Goal: Information Seeking & Learning: Learn about a topic

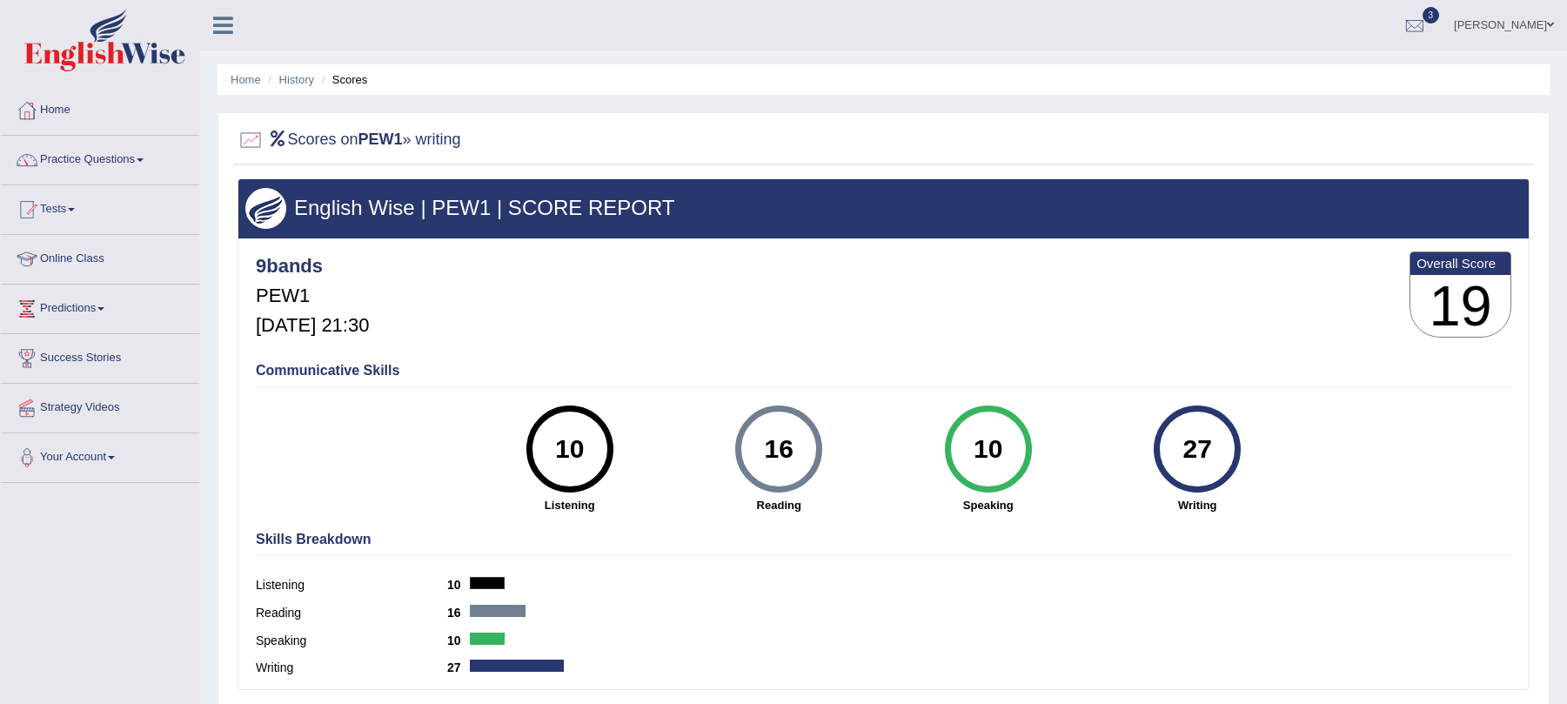
click at [812, 553] on div "Home History Scores Scores on PEW1 » writing English Wise | PEW1 | SCORE REPORT…" at bounding box center [883, 435] width 1367 height 870
click at [53, 219] on link "Tests" at bounding box center [100, 207] width 198 height 44
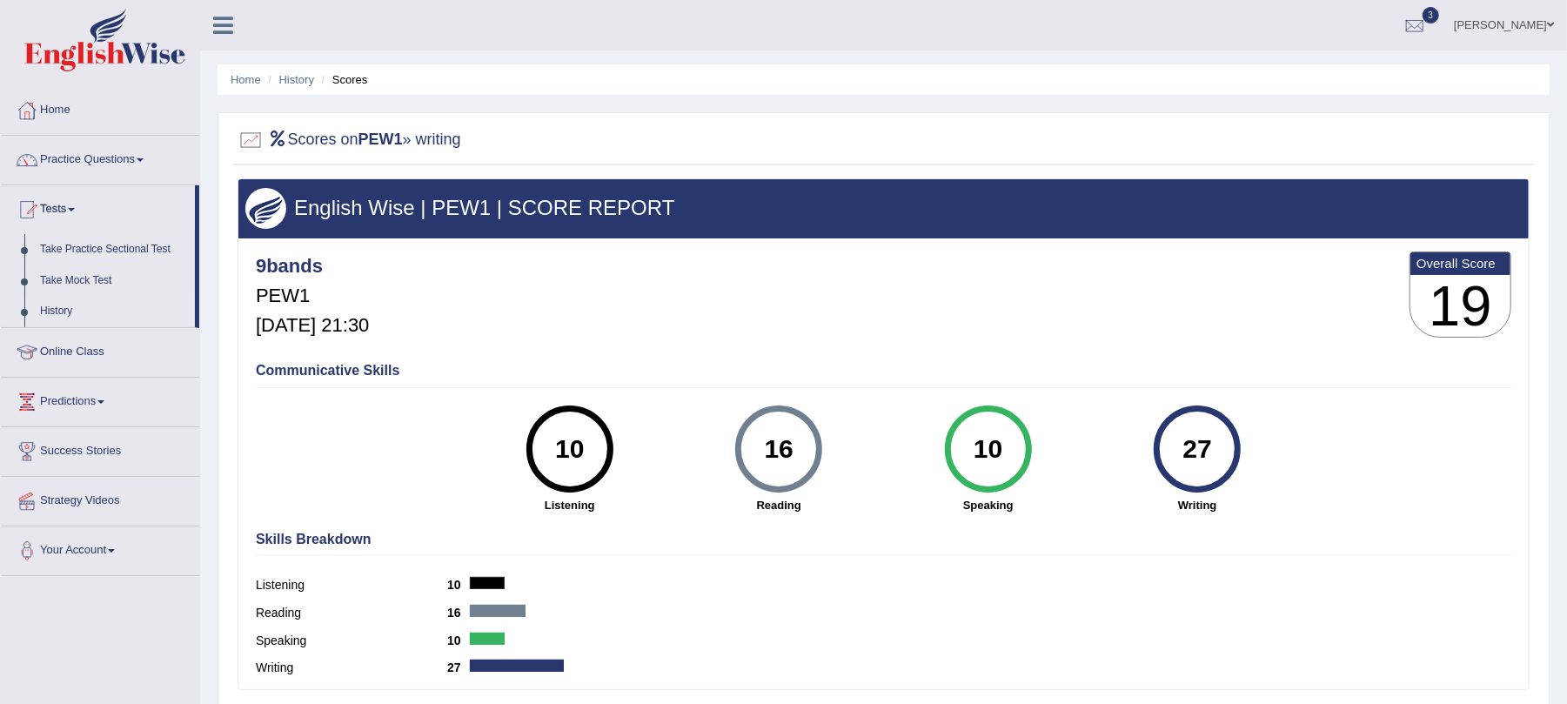
click at [45, 313] on link "History" at bounding box center [113, 311] width 163 height 31
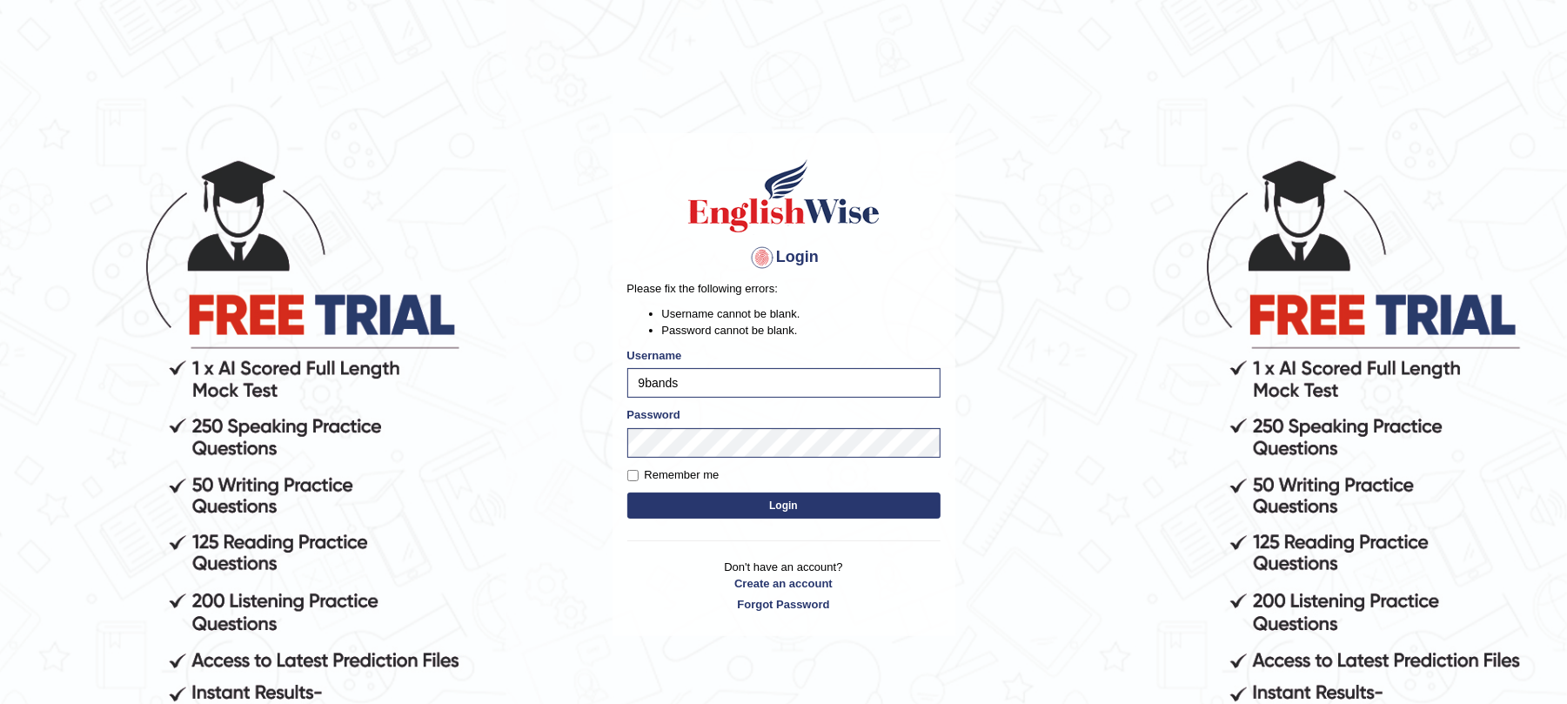
click at [581, 409] on body "Login Please fix the following errors: Username cannot be blank. Password canno…" at bounding box center [783, 430] width 1567 height 704
click at [703, 496] on button "Login" at bounding box center [783, 506] width 313 height 26
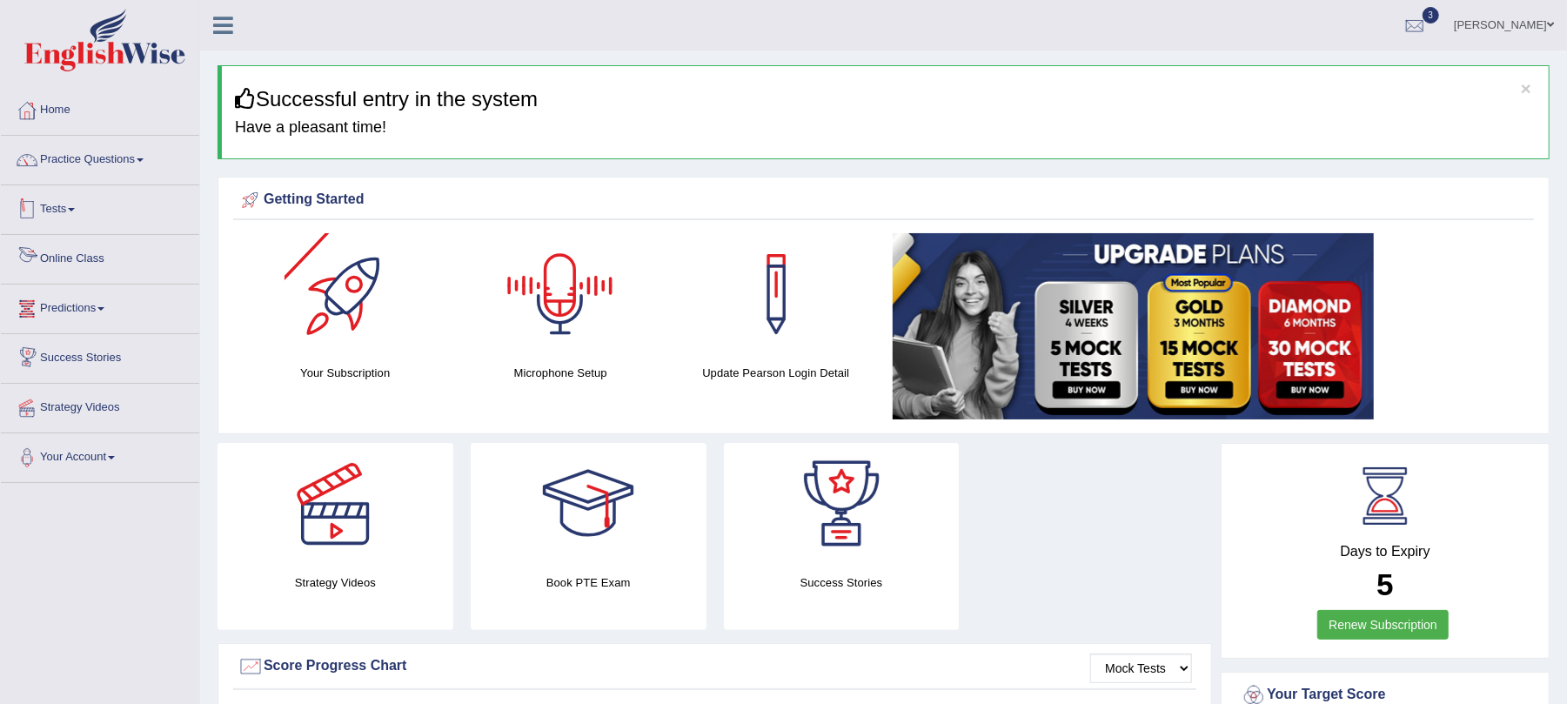
click at [75, 210] on span at bounding box center [71, 209] width 7 height 3
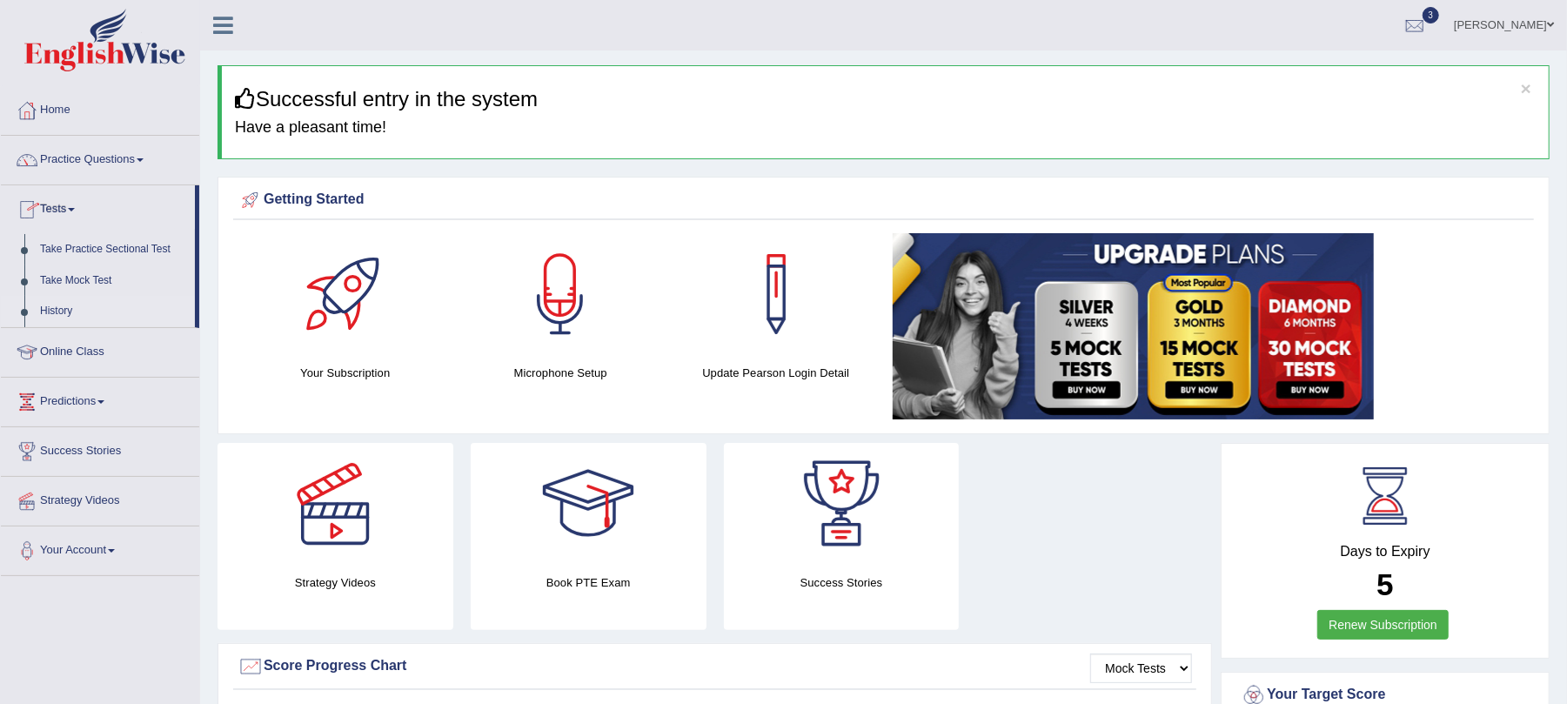
click at [42, 311] on link "History" at bounding box center [113, 311] width 163 height 31
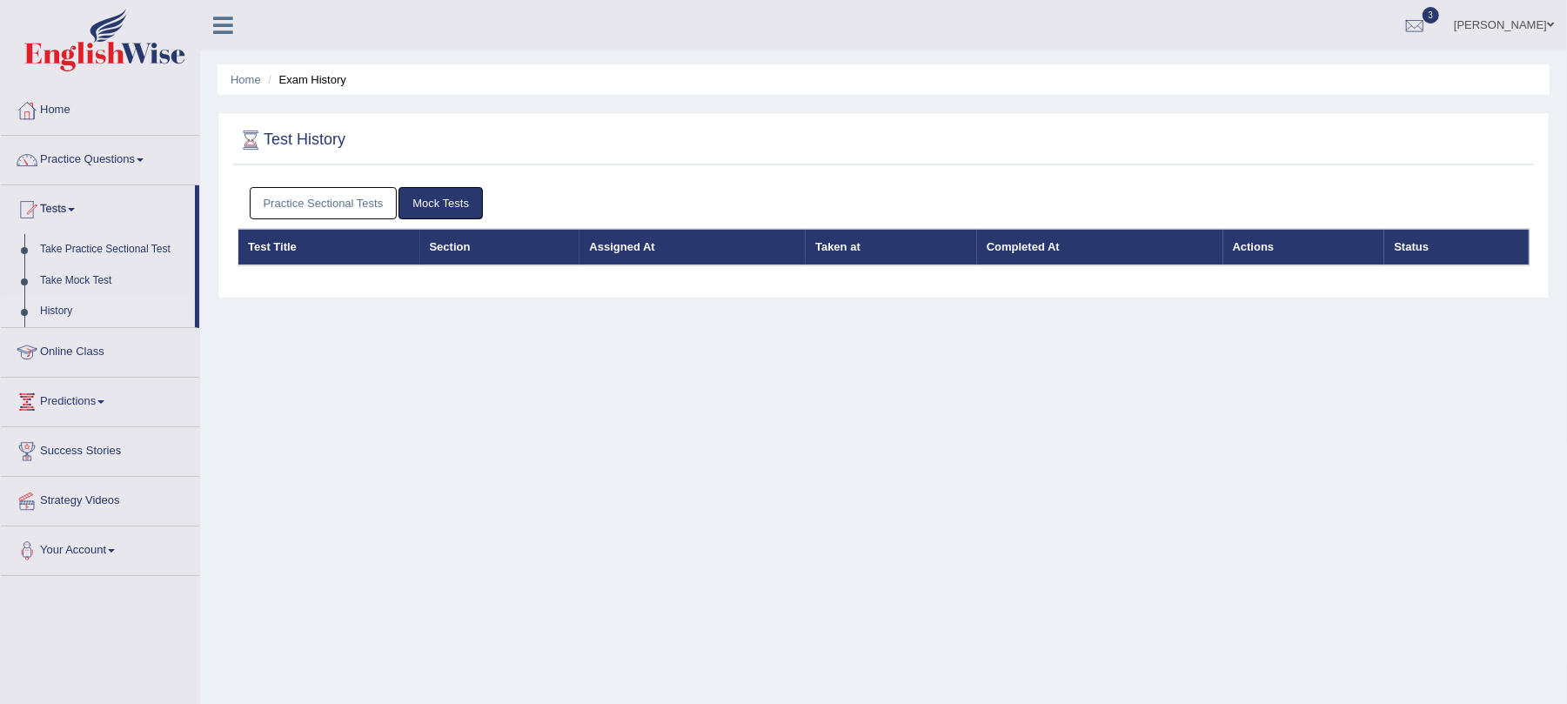
click at [339, 202] on link "Practice Sectional Tests" at bounding box center [324, 203] width 148 height 32
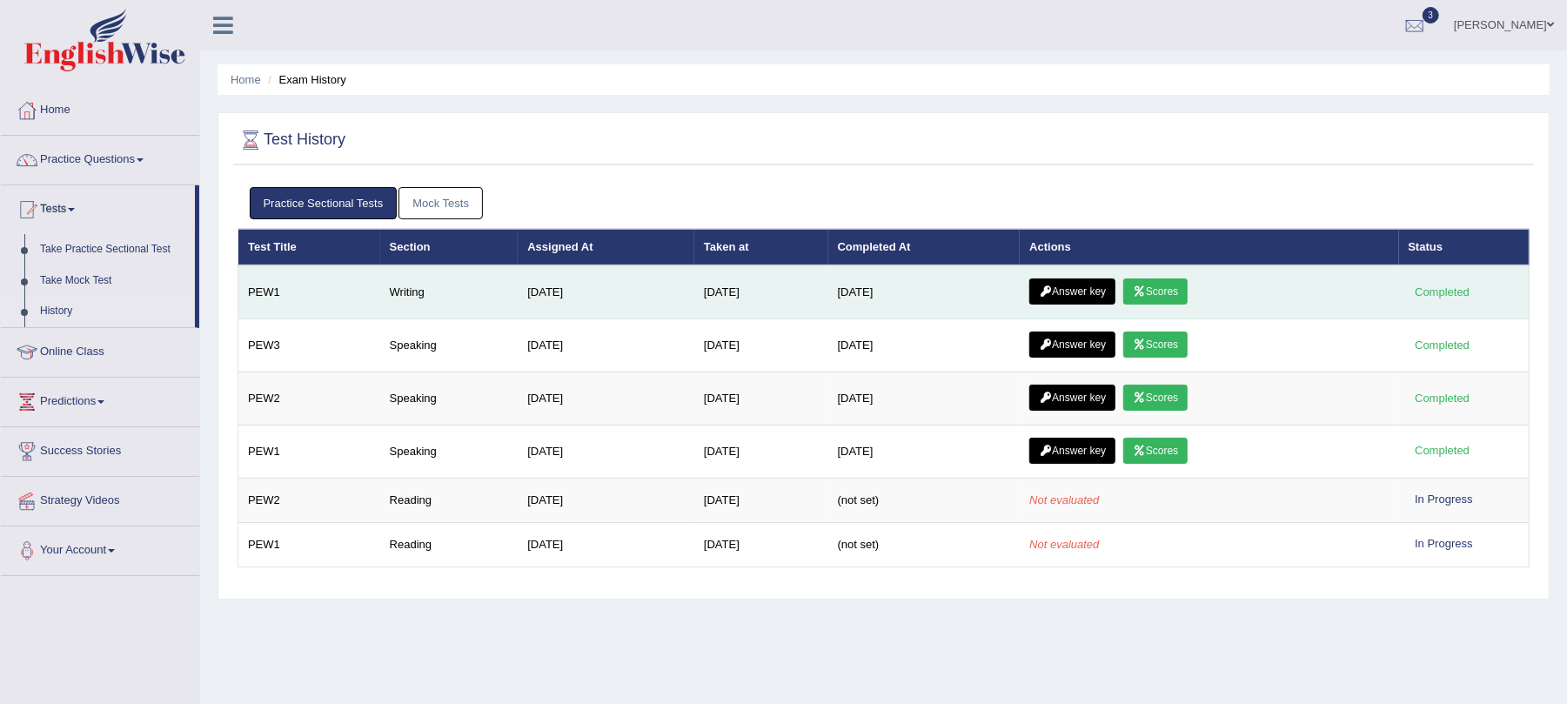
click at [1095, 289] on link "Answer key" at bounding box center [1072, 291] width 86 height 26
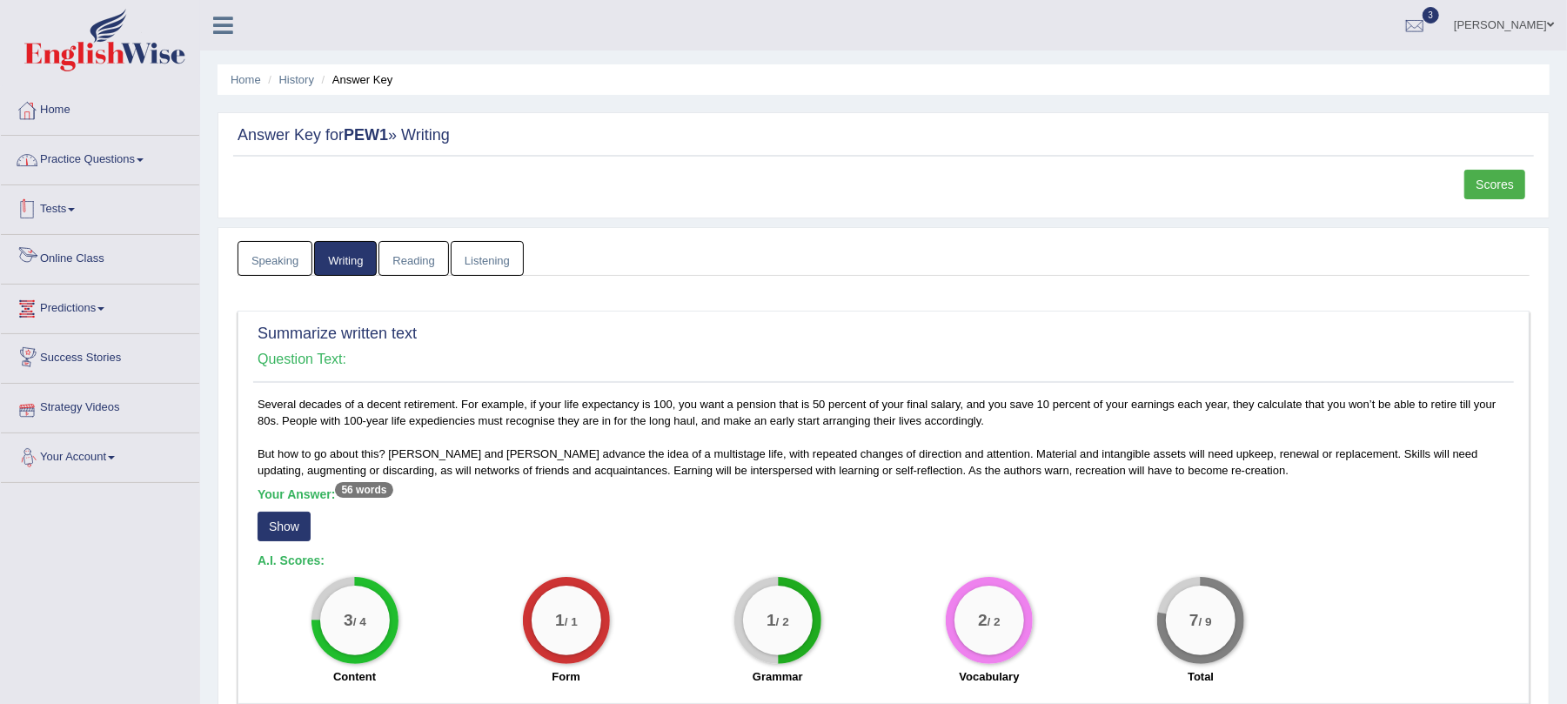
click at [84, 162] on link "Practice Questions" at bounding box center [100, 158] width 198 height 44
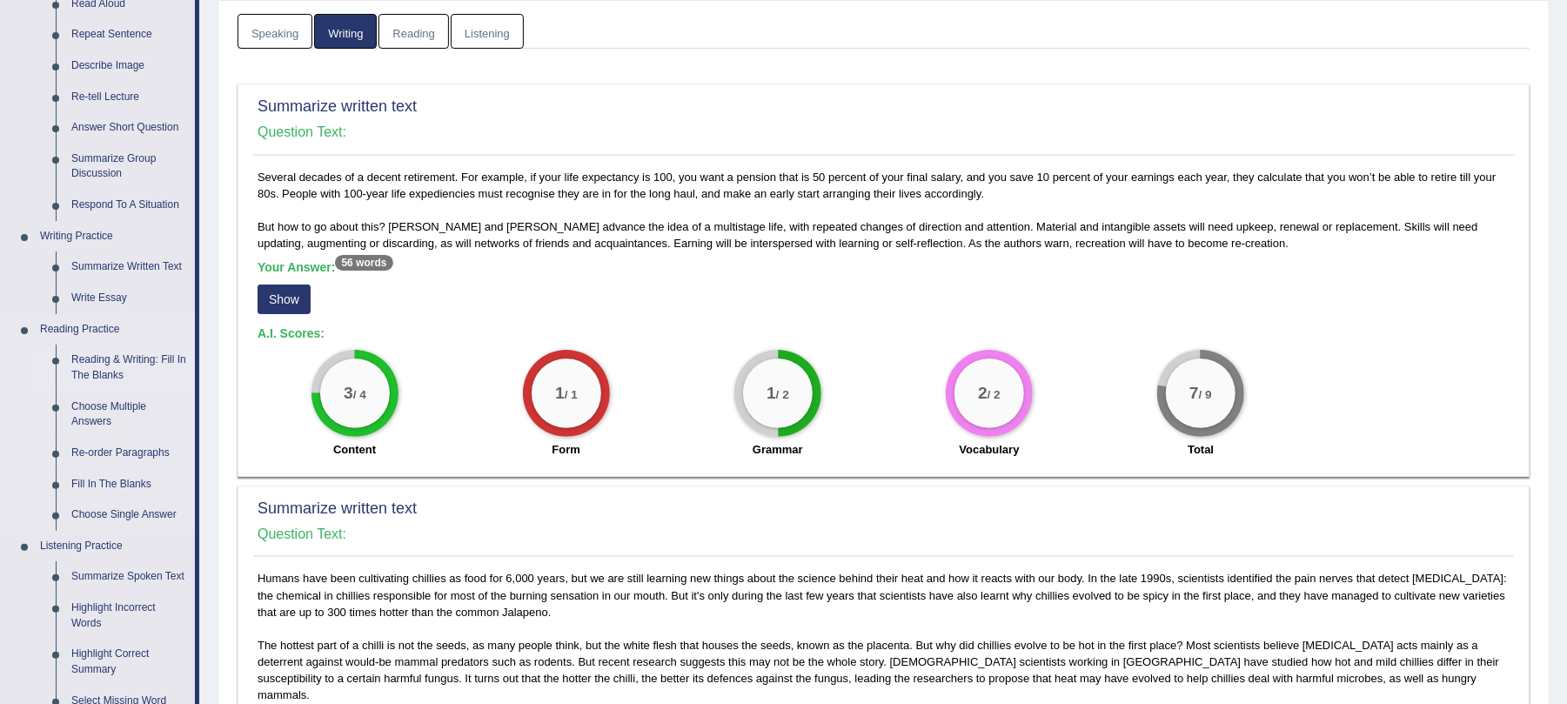
scroll to position [231, 0]
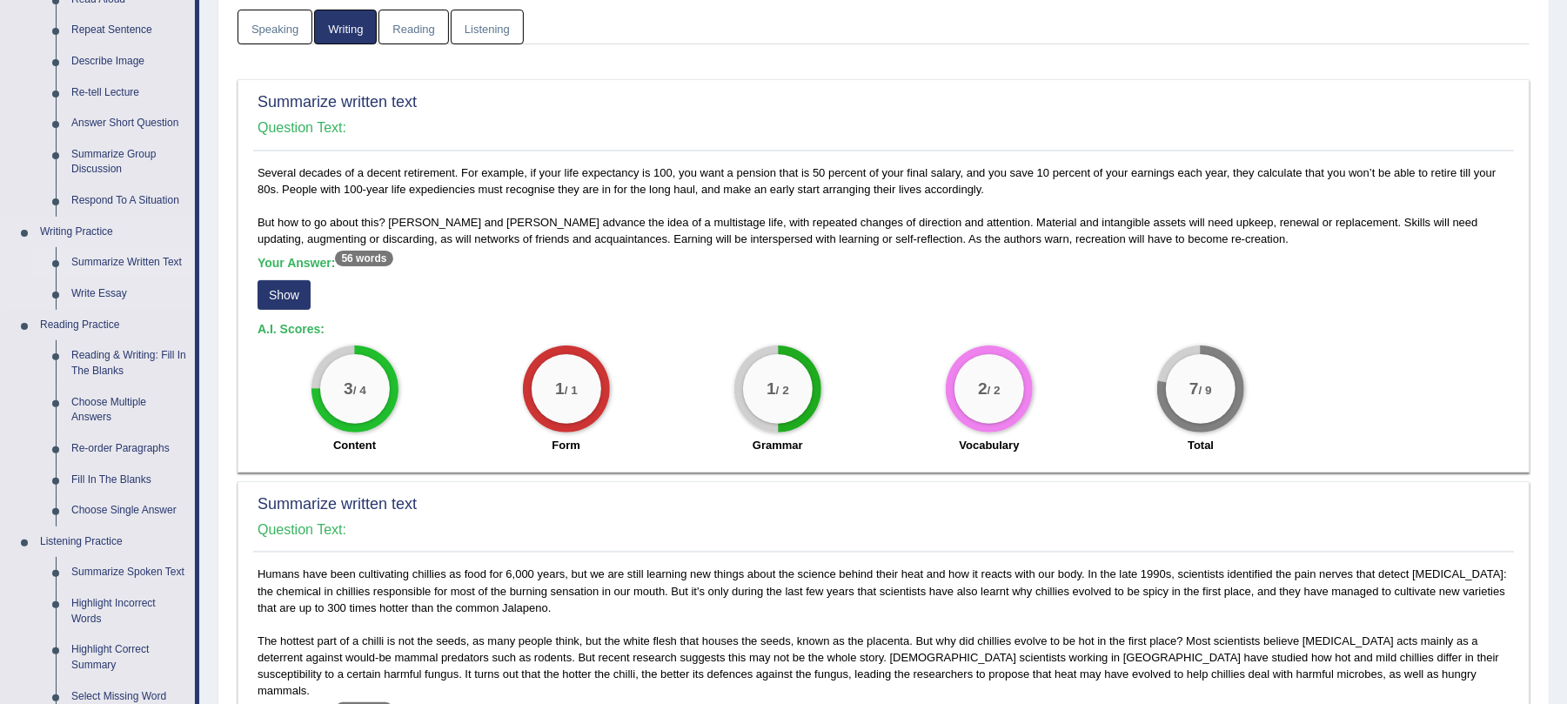
click at [117, 263] on link "Summarize Written Text" at bounding box center [129, 262] width 131 height 31
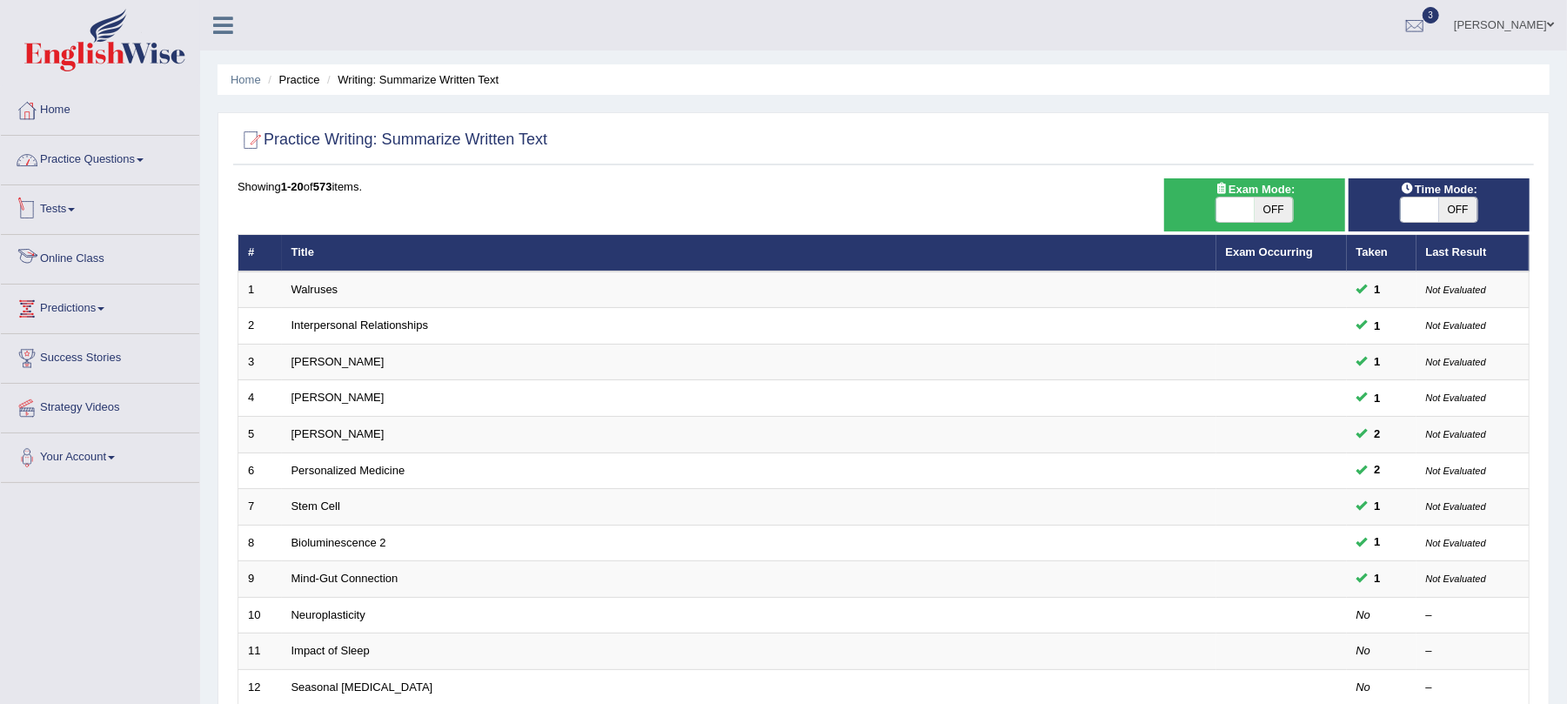
click at [82, 160] on link "Practice Questions" at bounding box center [100, 158] width 198 height 44
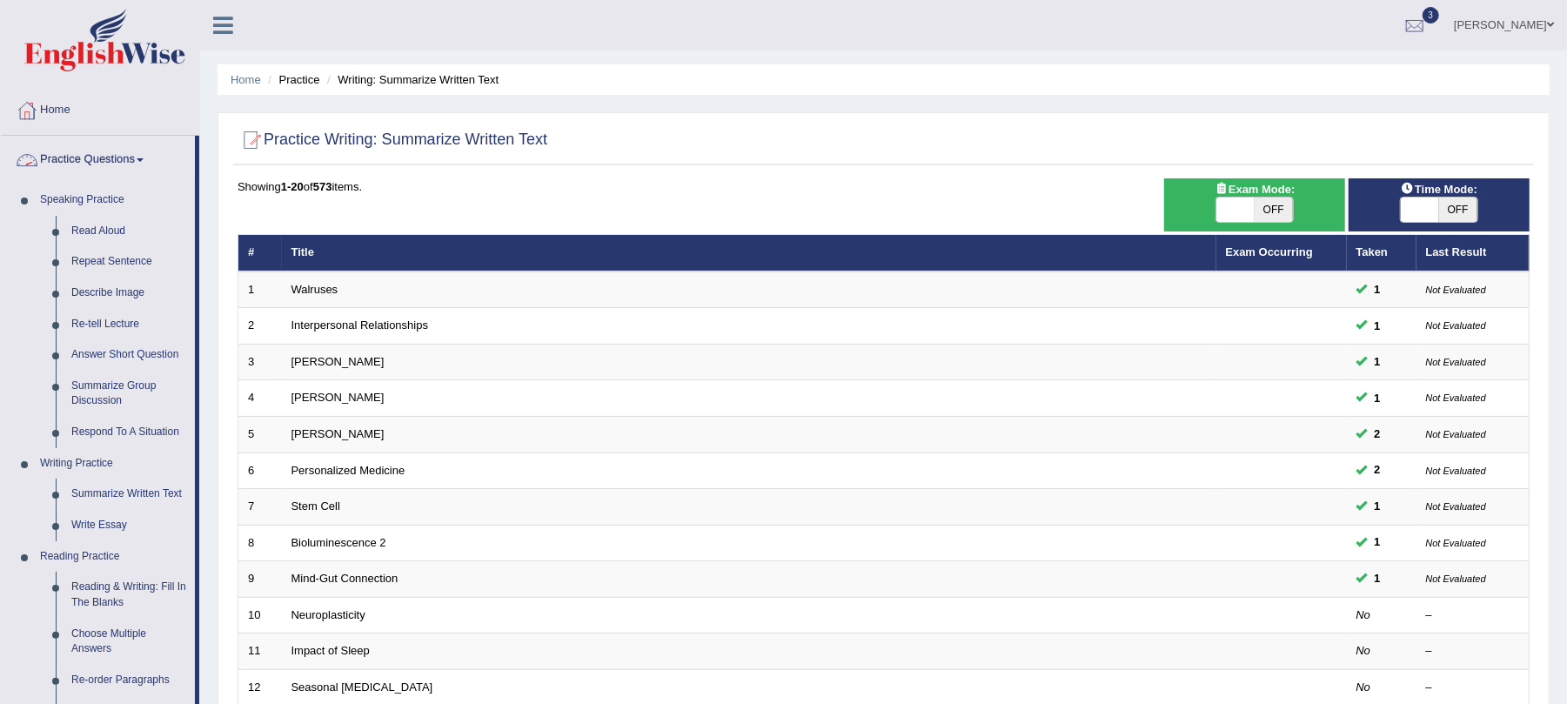
click at [109, 162] on link "Practice Questions" at bounding box center [98, 158] width 194 height 44
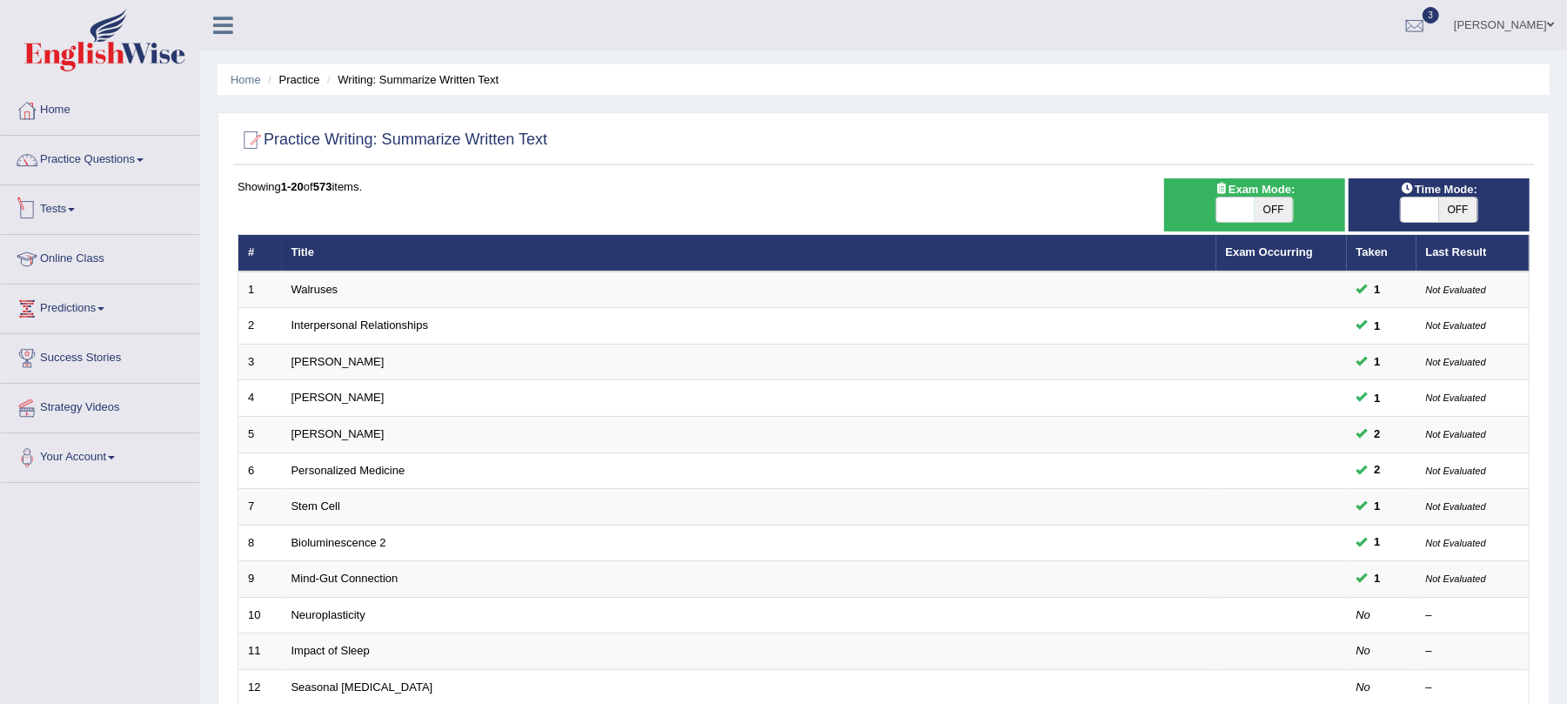
click at [57, 213] on link "Tests" at bounding box center [100, 207] width 198 height 44
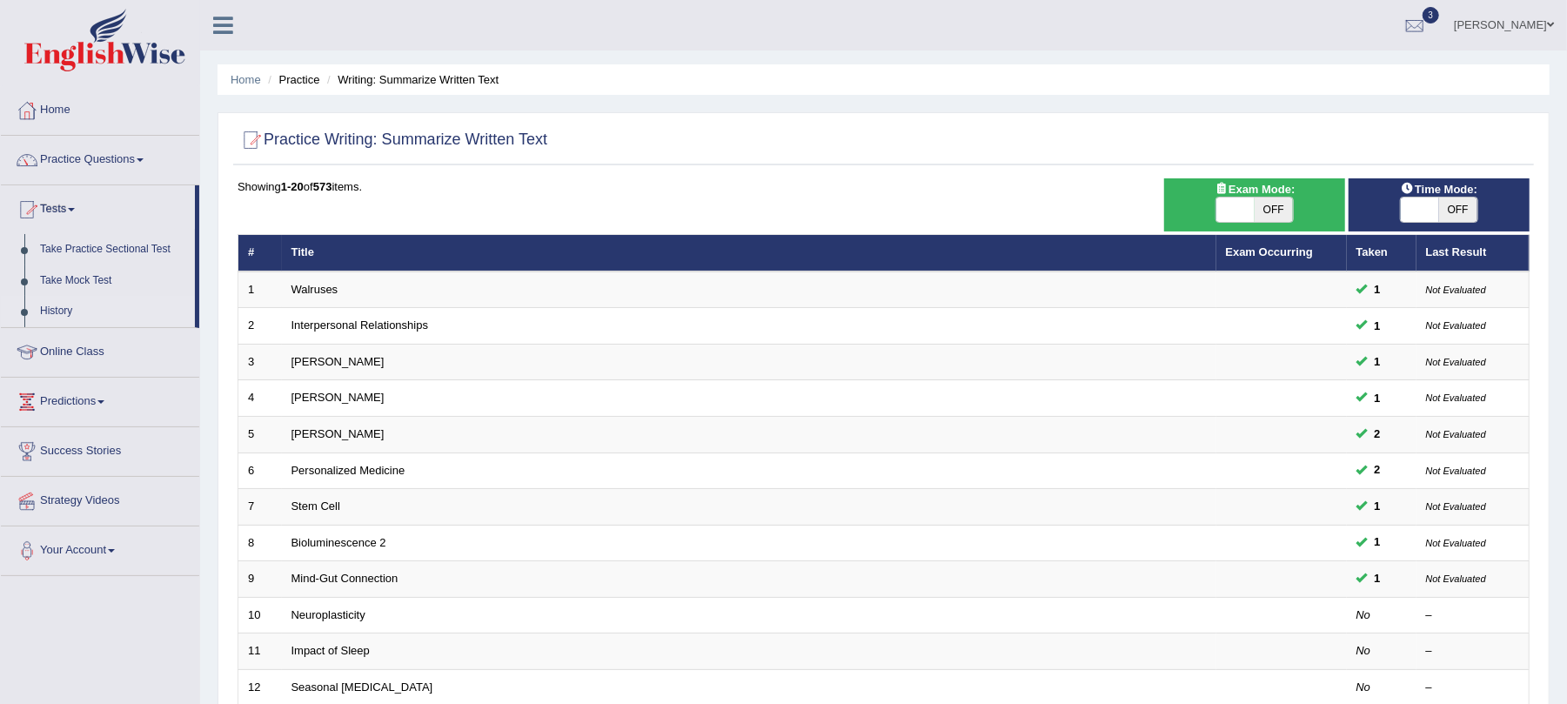
click at [64, 310] on link "History" at bounding box center [113, 311] width 163 height 31
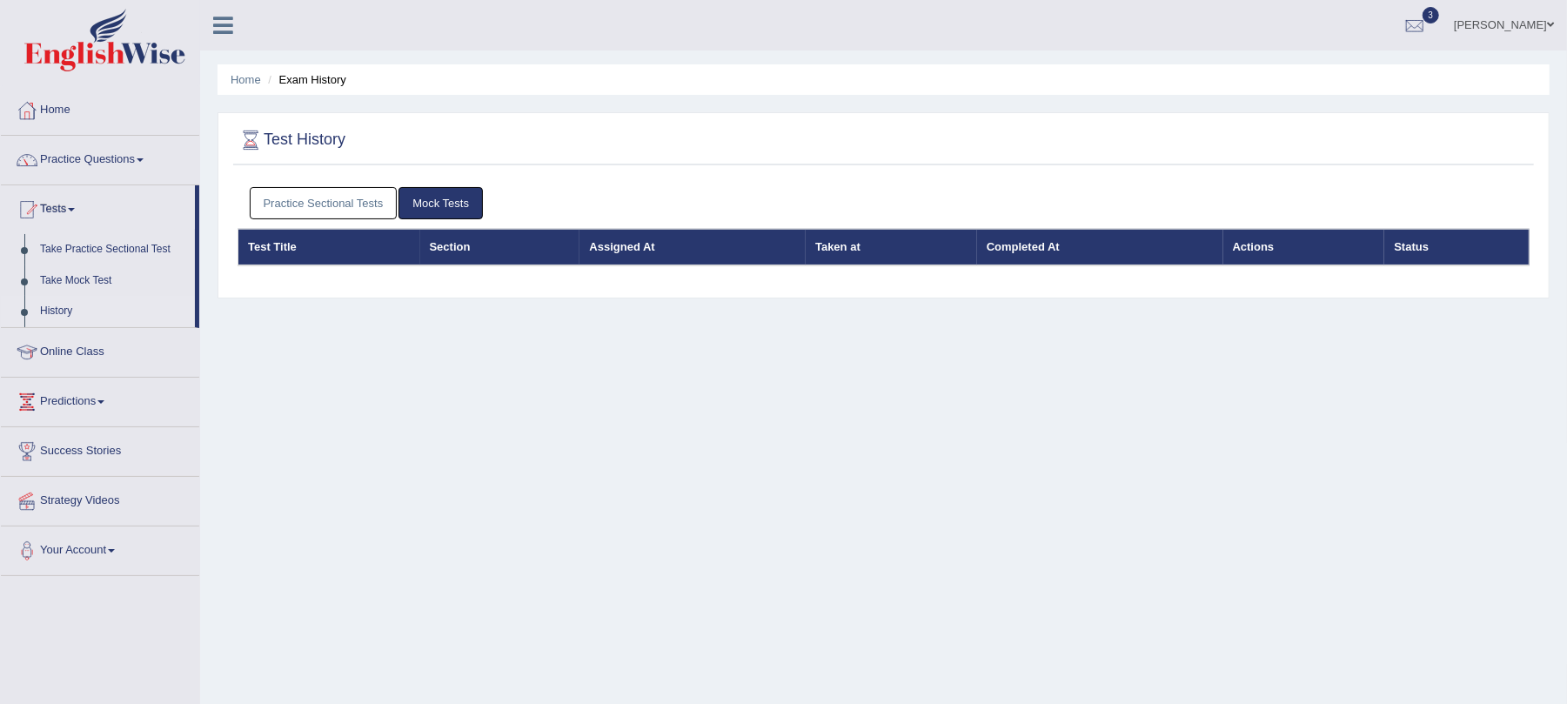
click at [366, 205] on link "Practice Sectional Tests" at bounding box center [324, 203] width 148 height 32
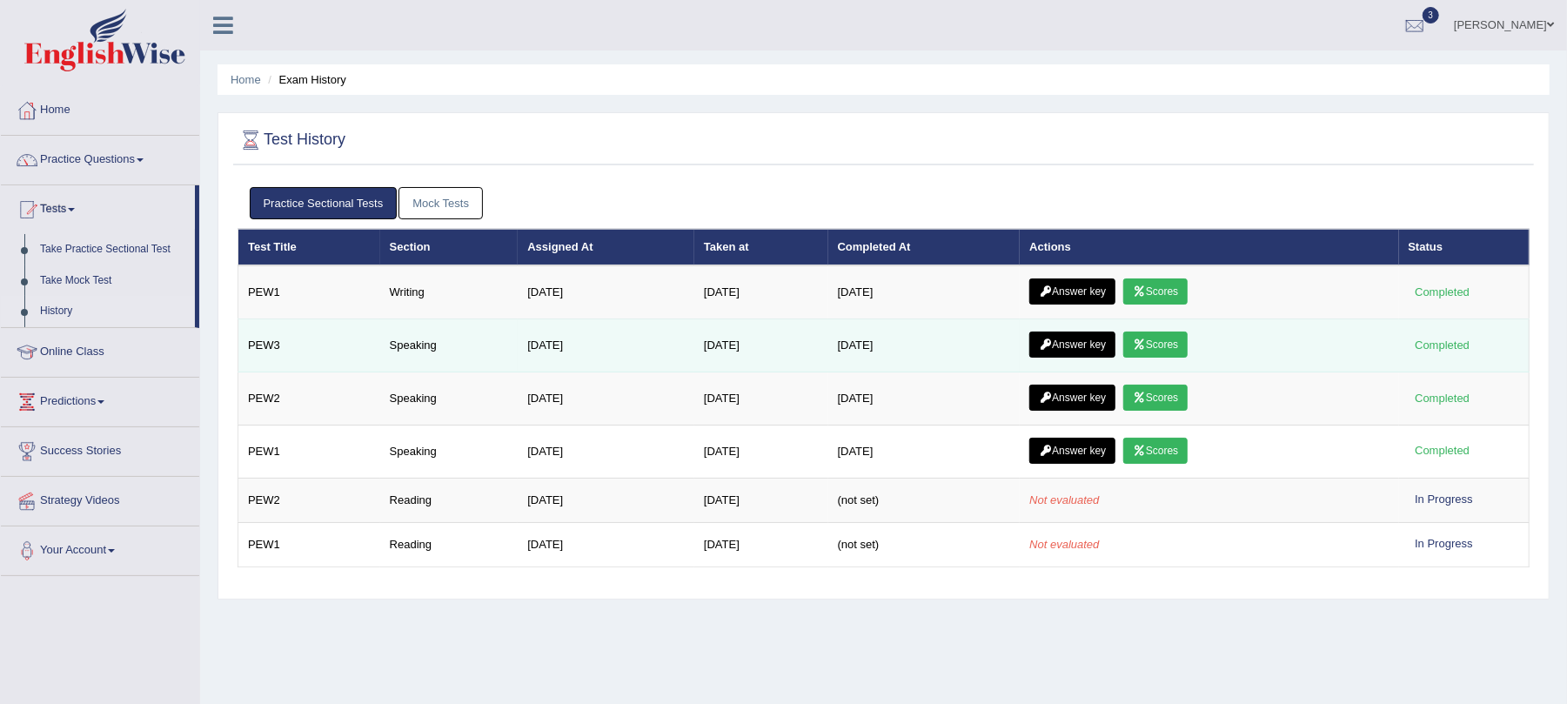
click at [1084, 345] on link "Answer key" at bounding box center [1072, 345] width 86 height 26
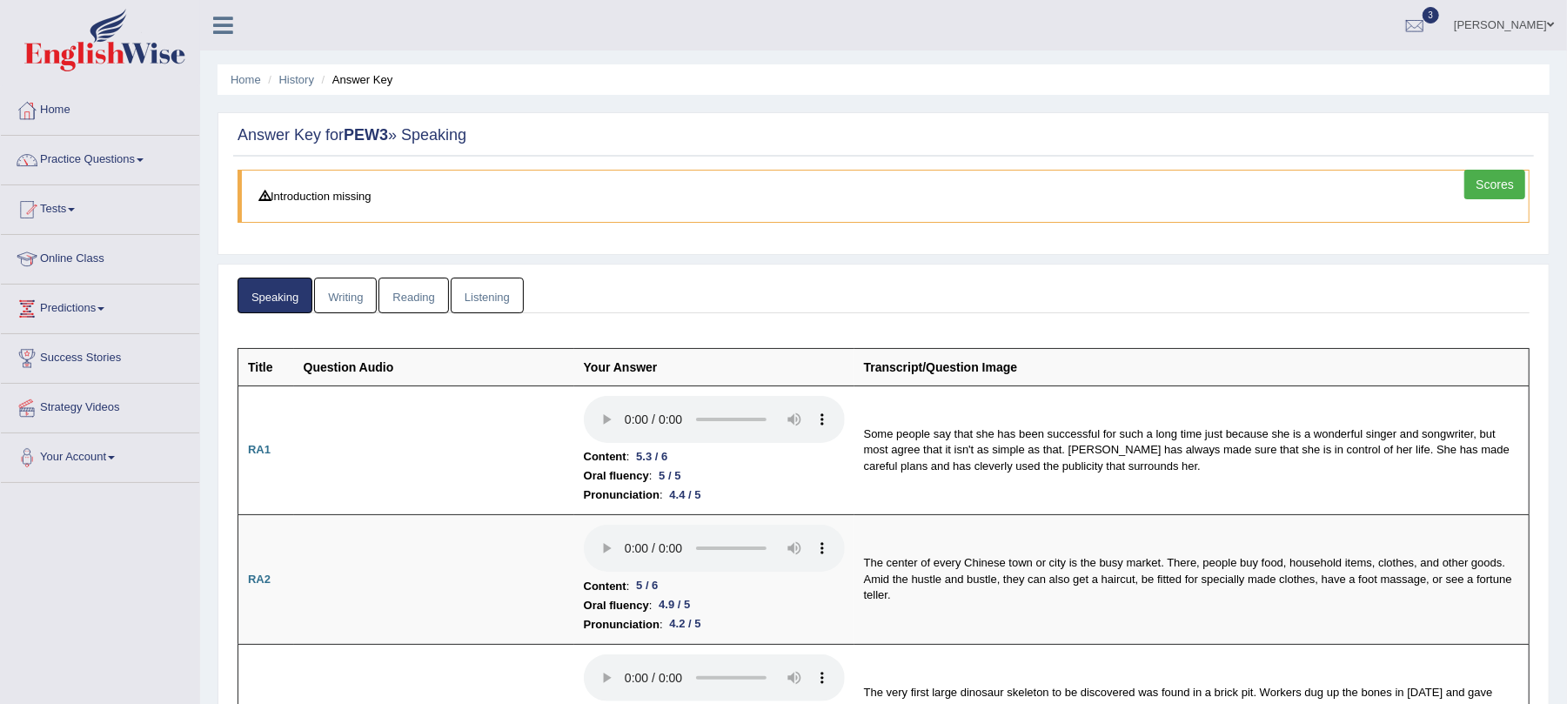
click at [108, 155] on link "Practice Questions" at bounding box center [100, 158] width 198 height 44
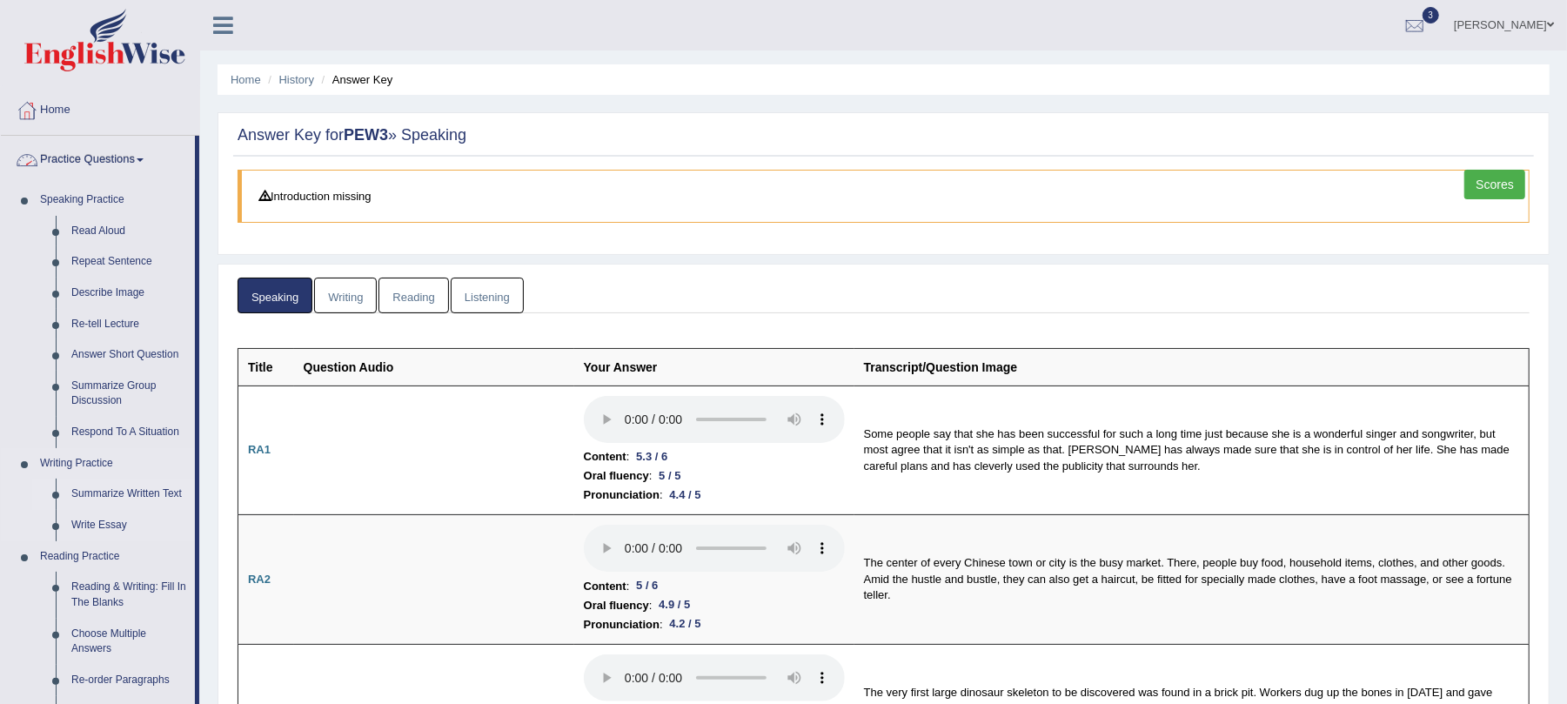
click at [102, 498] on link "Summarize Written Text" at bounding box center [129, 494] width 131 height 31
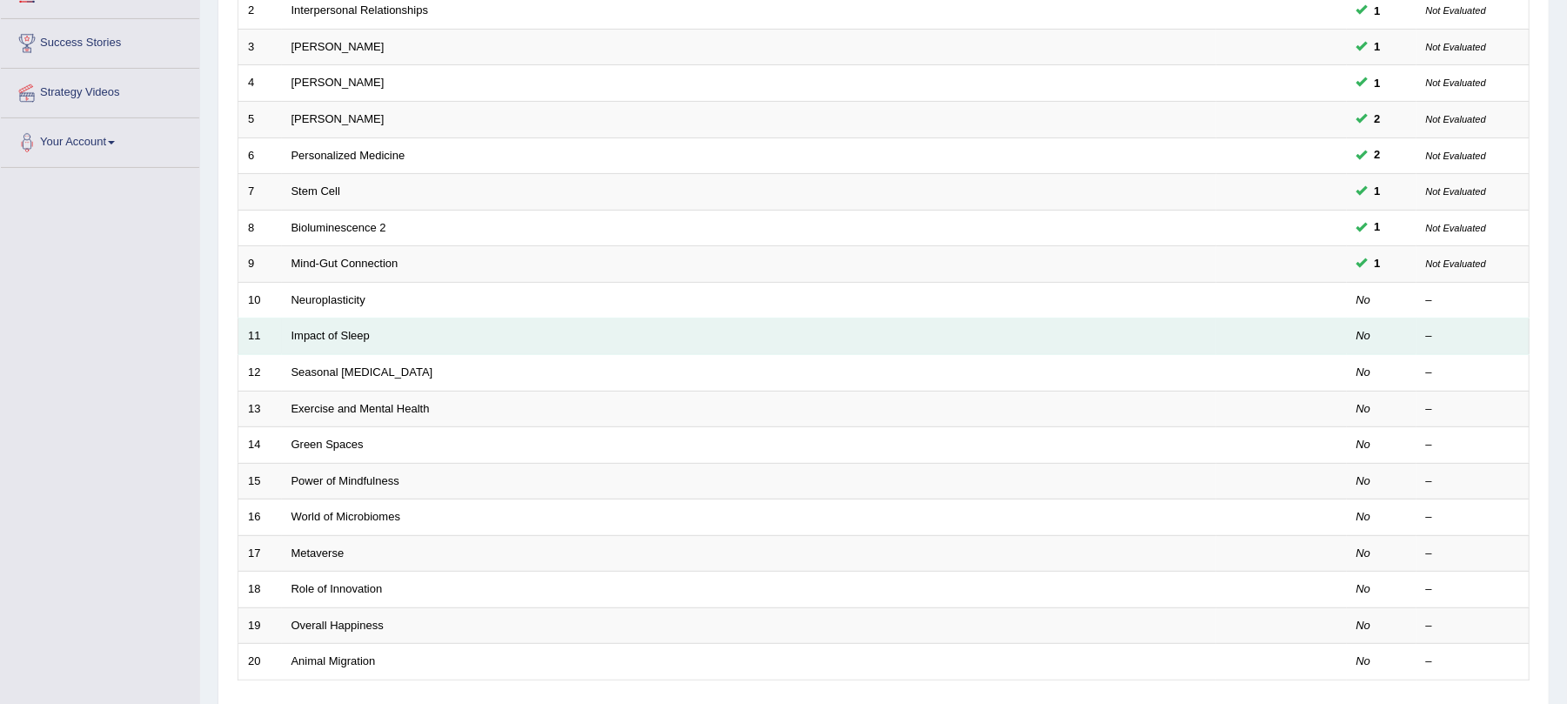
scroll to position [348, 0]
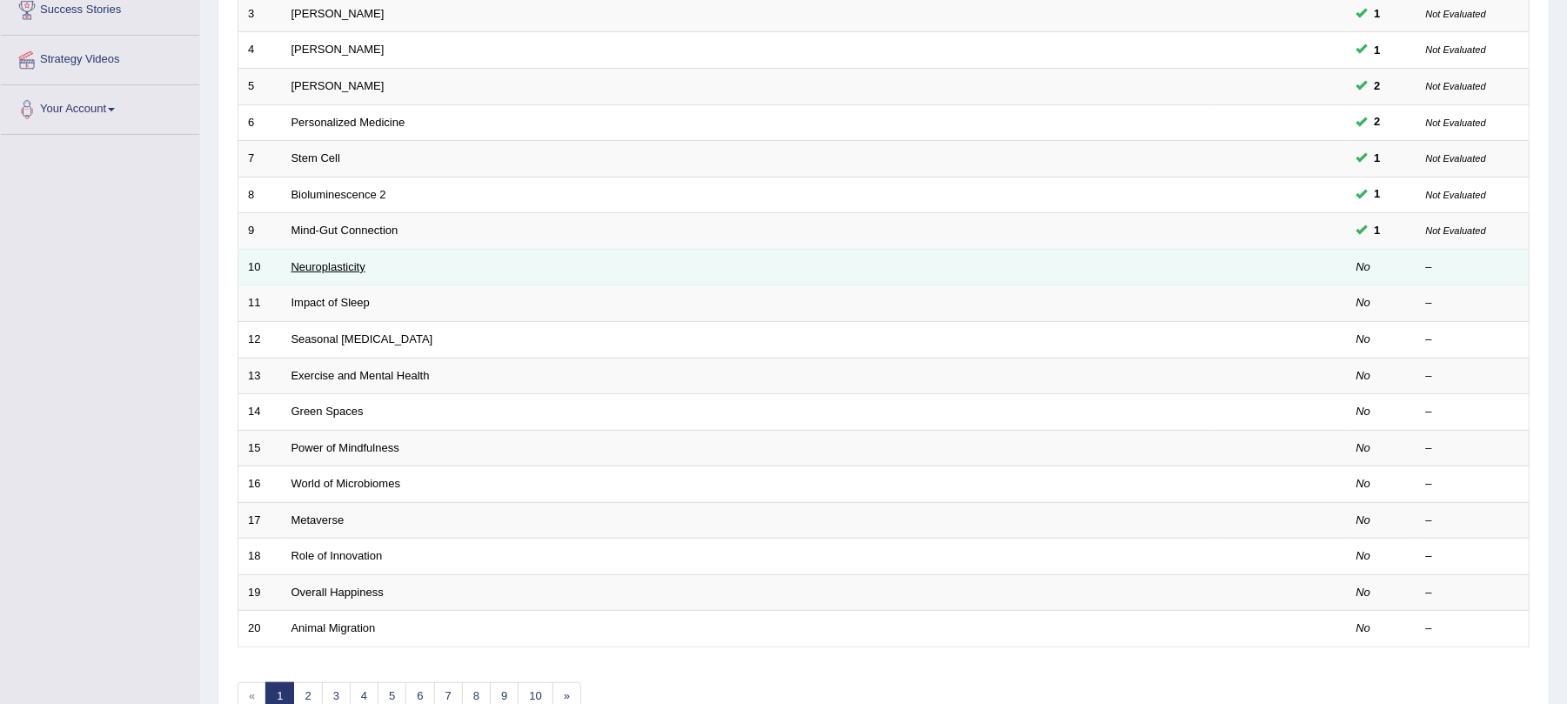
click at [321, 266] on link "Neuroplasticity" at bounding box center [329, 266] width 74 height 13
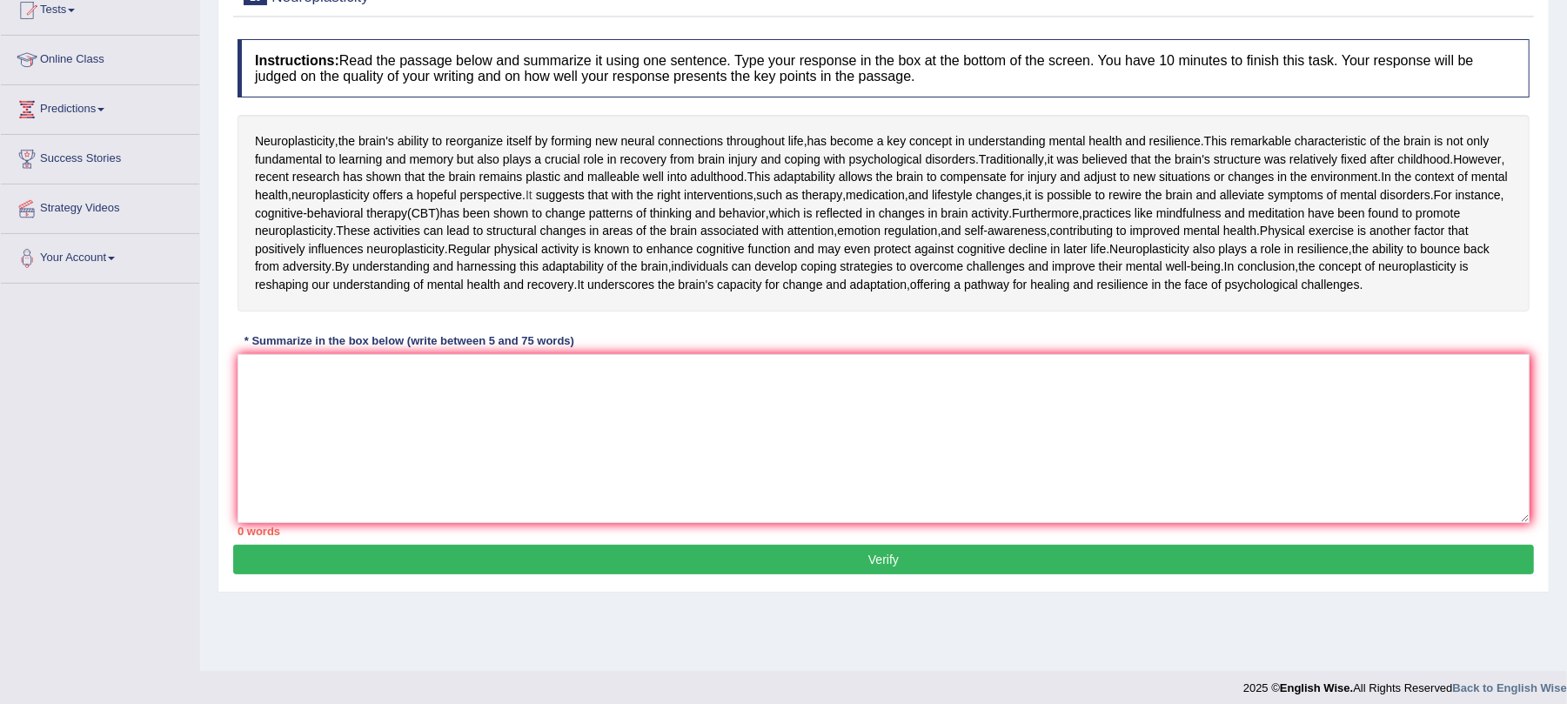
scroll to position [231, 0]
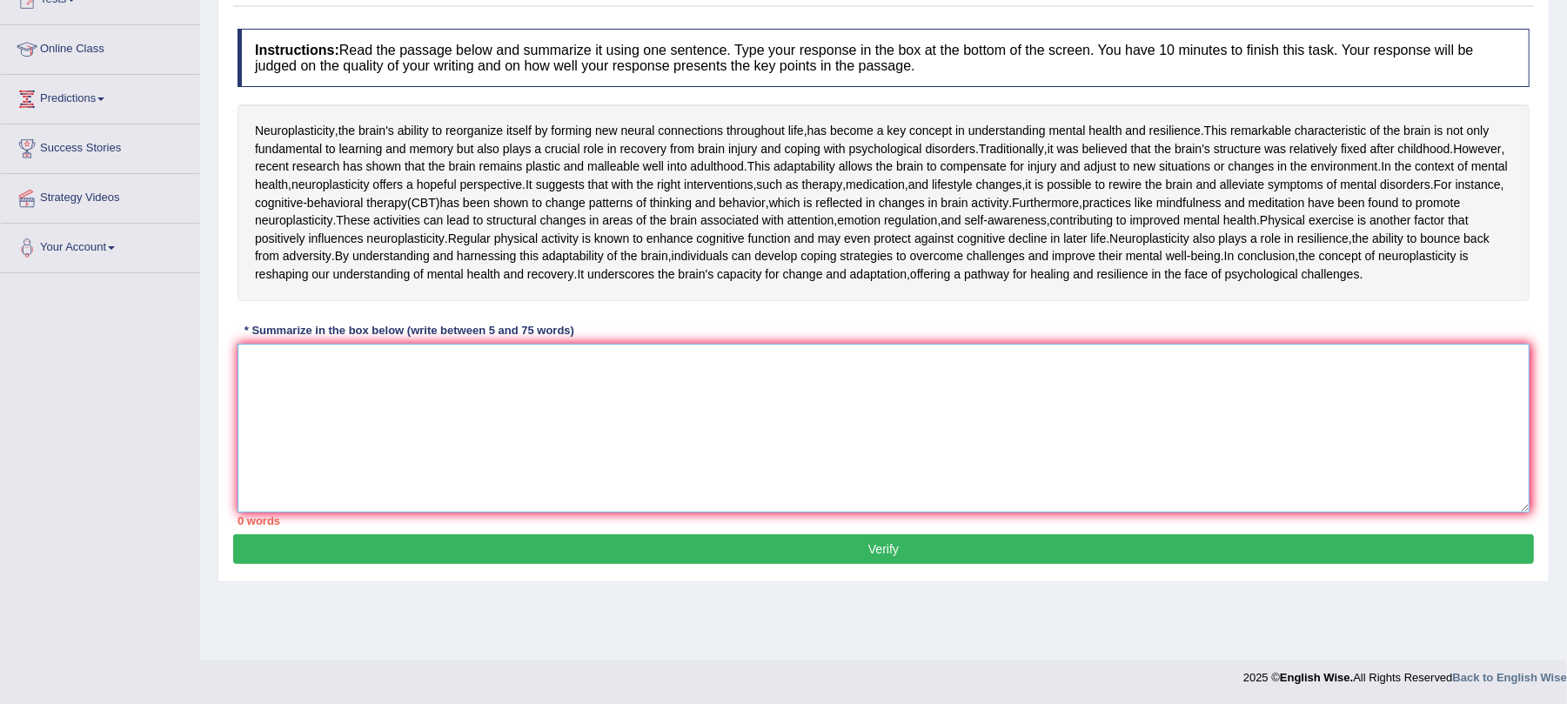
click at [530, 513] on textarea at bounding box center [884, 428] width 1292 height 169
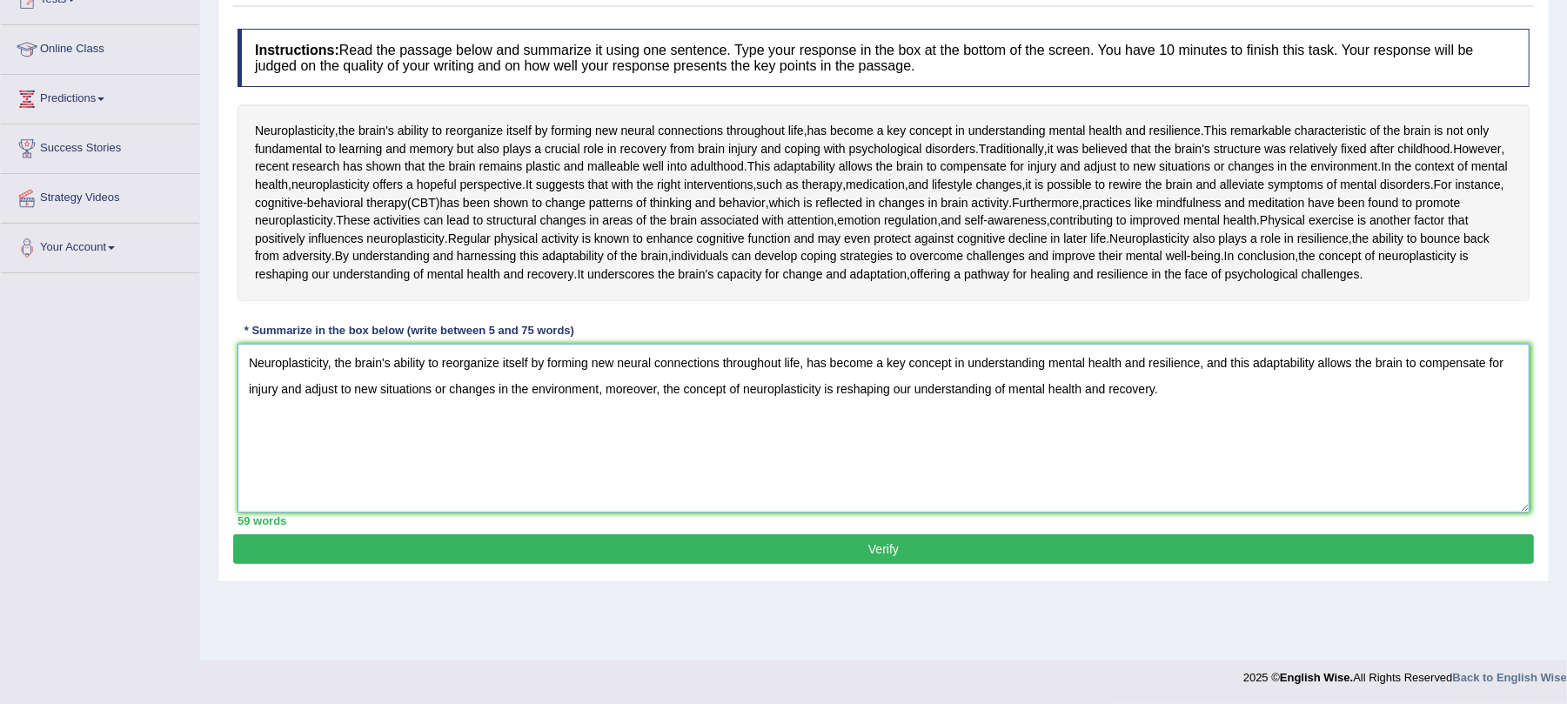
scroll to position [327, 0]
type textarea "Neuroplasticity, the brain's ability to reorganize itself by forming new neural…"
click at [775, 564] on button "Verify" at bounding box center [883, 549] width 1301 height 30
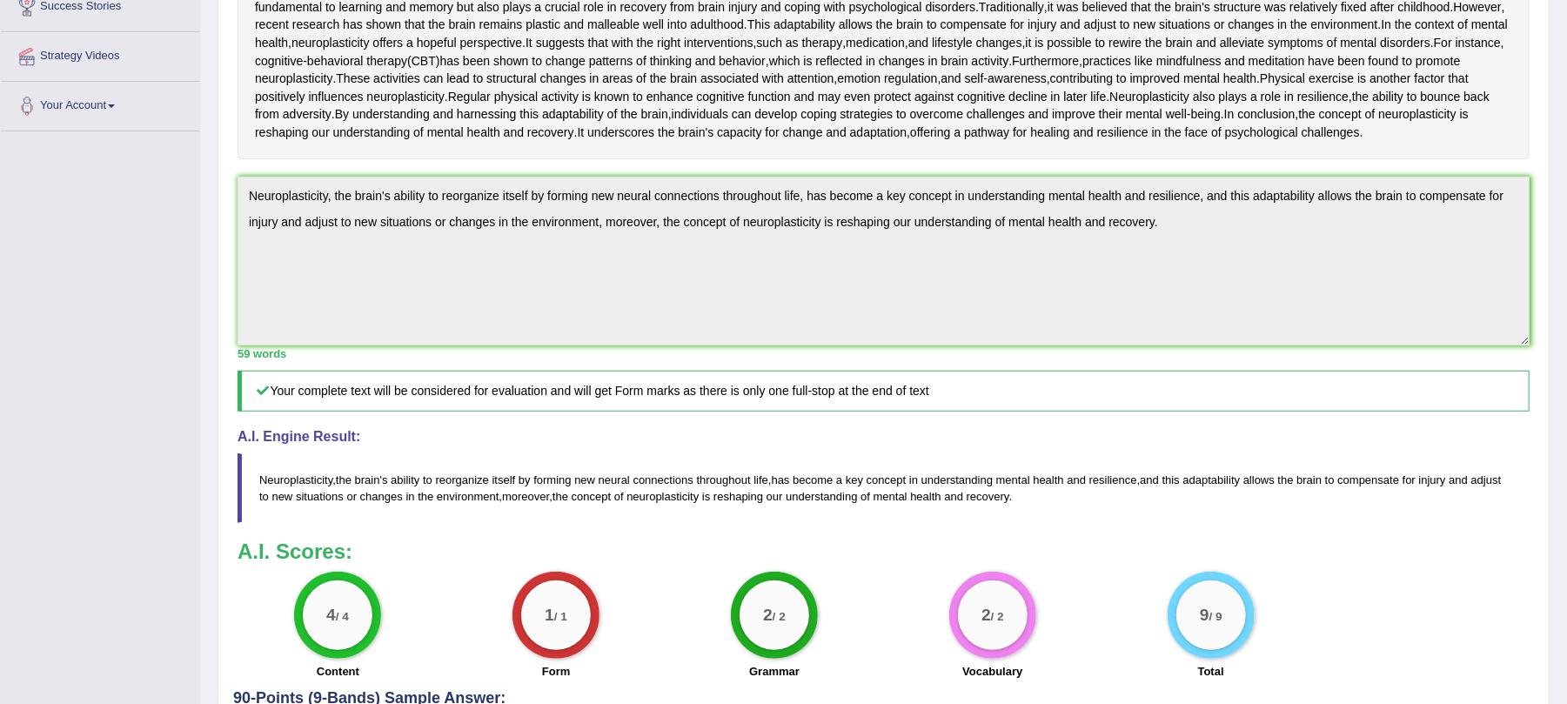
scroll to position [0, 0]
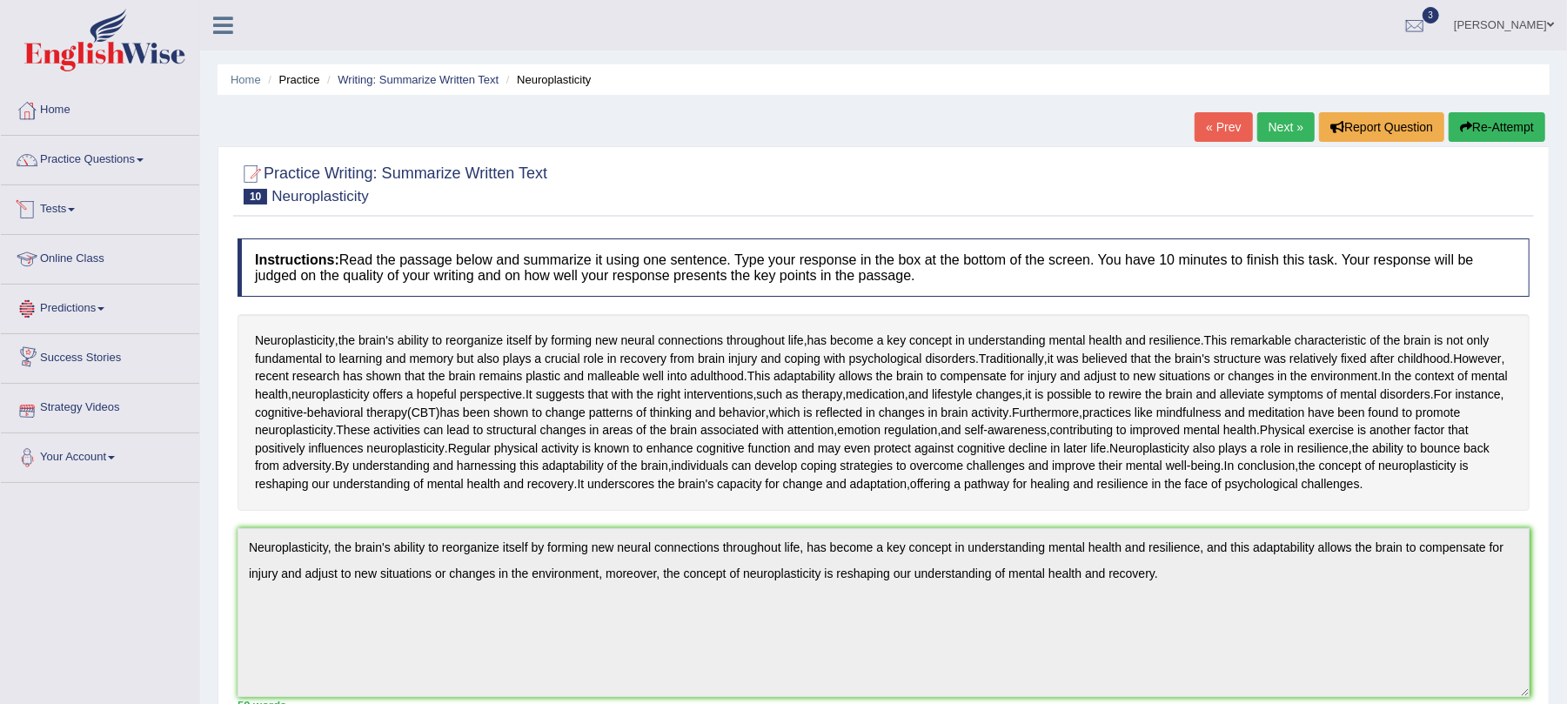
click at [64, 204] on link "Tests" at bounding box center [100, 207] width 198 height 44
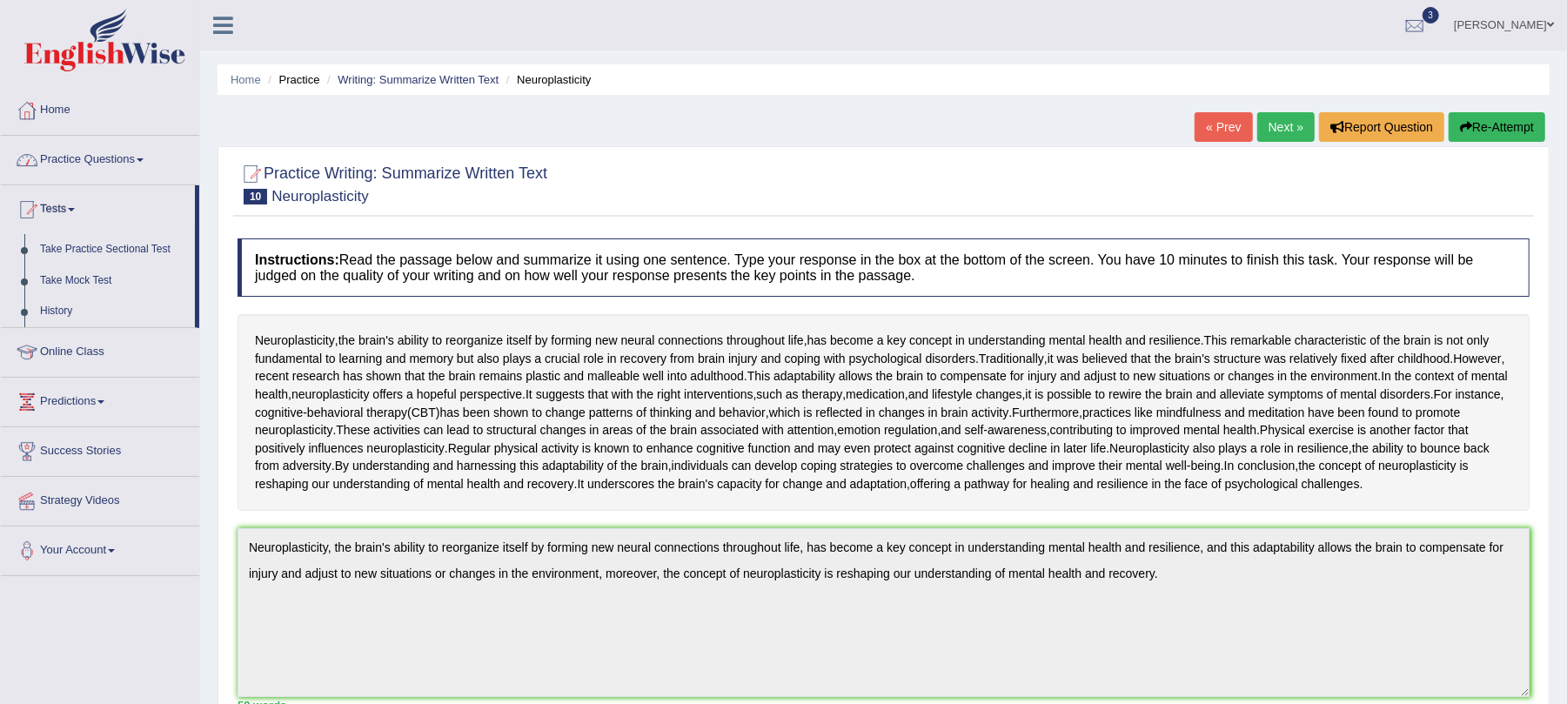
click at [80, 148] on link "Practice Questions" at bounding box center [100, 158] width 198 height 44
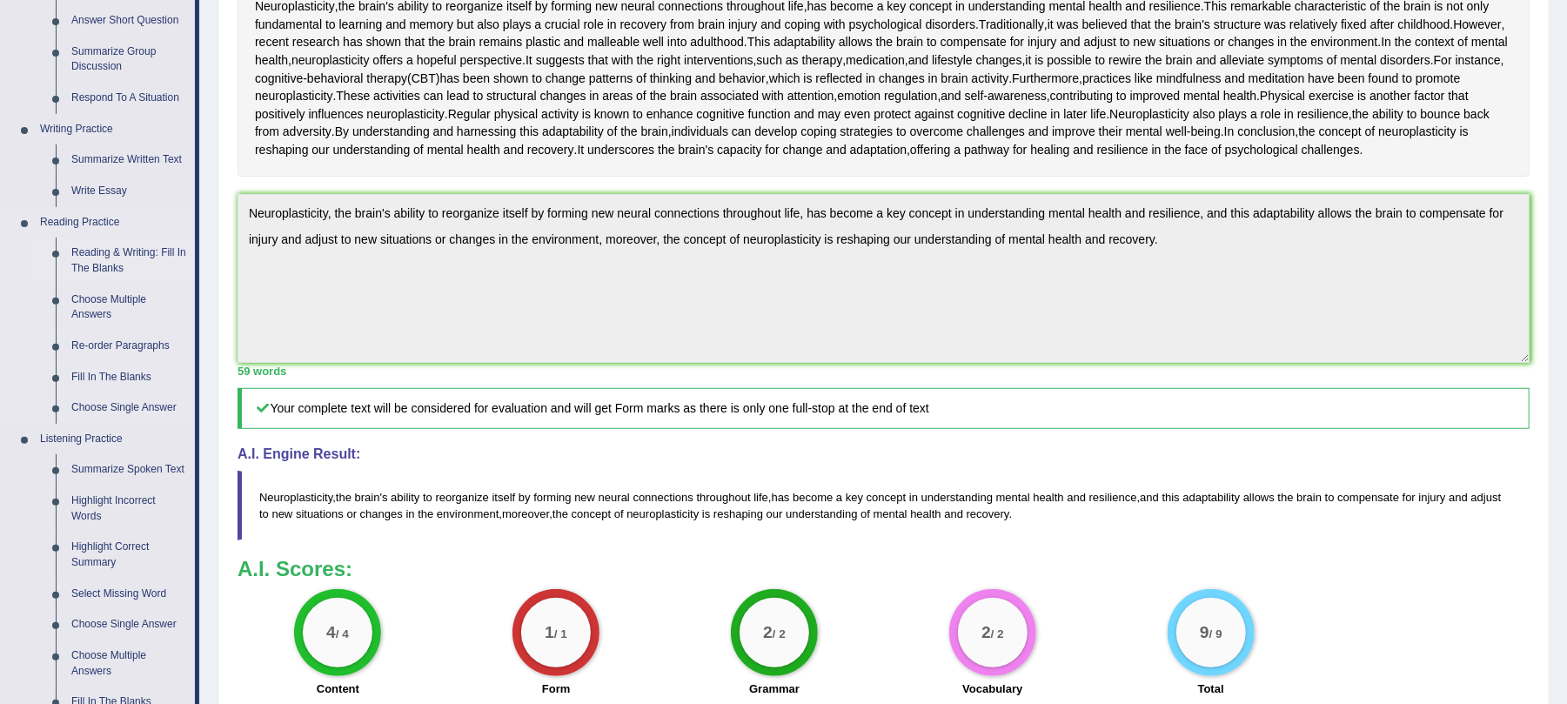
scroll to position [348, 0]
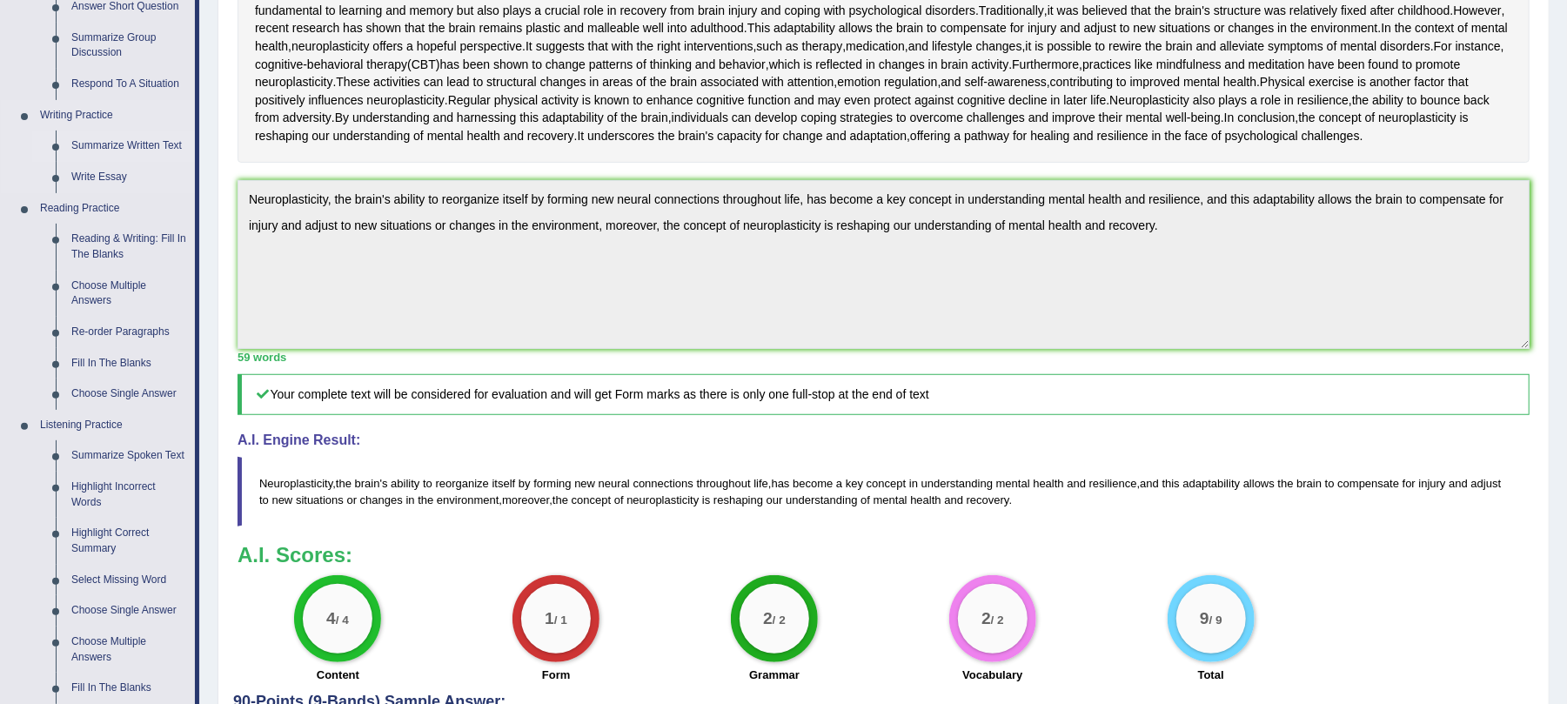
click at [106, 146] on link "Summarize Written Text" at bounding box center [129, 146] width 131 height 31
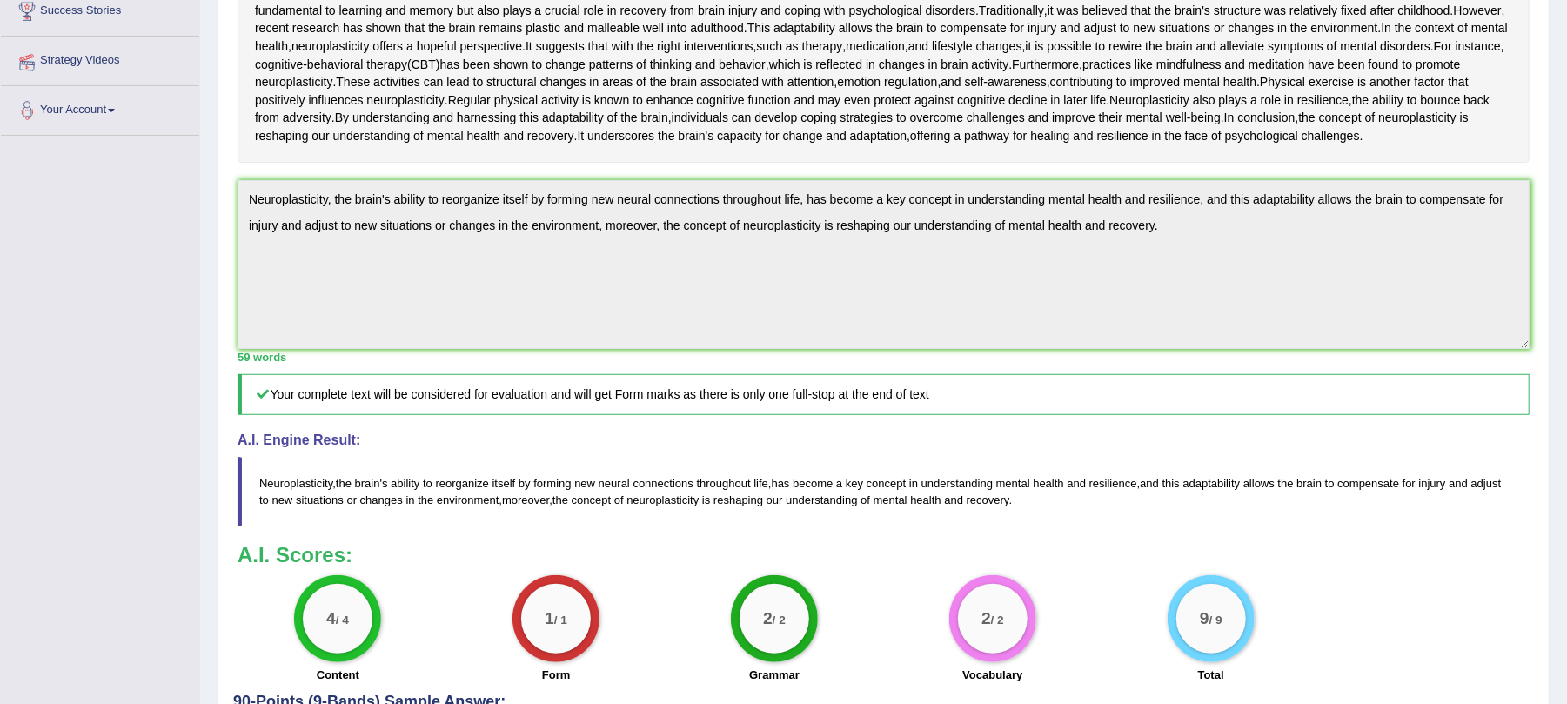
scroll to position [383, 0]
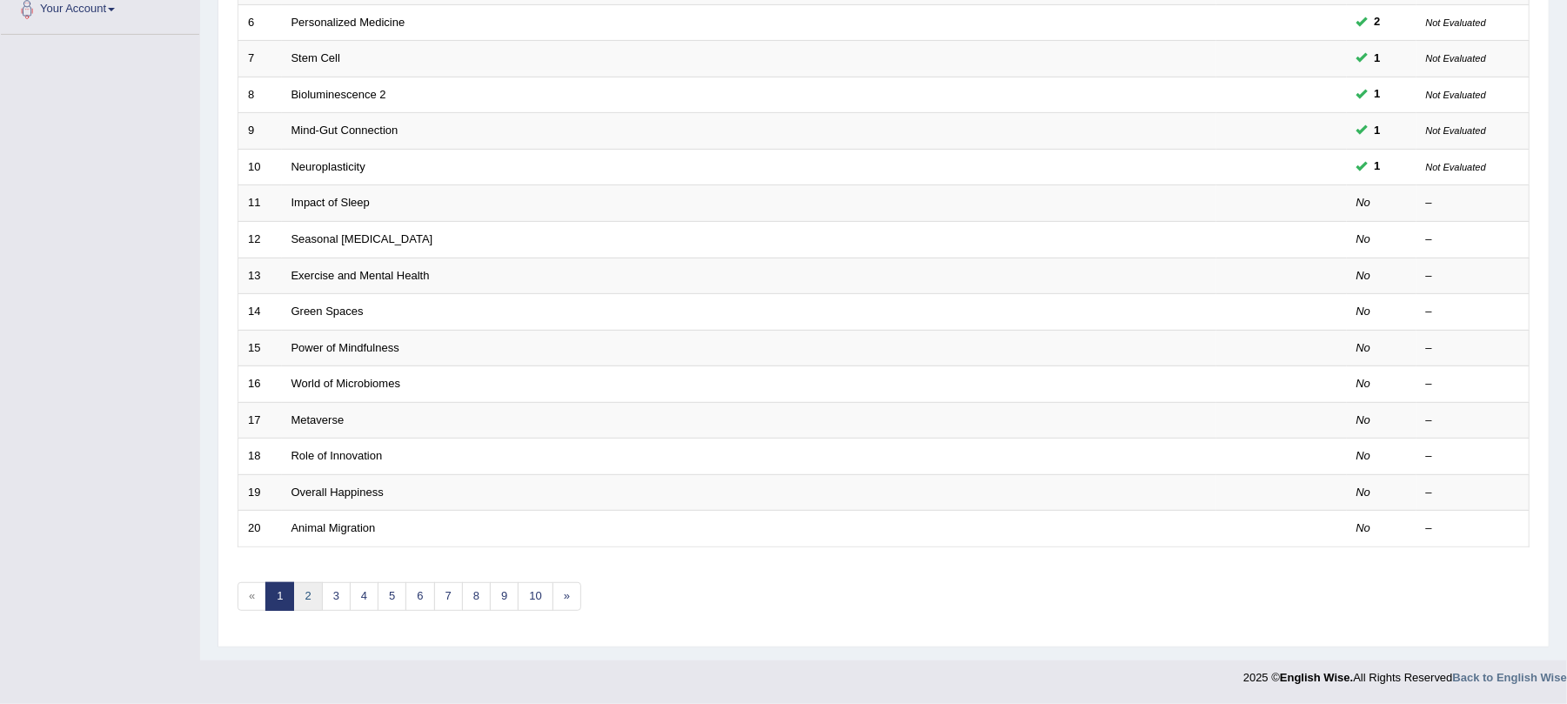
click at [305, 597] on link "2" at bounding box center [307, 596] width 29 height 29
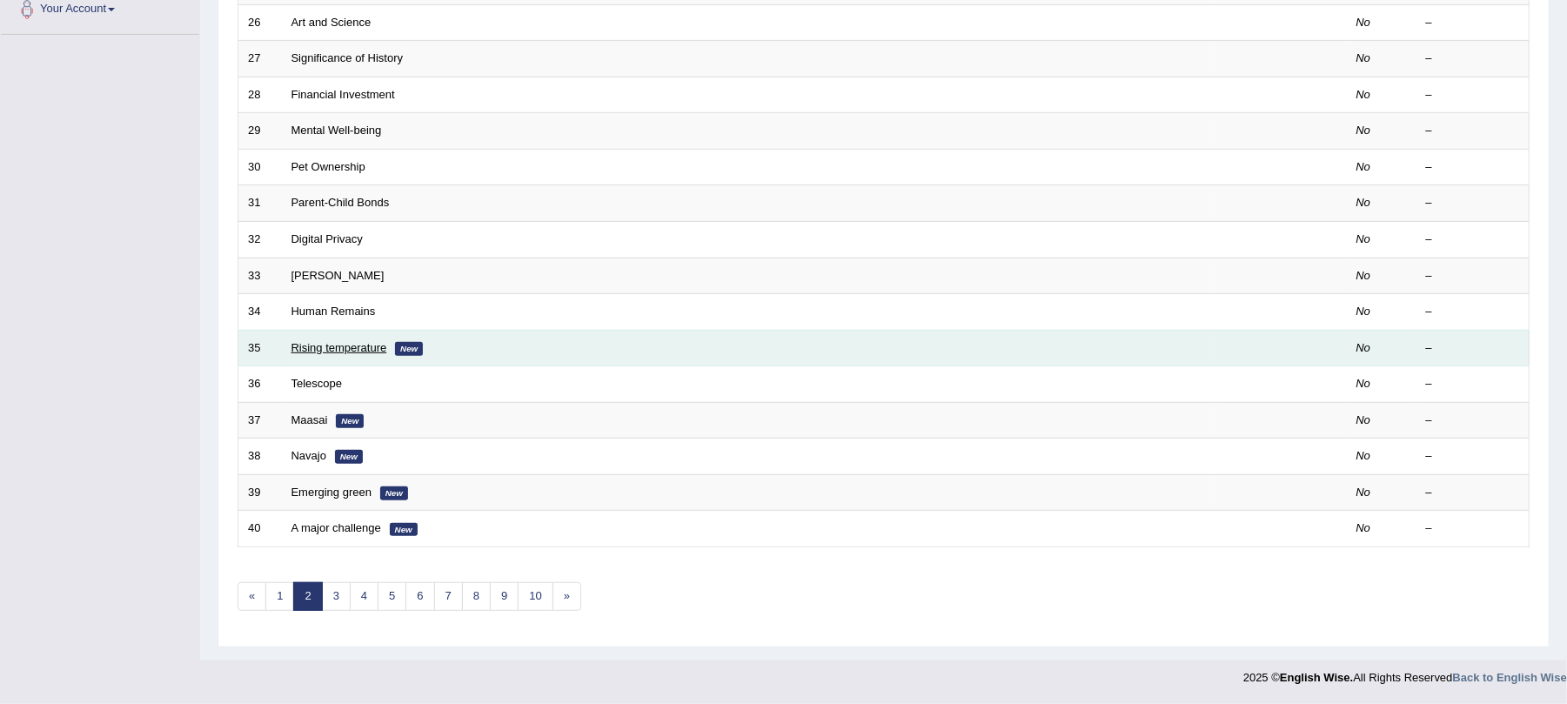
click at [355, 342] on link "Rising temperature" at bounding box center [340, 347] width 96 height 13
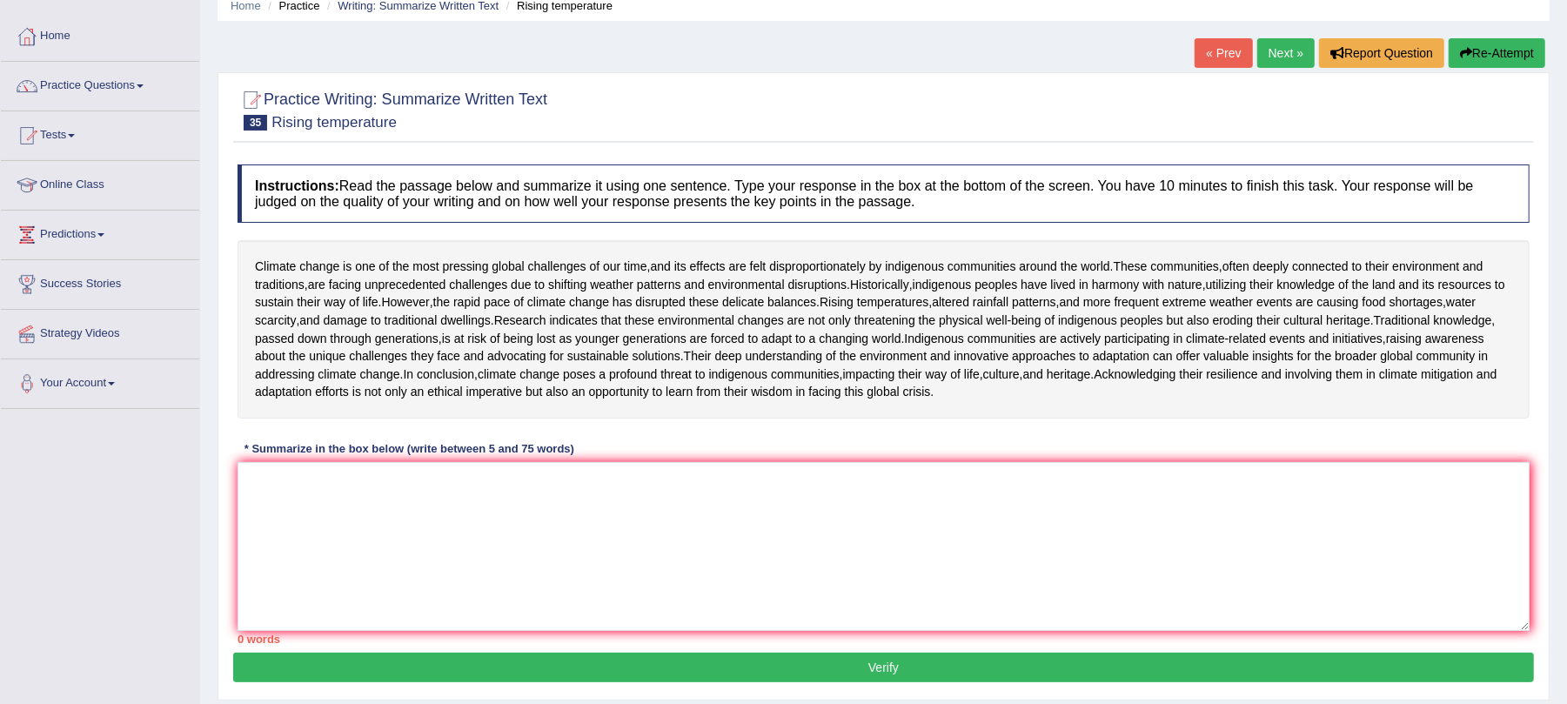
scroll to position [116, 0]
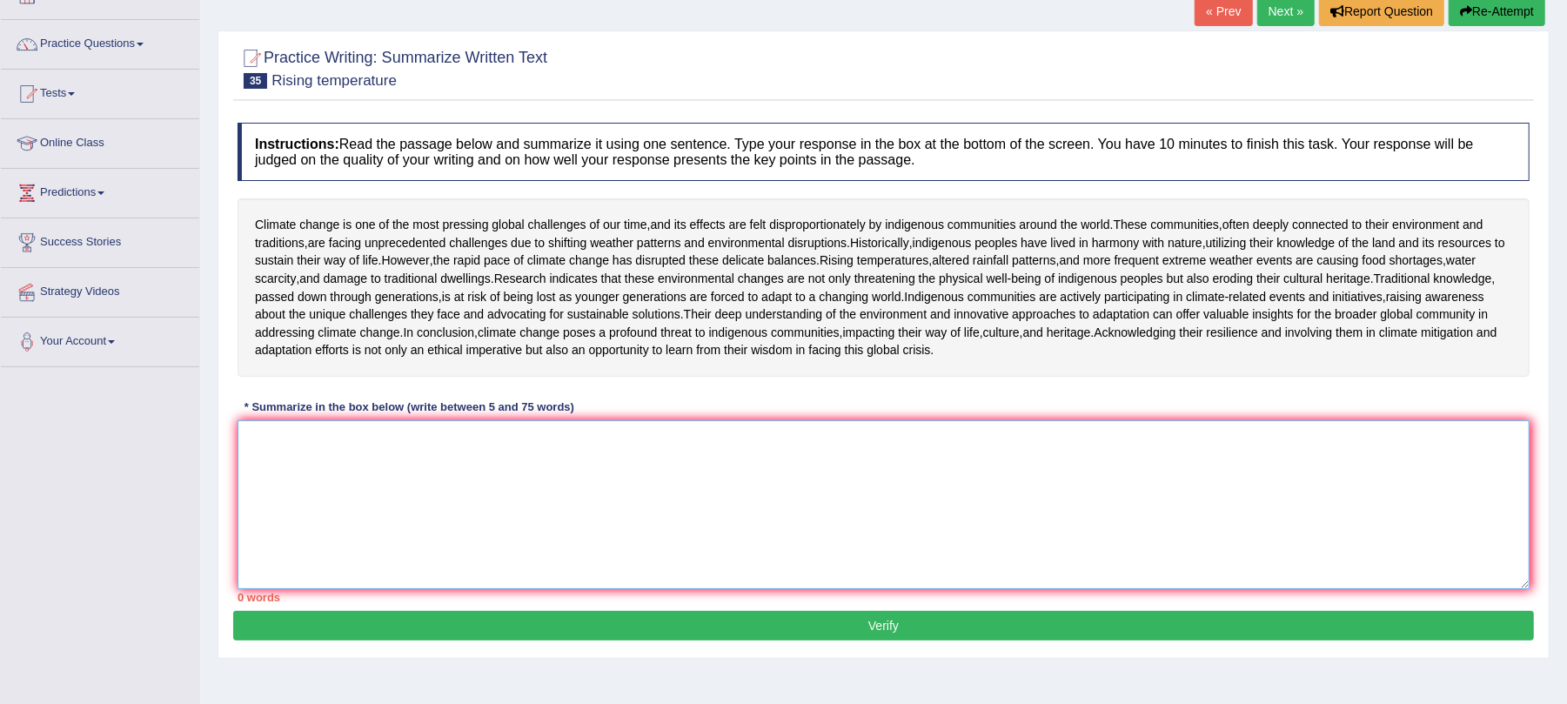
click at [572, 553] on textarea at bounding box center [884, 504] width 1292 height 169
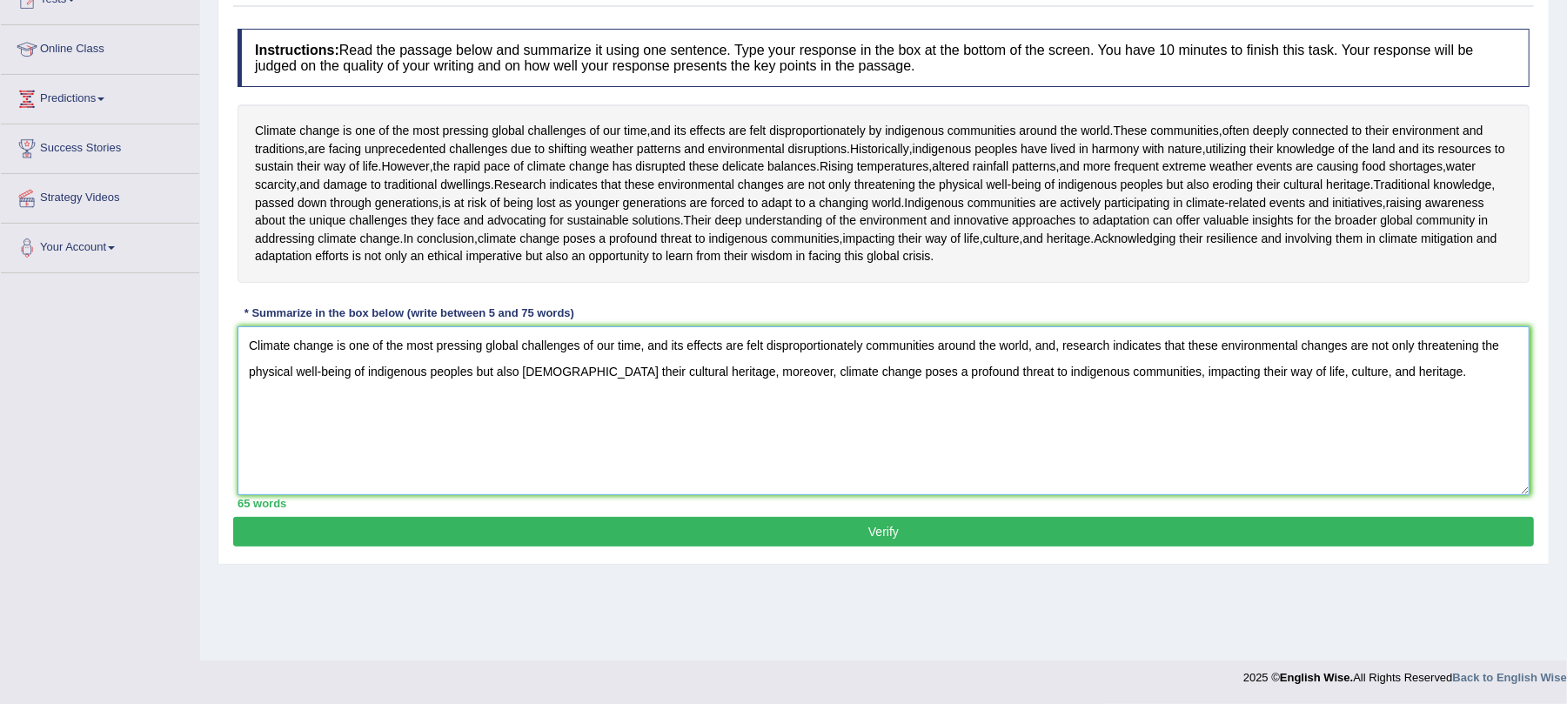
scroll to position [238, 0]
type textarea "Climate change is one of the most pressing global challenges of our time, and i…"
click at [676, 547] on button "Verify" at bounding box center [883, 532] width 1301 height 30
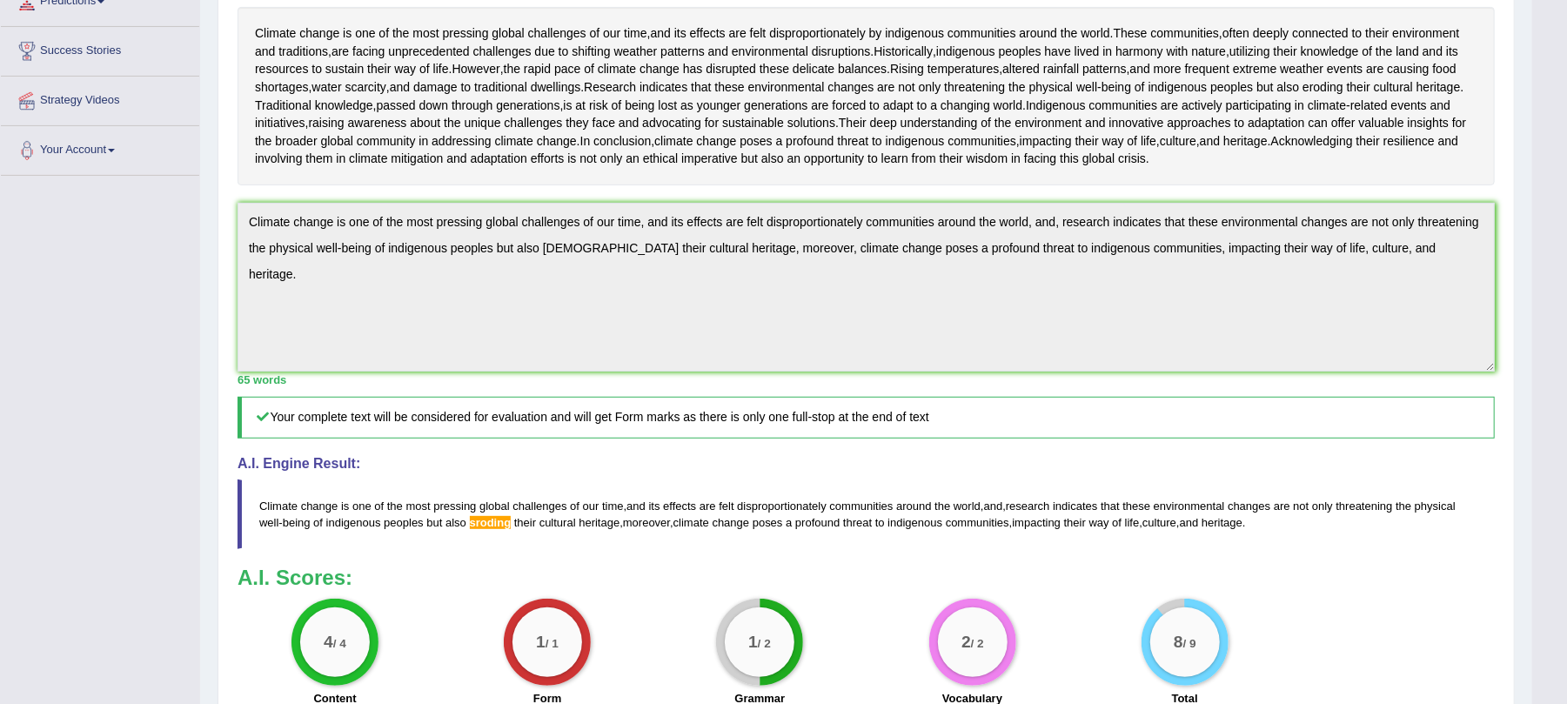
scroll to position [0, 0]
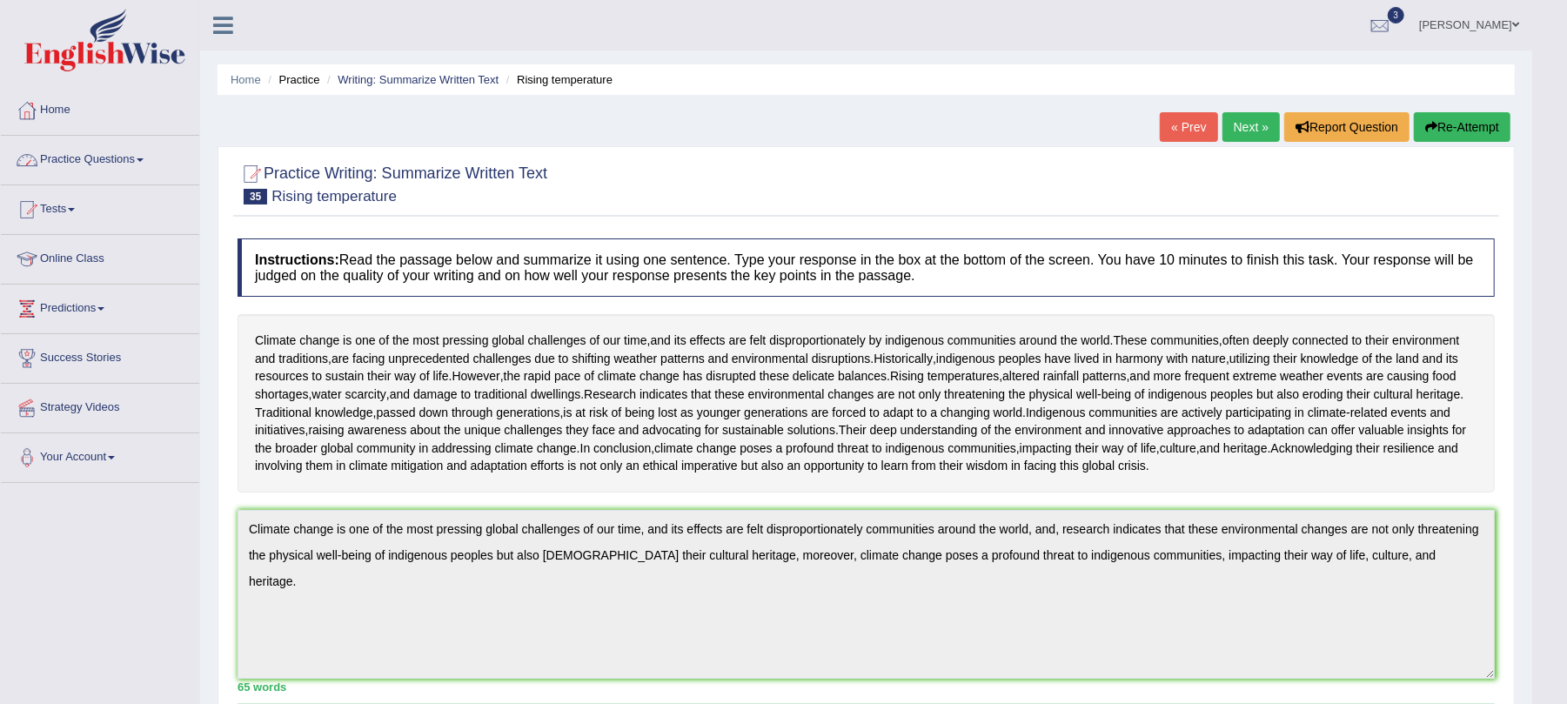
click at [96, 169] on link "Practice Questions" at bounding box center [100, 158] width 198 height 44
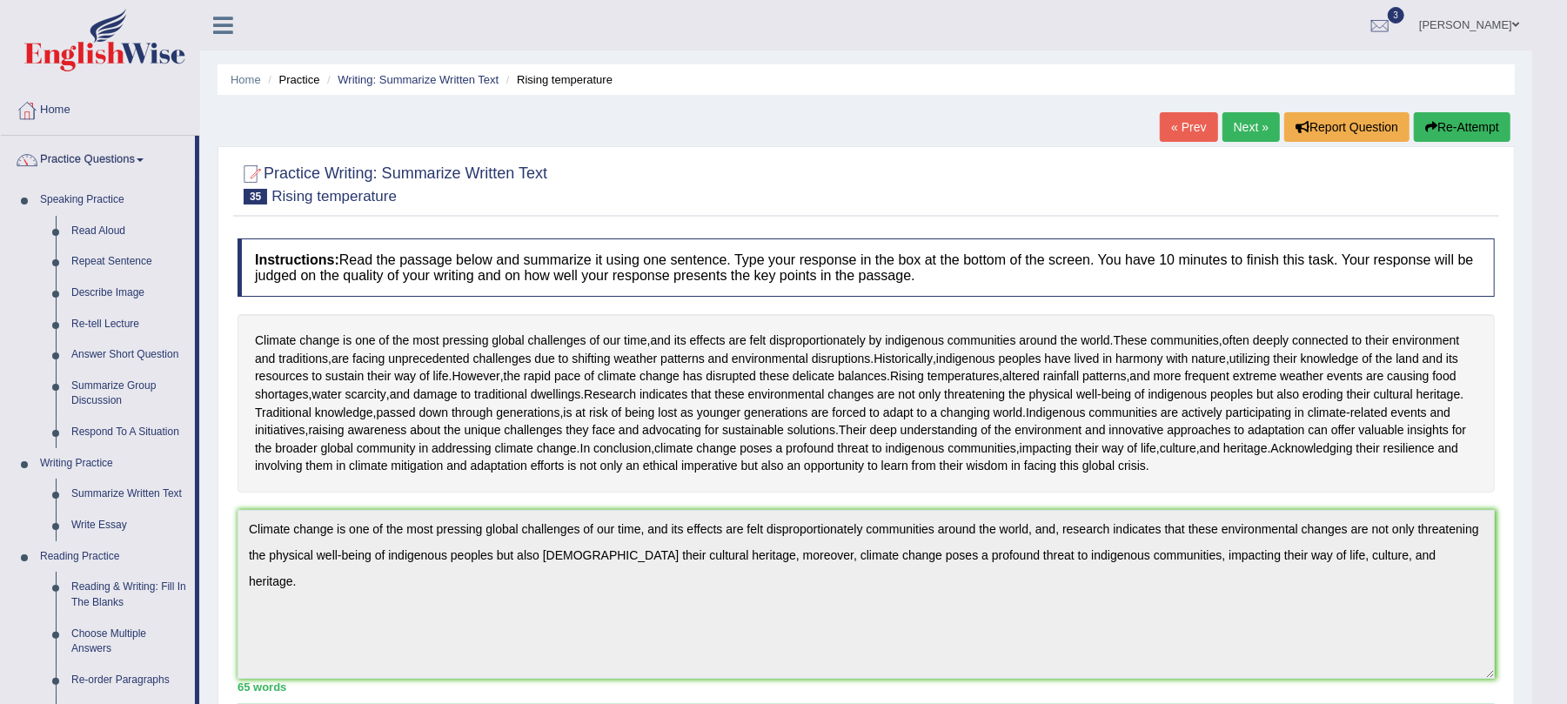
click at [1250, 126] on link "Next »" at bounding box center [1251, 127] width 57 height 30
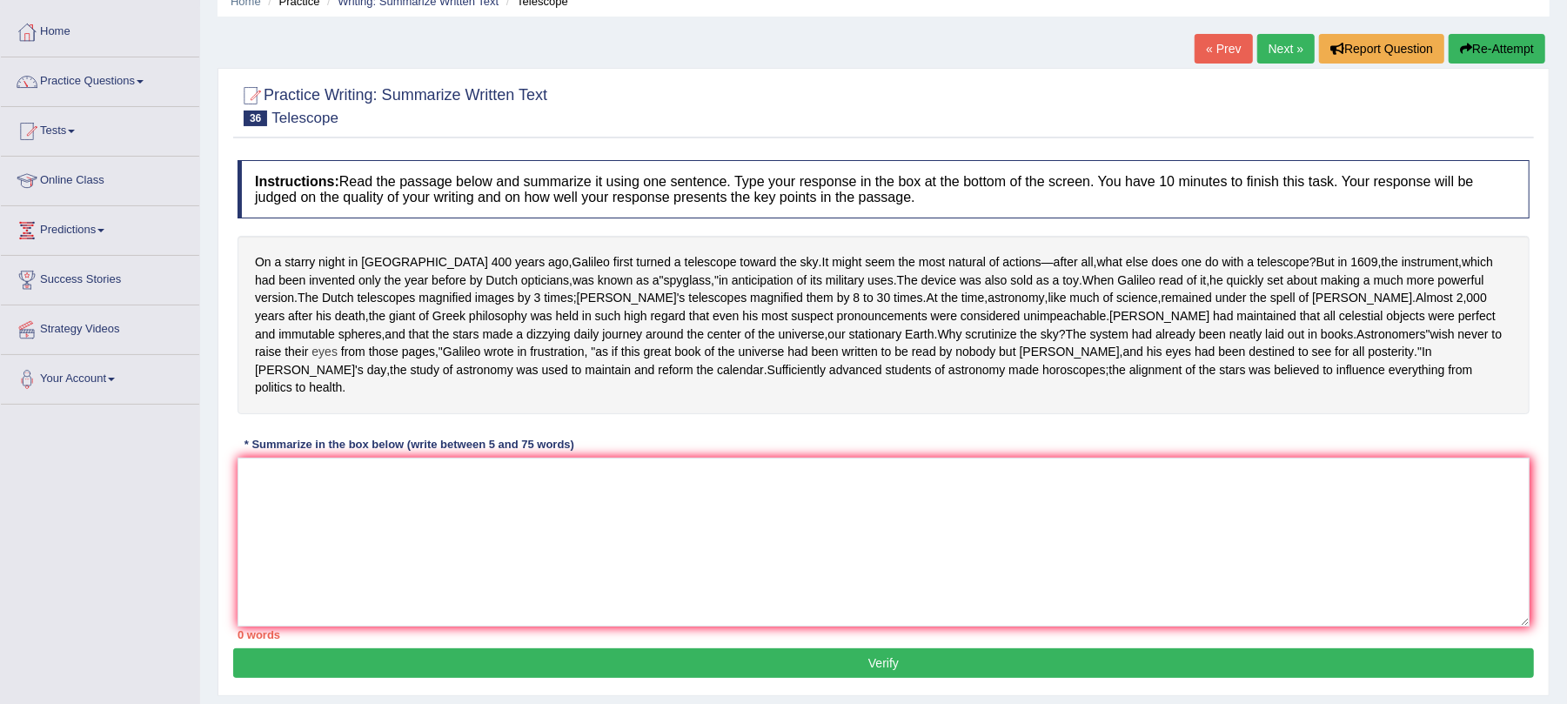
scroll to position [116, 0]
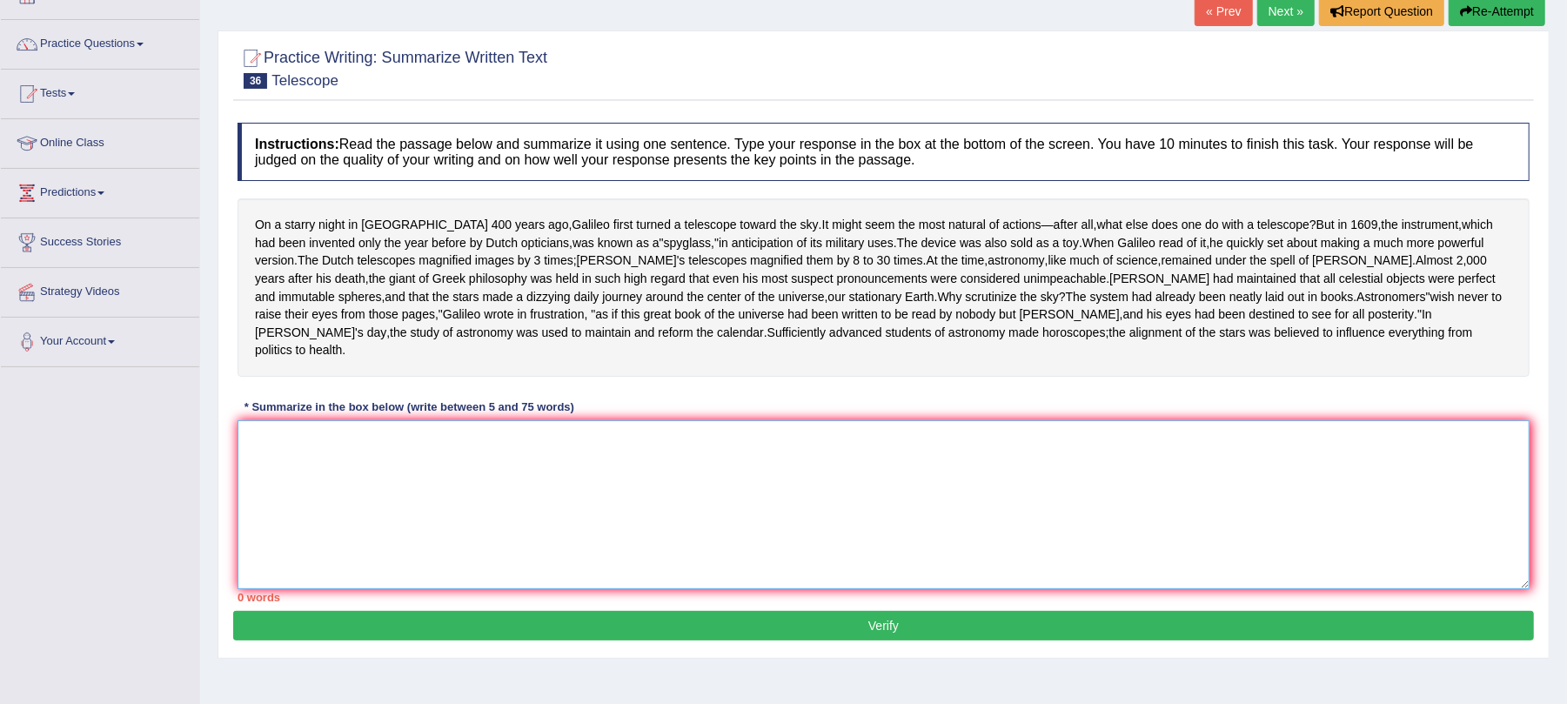
click at [378, 557] on textarea at bounding box center [884, 504] width 1292 height 169
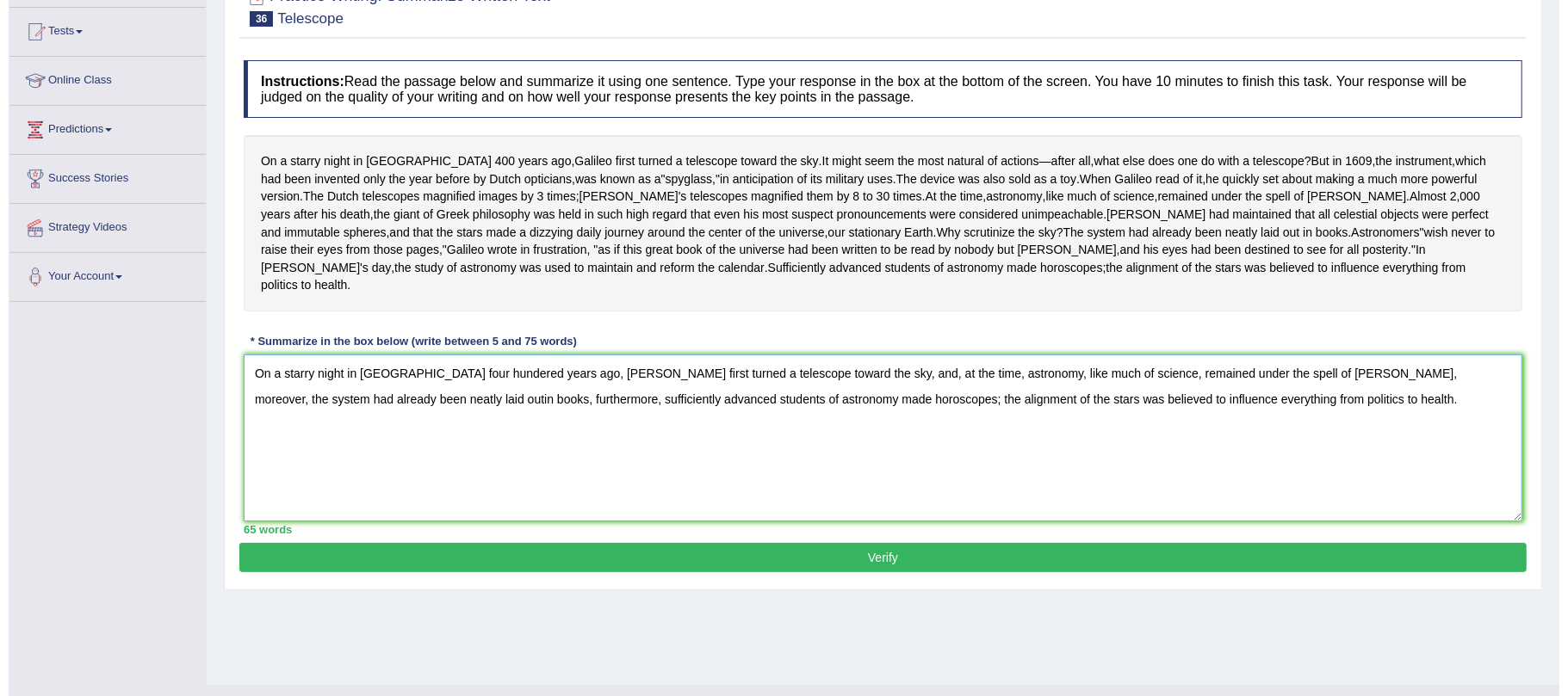
scroll to position [208, 0]
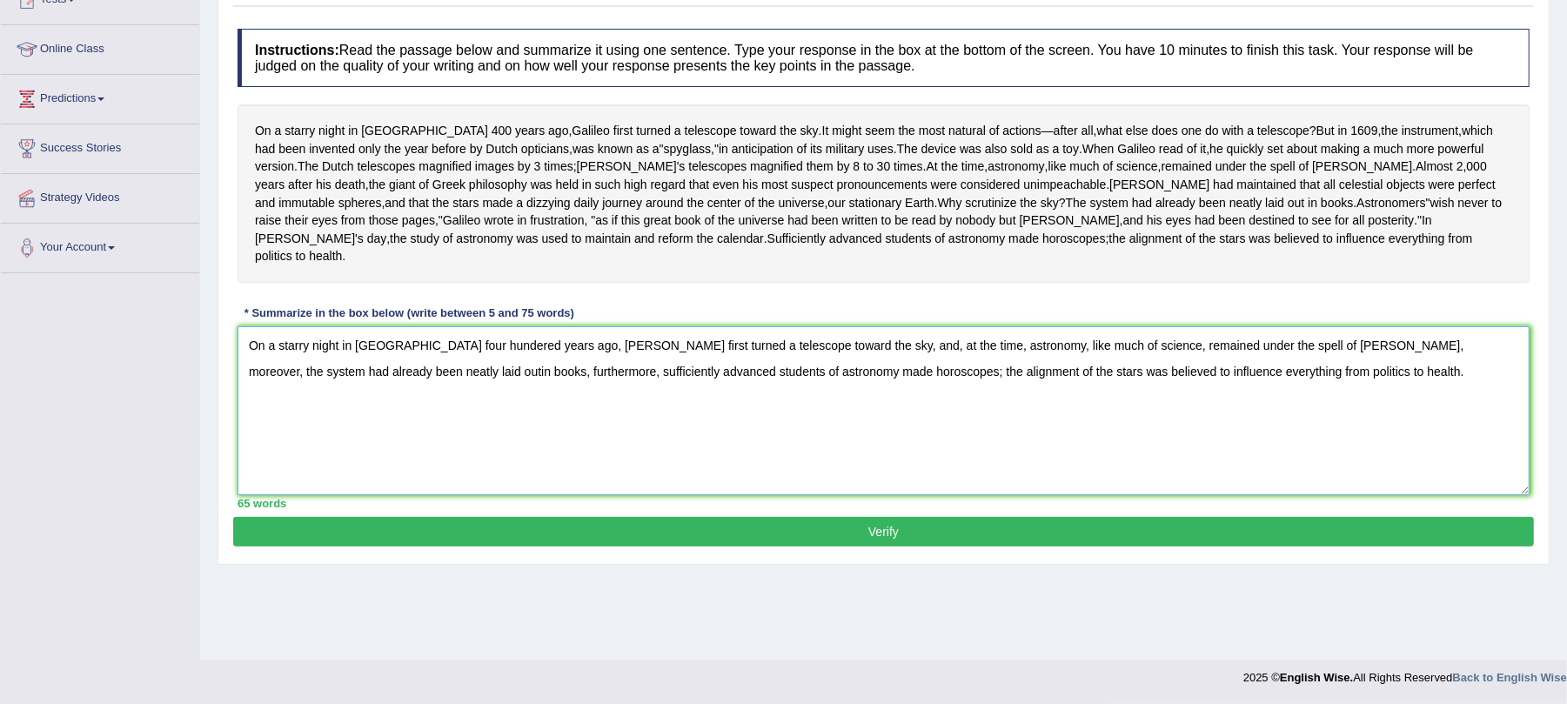
type textarea "On a starry night in Padua four hundered years ago, Galileo first turned a tele…"
click at [516, 547] on button "Verify" at bounding box center [883, 532] width 1301 height 30
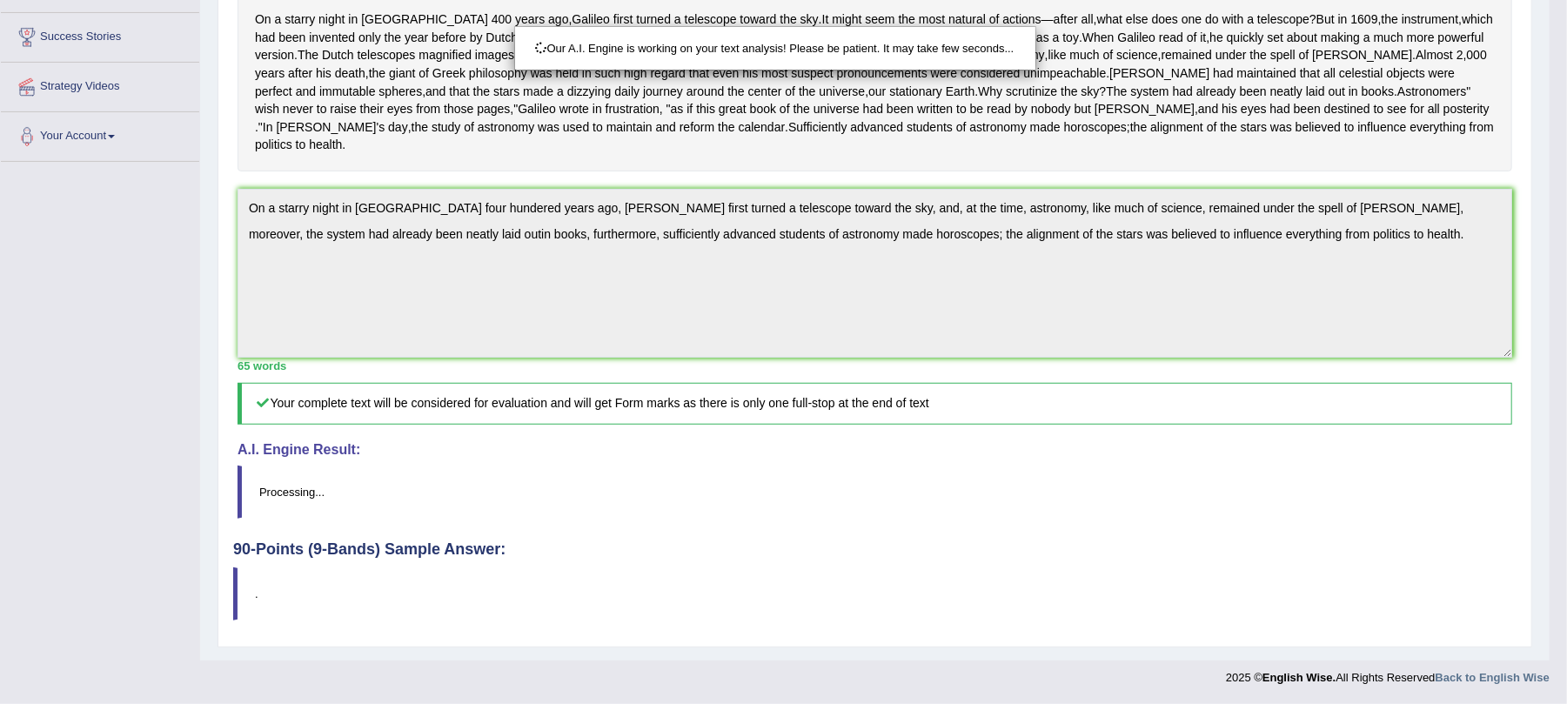
scroll to position [379, 0]
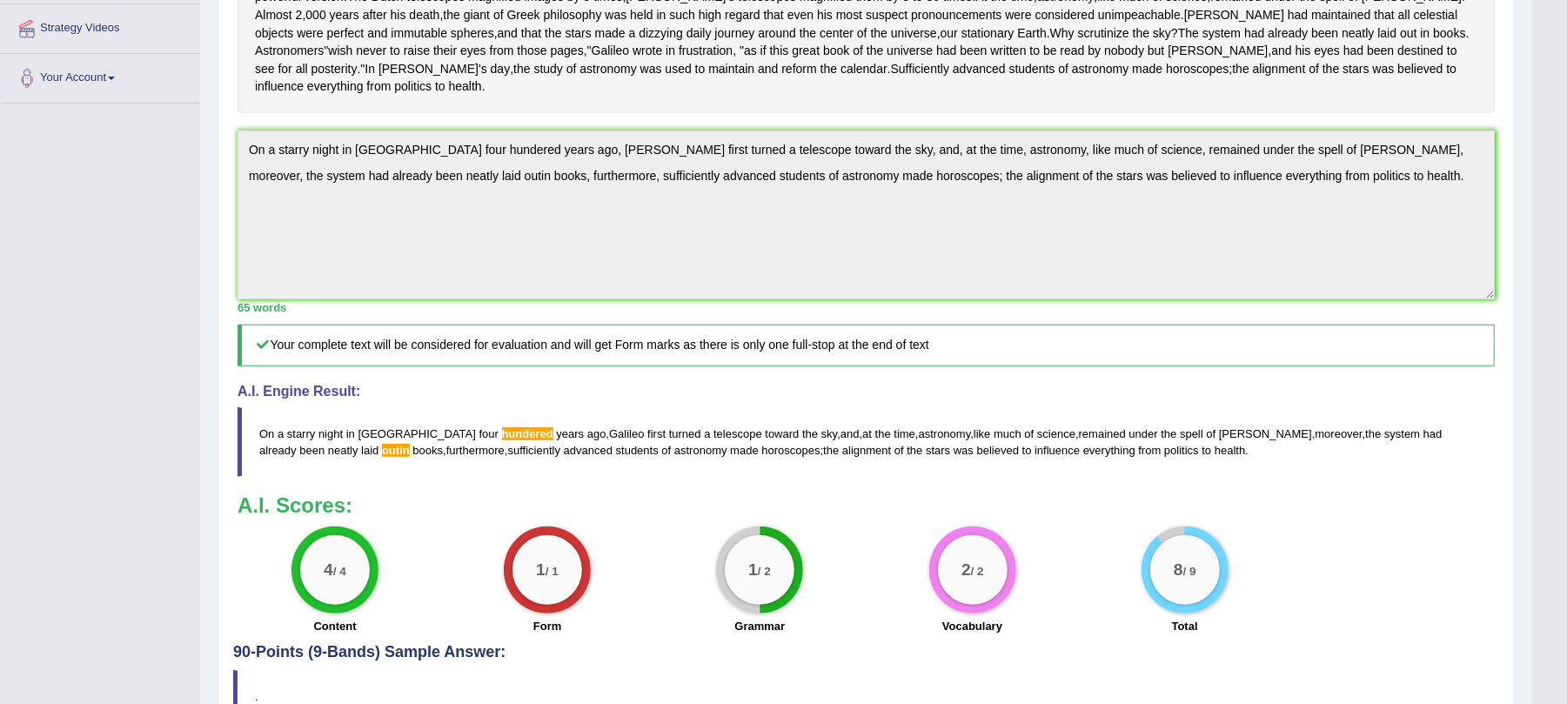
click at [502, 440] on span "hundered" at bounding box center [527, 433] width 51 height 13
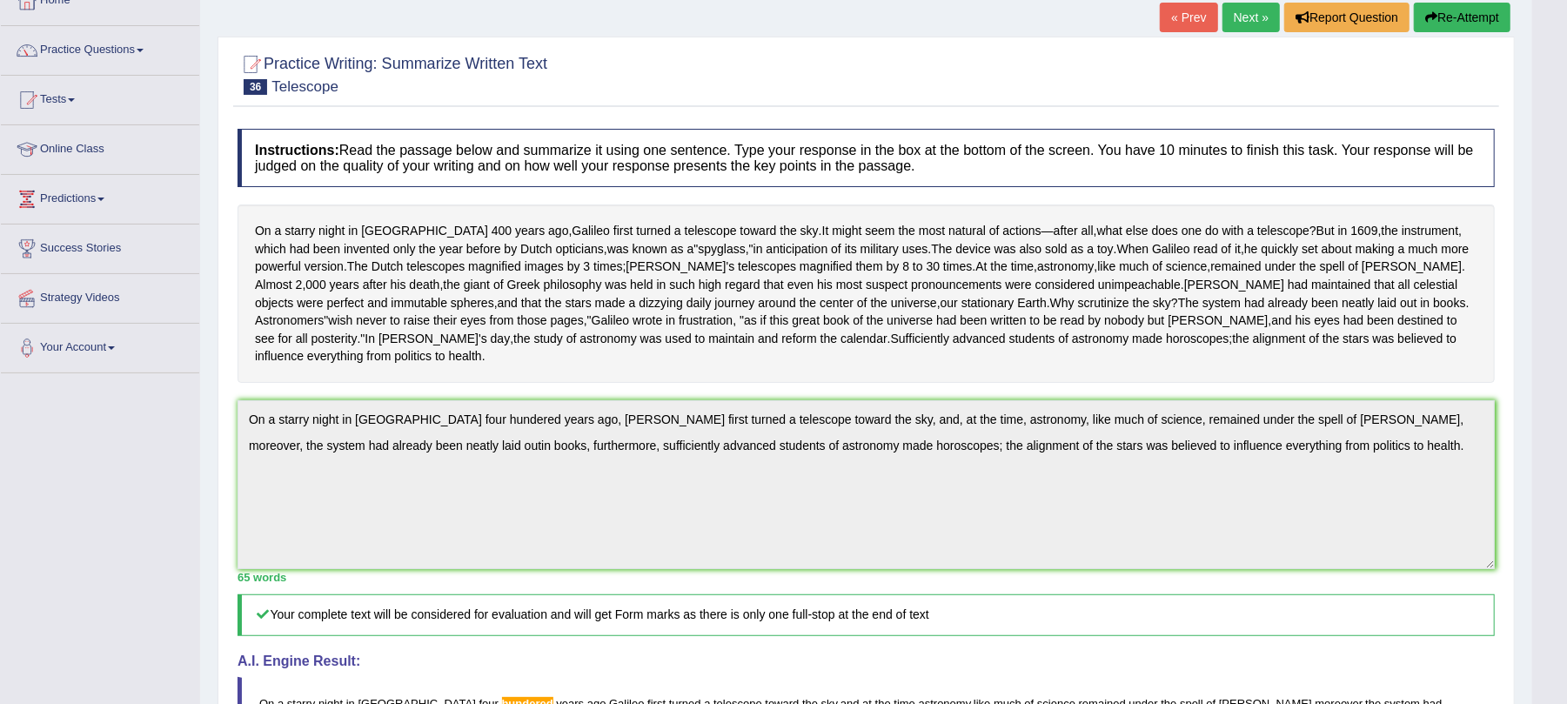
scroll to position [0, 0]
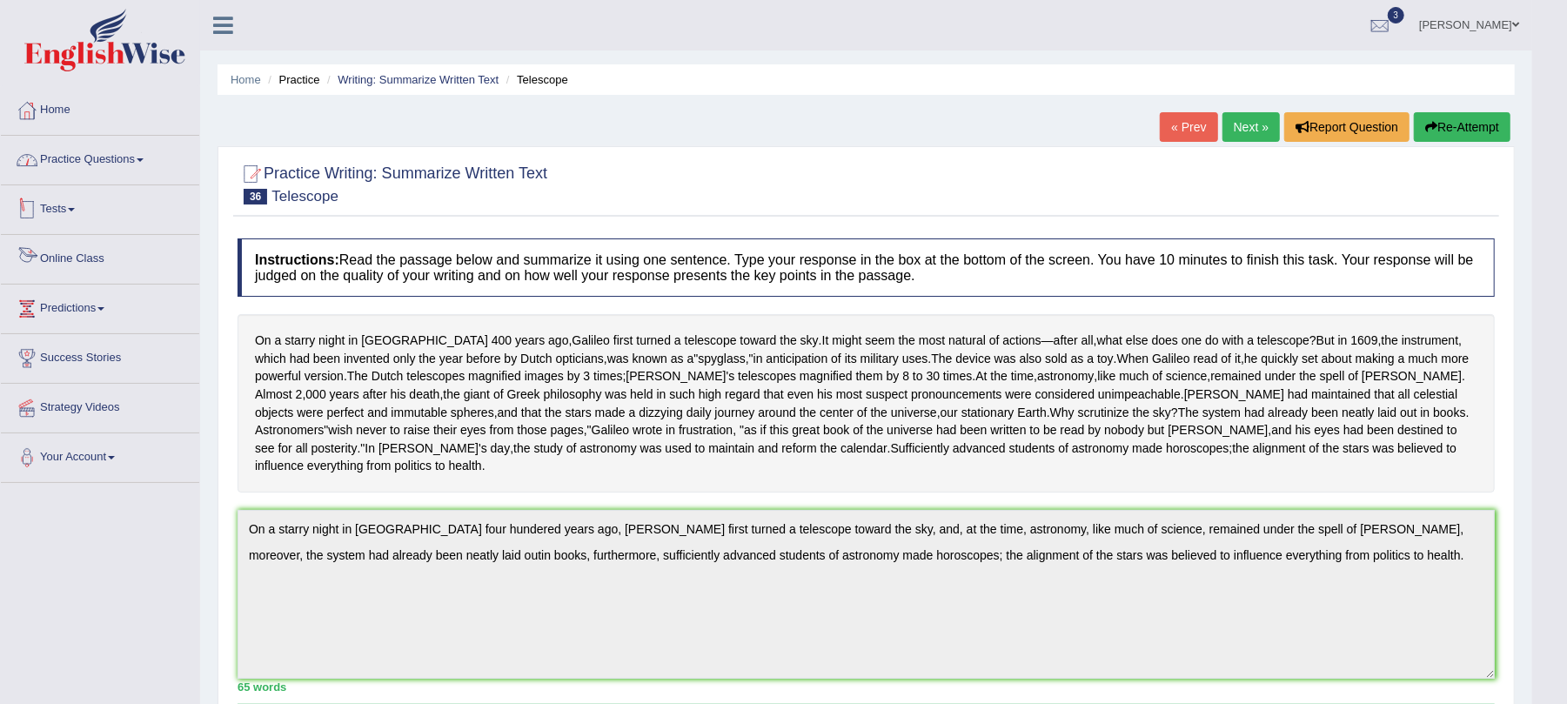
click at [115, 164] on link "Practice Questions" at bounding box center [100, 158] width 198 height 44
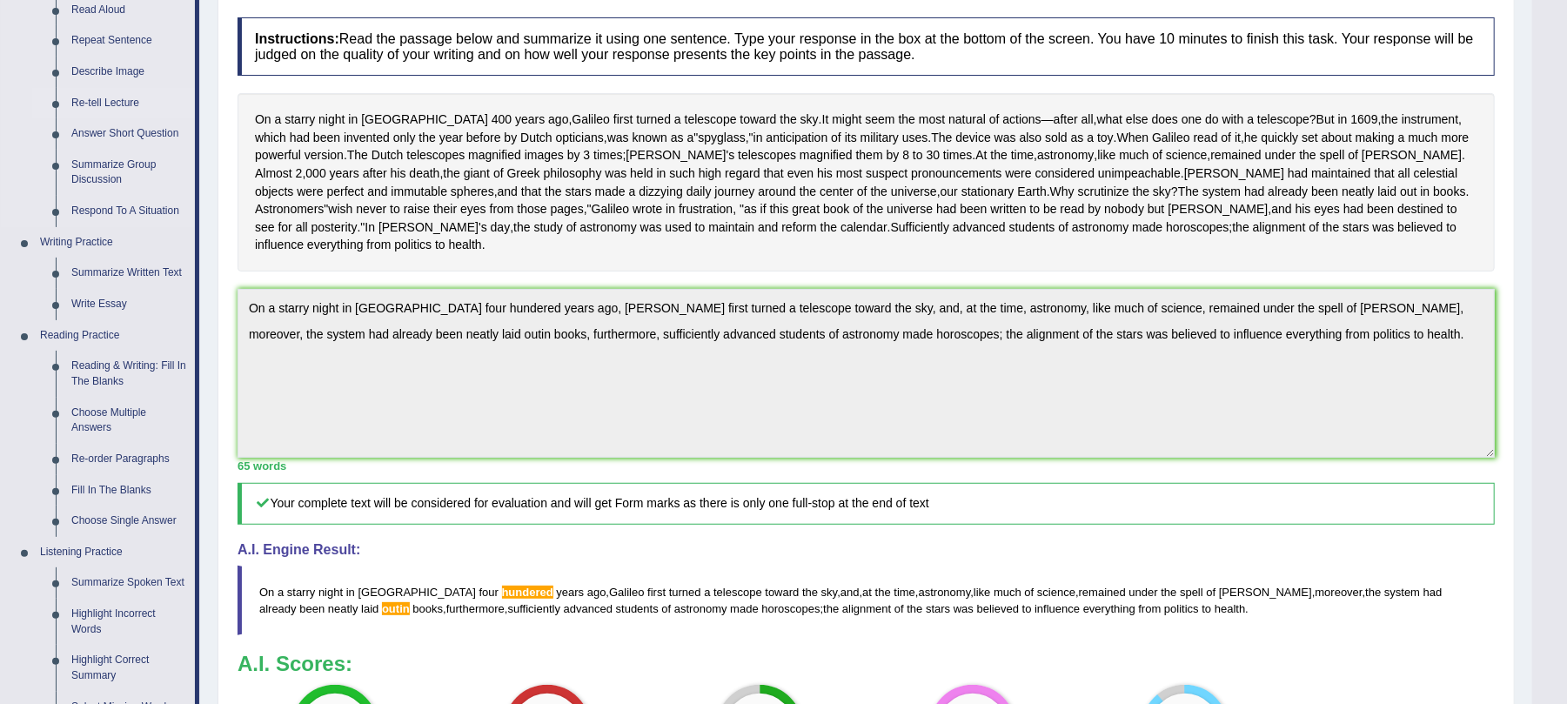
scroll to position [231, 0]
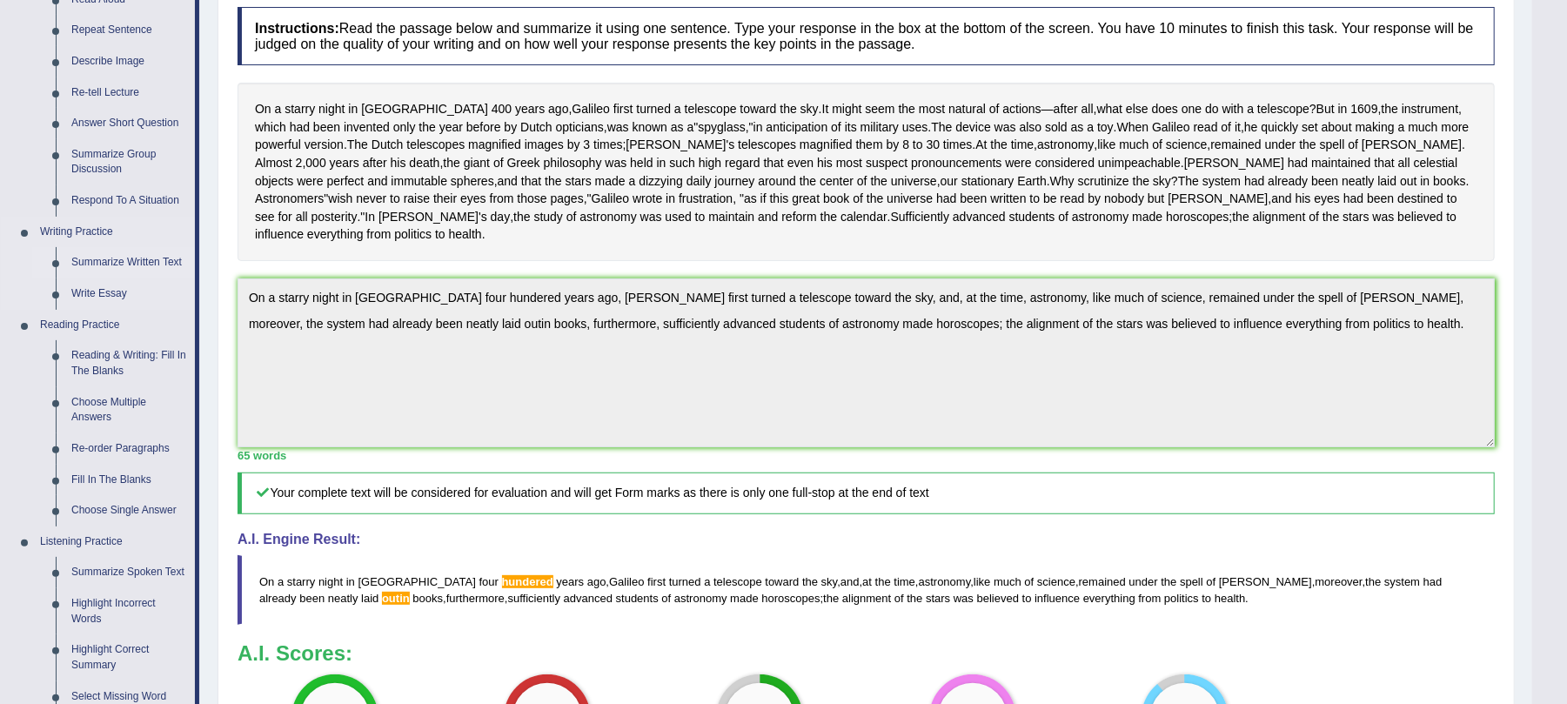
click at [136, 261] on link "Summarize Written Text" at bounding box center [129, 262] width 131 height 31
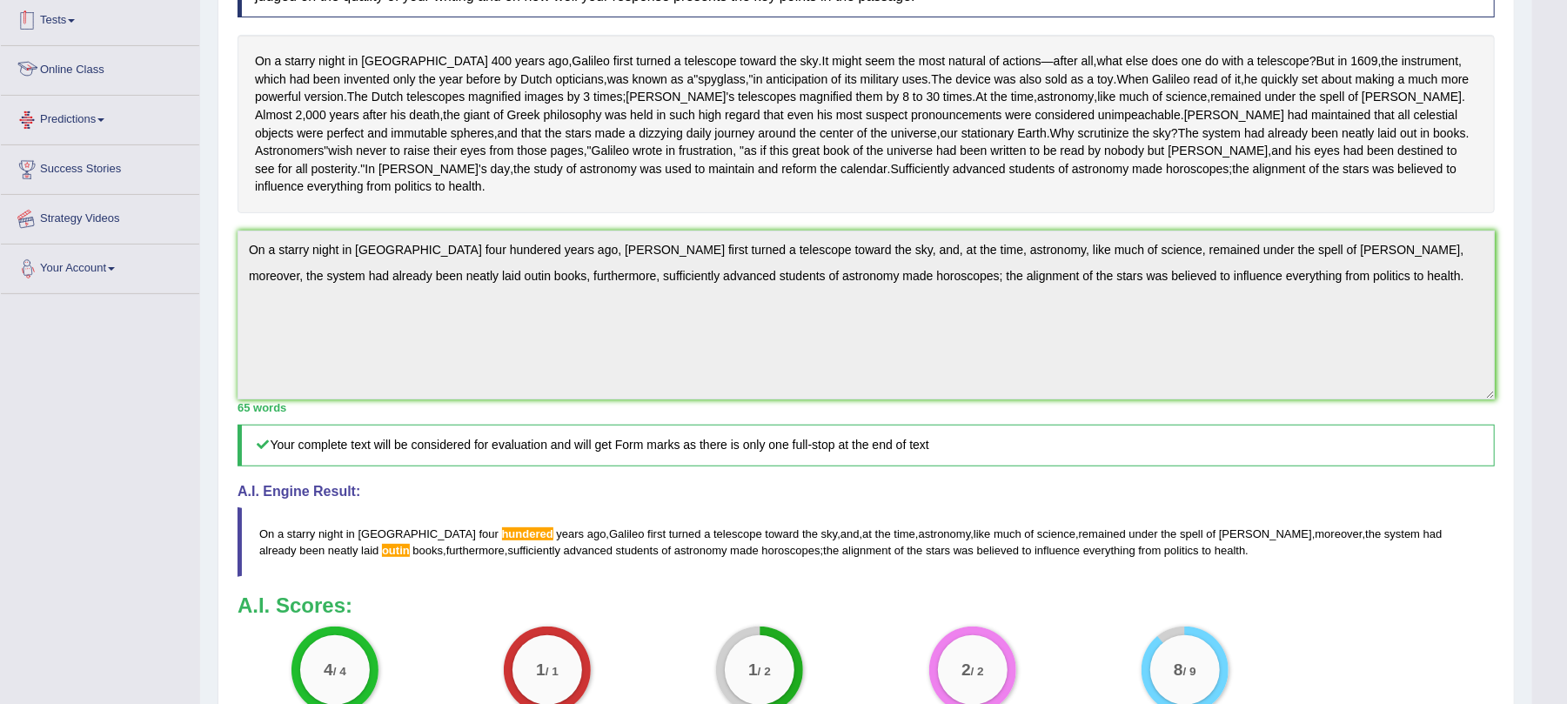
scroll to position [406, 0]
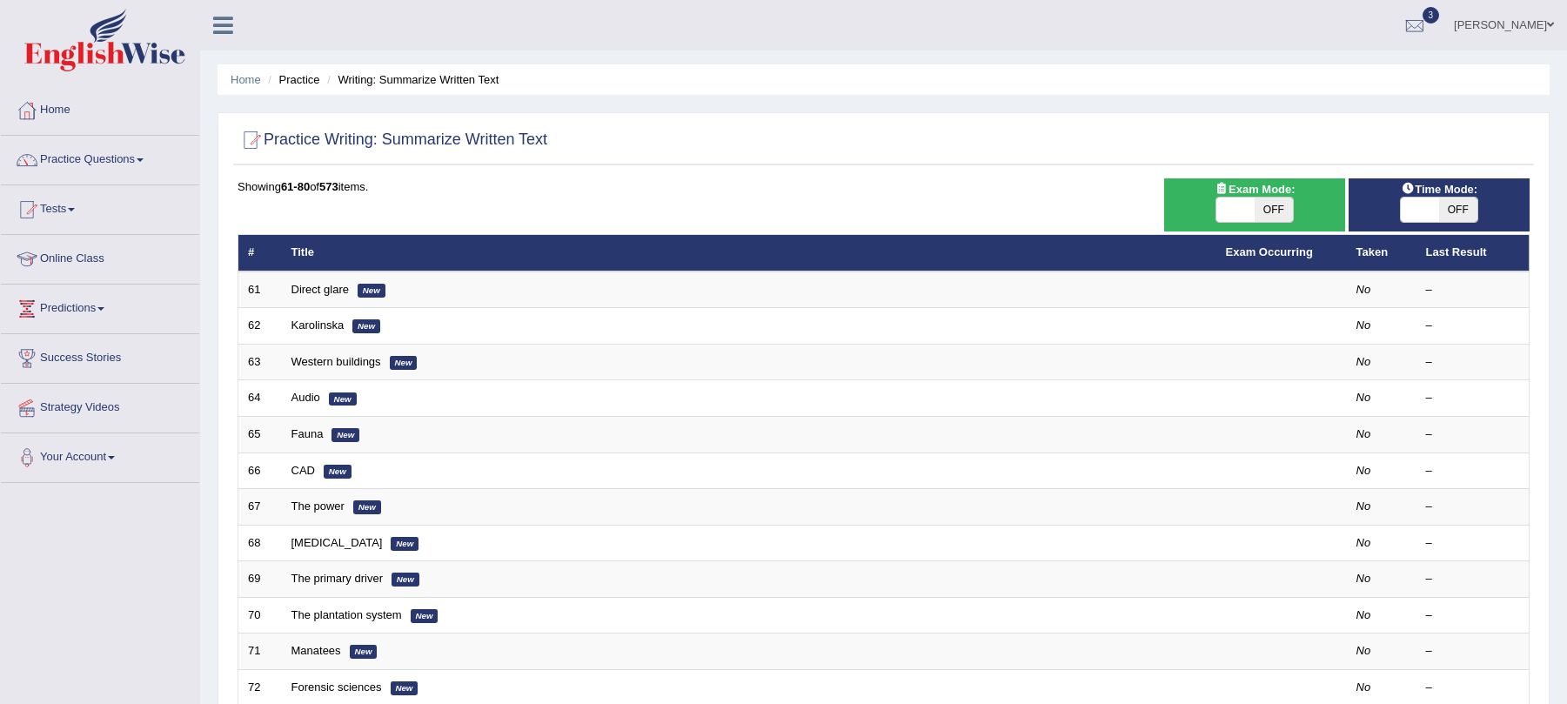
scroll to position [456, 0]
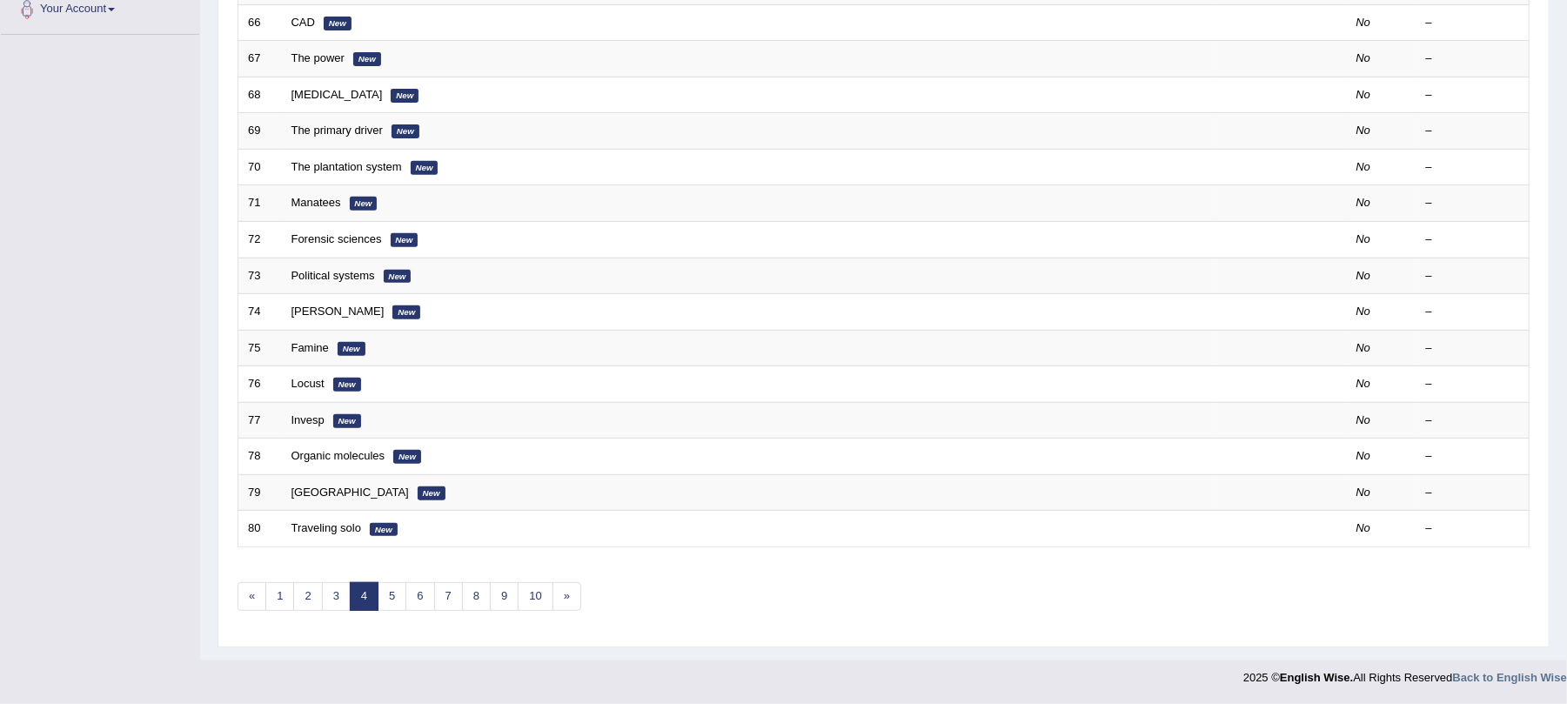
click at [405, 593] on link "5" at bounding box center [392, 596] width 29 height 29
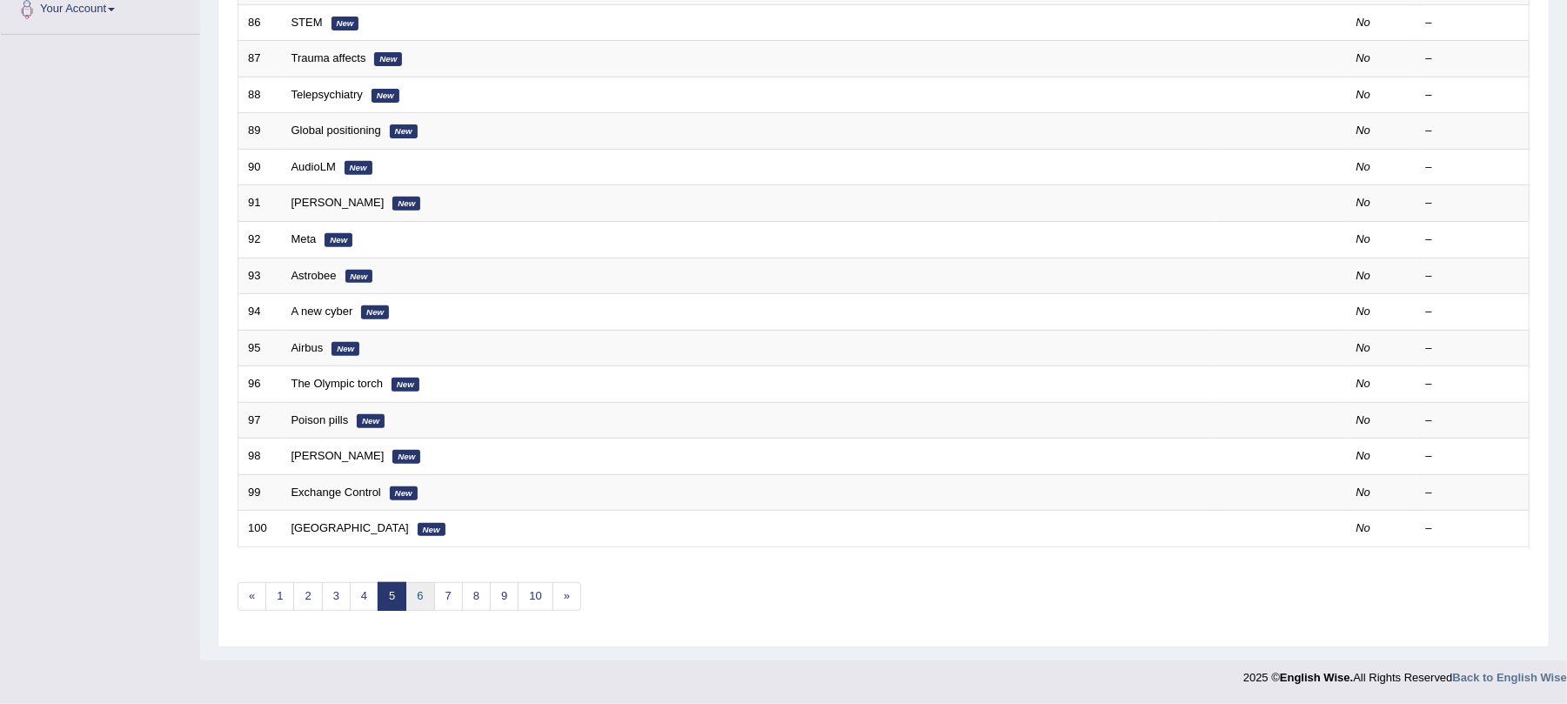
click at [414, 595] on link "6" at bounding box center [420, 596] width 29 height 29
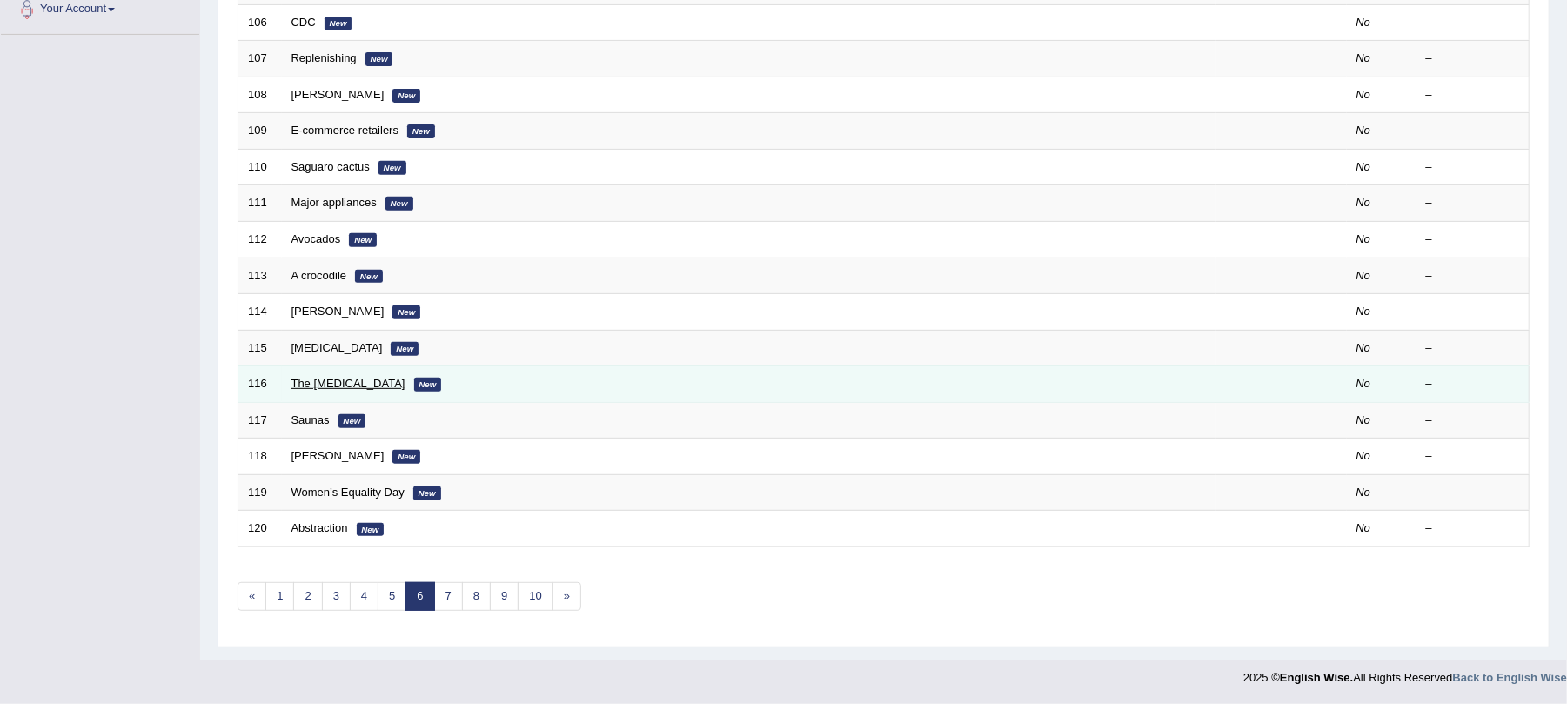
click at [311, 378] on link "The larynx" at bounding box center [349, 383] width 114 height 13
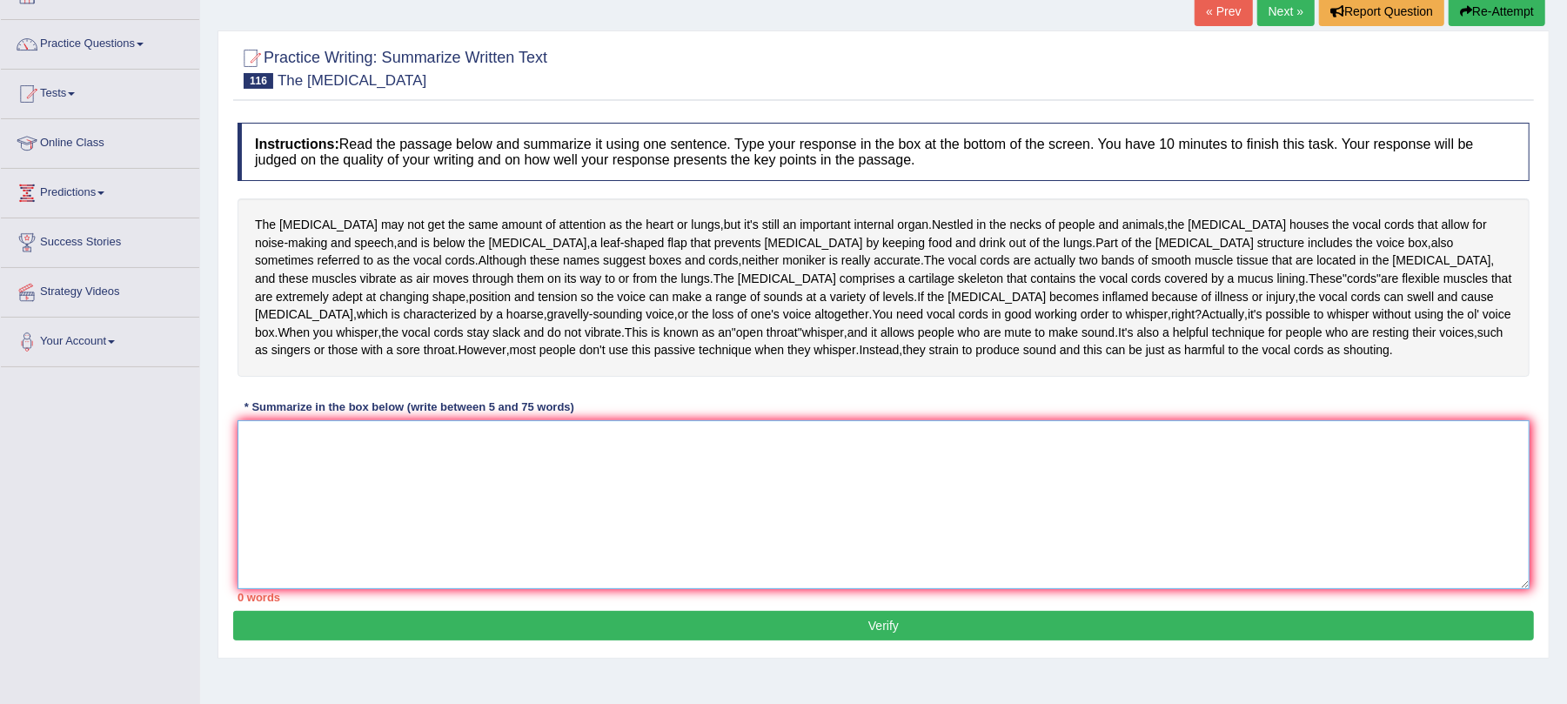
click at [356, 526] on textarea at bounding box center [884, 504] width 1292 height 169
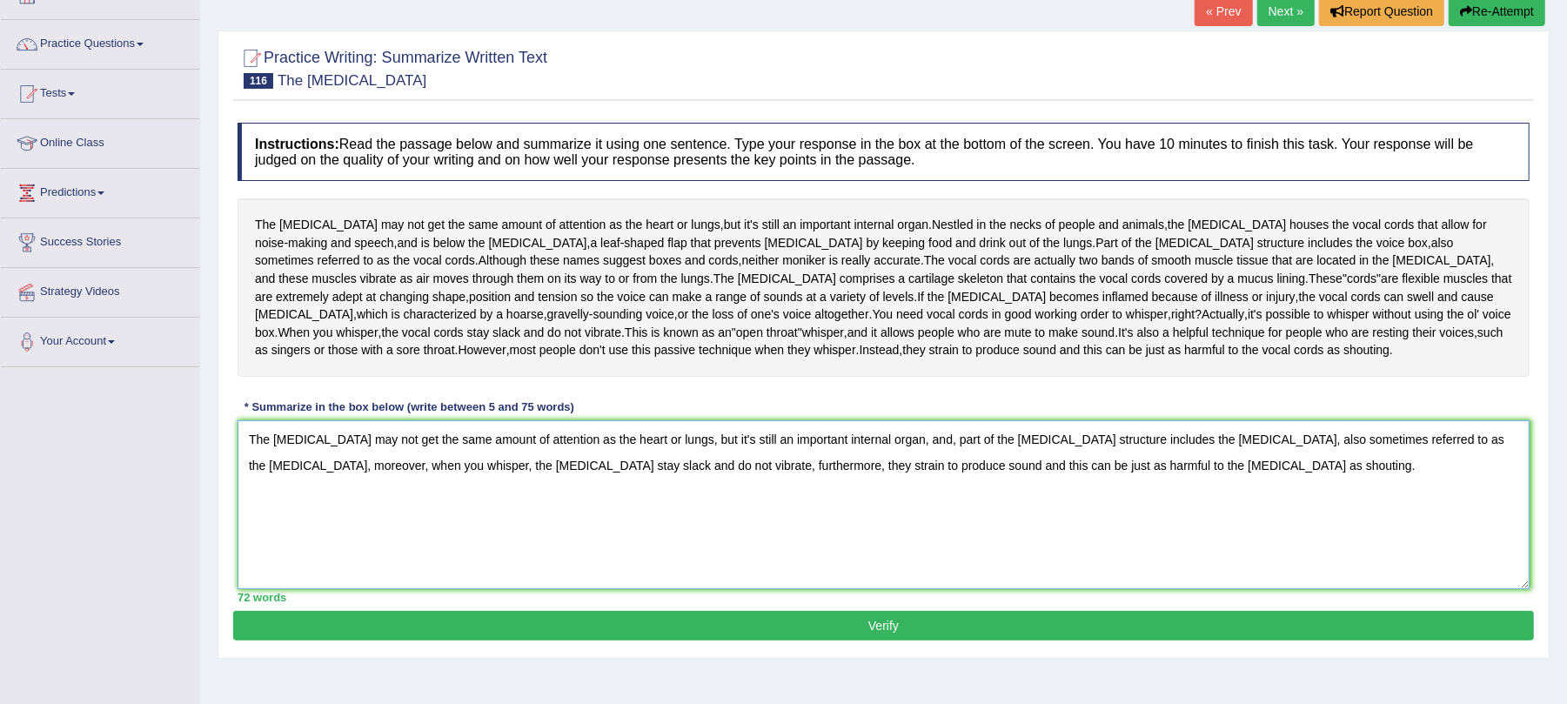
scroll to position [210, 0]
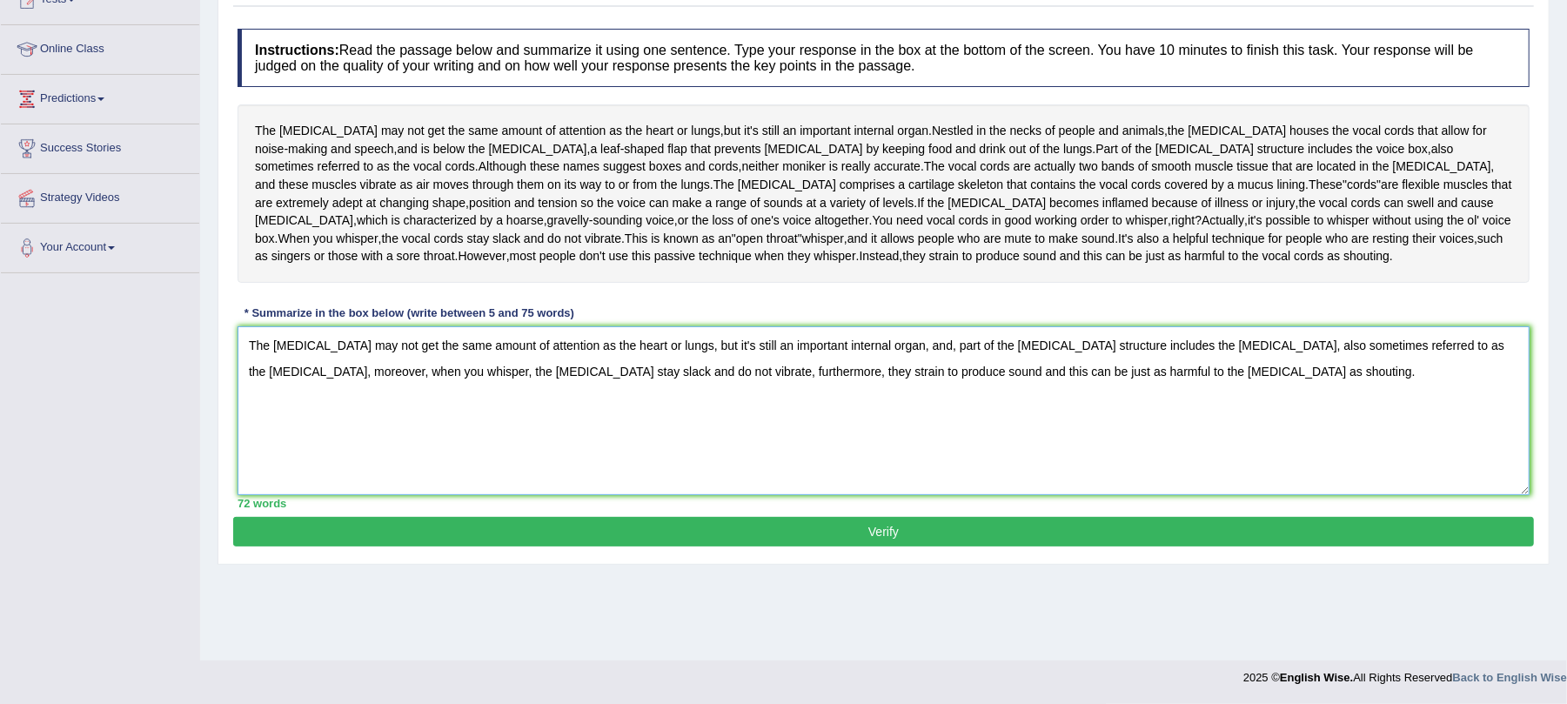
type textarea "The larynx may not get the same amount of attention as the heart or lungs, but …"
click at [653, 547] on button "Verify" at bounding box center [883, 532] width 1301 height 30
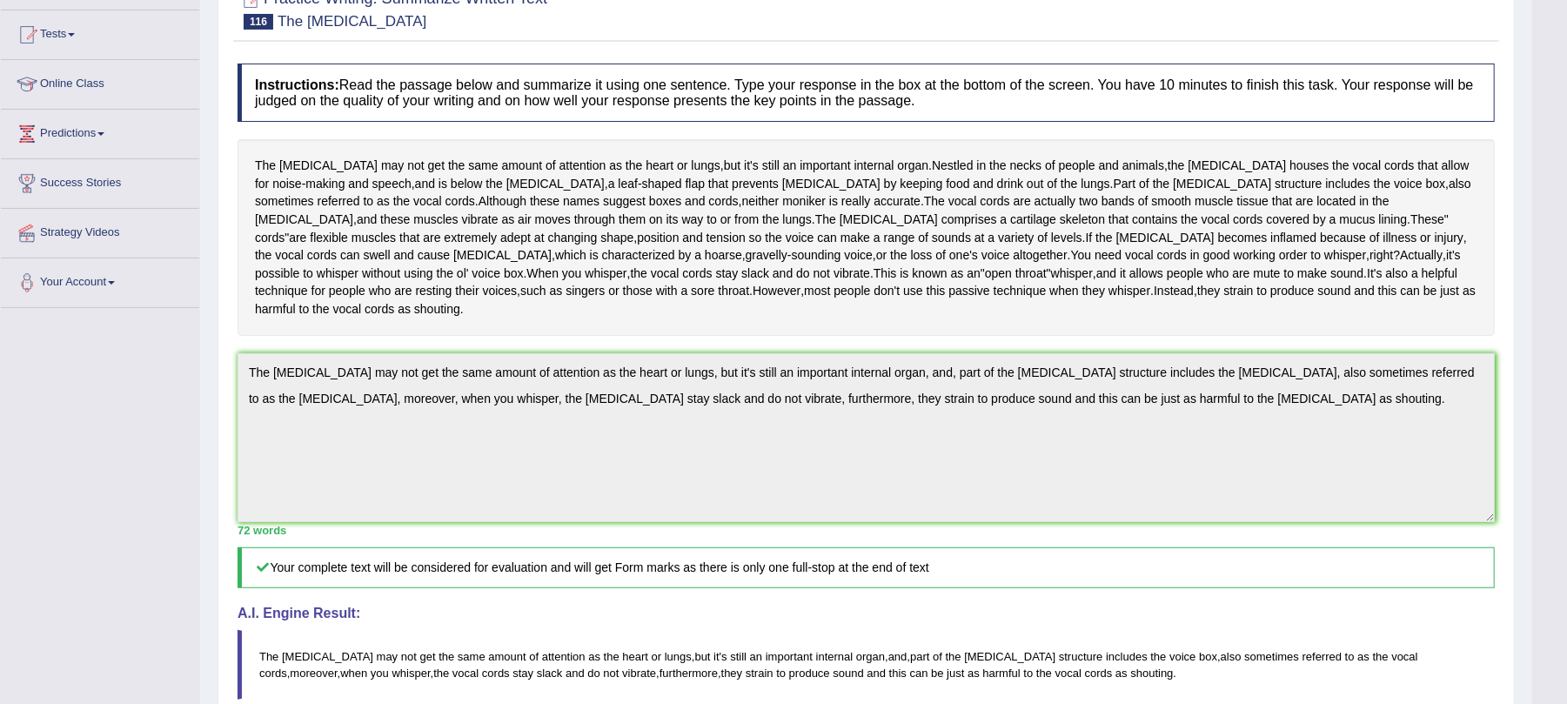
scroll to position [0, 0]
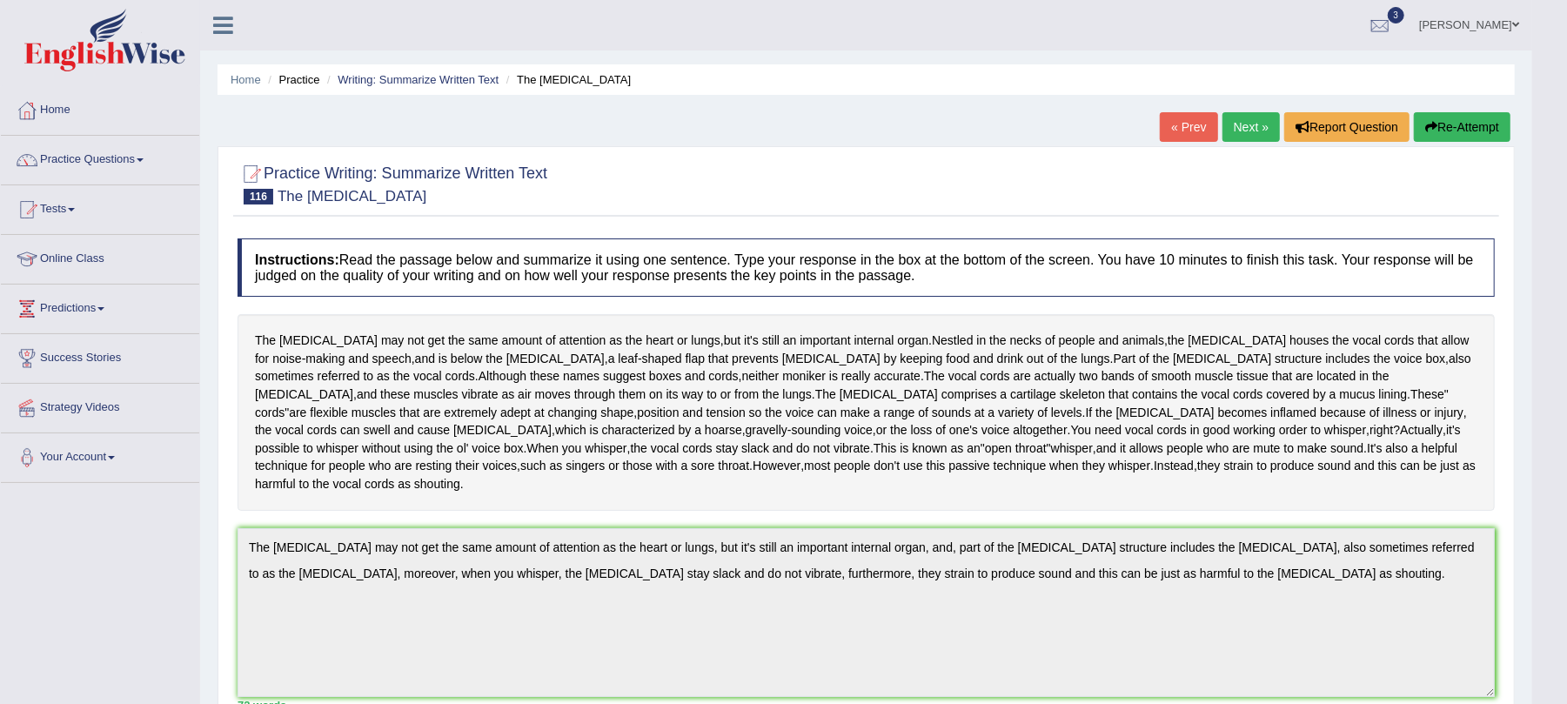
click at [117, 162] on link "Practice Questions" at bounding box center [100, 158] width 198 height 44
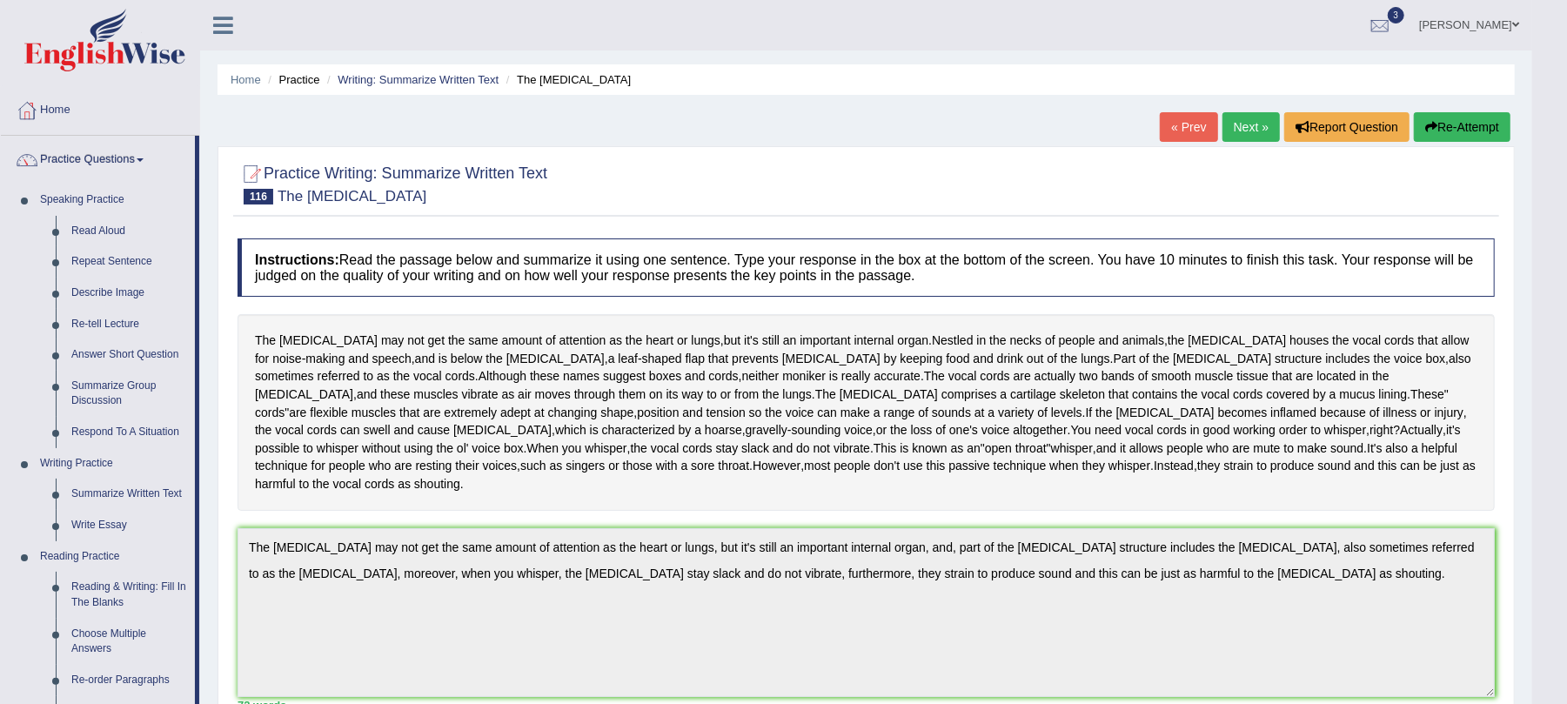
click at [117, 162] on link "Practice Questions" at bounding box center [98, 158] width 194 height 44
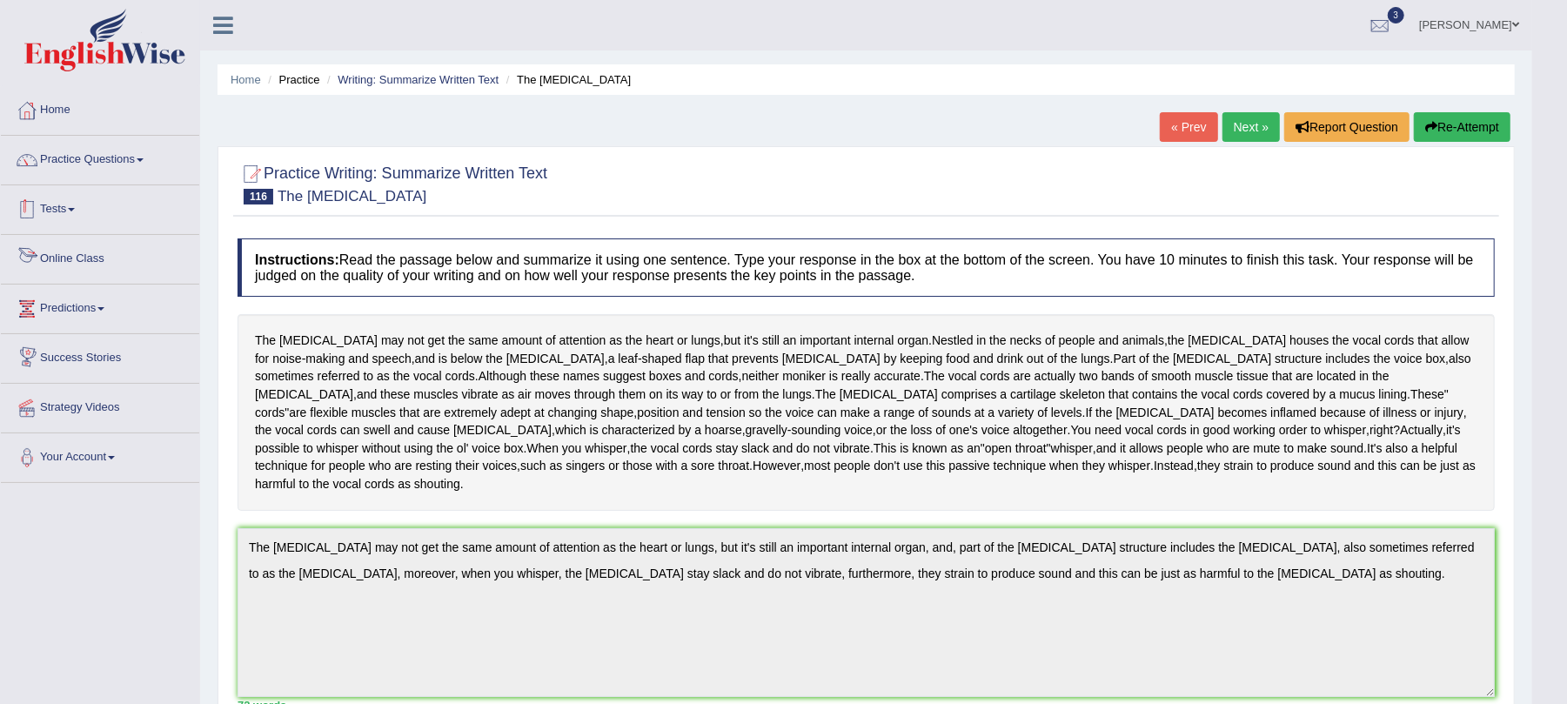
click at [87, 213] on link "Tests" at bounding box center [100, 207] width 198 height 44
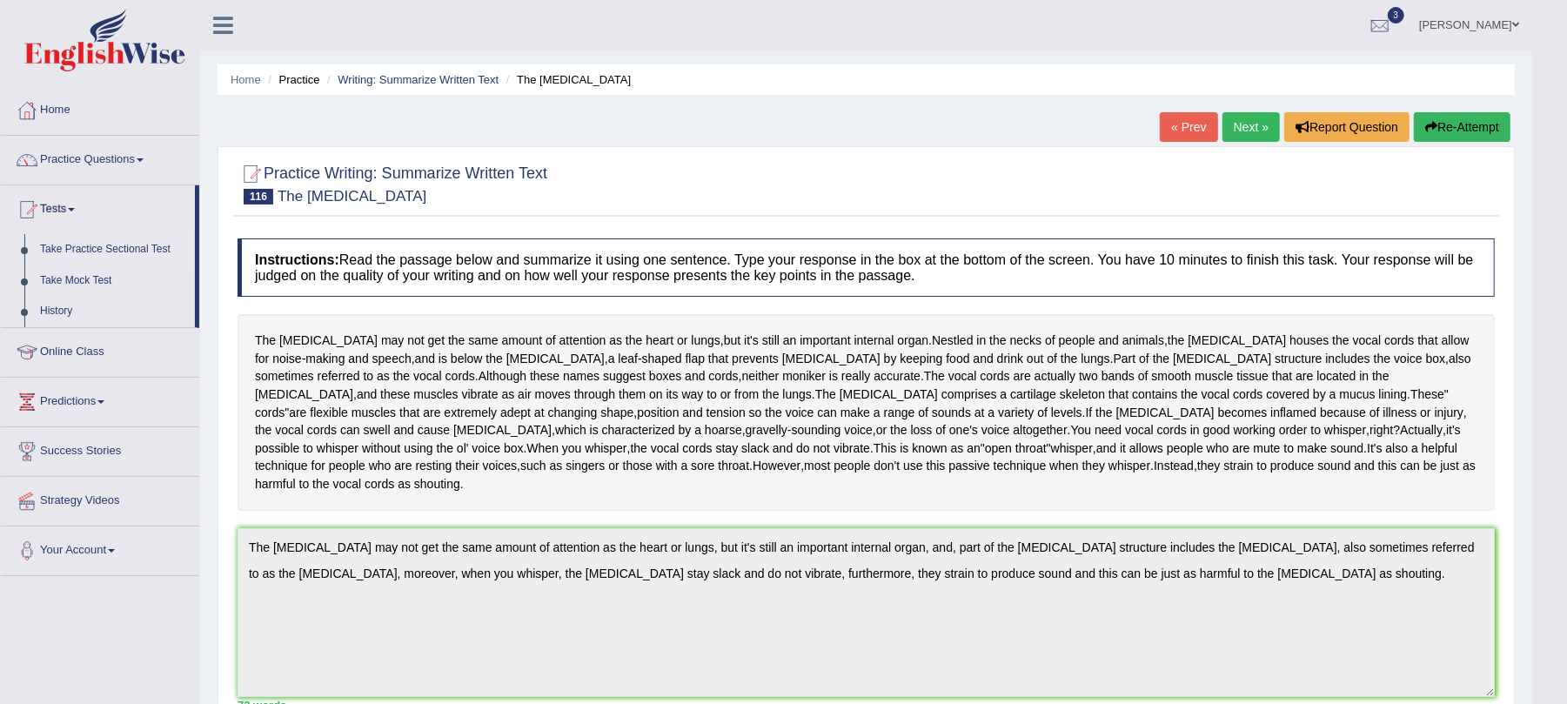
click at [82, 248] on link "Take Practice Sectional Test" at bounding box center [113, 249] width 163 height 31
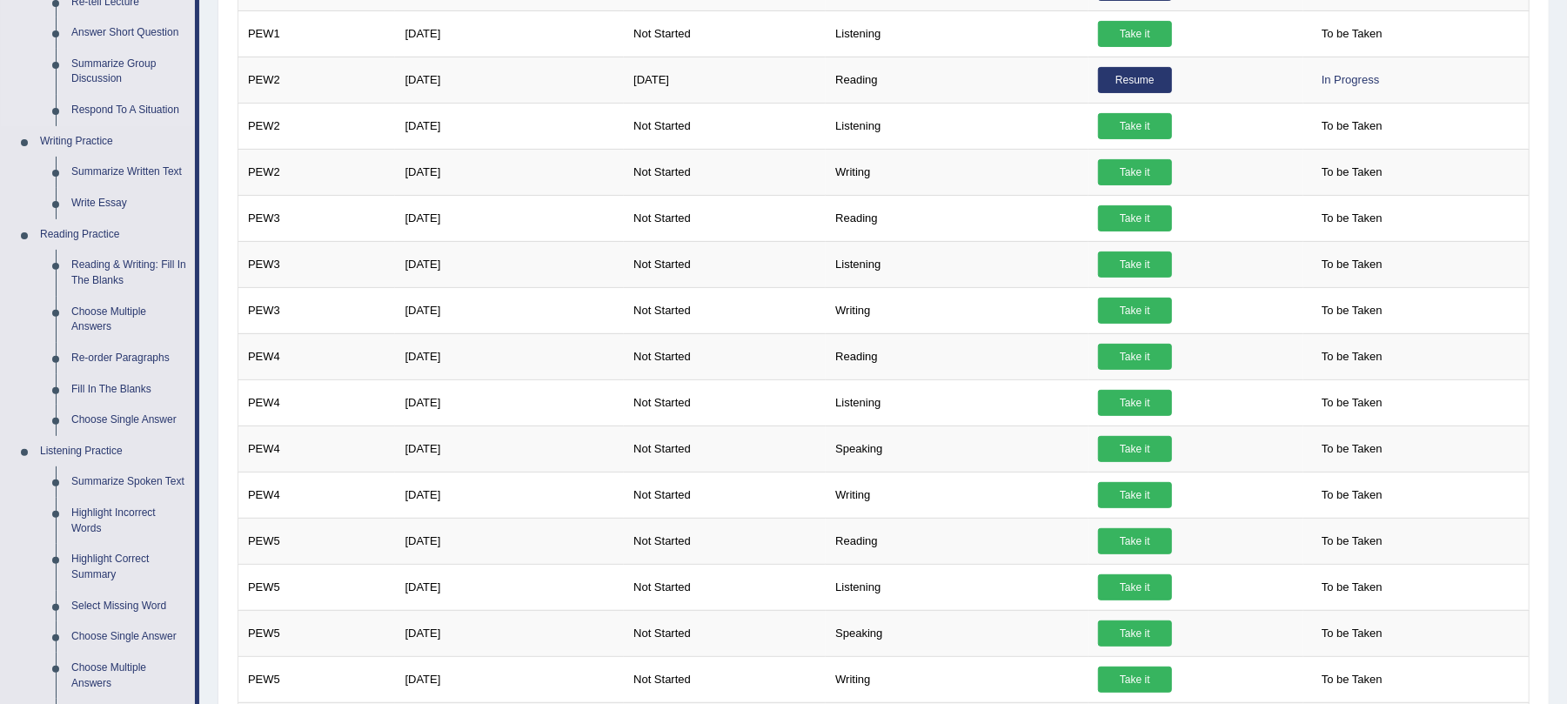
scroll to position [348, 0]
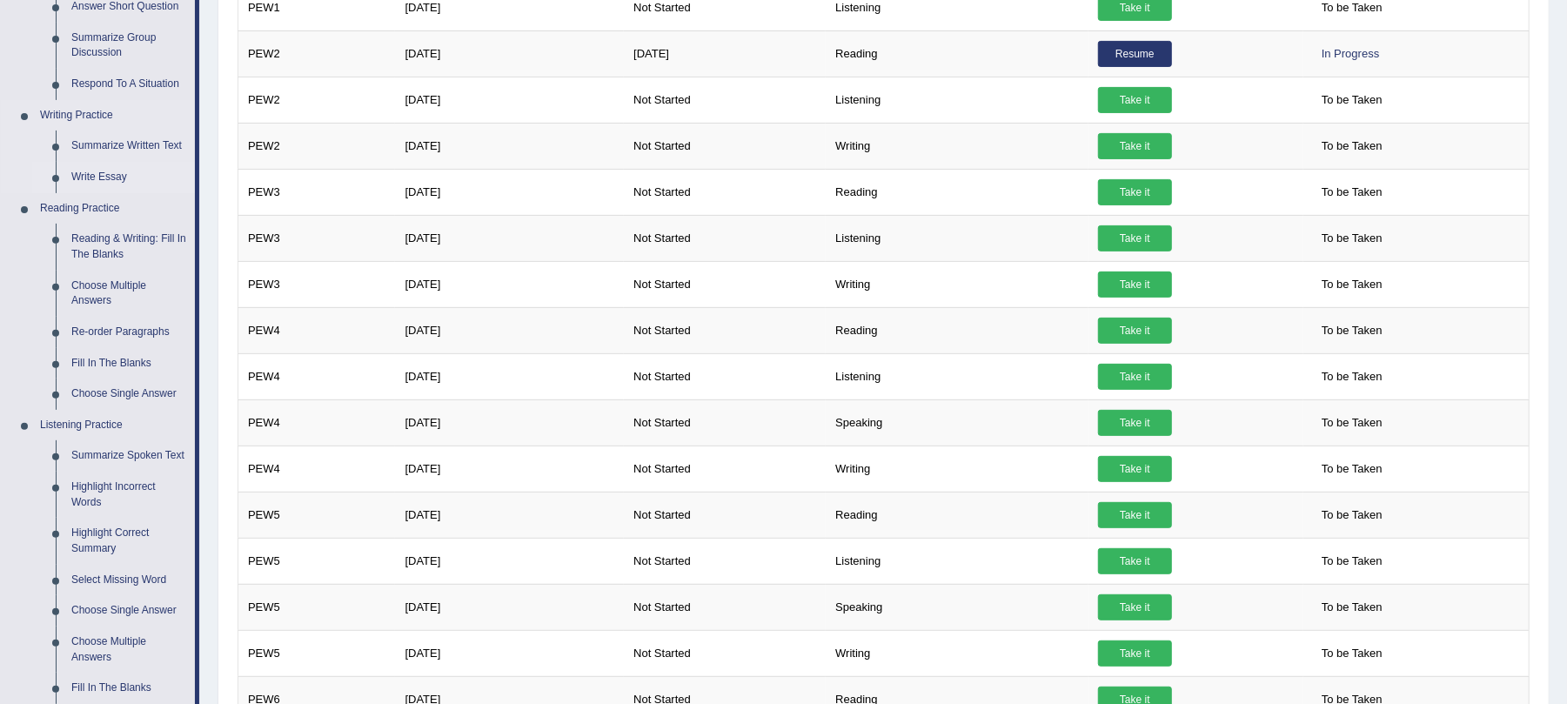
click at [85, 181] on link "Write Essay" at bounding box center [129, 177] width 131 height 31
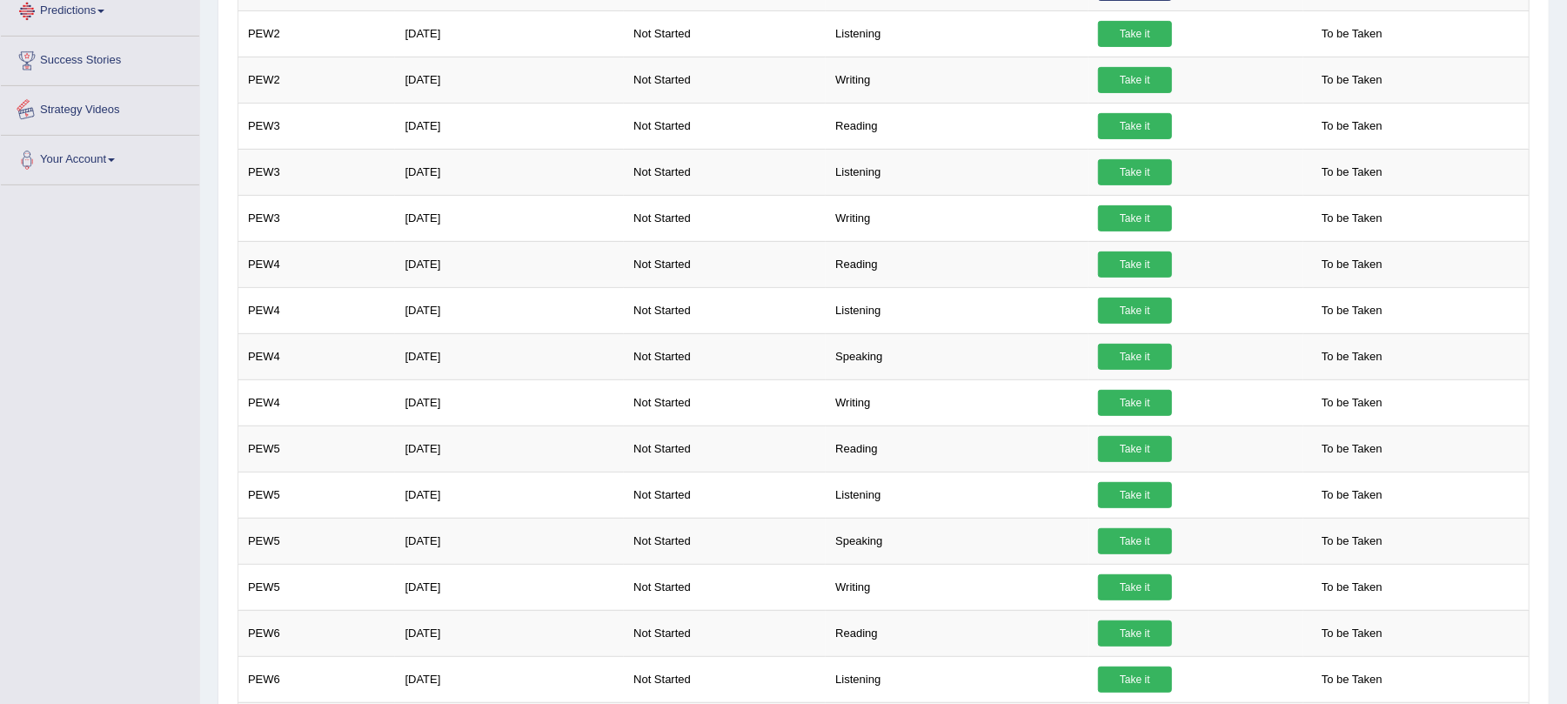
scroll to position [484, 0]
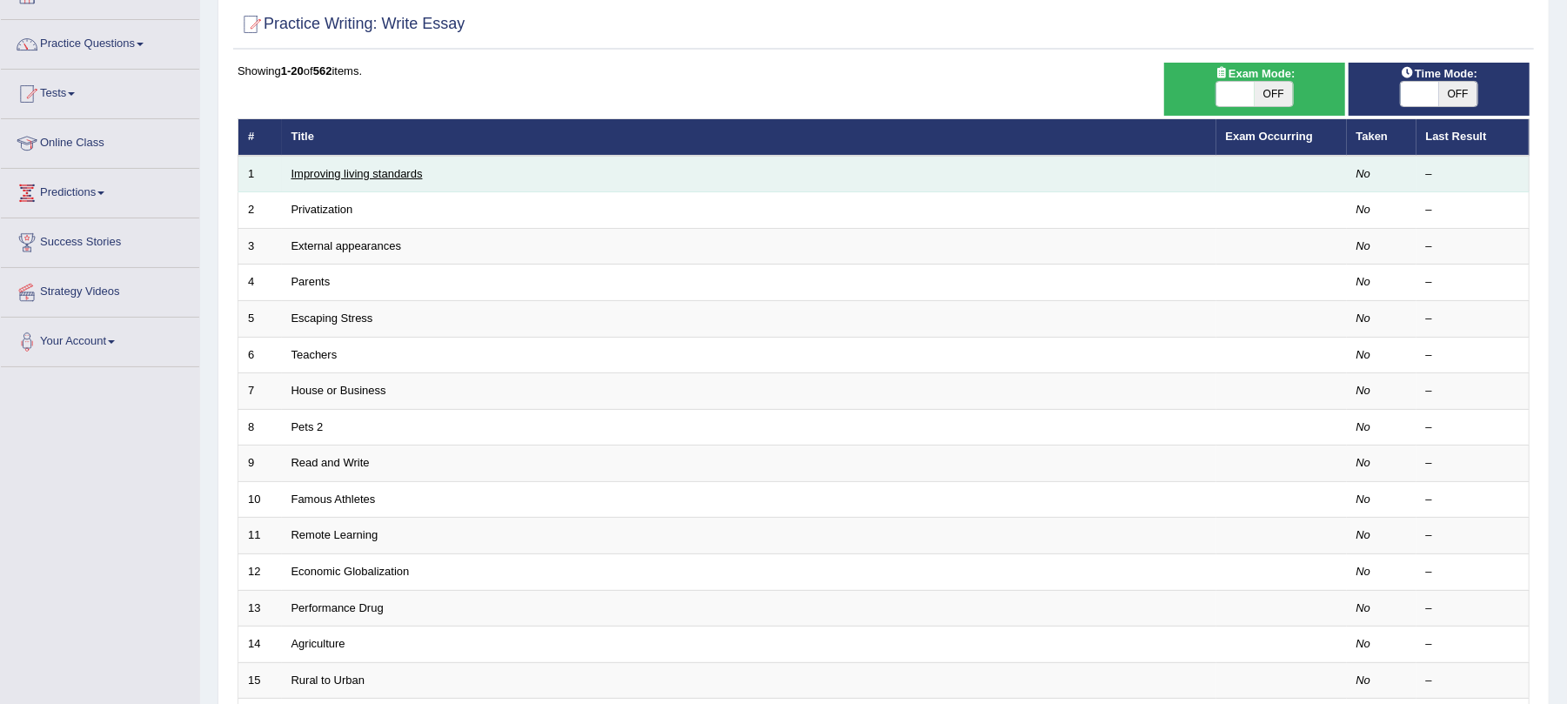
click at [365, 174] on link "Improving living standards" at bounding box center [357, 173] width 131 height 13
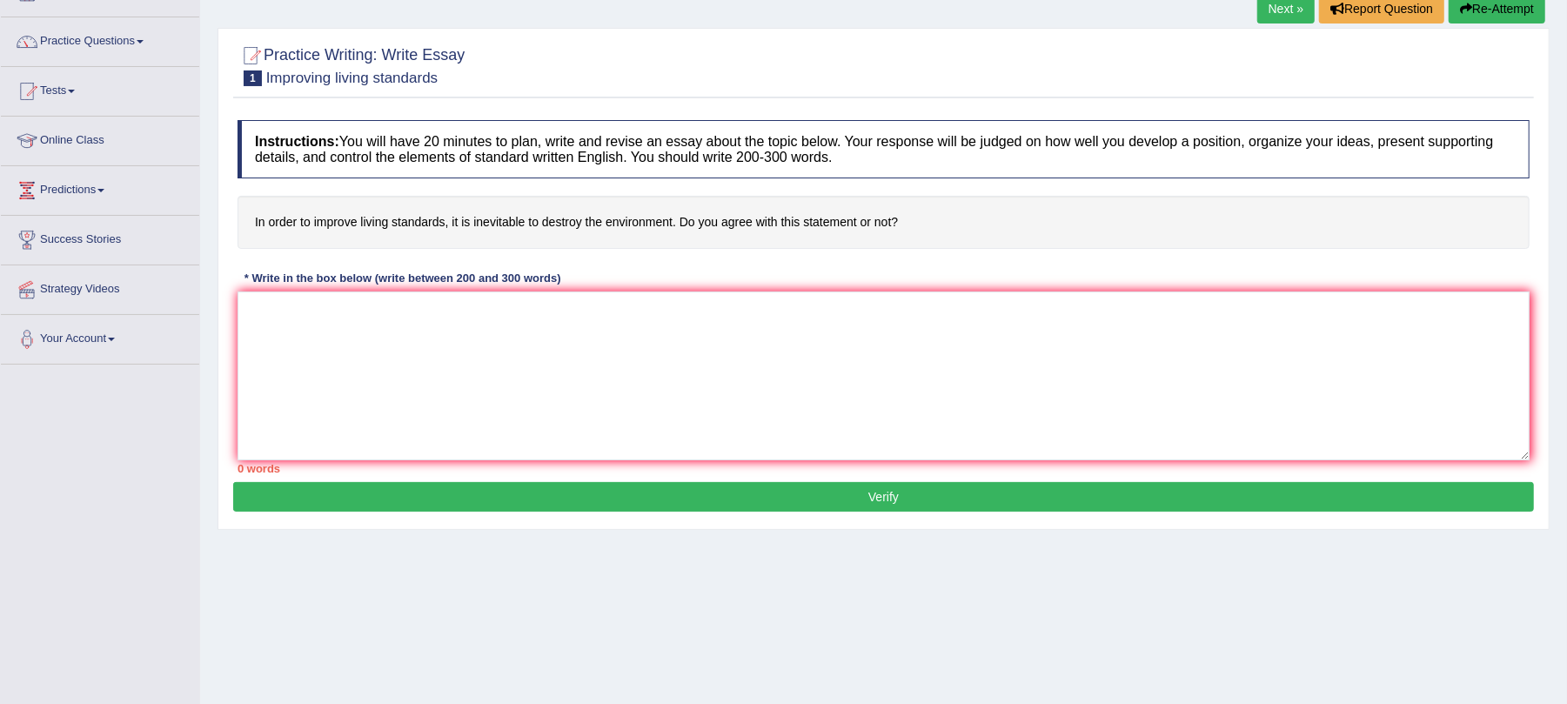
scroll to position [94, 0]
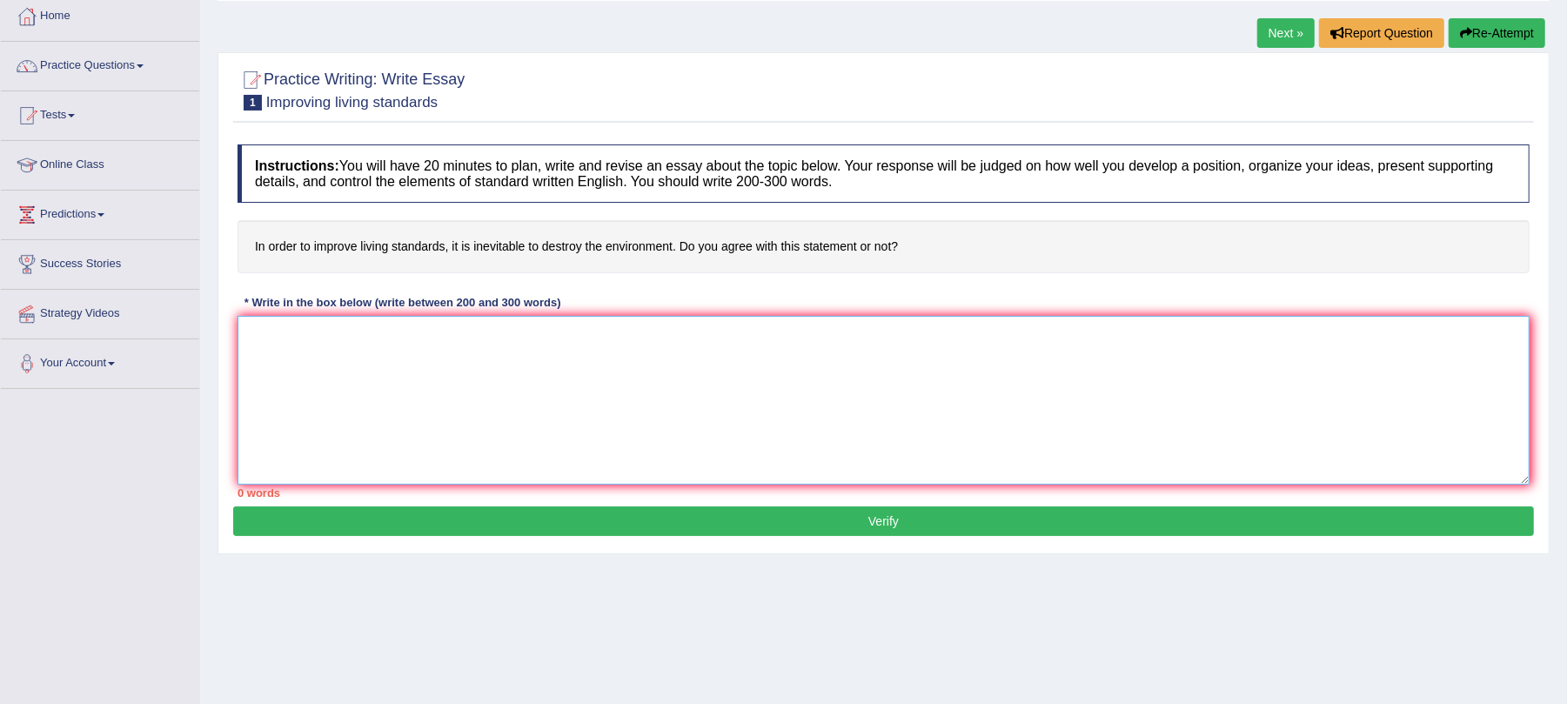
click at [359, 356] on textarea at bounding box center [884, 400] width 1292 height 169
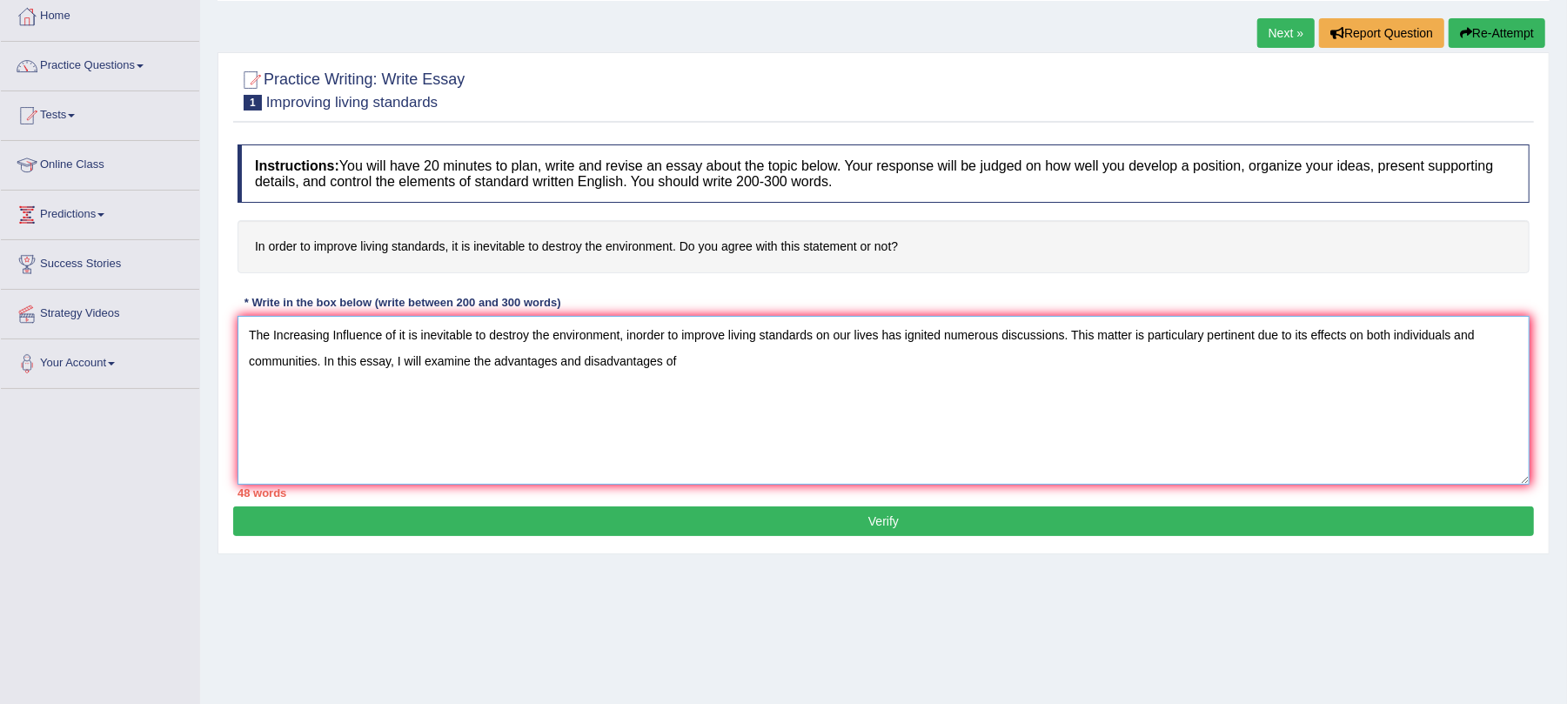
paste textarea "it is inevitable to destroy the environment, inorder to improve living standards"
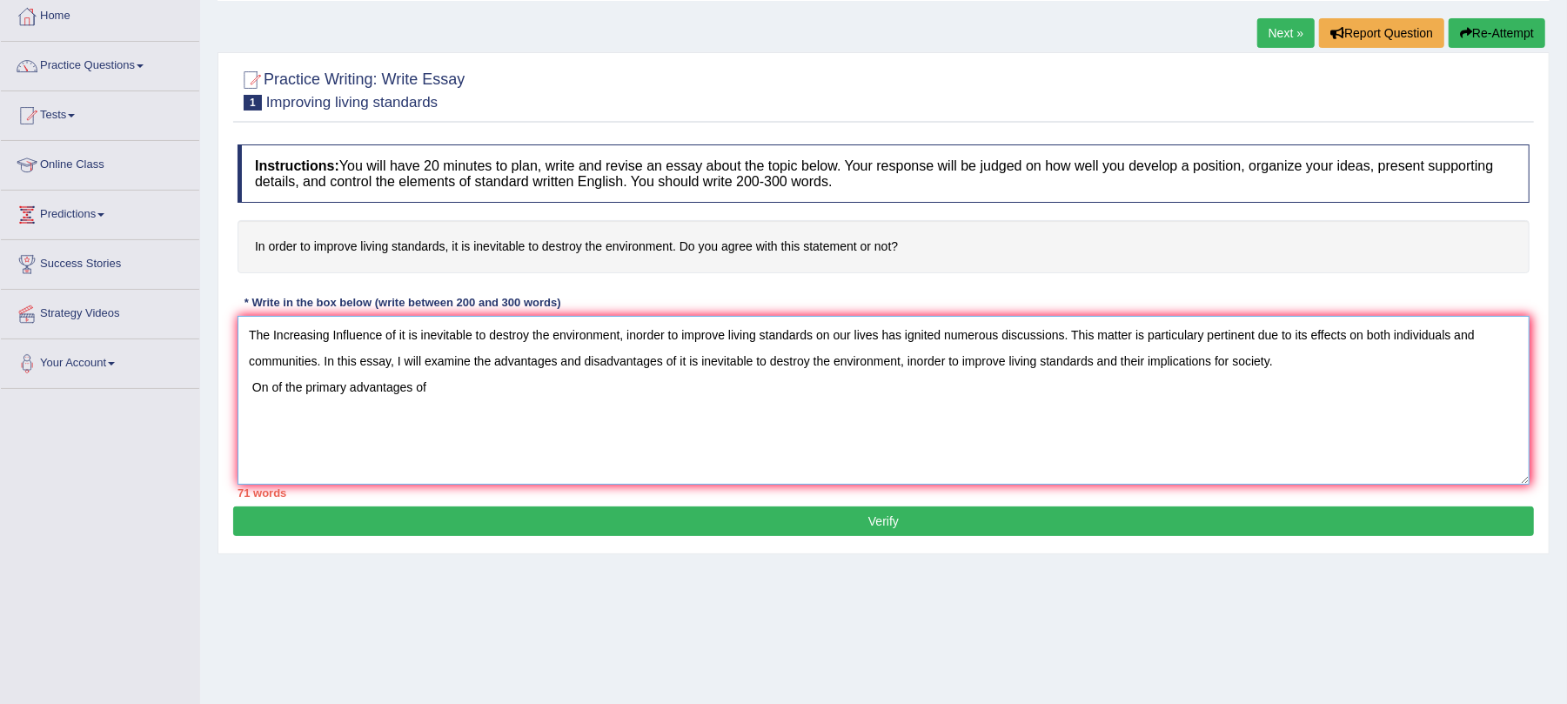
paste textarea "it is inevitable to destroy the environment, inorder to improve living standards"
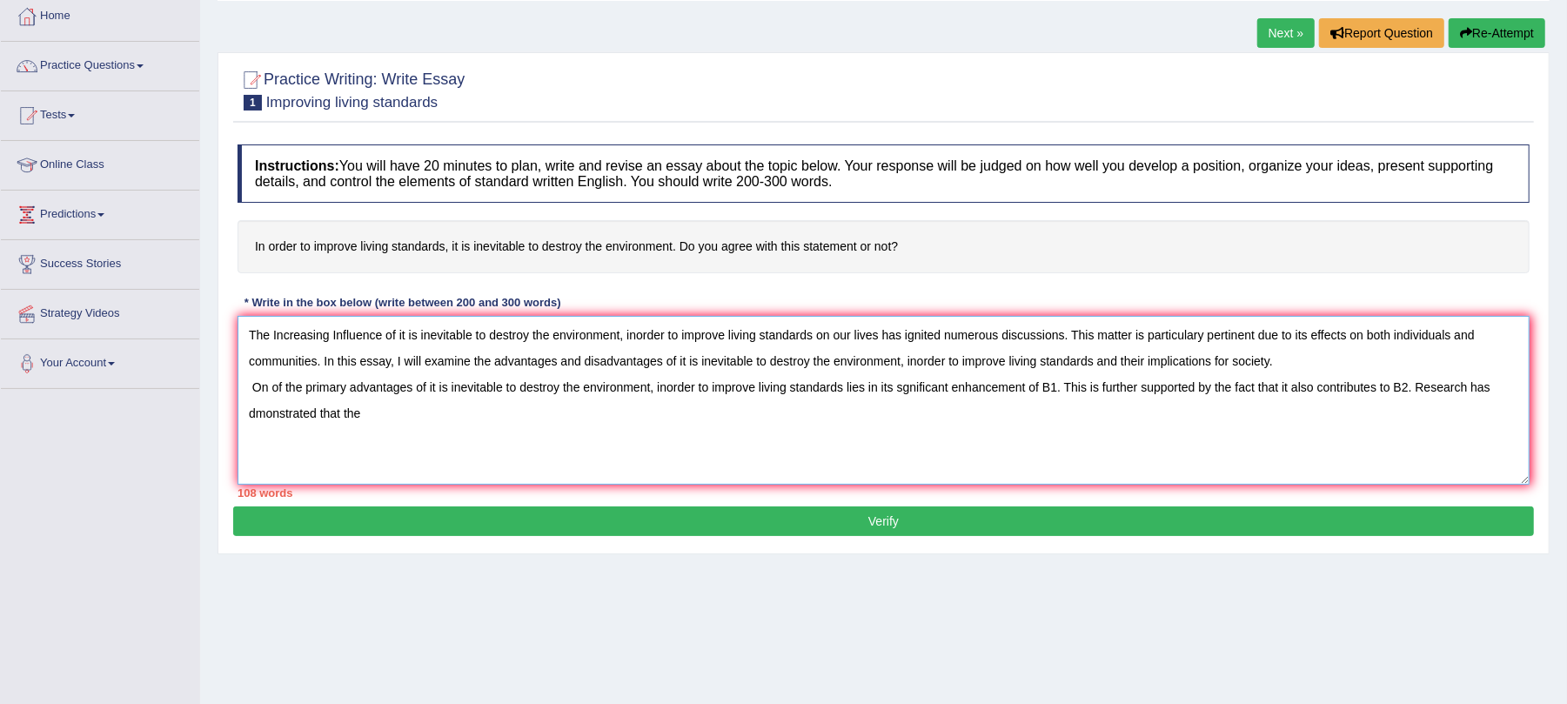
paste textarea "it is inevitable to destroy the environment, inorder to improve living standards"
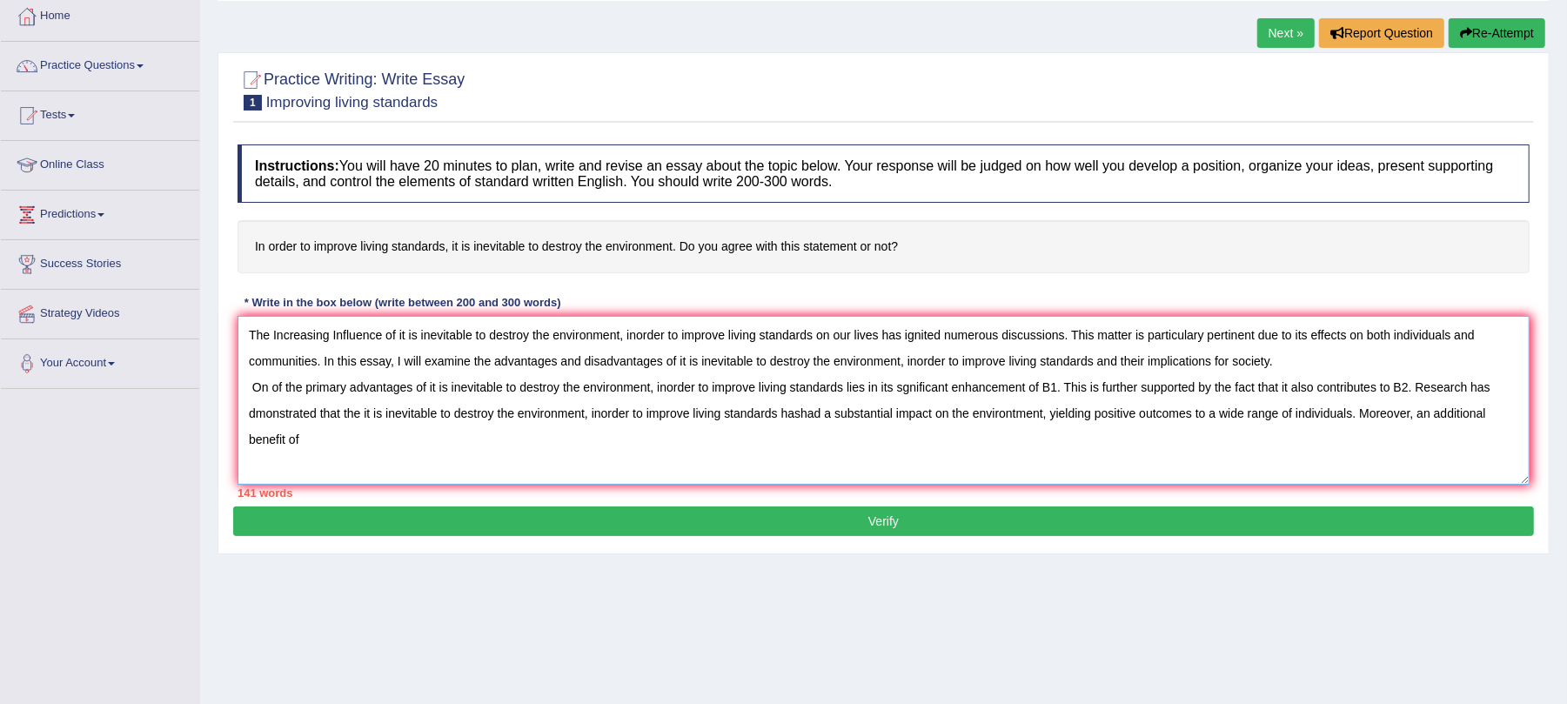
paste textarea "it is inevitable to destroy the environment, inorder to improve living standards"
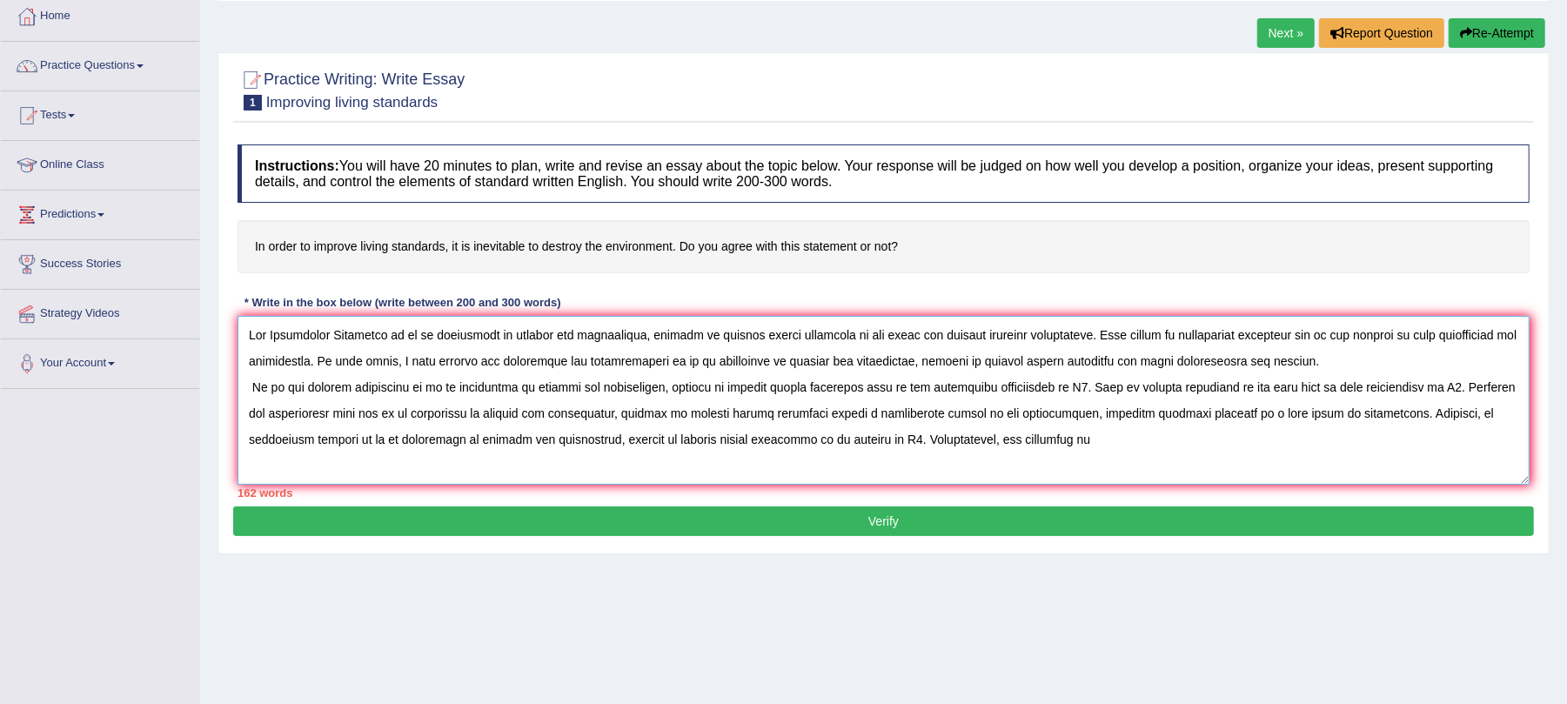
paste textarea "it is inevitable to destroy the environment, inorder to improve living standards"
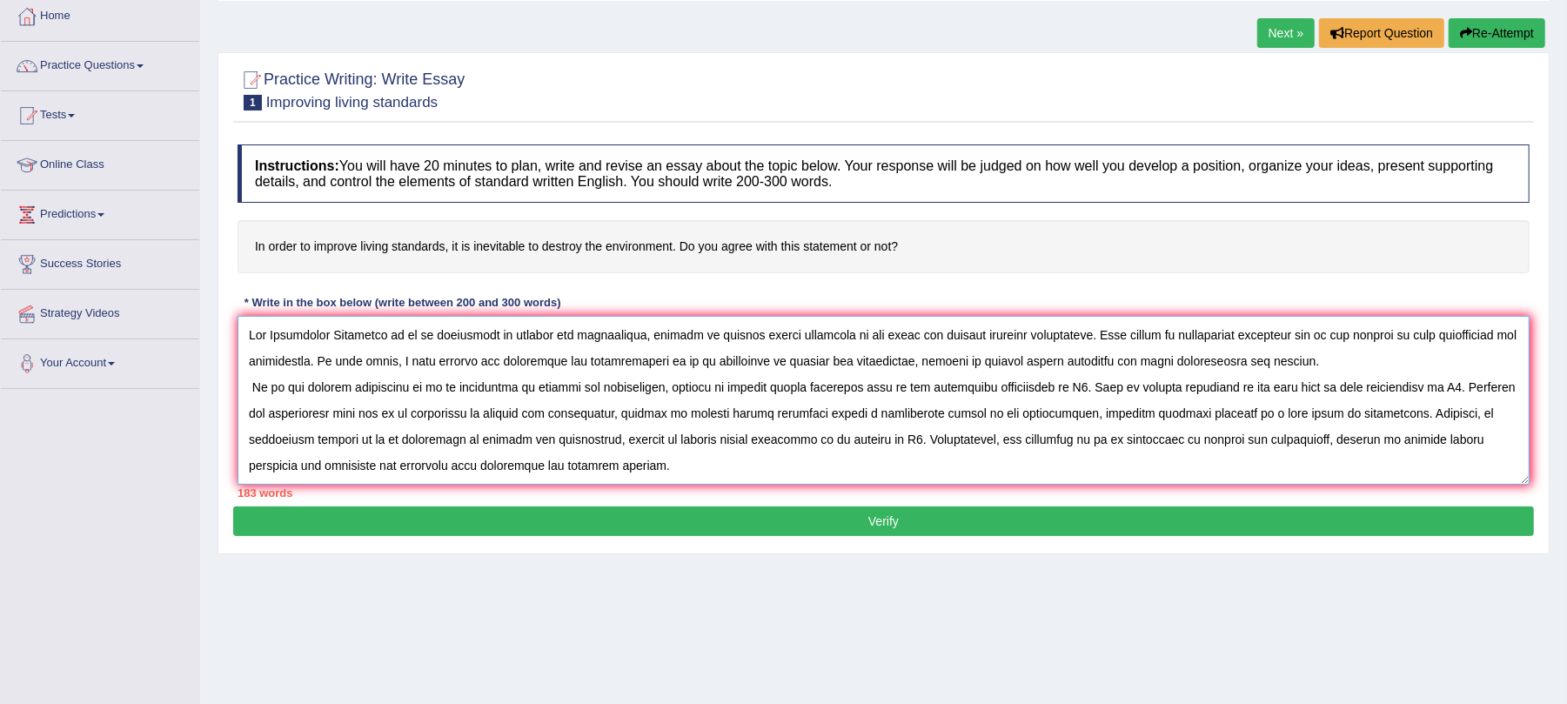
scroll to position [15, 0]
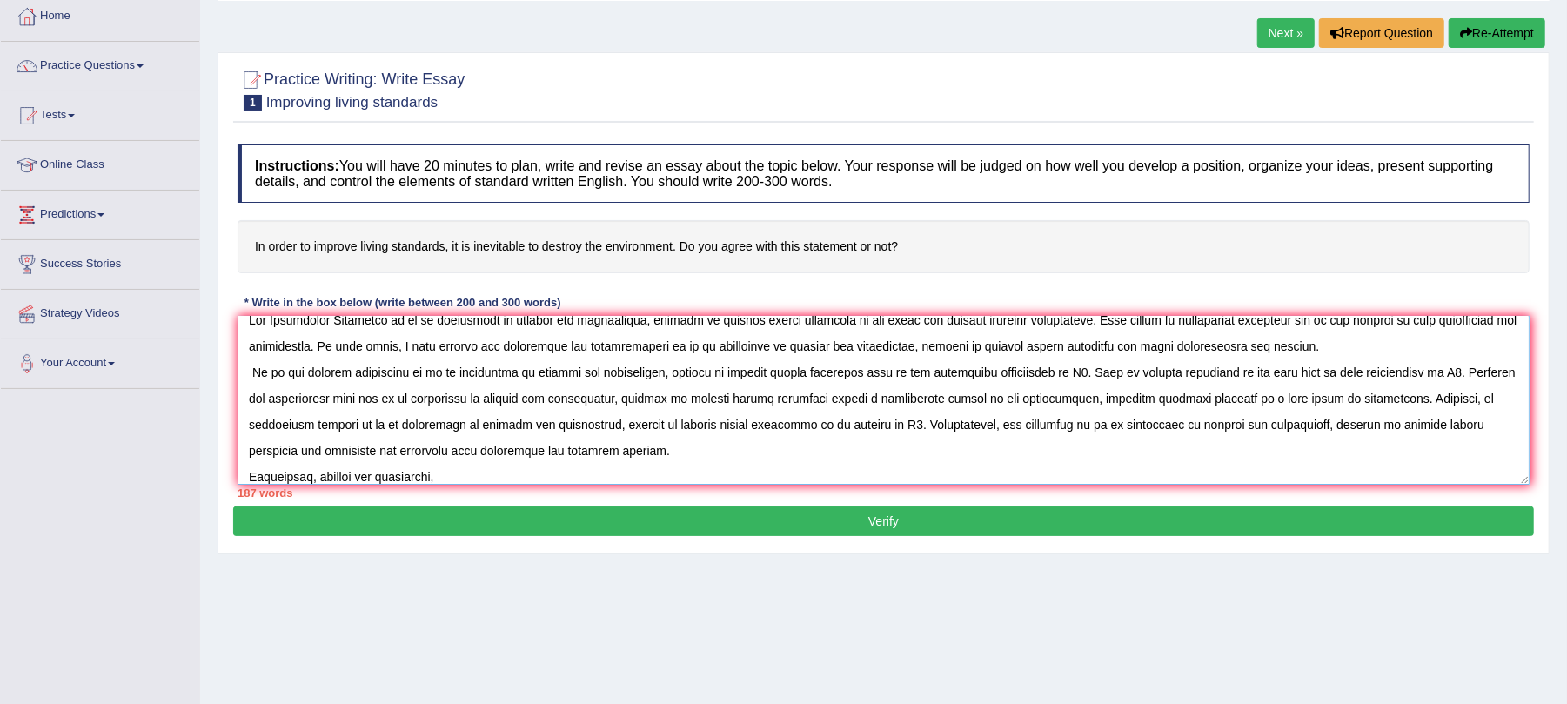
paste textarea "it is inevitable to destroy the environment, inorder to improve living standards"
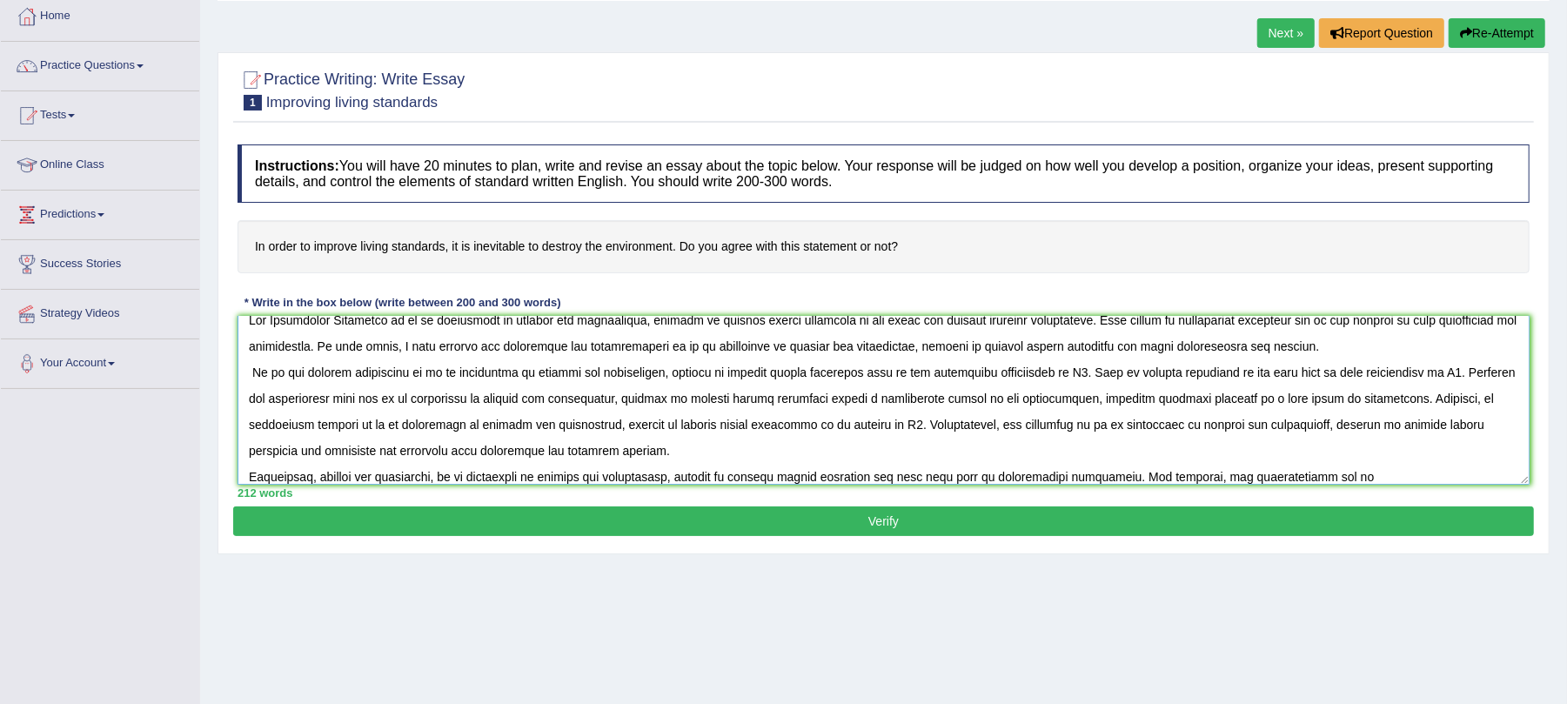
paste textarea "it is inevitable to destroy the environment, inorder to improve living standards"
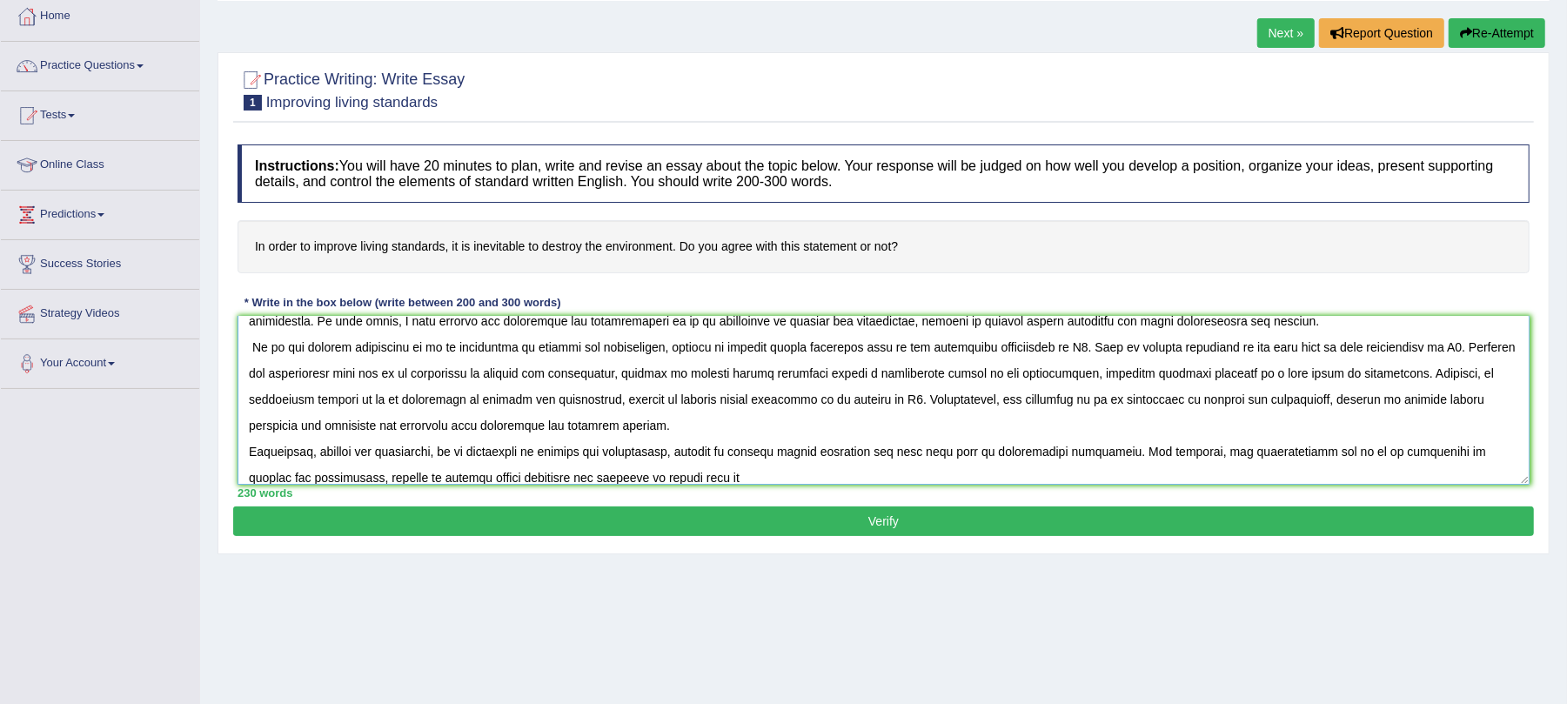
scroll to position [10, 0]
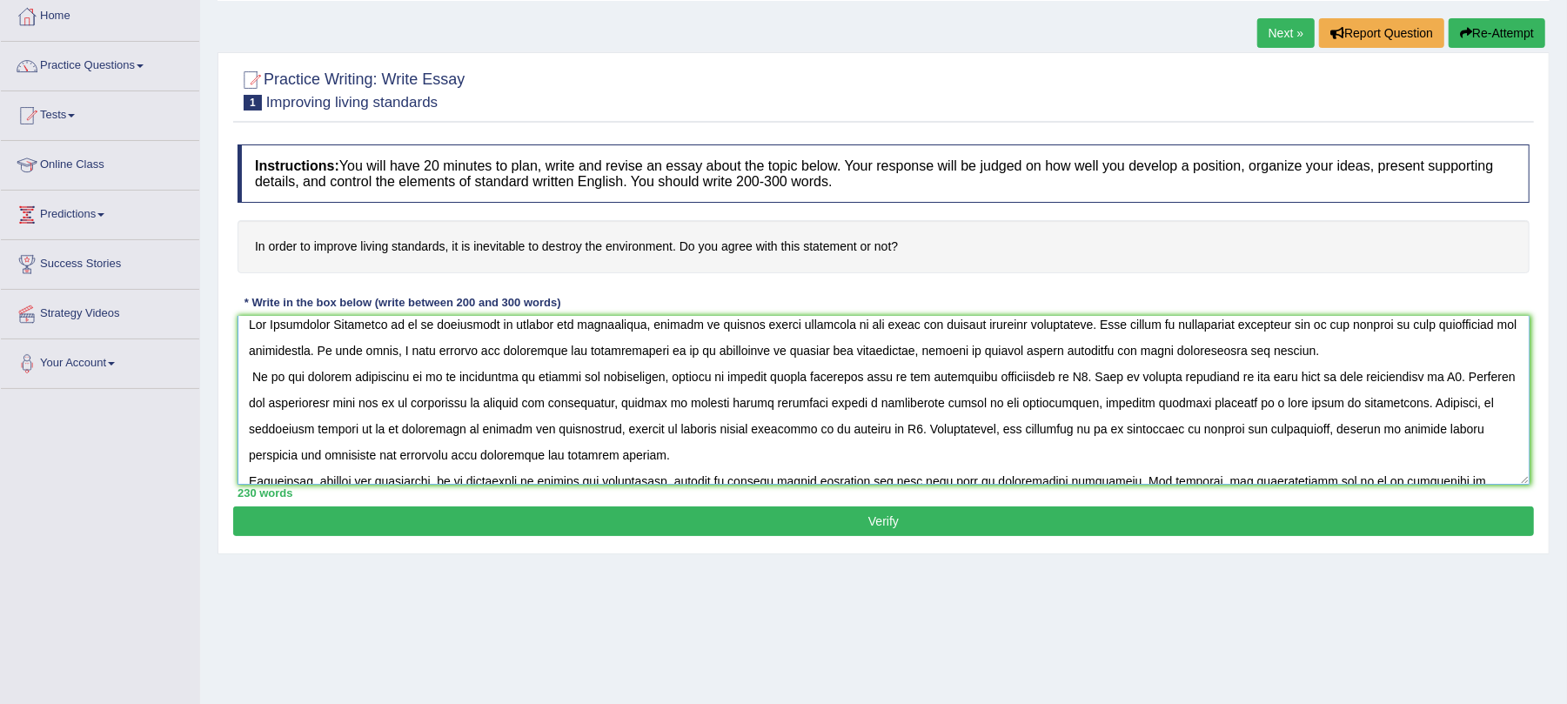
type textarea "The Increasing Influence of it is inevitable to destroy the environment, inorde…"
click at [1206, 523] on button "Verify" at bounding box center [883, 521] width 1301 height 30
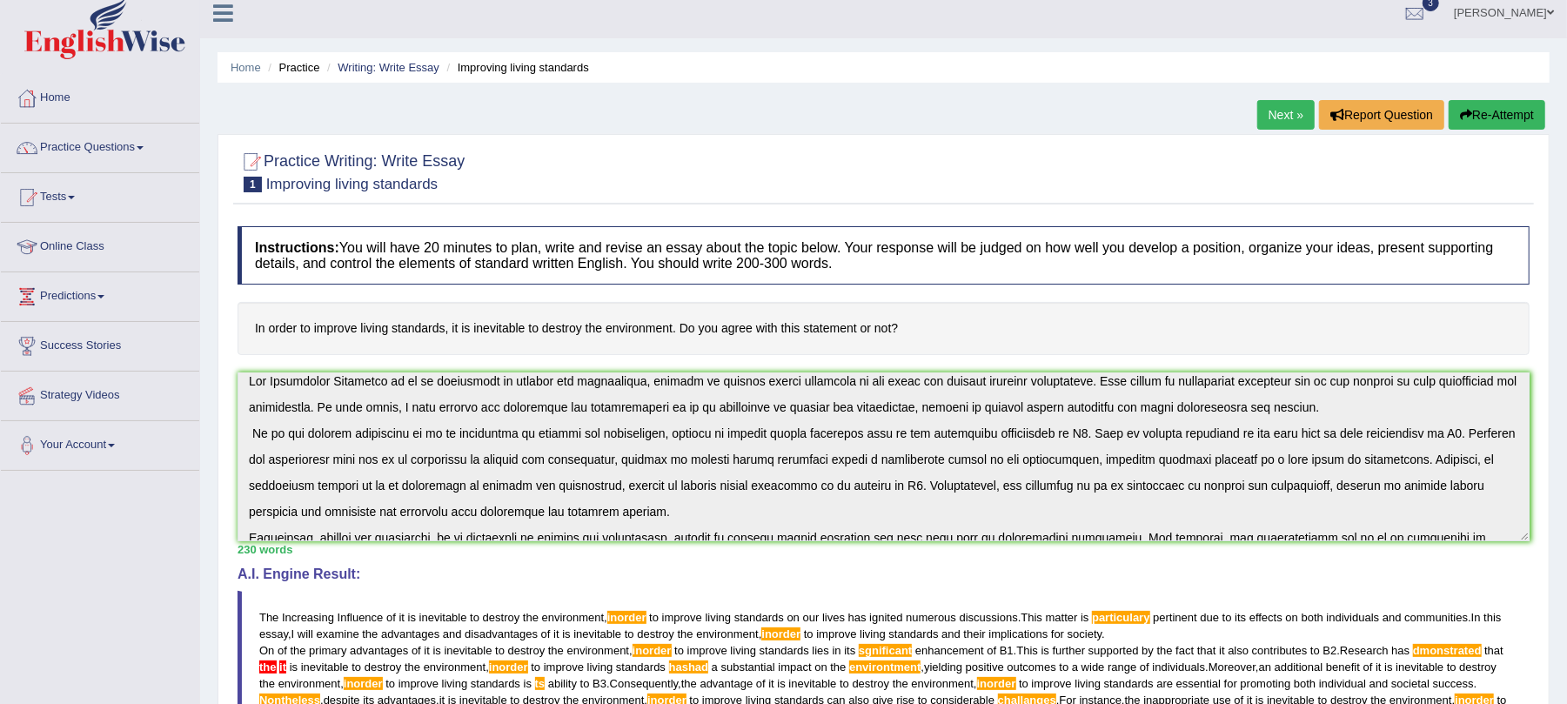
scroll to position [0, 0]
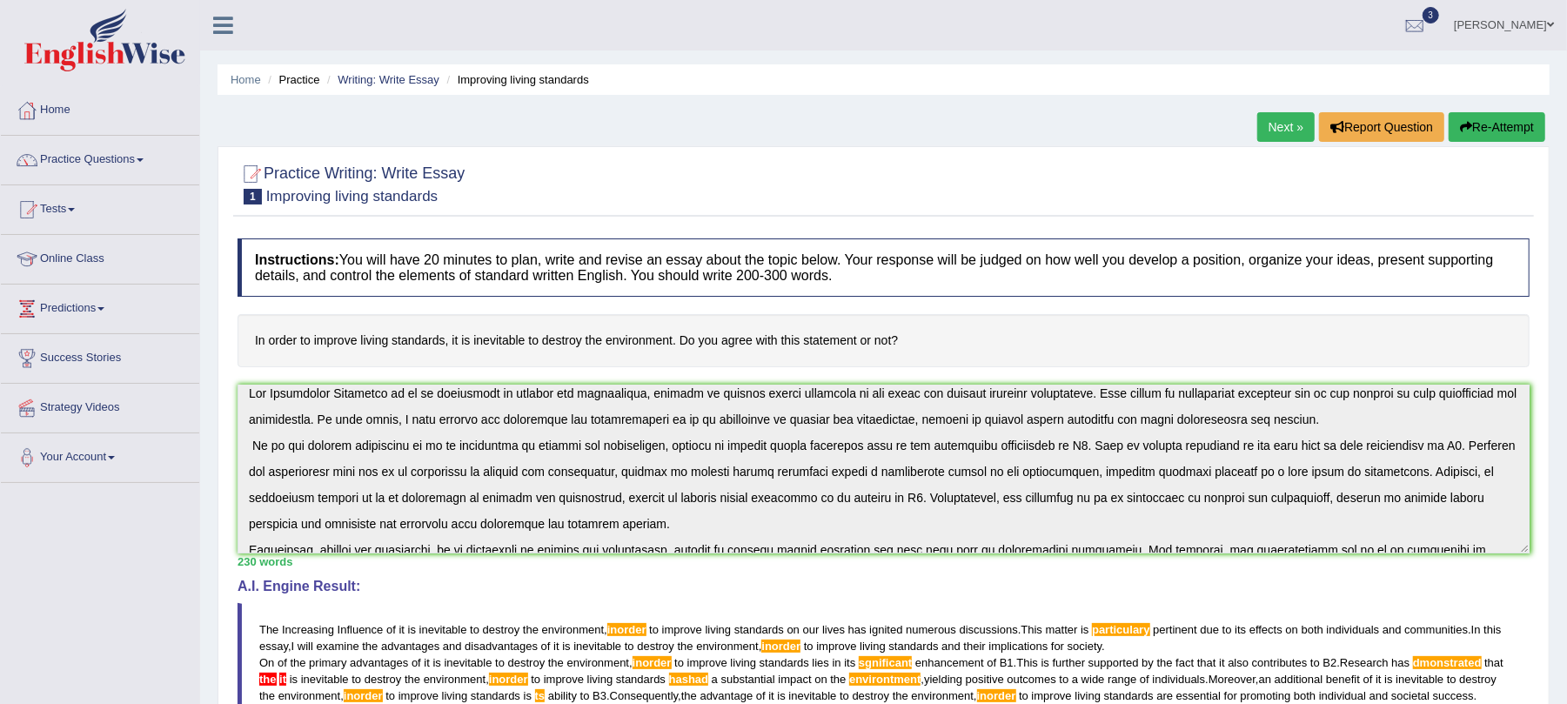
click at [1486, 122] on button "Re-Attempt" at bounding box center [1497, 127] width 97 height 30
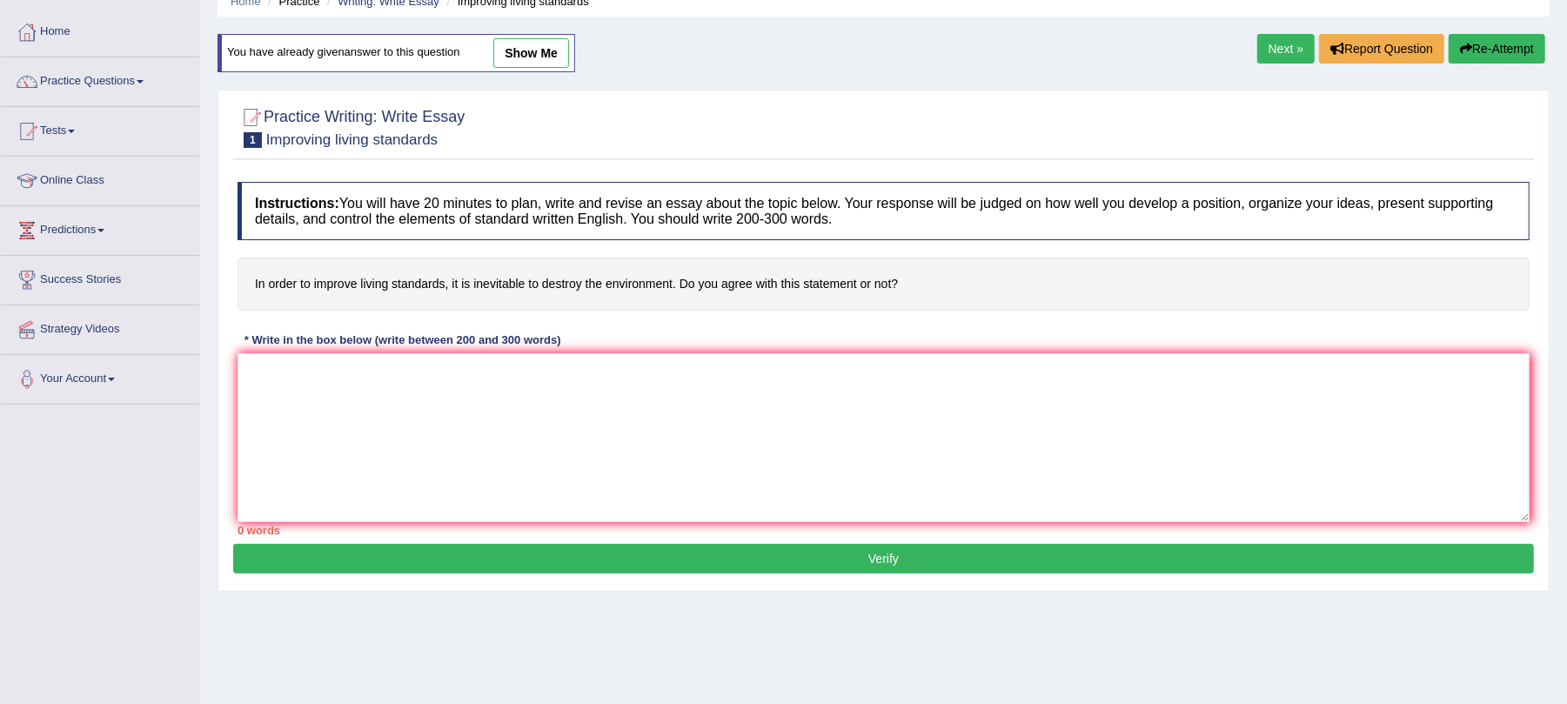
scroll to position [116, 0]
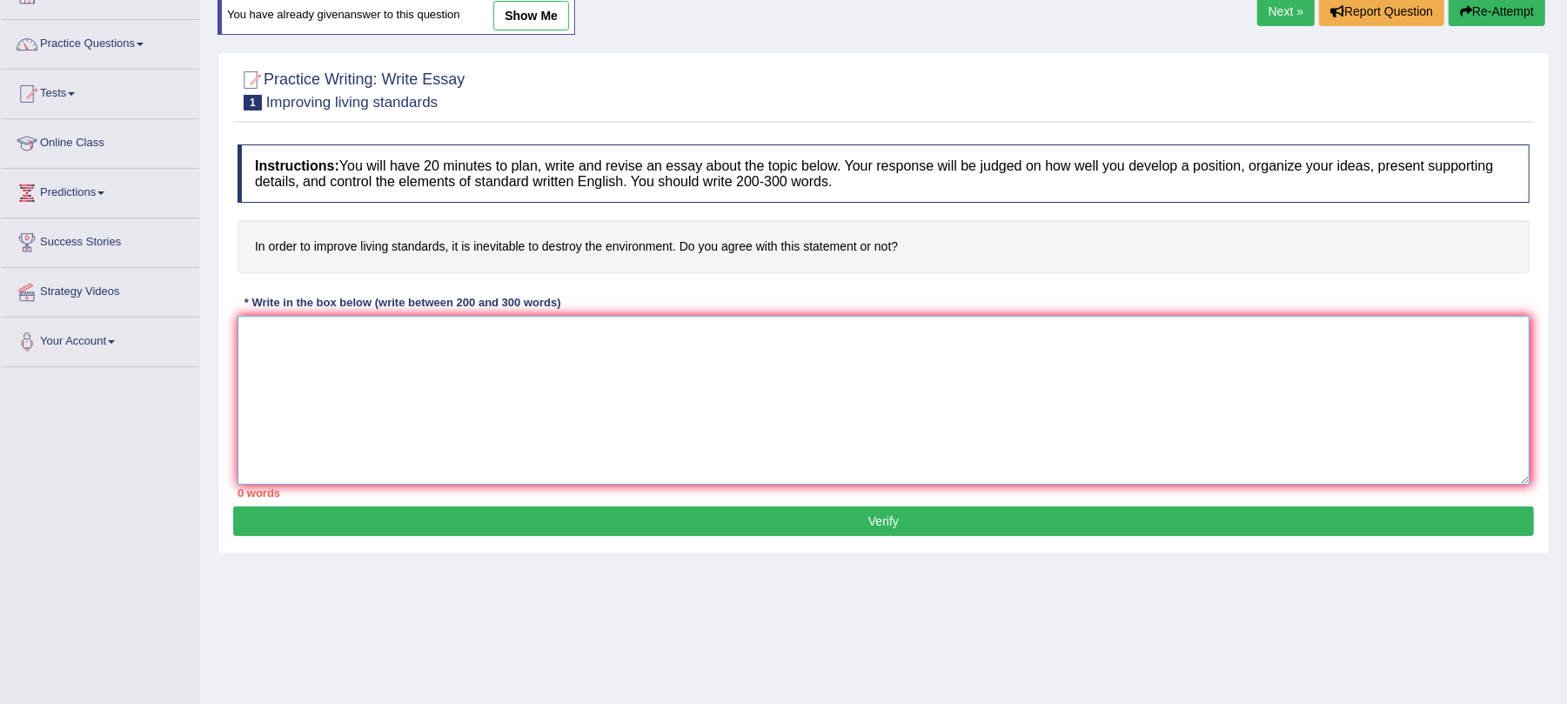
click at [710, 352] on textarea at bounding box center [884, 400] width 1292 height 169
paste textarea "The Increasing Influence of it is inevitable to destroy the environment, inorde…"
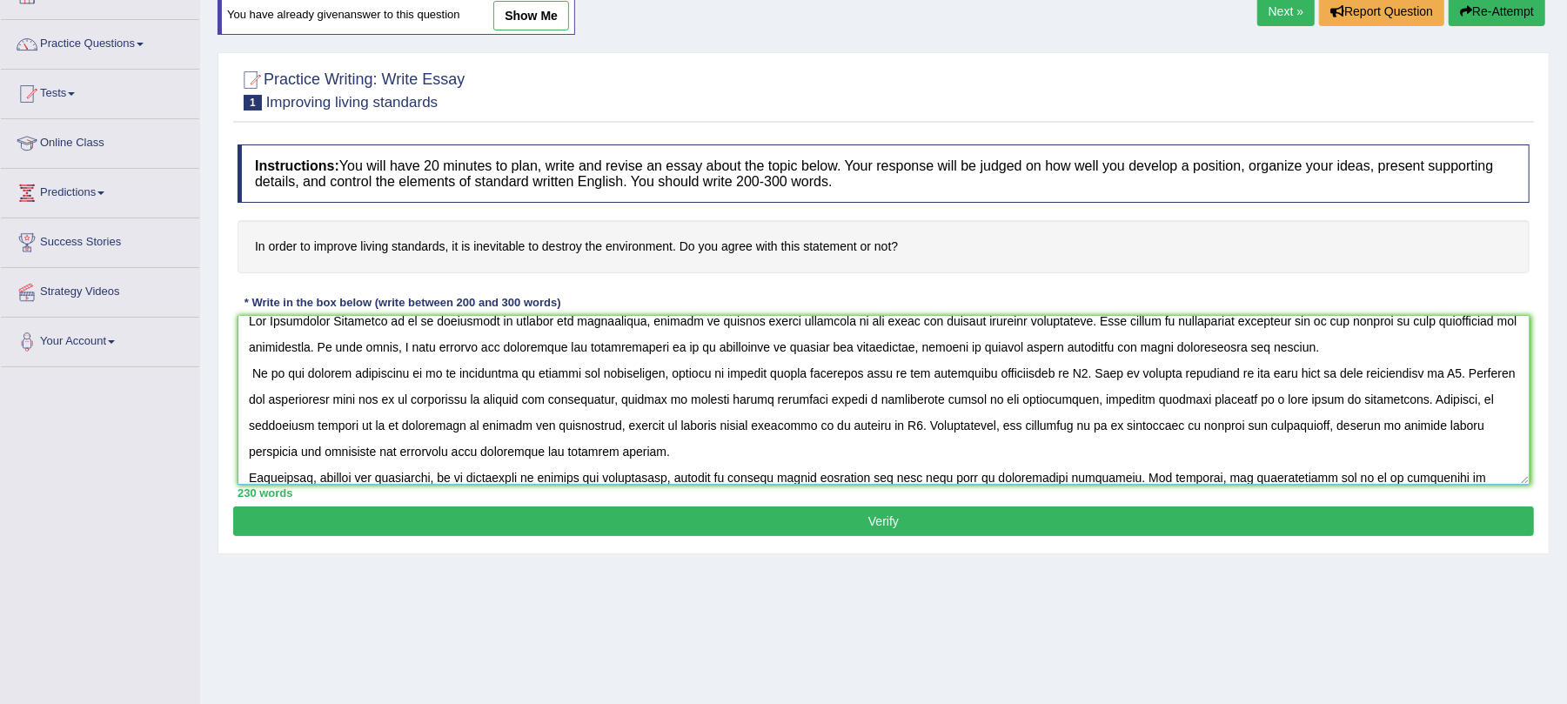
scroll to position [0, 0]
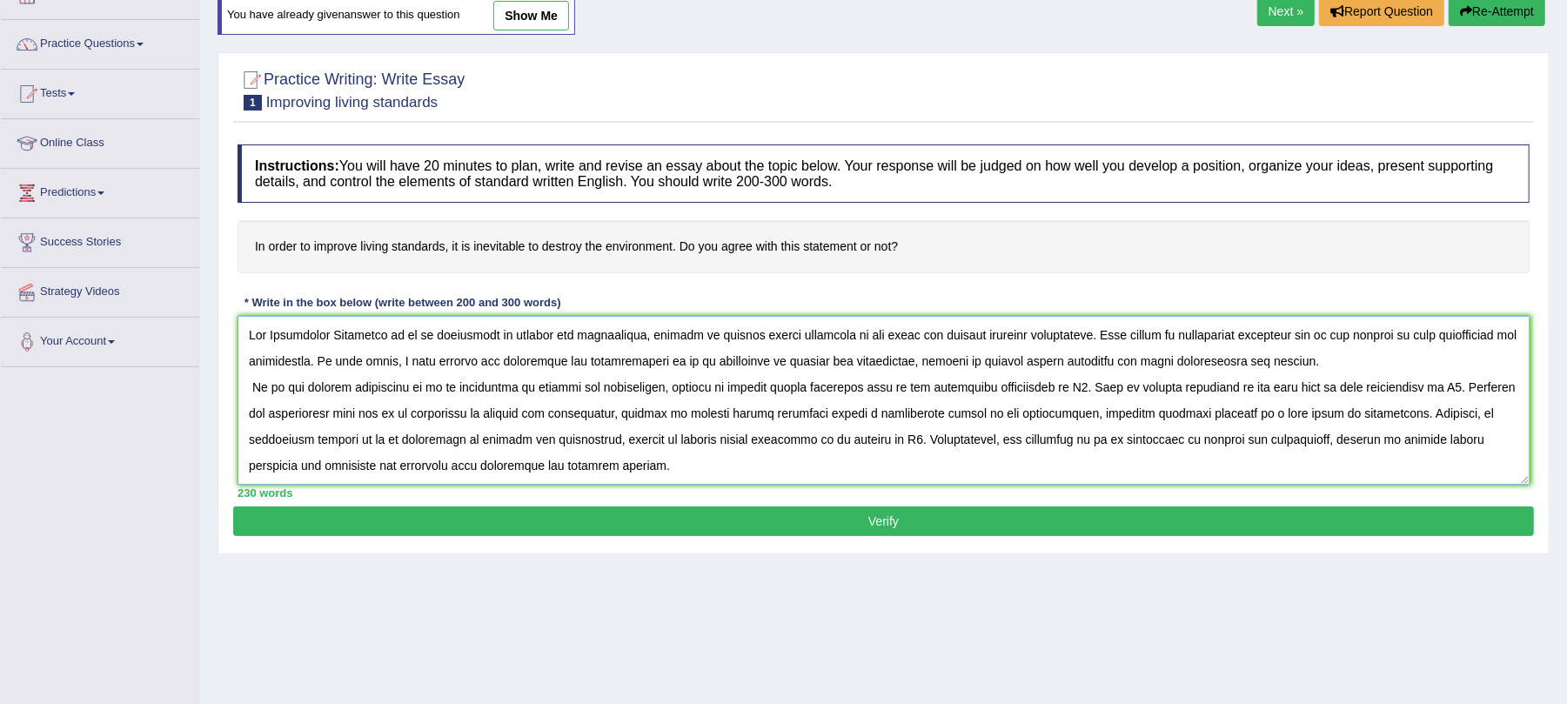
click at [446, 339] on textarea at bounding box center [884, 400] width 1292 height 169
click at [639, 342] on textarea at bounding box center [884, 400] width 1292 height 169
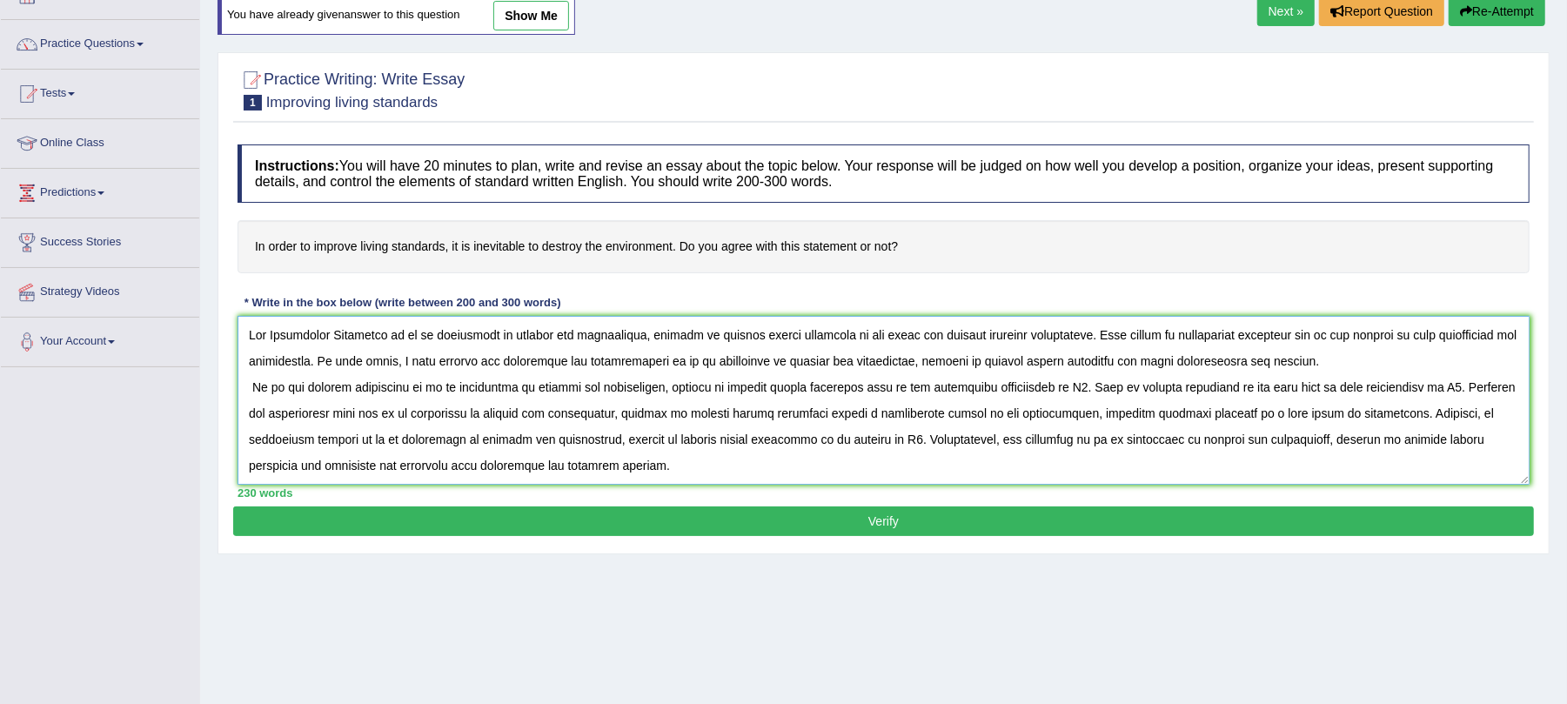
click at [640, 345] on textarea at bounding box center [884, 400] width 1292 height 169
click at [914, 363] on textarea at bounding box center [884, 400] width 1292 height 169
click at [676, 392] on textarea at bounding box center [884, 400] width 1292 height 169
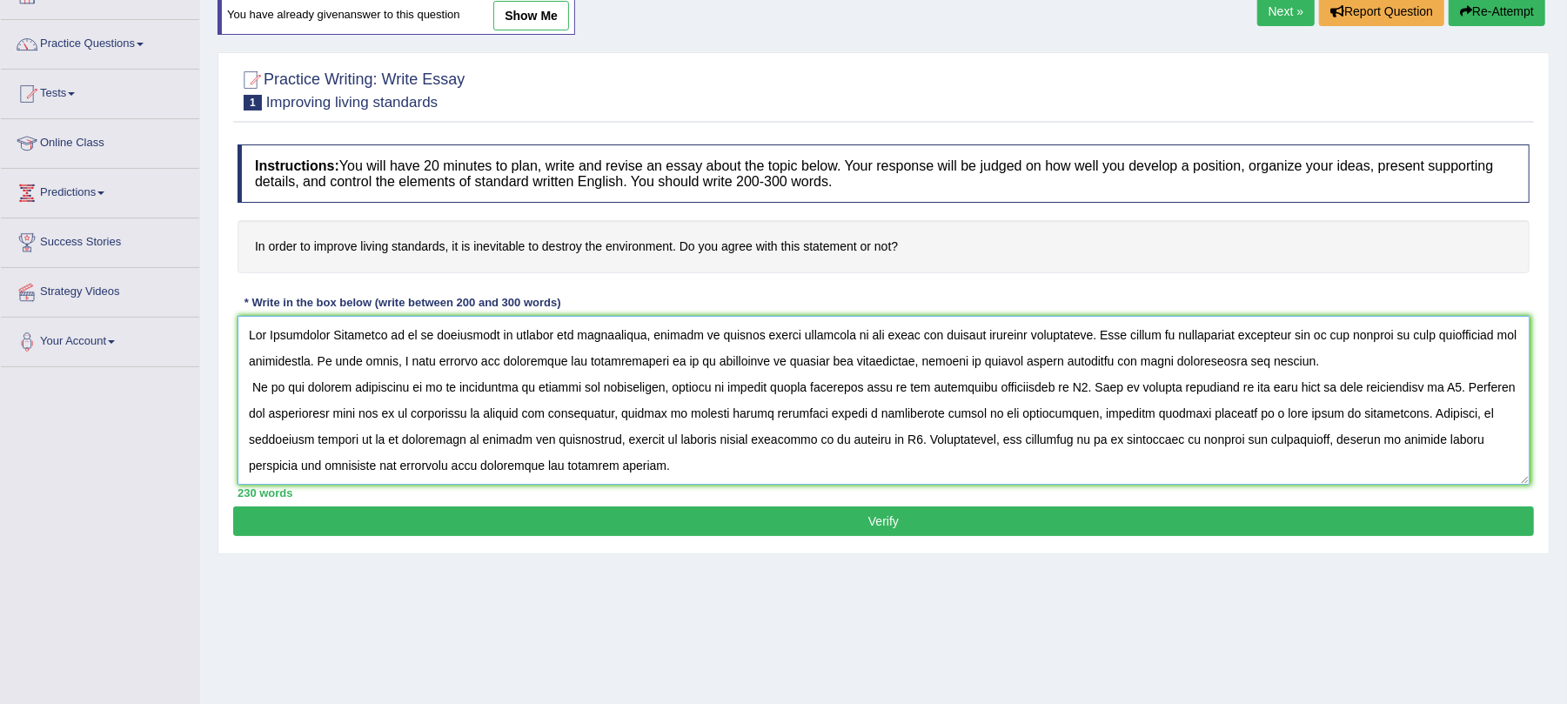
click at [676, 392] on textarea at bounding box center [884, 400] width 1292 height 169
click at [649, 332] on textarea at bounding box center [884, 400] width 1292 height 169
click at [912, 359] on textarea at bounding box center [884, 400] width 1292 height 169
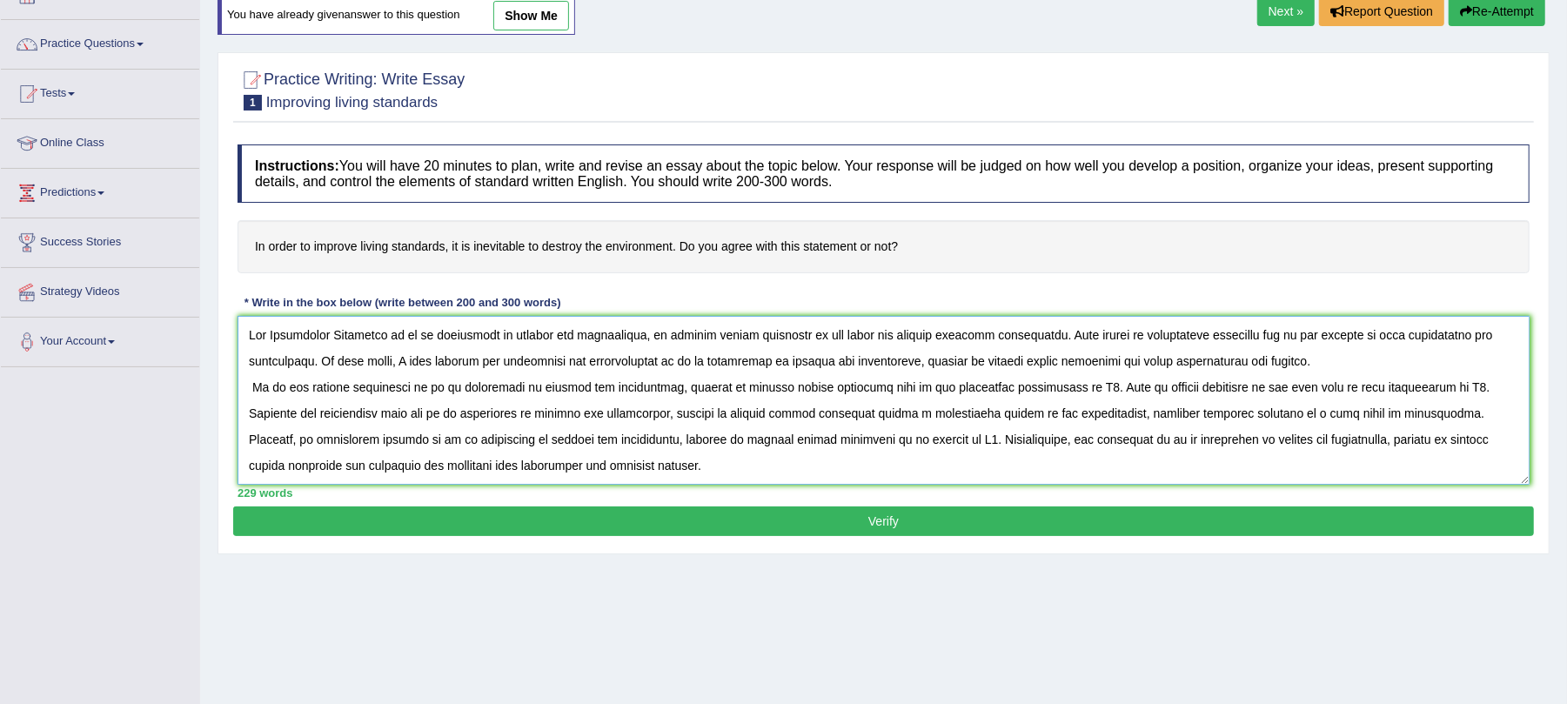
click at [912, 359] on textarea at bounding box center [884, 400] width 1292 height 169
click at [687, 392] on textarea at bounding box center [884, 400] width 1292 height 169
click at [611, 414] on textarea at bounding box center [884, 400] width 1292 height 169
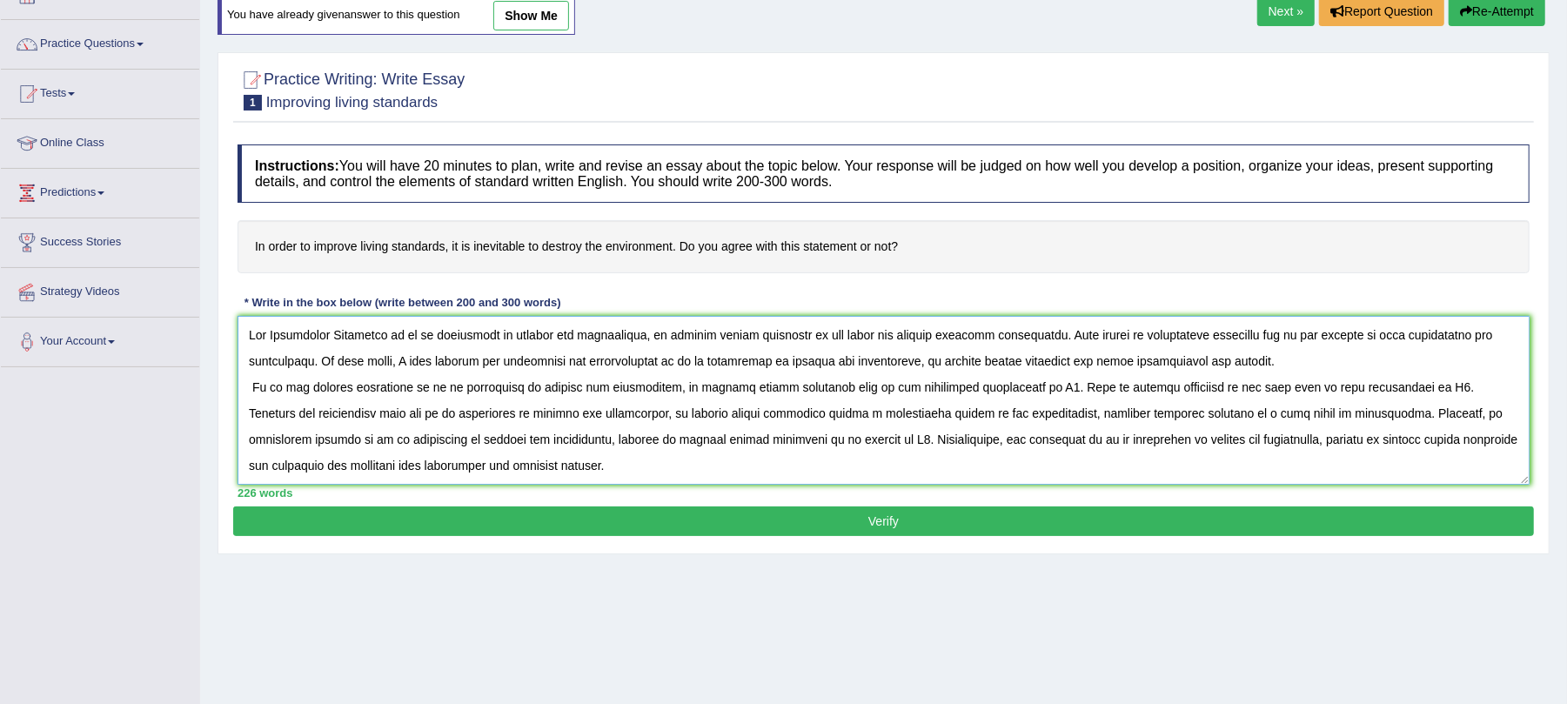
click at [491, 446] on textarea at bounding box center [884, 400] width 1292 height 169
click at [1122, 442] on textarea at bounding box center [884, 400] width 1292 height 169
click at [1121, 442] on textarea at bounding box center [884, 400] width 1292 height 169
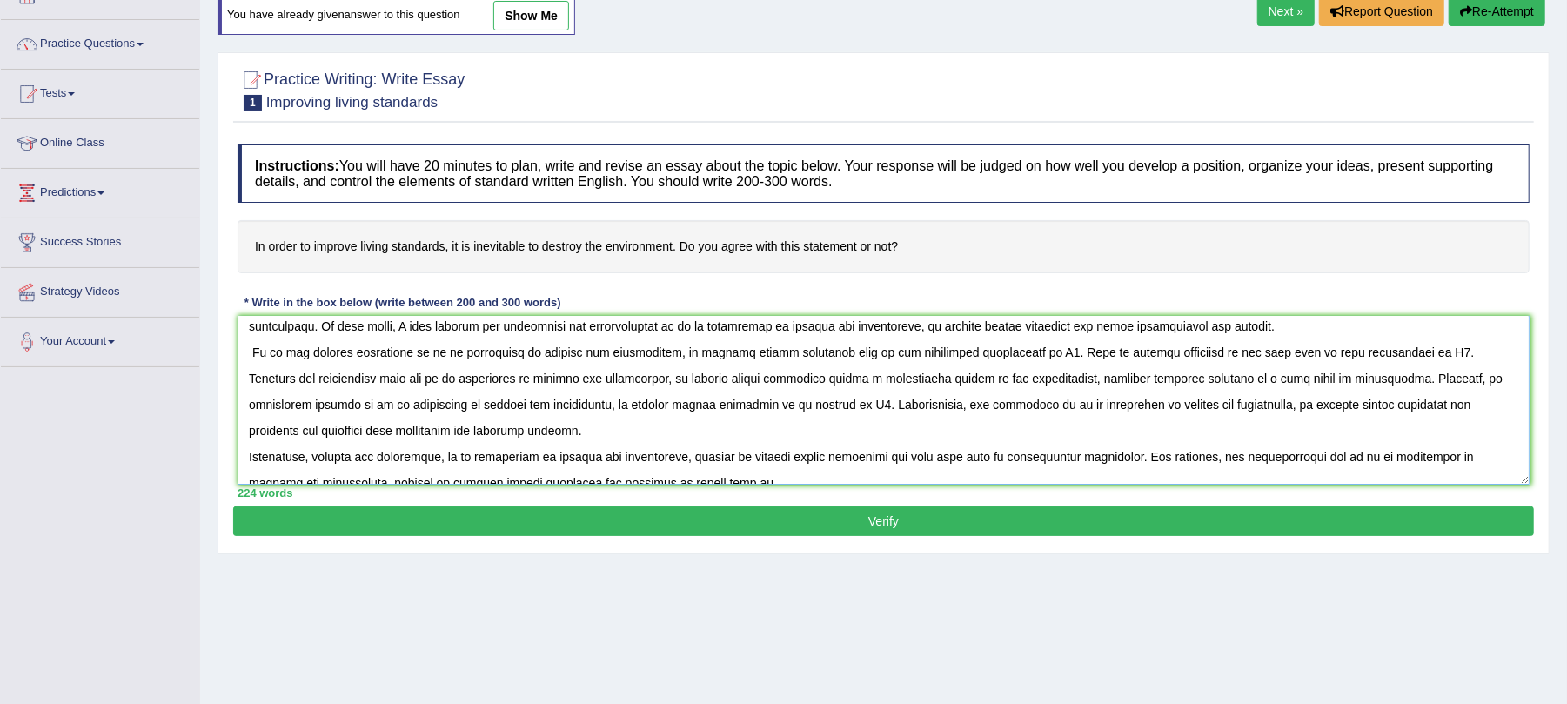
scroll to position [52, 0]
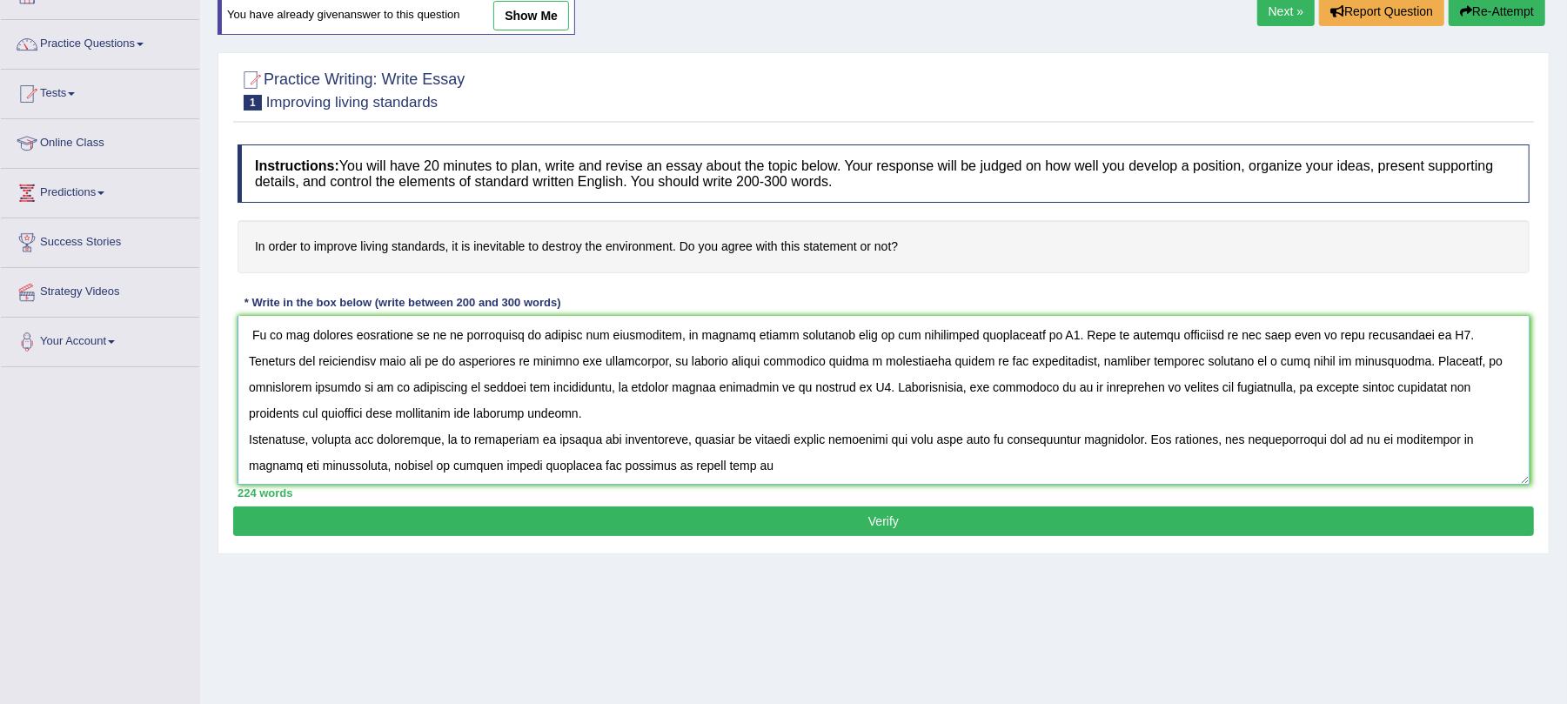
click at [689, 439] on textarea at bounding box center [884, 400] width 1292 height 169
click at [261, 465] on textarea at bounding box center [884, 400] width 1292 height 169
click at [586, 470] on textarea at bounding box center [884, 400] width 1292 height 169
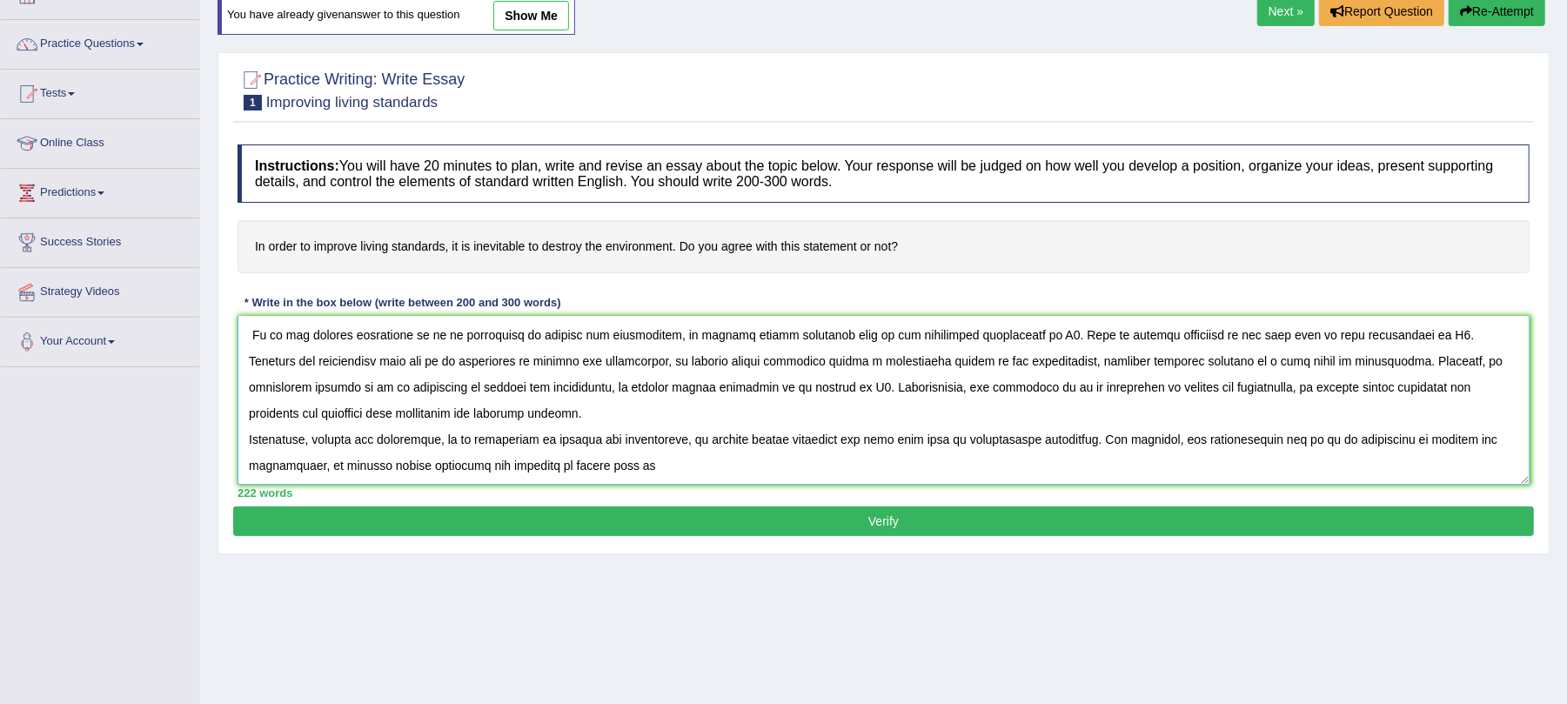
type textarea "The Increasing Influence of it is inevitable to destroy the environment, to imp…"
click at [675, 515] on button "Verify" at bounding box center [883, 521] width 1301 height 30
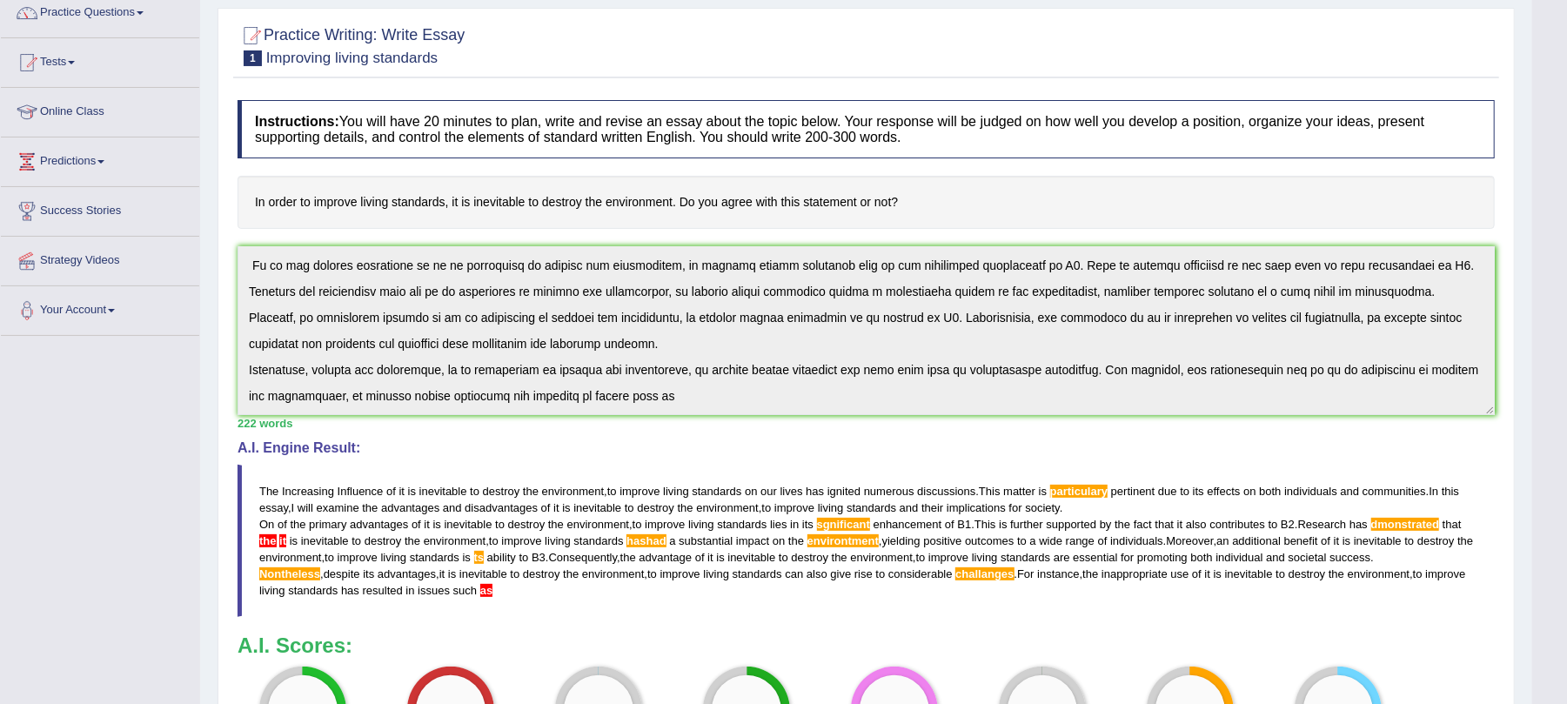
scroll to position [0, 0]
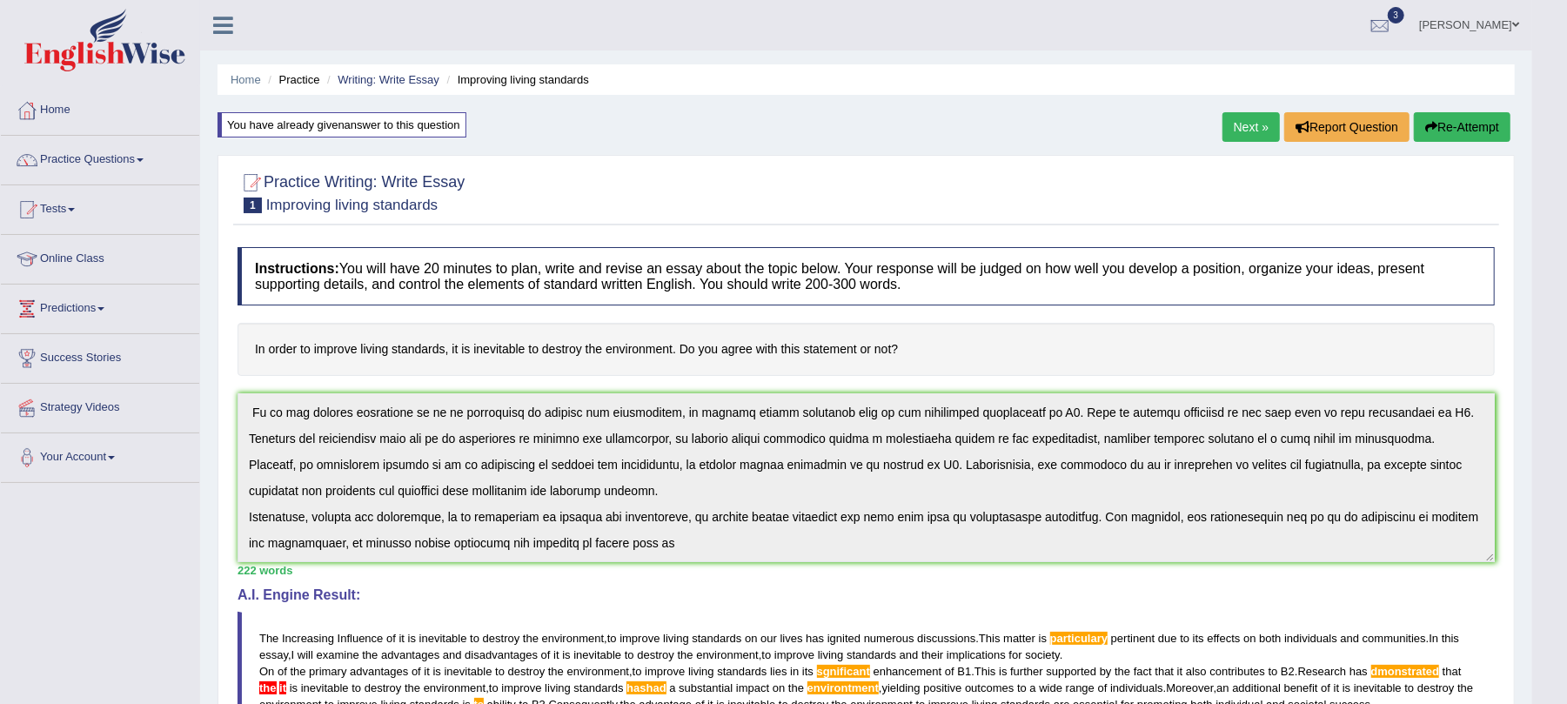
click at [1476, 122] on button "Re-Attempt" at bounding box center [1462, 127] width 97 height 30
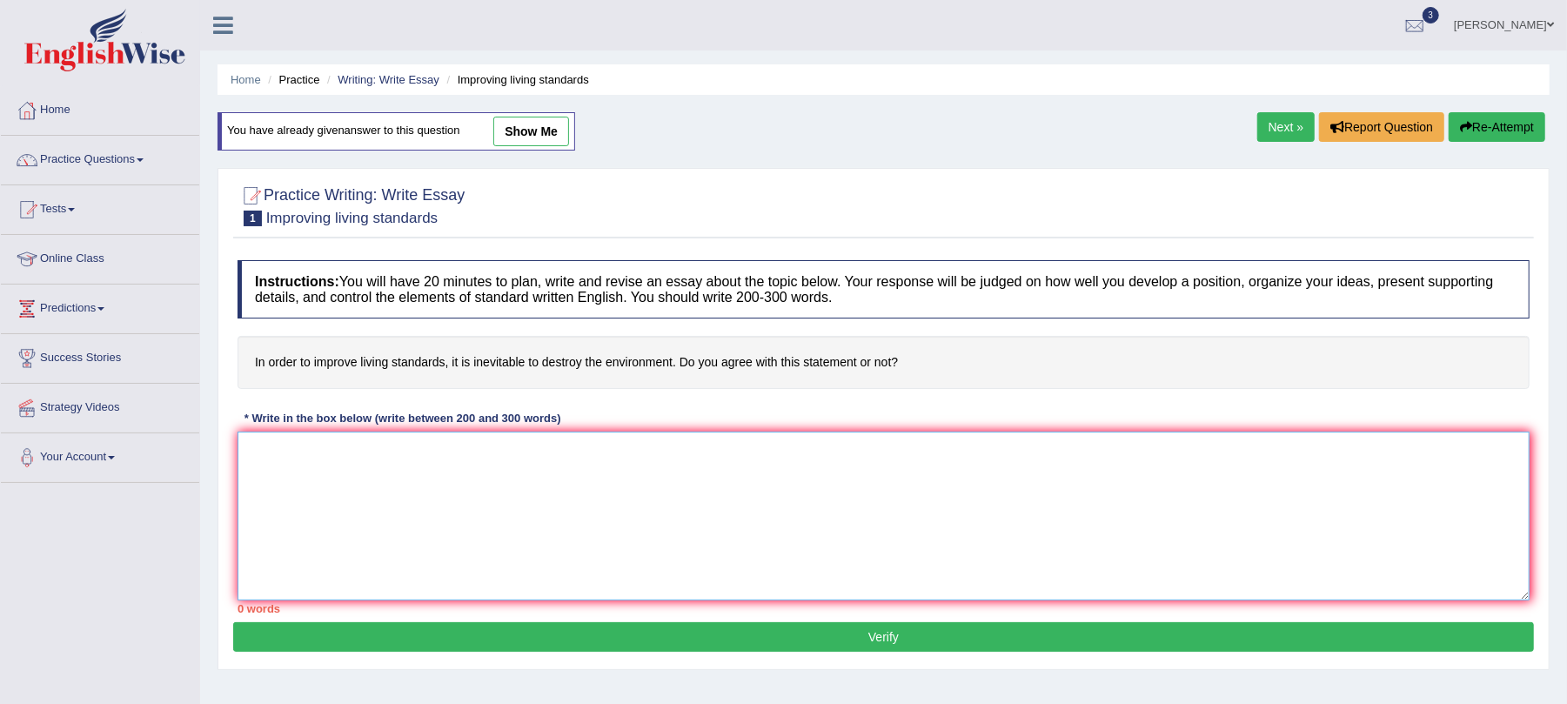
click at [630, 489] on textarea at bounding box center [884, 516] width 1292 height 169
paste textarea "The Increasing Influence of it is inevitable to destroy the environment, to imp…"
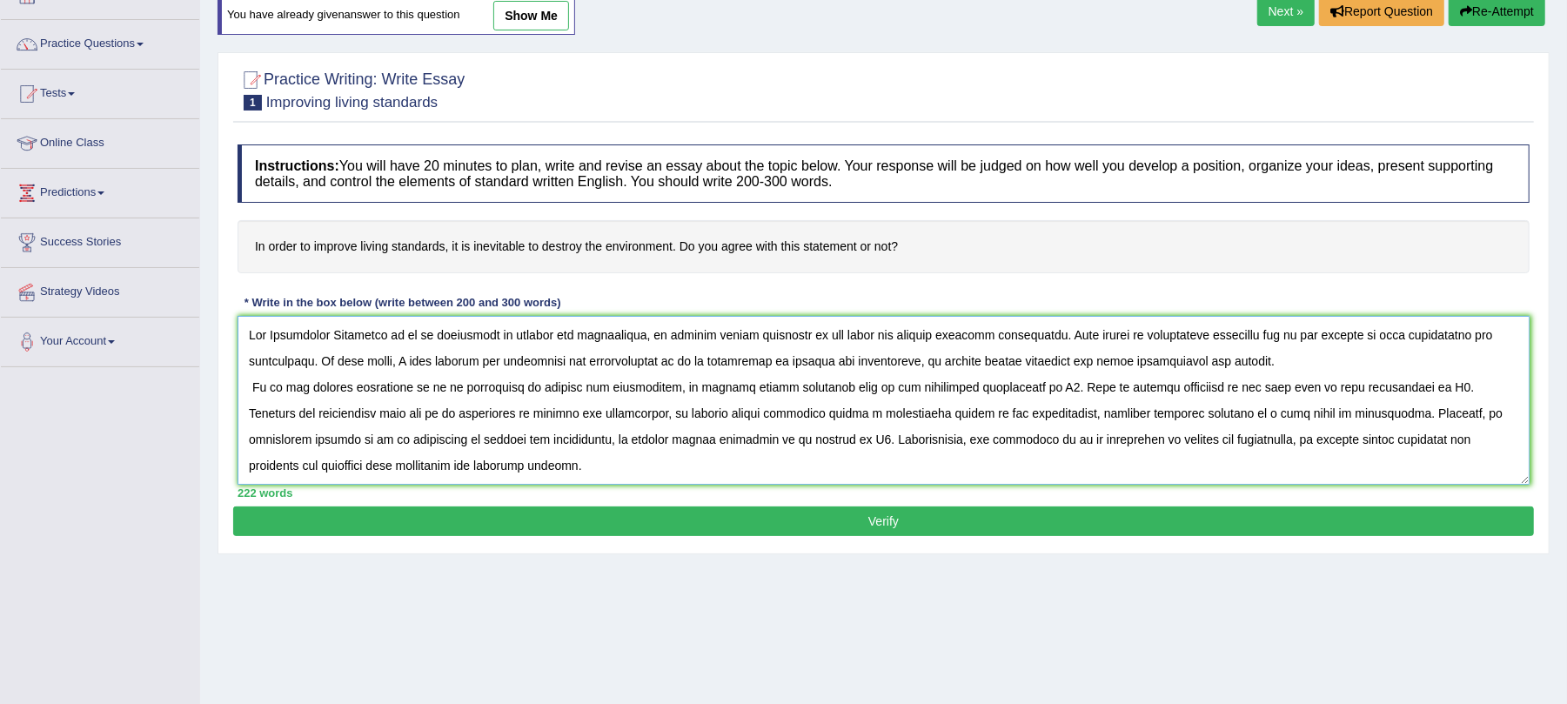
click at [380, 343] on textarea at bounding box center [884, 400] width 1292 height 169
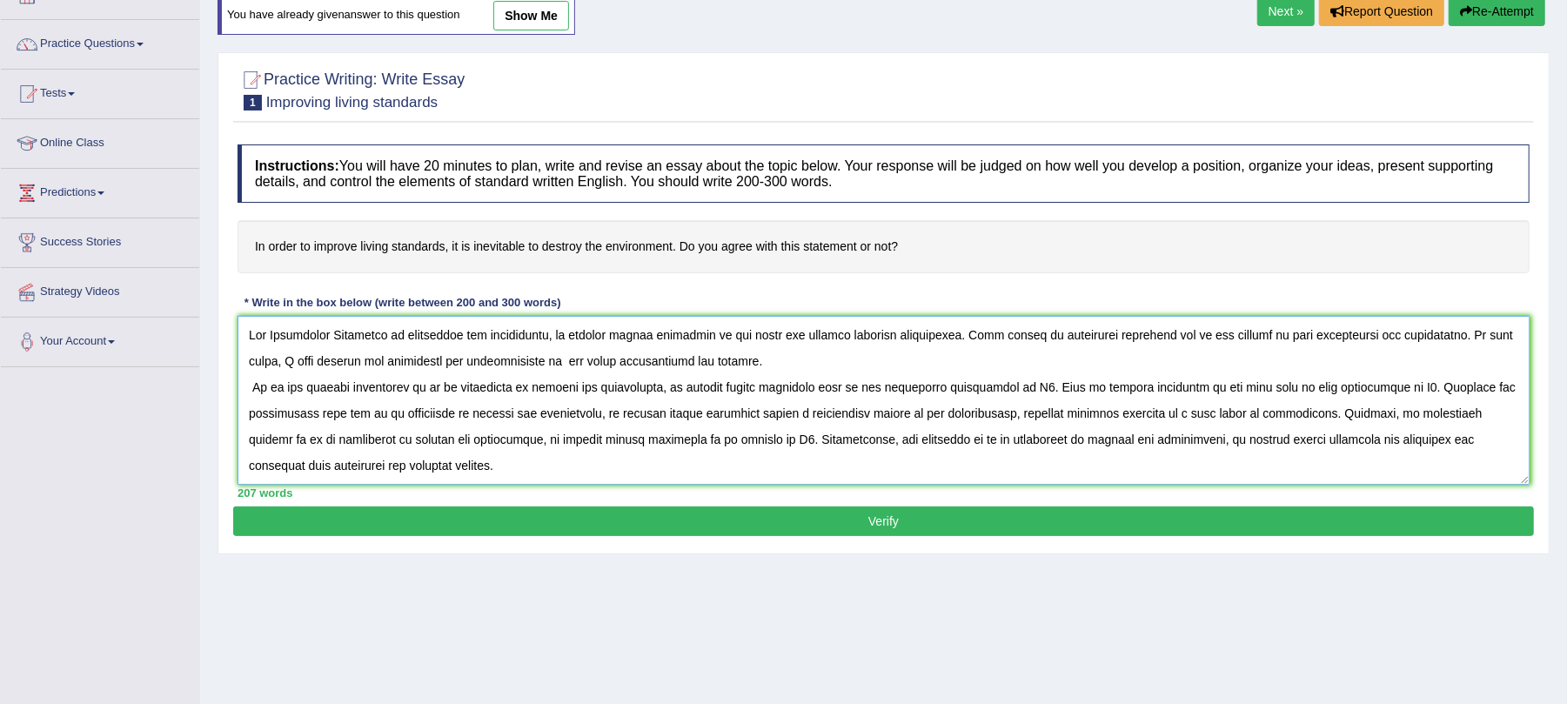
paste textarea "destroying the environment, to improve living standards"
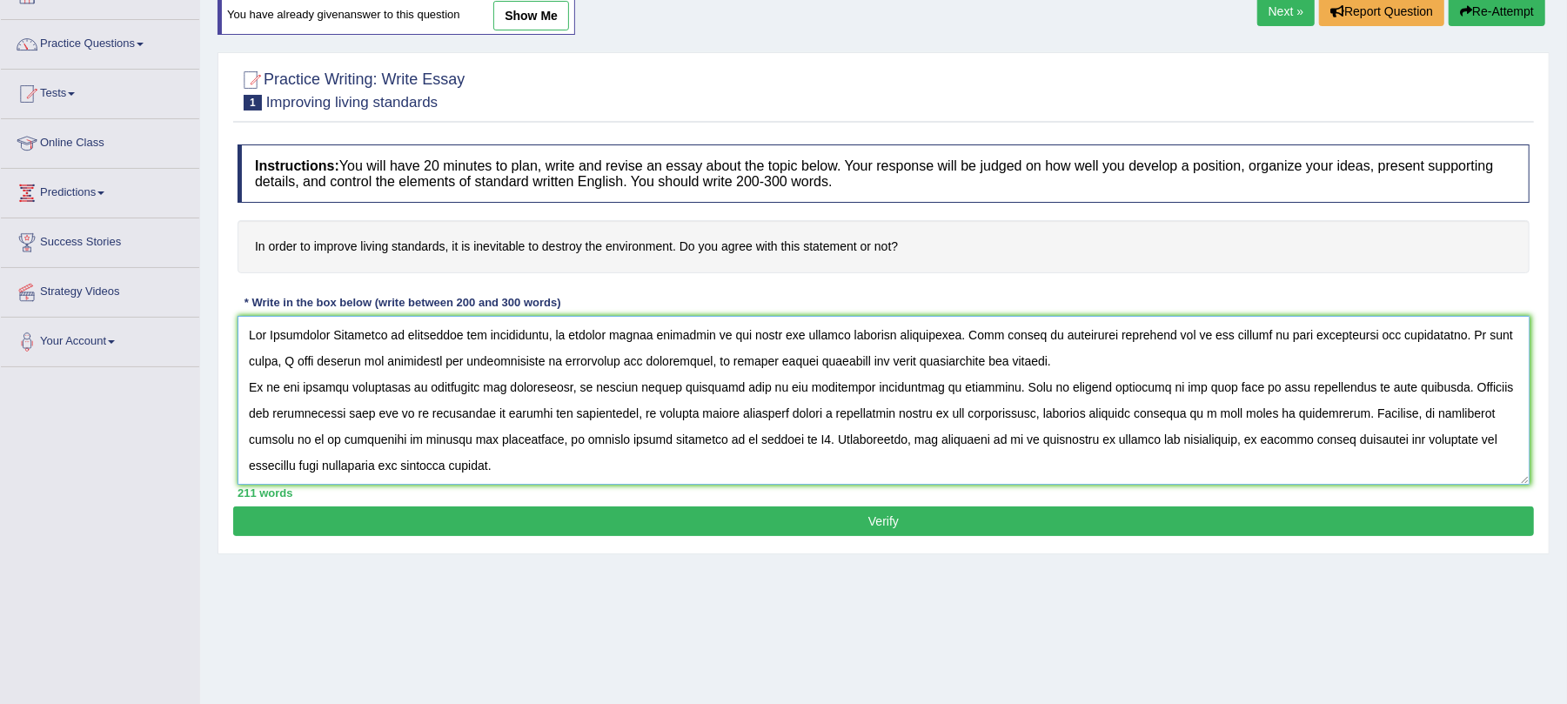
paste textarea "destroying"
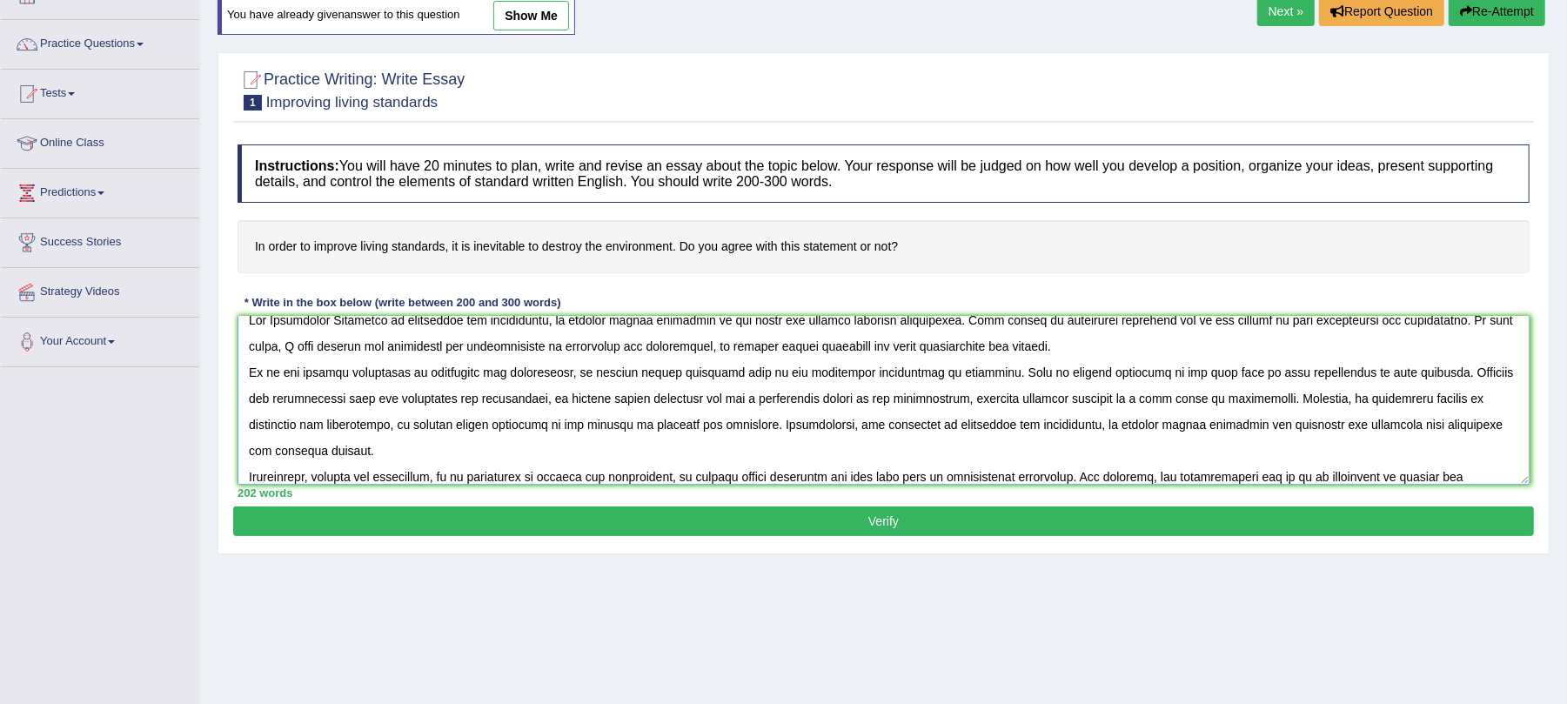
paste textarea "destroying"
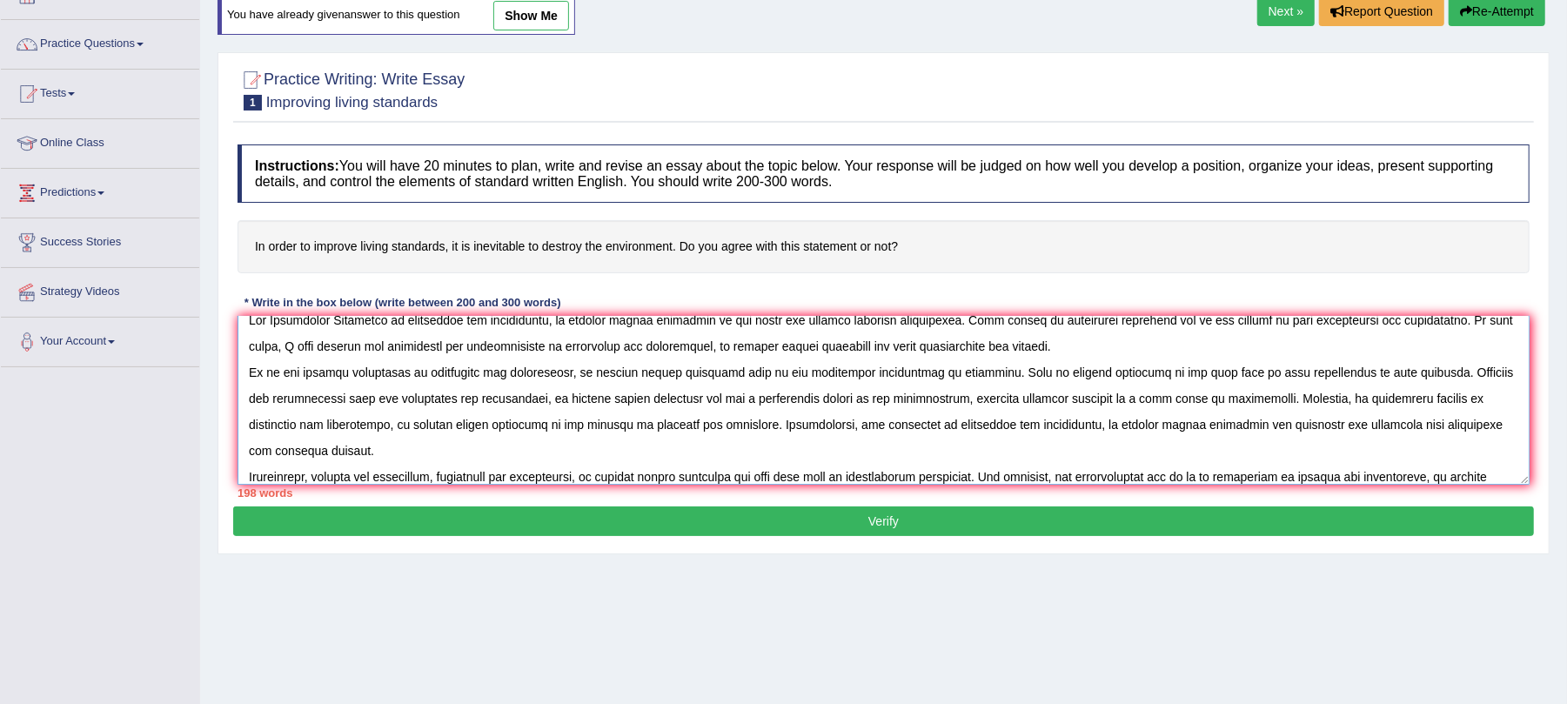
scroll to position [42, 0]
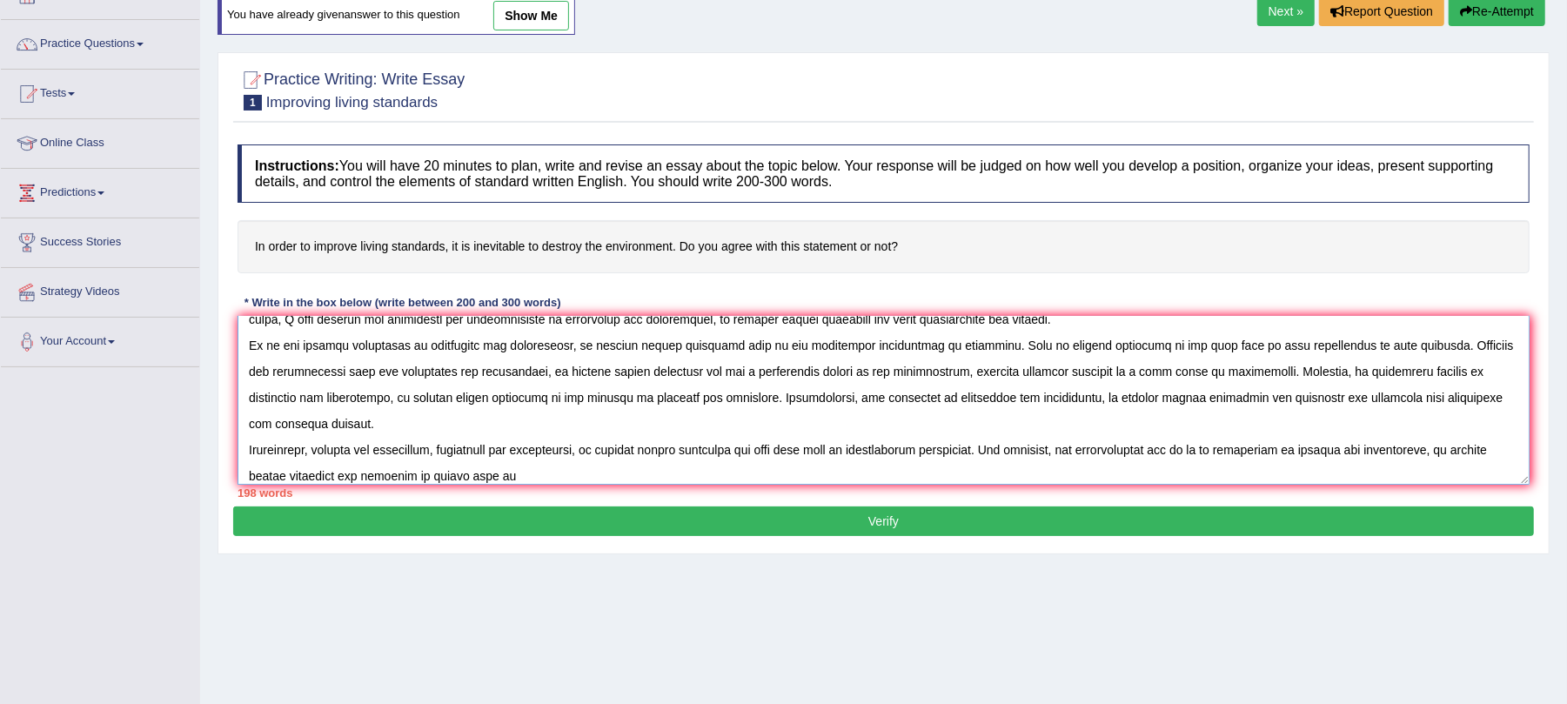
paste textarea "destroying"
type textarea "The Increasing Influence of destroying the environment, to improve living stand…"
click at [728, 517] on button "Verify" at bounding box center [883, 521] width 1301 height 30
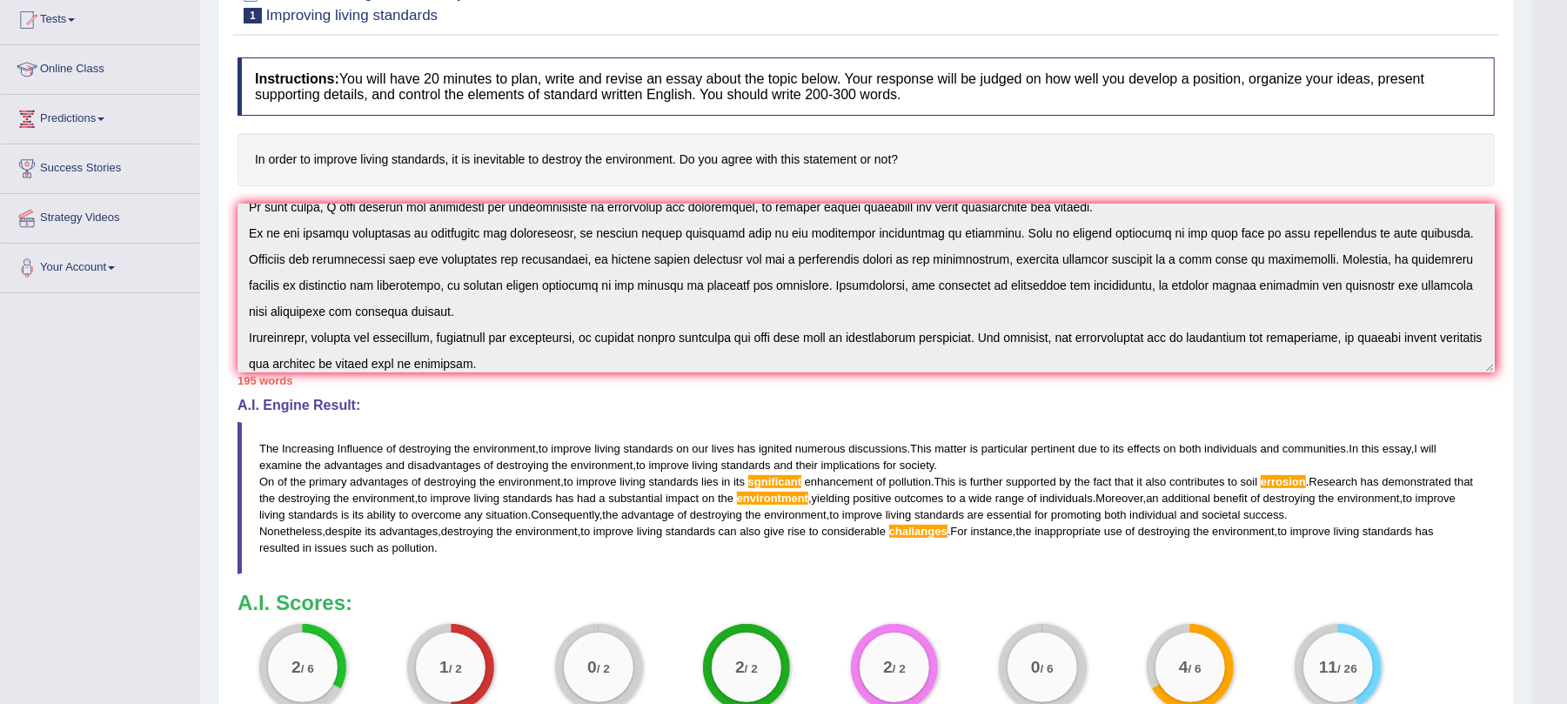
scroll to position [0, 0]
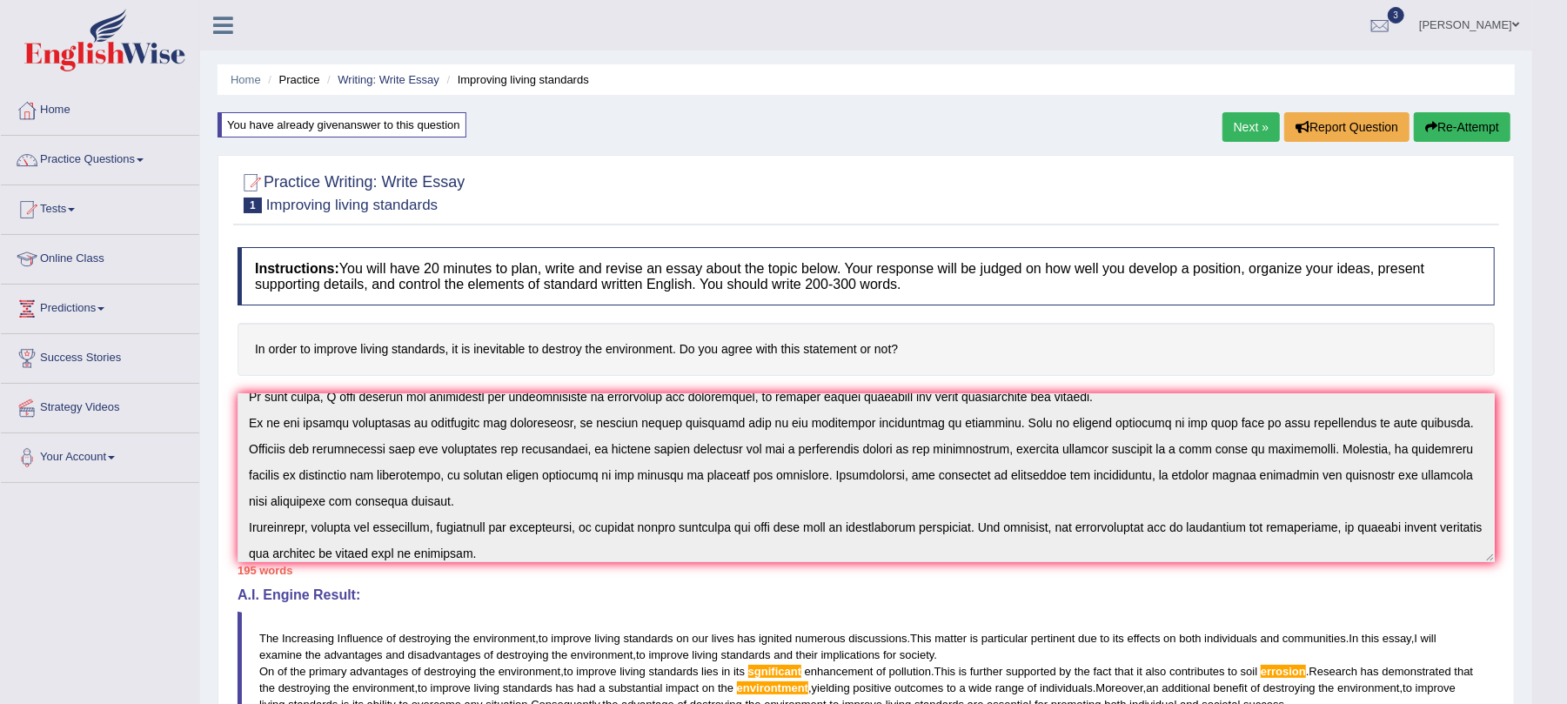
click at [1480, 137] on button "Re-Attempt" at bounding box center [1462, 127] width 97 height 30
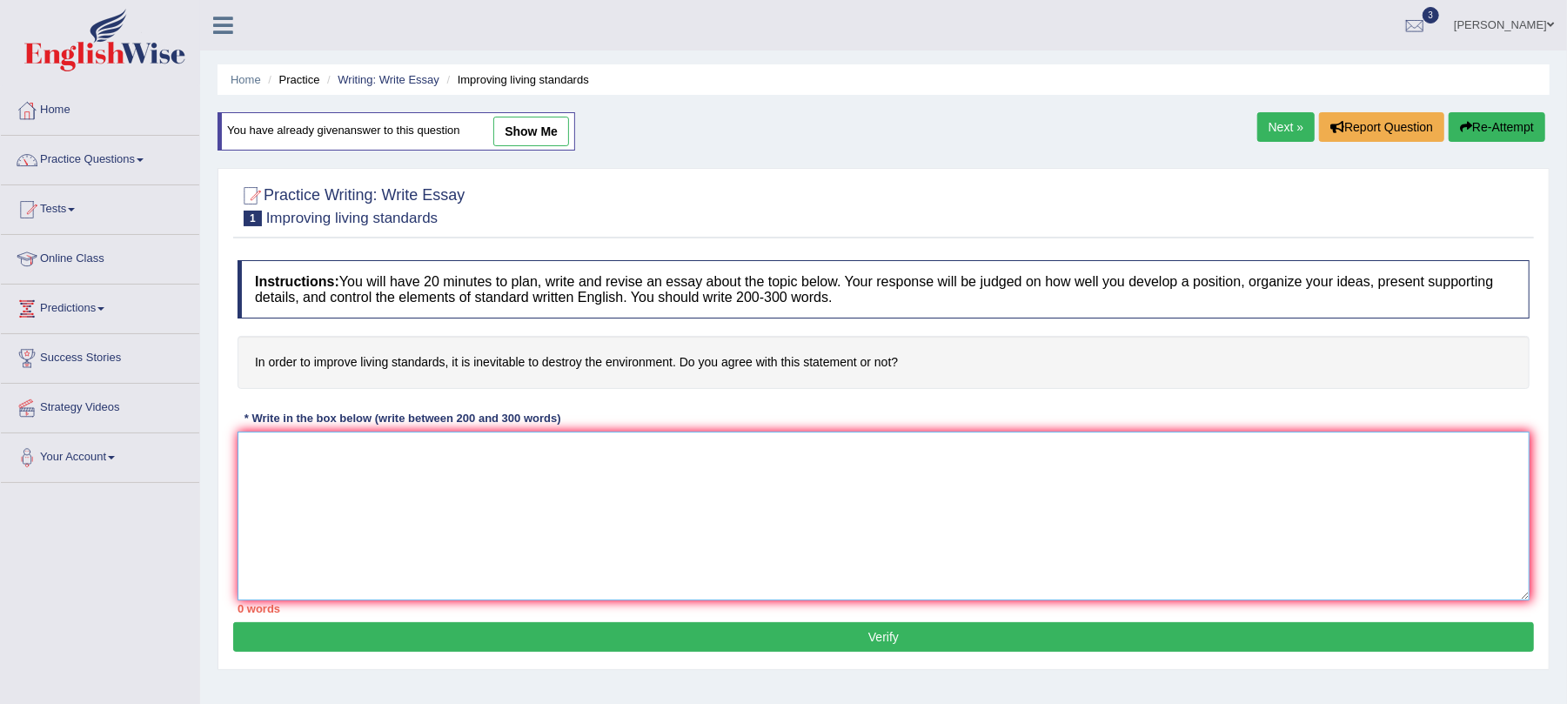
drag, startPoint x: 0, startPoint y: 0, endPoint x: 721, endPoint y: 459, distance: 854.6
click at [721, 459] on textarea at bounding box center [884, 516] width 1292 height 169
paste textarea "The Increasing Influence of destroying the environment, to improve living stand…"
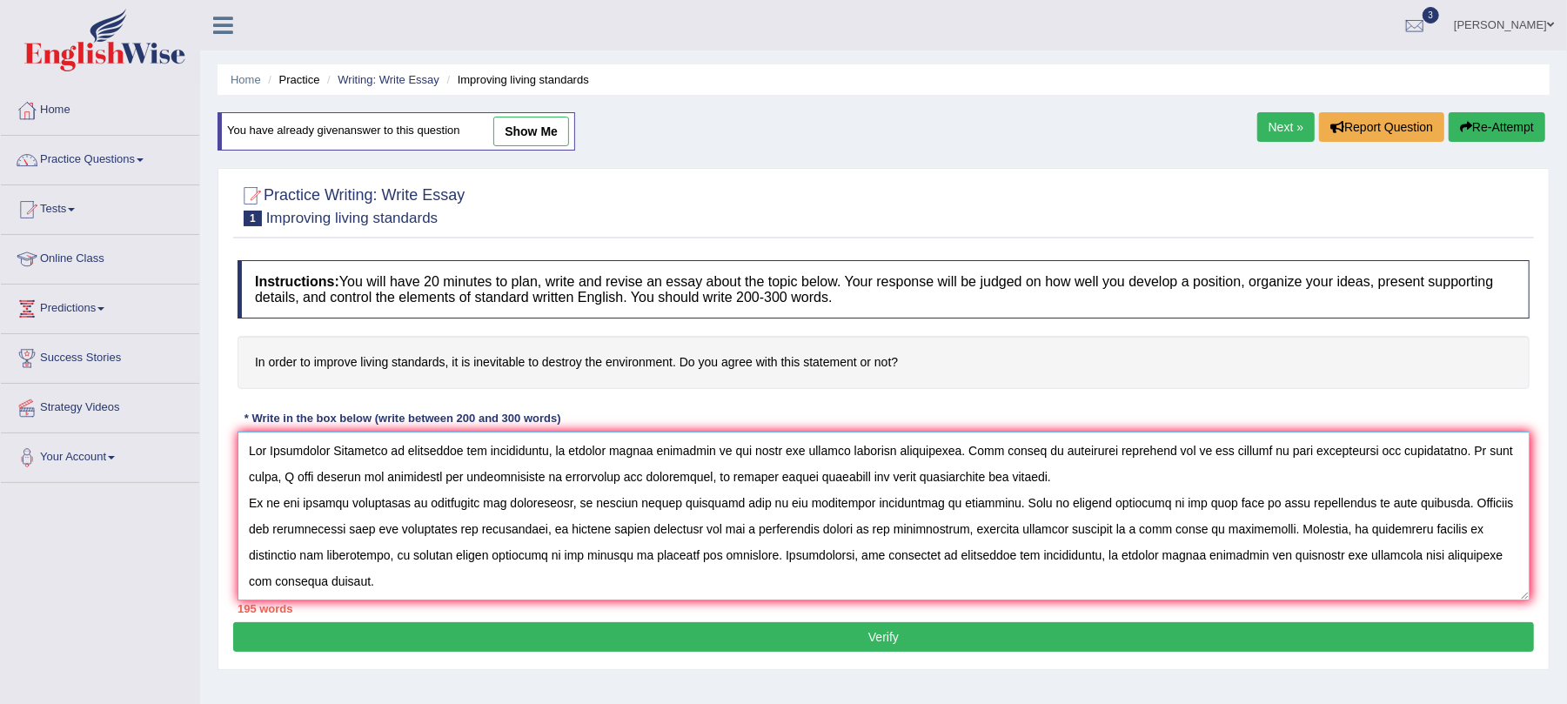
click at [788, 510] on textarea at bounding box center [884, 516] width 1292 height 169
click at [1344, 505] on textarea at bounding box center [884, 516] width 1292 height 169
click at [903, 530] on textarea at bounding box center [884, 516] width 1292 height 169
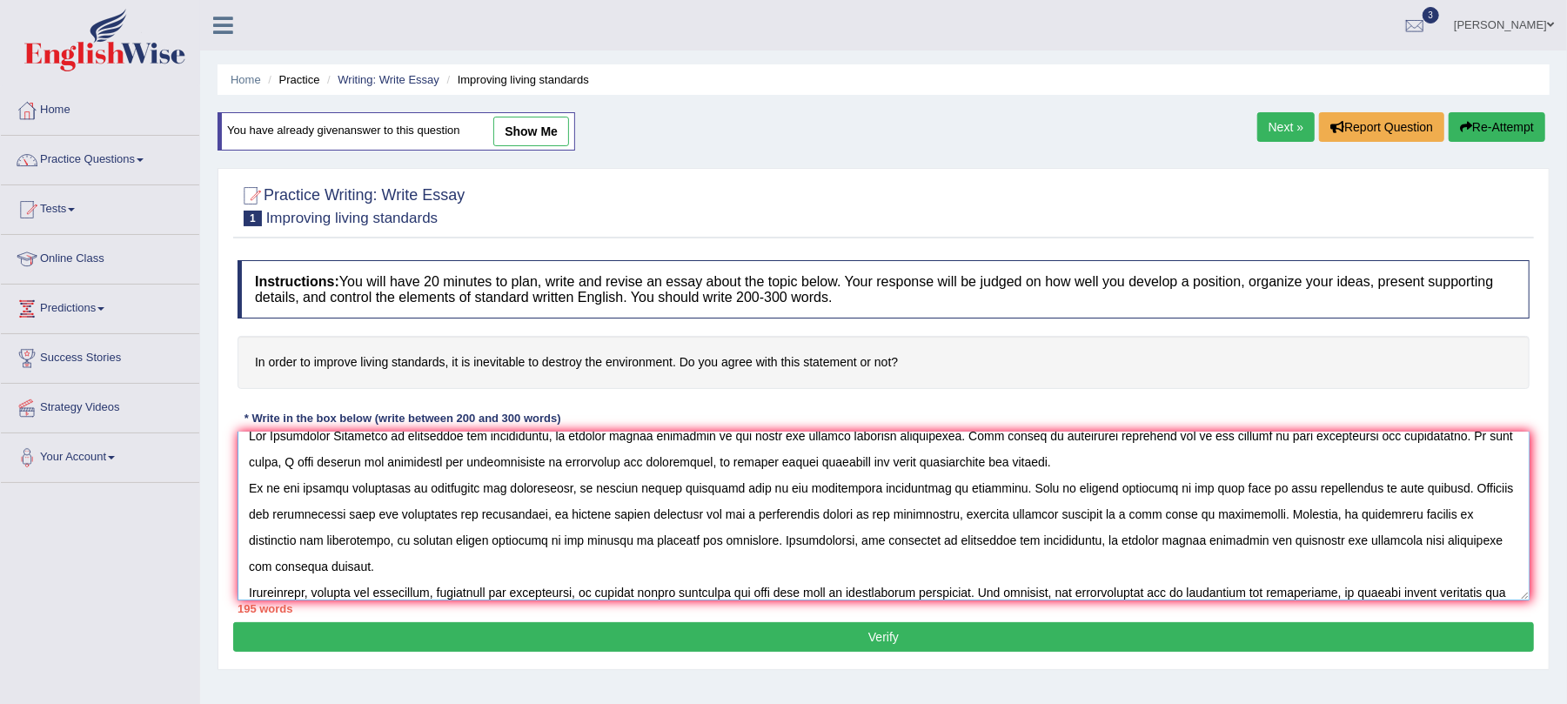
scroll to position [42, 0]
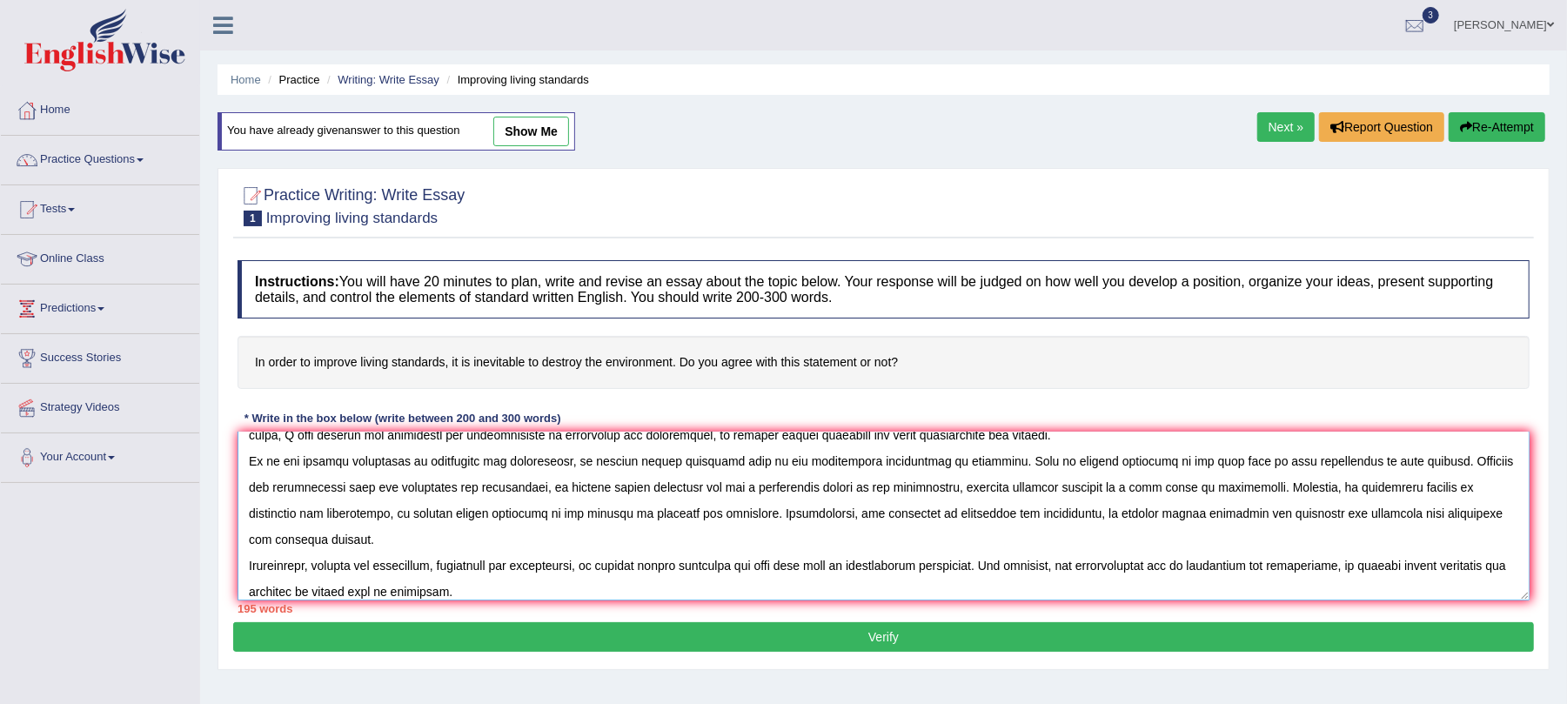
type textarea "The Increasing Influence of destroying the environment, to improve living stand…"
click at [900, 634] on button "Verify" at bounding box center [883, 637] width 1301 height 30
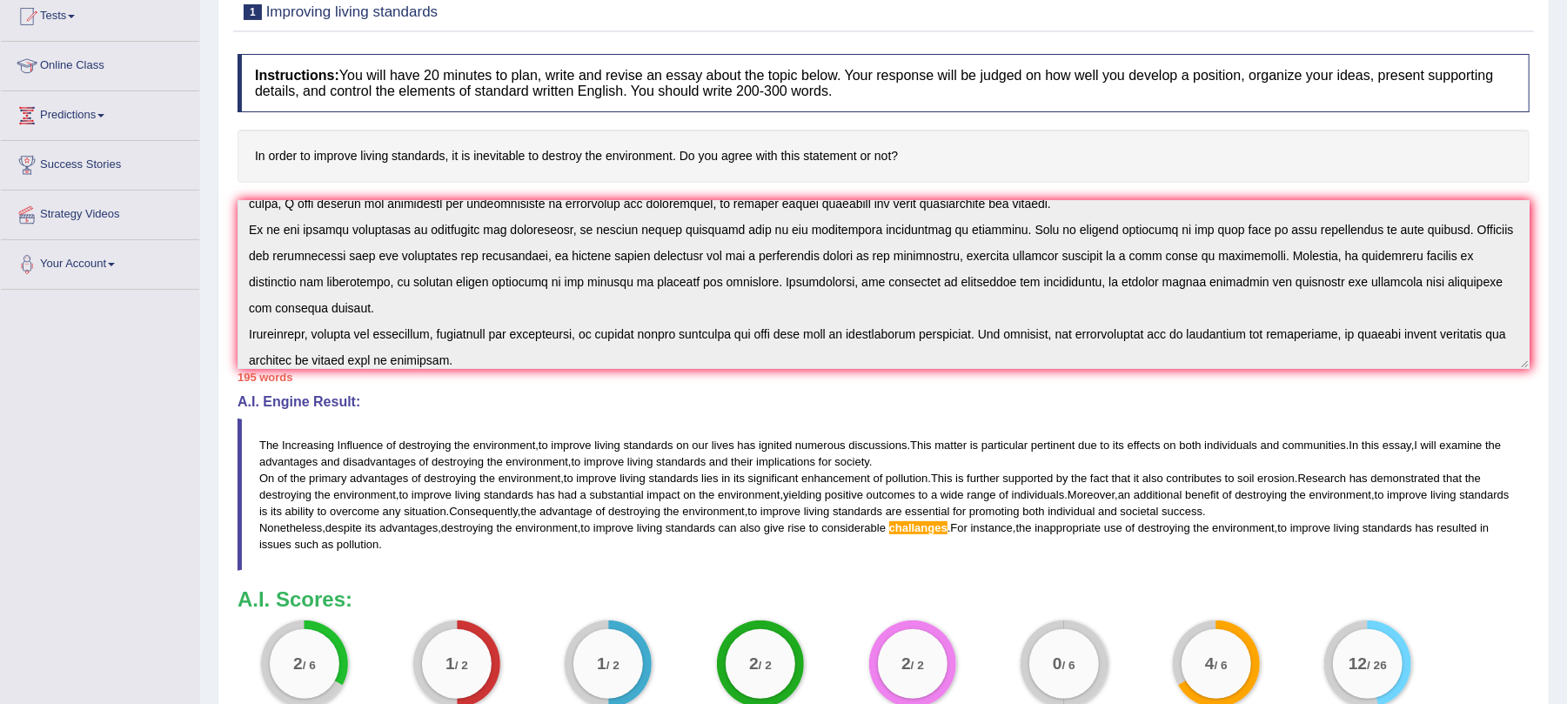
scroll to position [0, 0]
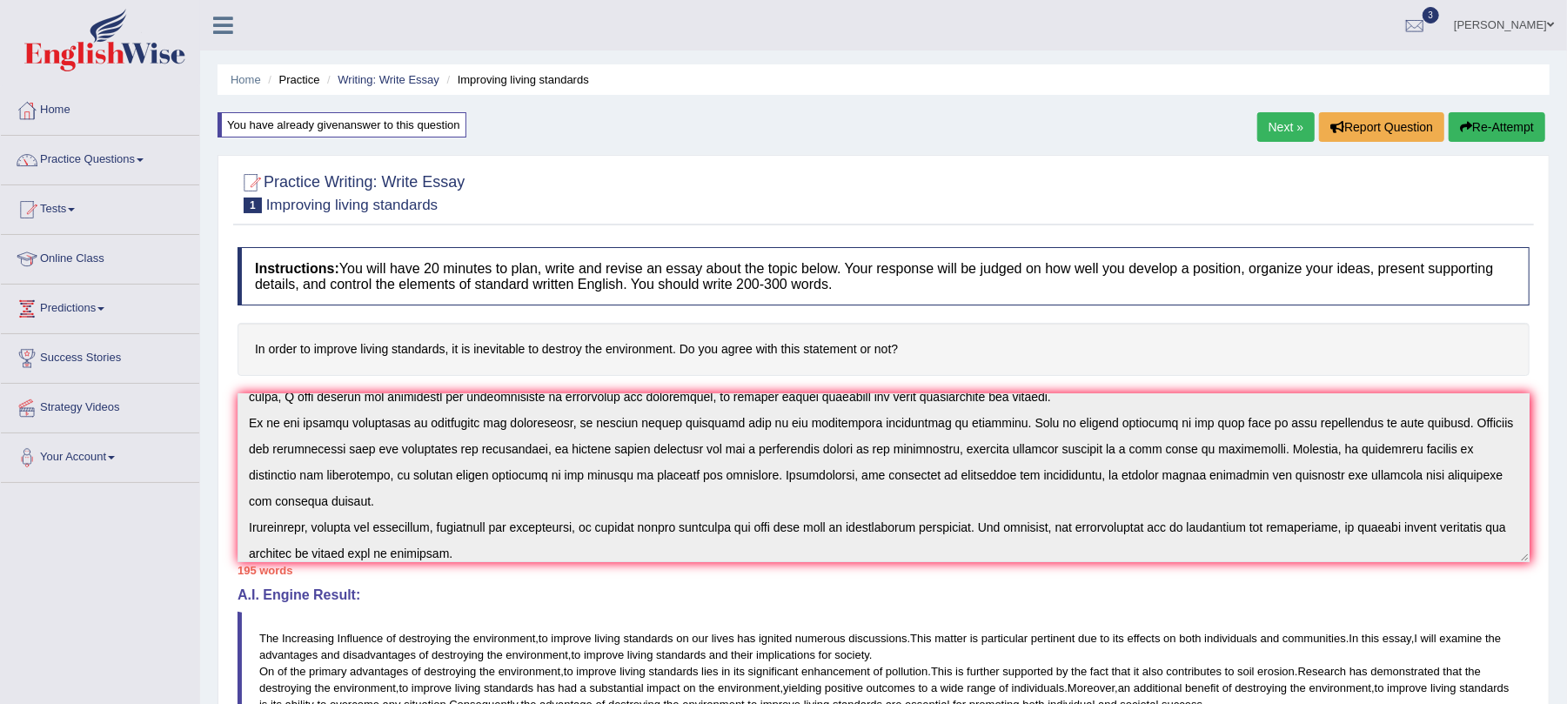
click at [1522, 116] on button "Re-Attempt" at bounding box center [1497, 127] width 97 height 30
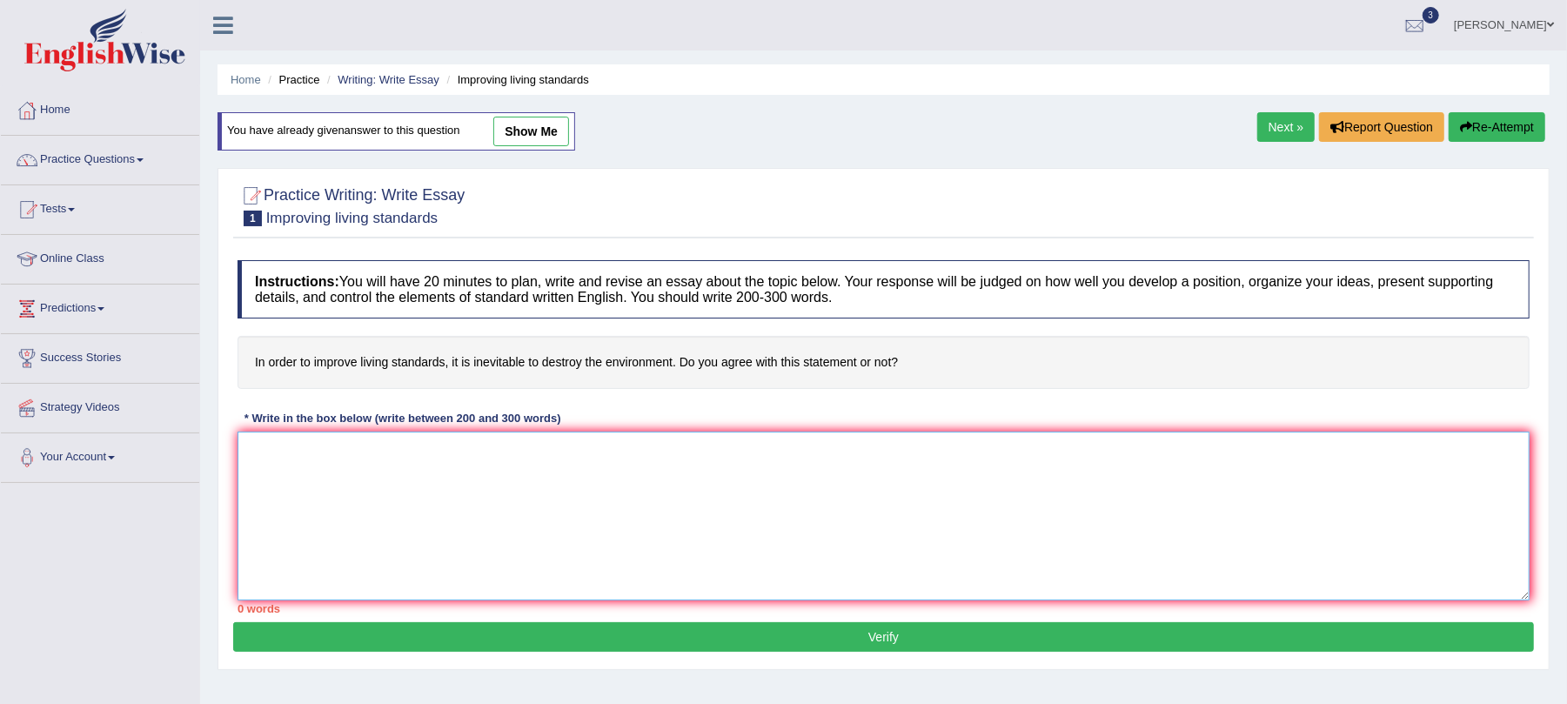
click at [652, 482] on textarea at bounding box center [884, 516] width 1292 height 169
paste textarea "The Increasing Influence of destroying the environment, to improve living stand…"
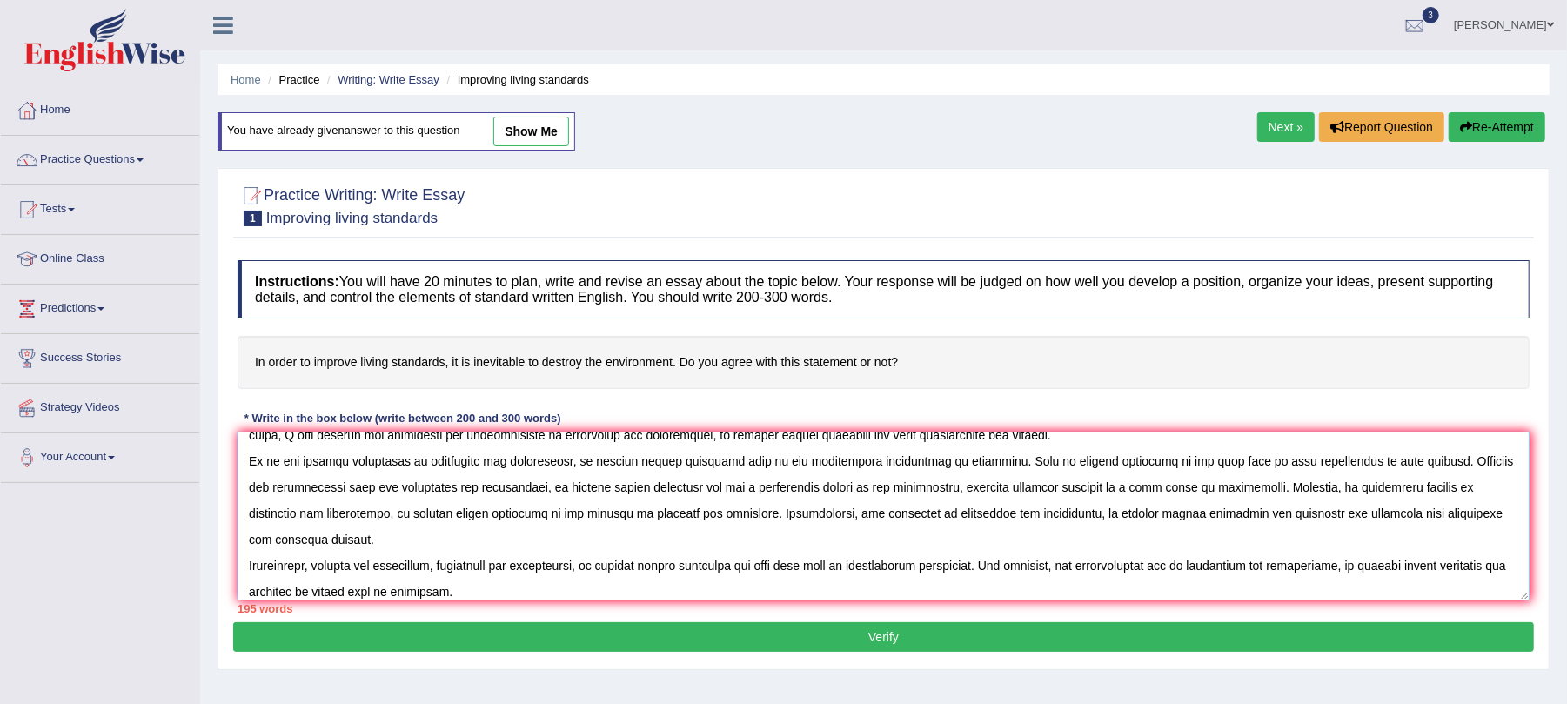
scroll to position [52, 0]
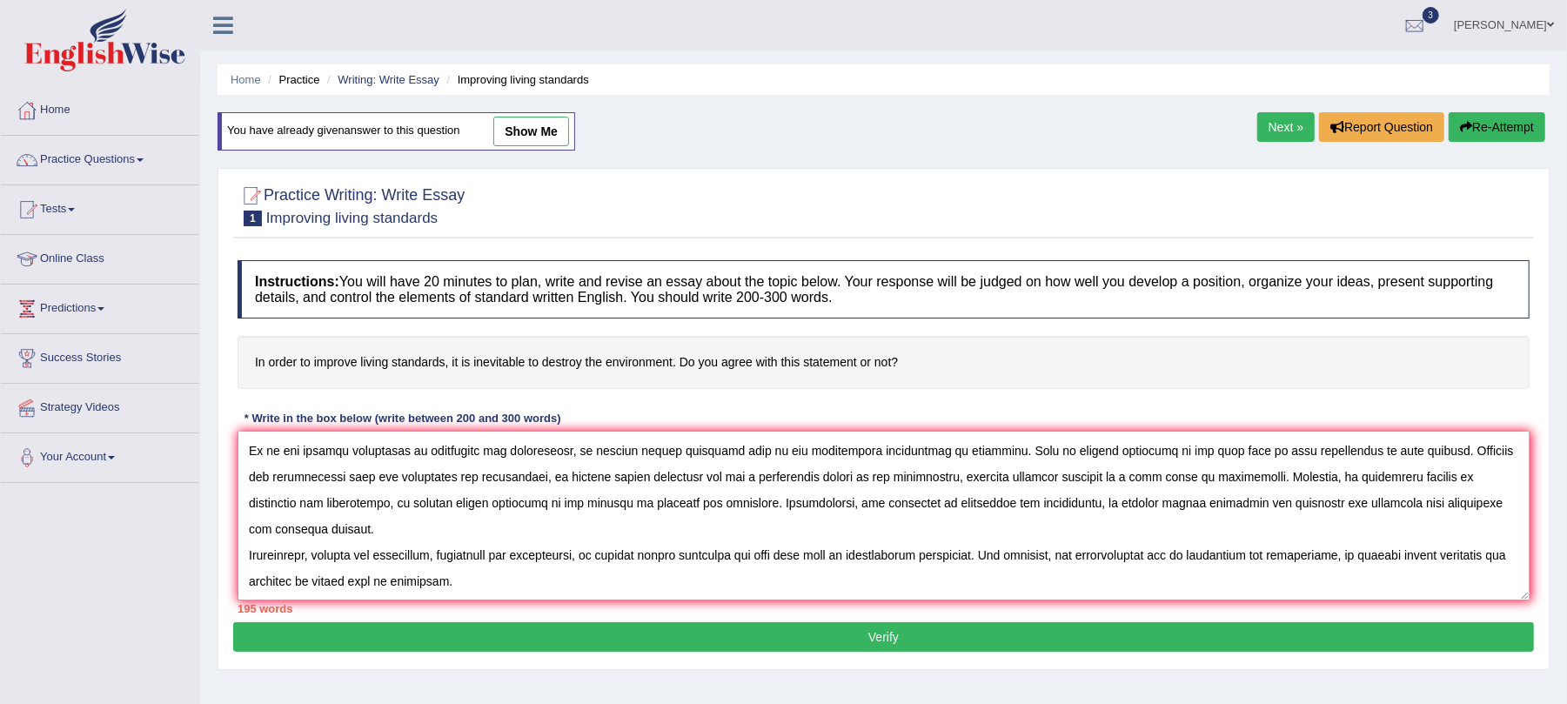
type textarea "The Increasing Influence of destroying the environment, to improve living stand…"
click at [712, 649] on button "Verify" at bounding box center [883, 637] width 1301 height 30
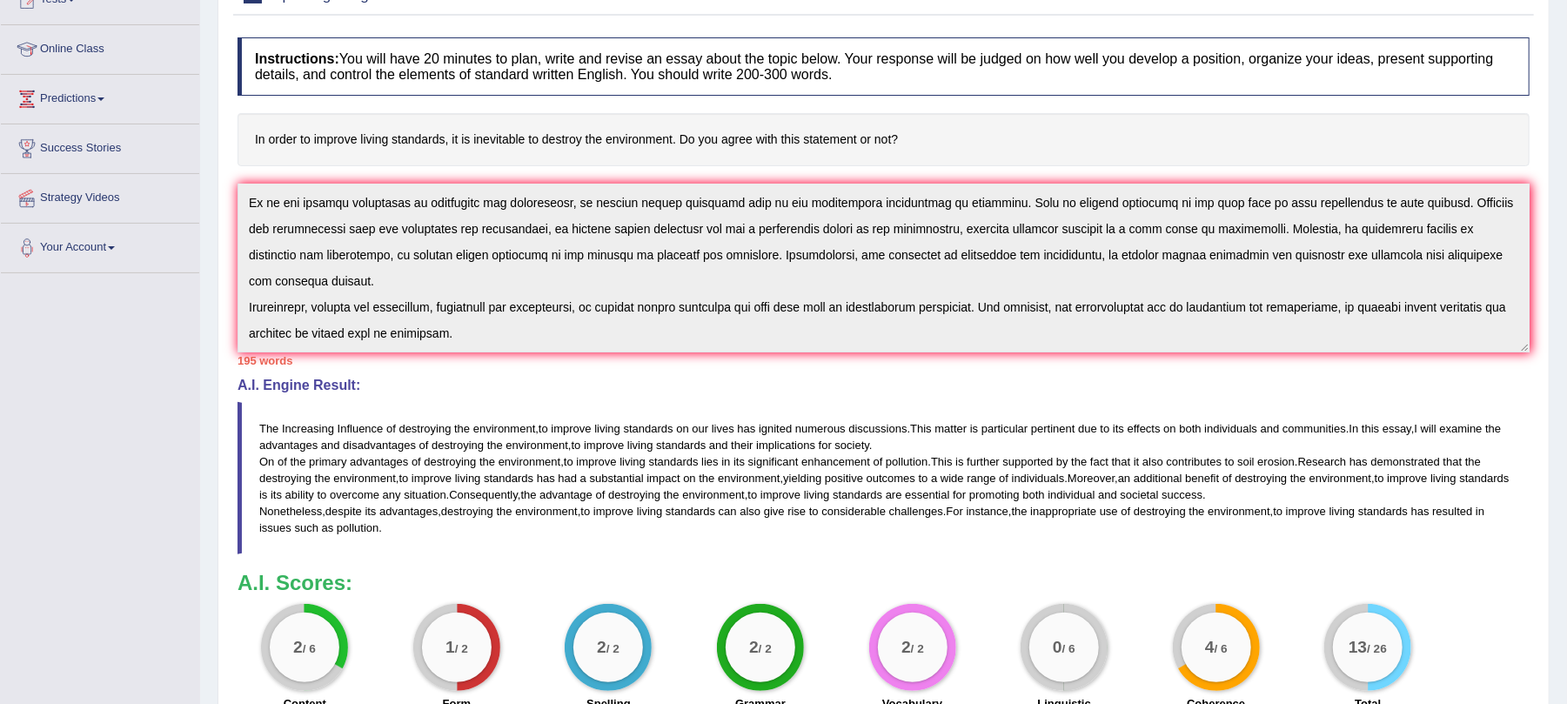
scroll to position [325, 0]
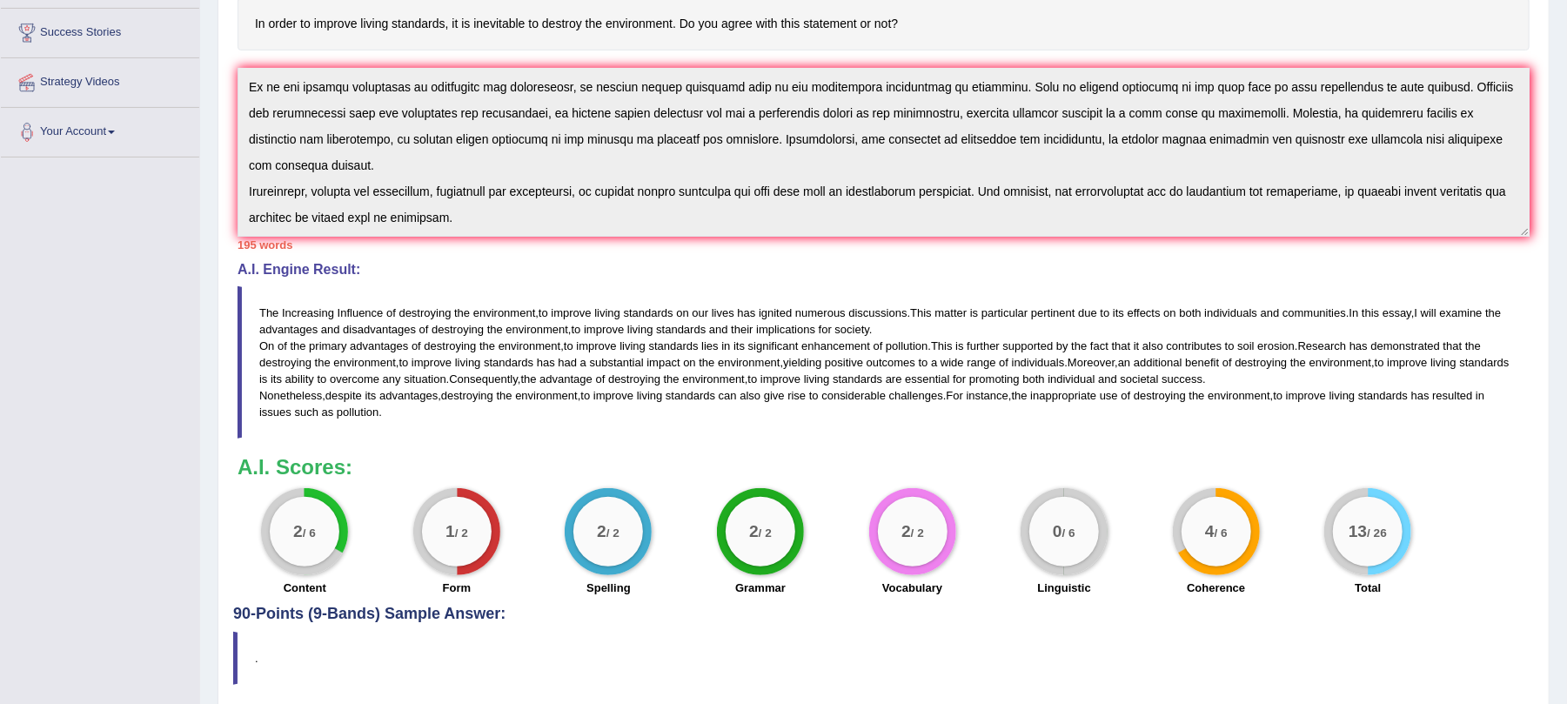
click at [1022, 418] on blockquote "The Increasing Influence of destroying the environment , to improve living stan…" at bounding box center [884, 362] width 1292 height 153
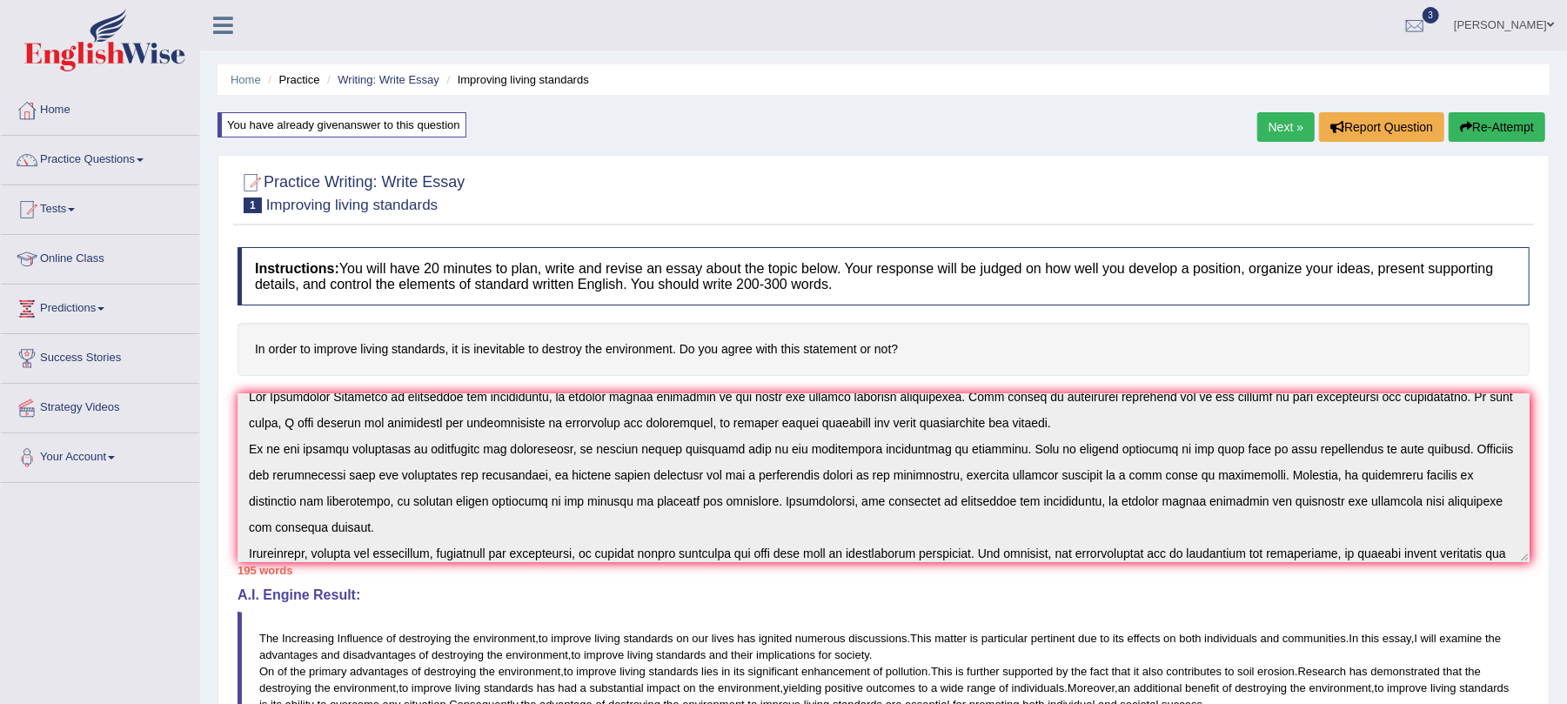
scroll to position [0, 0]
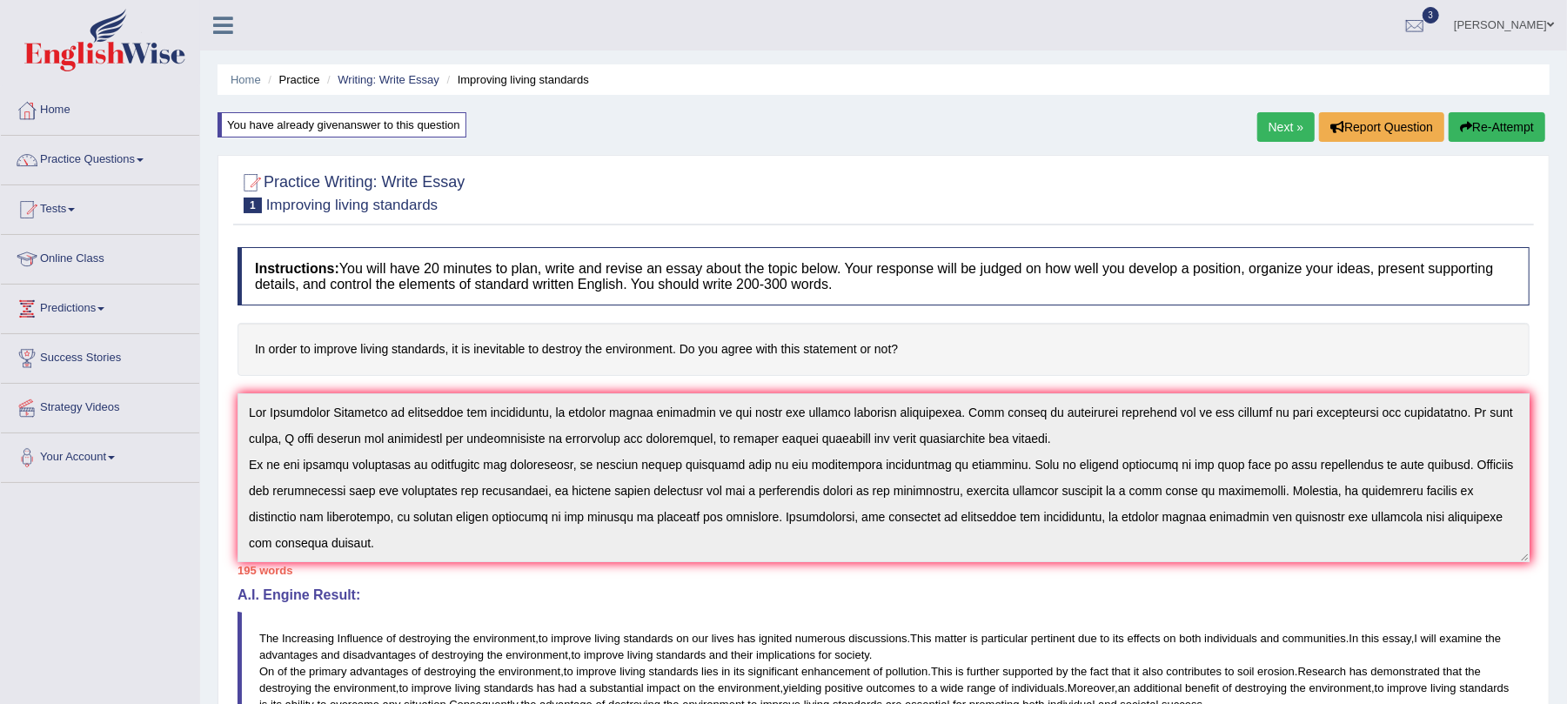
click at [1495, 124] on button "Re-Attempt" at bounding box center [1497, 127] width 97 height 30
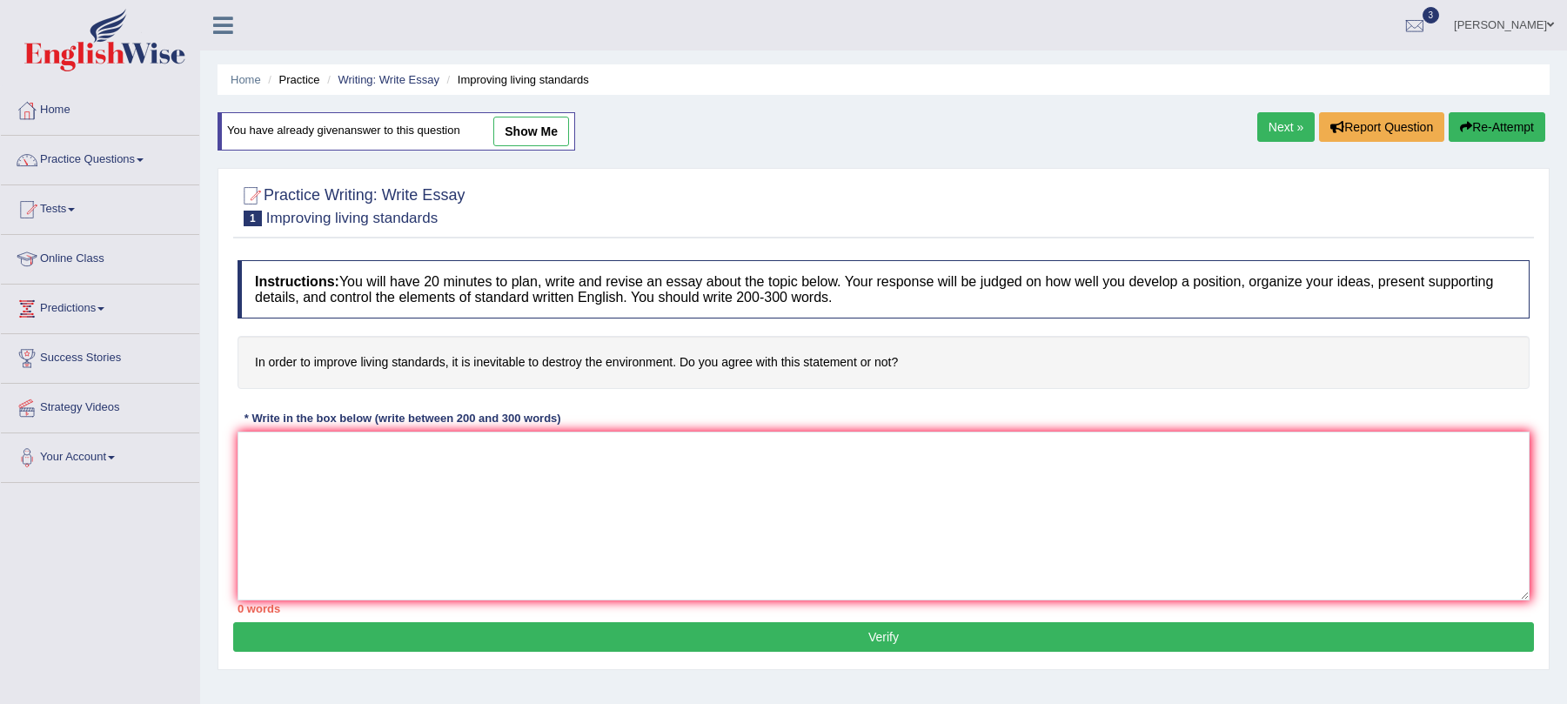
click at [627, 459] on textarea at bounding box center [884, 516] width 1292 height 169
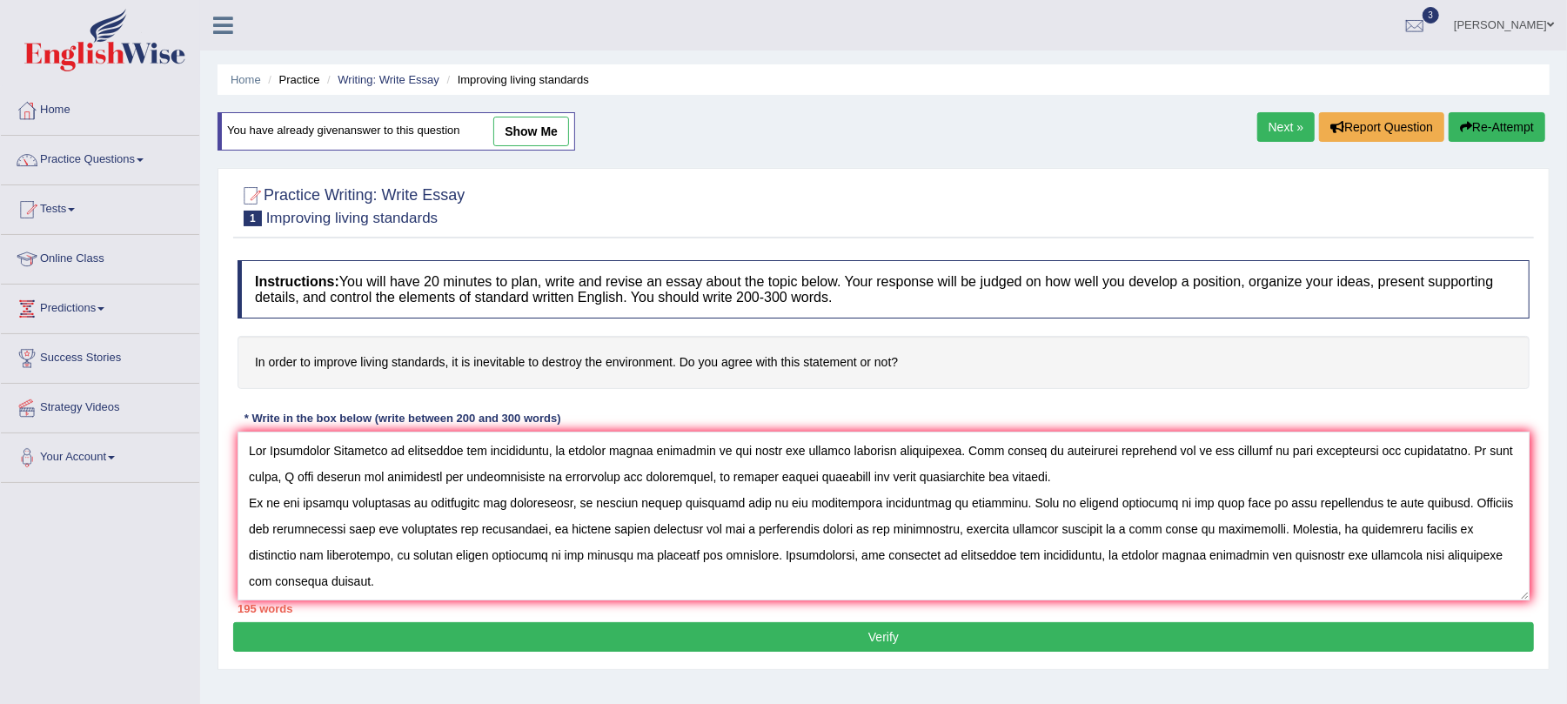
drag, startPoint x: 573, startPoint y: 456, endPoint x: 711, endPoint y: 487, distance: 141.9
click at [711, 487] on textarea at bounding box center [884, 516] width 1292 height 169
click at [449, 480] on textarea at bounding box center [884, 516] width 1292 height 169
click at [548, 459] on textarea at bounding box center [884, 516] width 1292 height 169
type textarea "The Increasing Influence of destroying the environment, to improve living stand…"
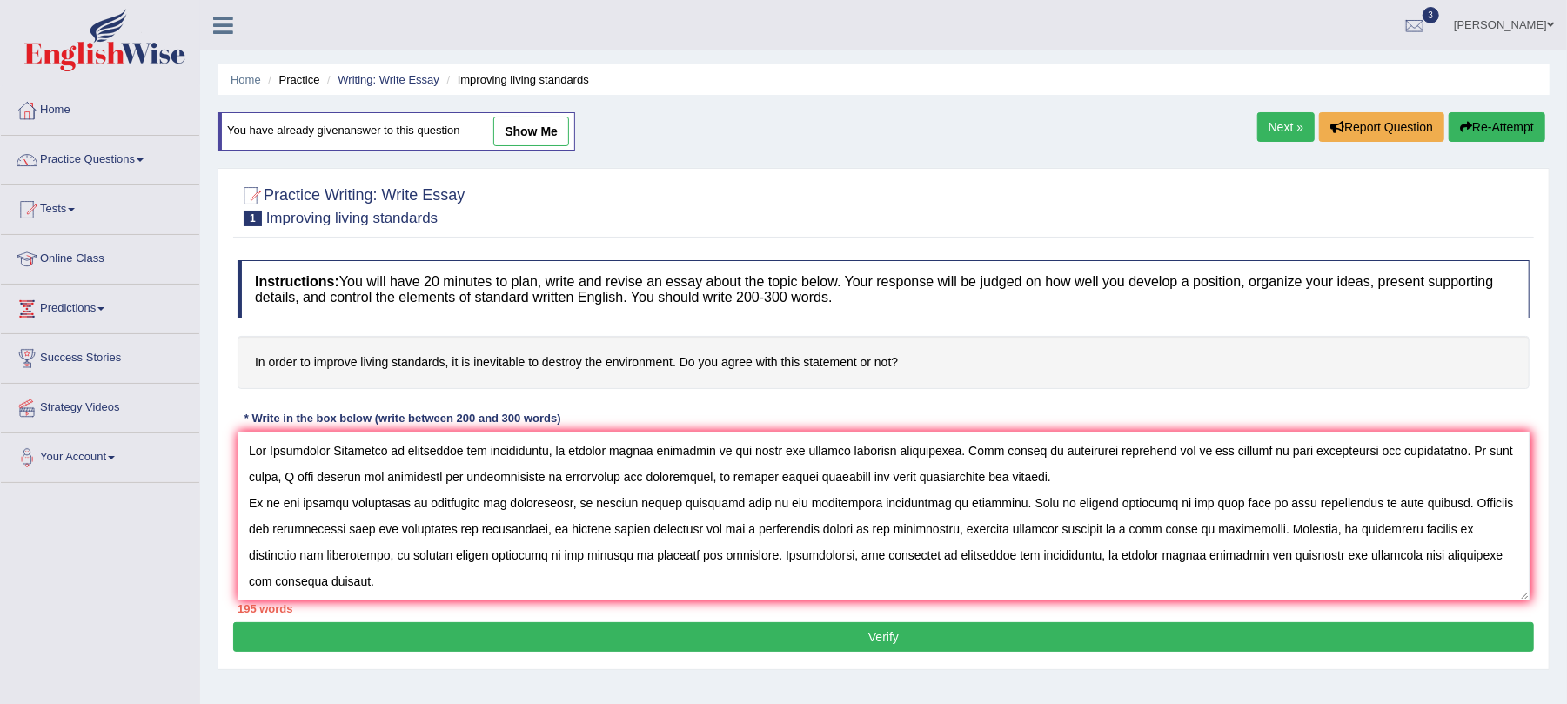
click at [1281, 132] on link "Next »" at bounding box center [1285, 127] width 57 height 30
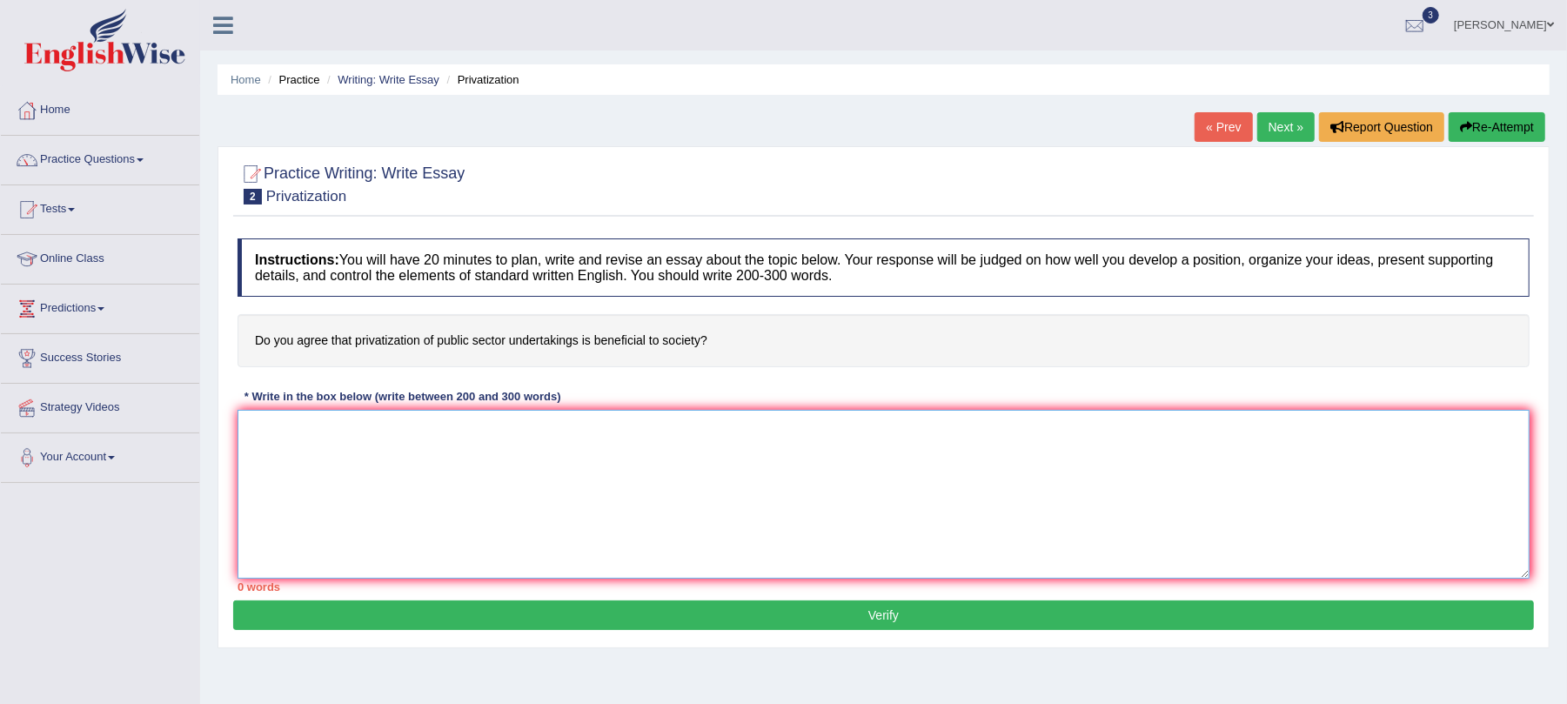
click at [738, 468] on textarea at bounding box center [884, 494] width 1292 height 169
type textarea "t"
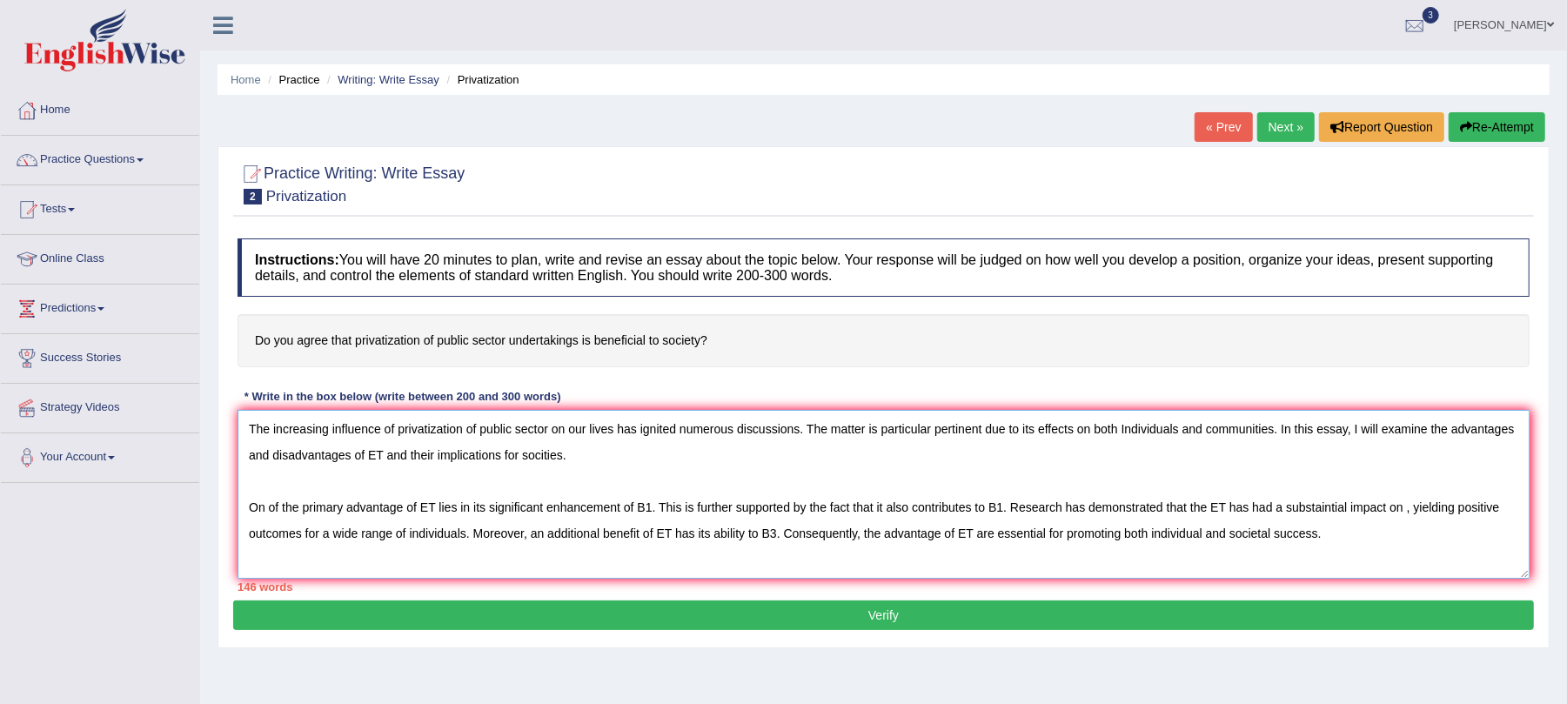
paste textarea "privatization of public sector"
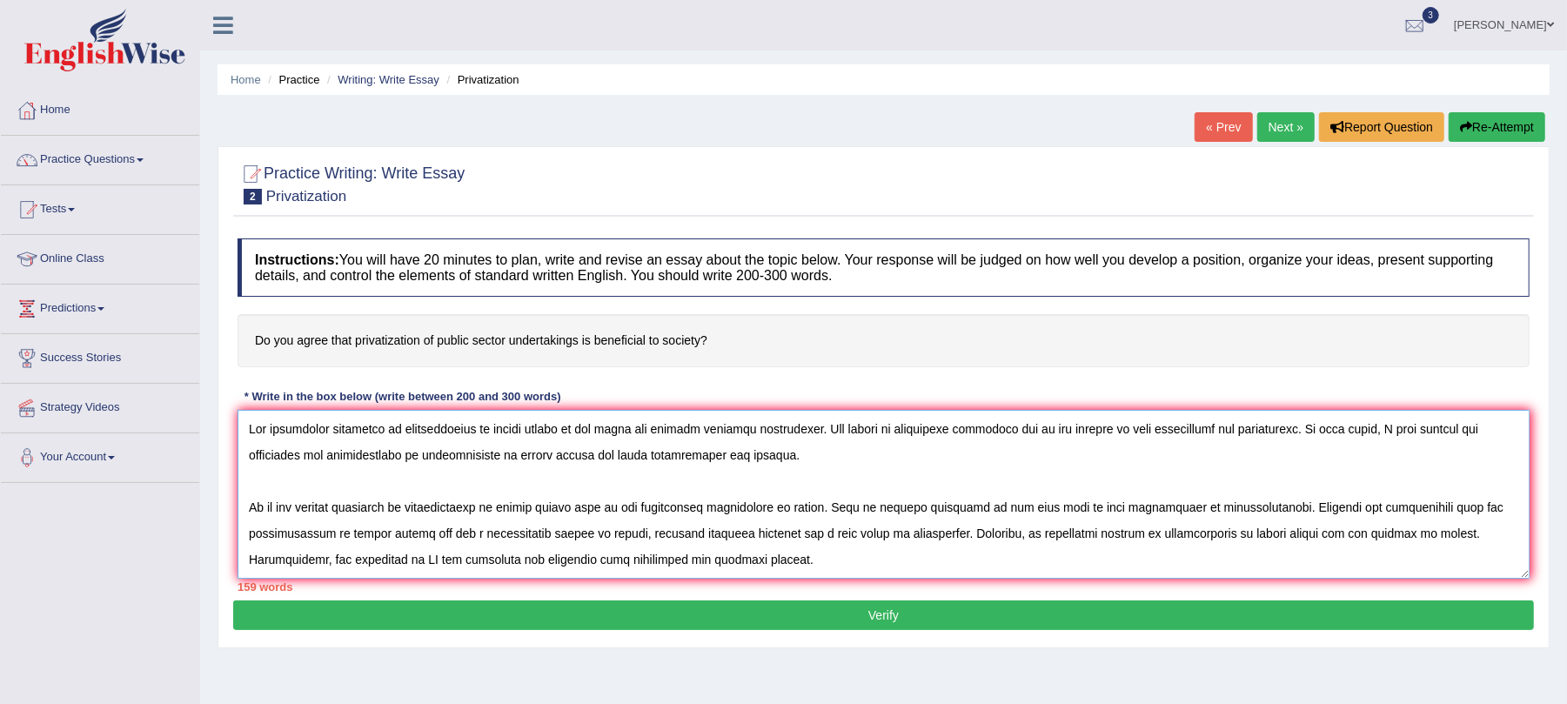
paste textarea "privatization of public sector"
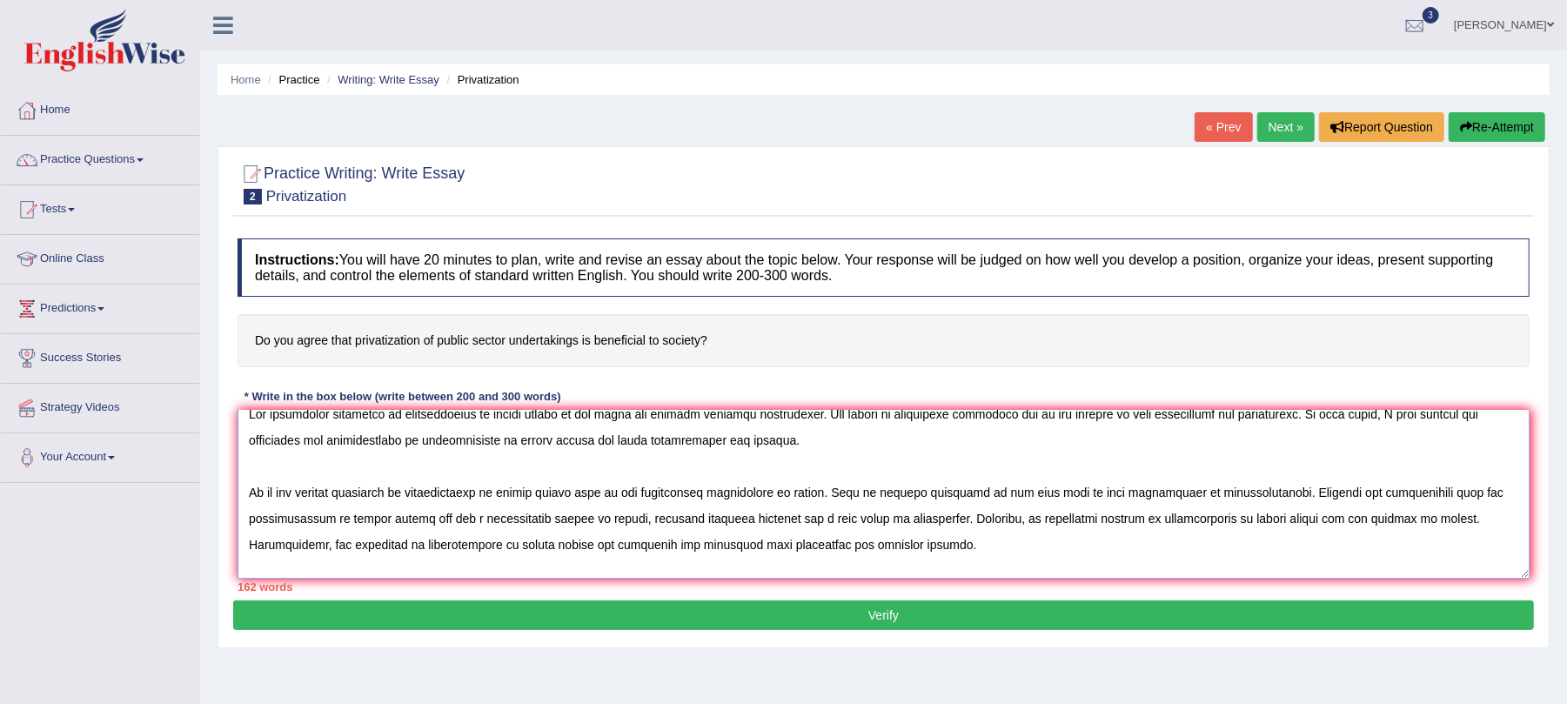
scroll to position [40, 0]
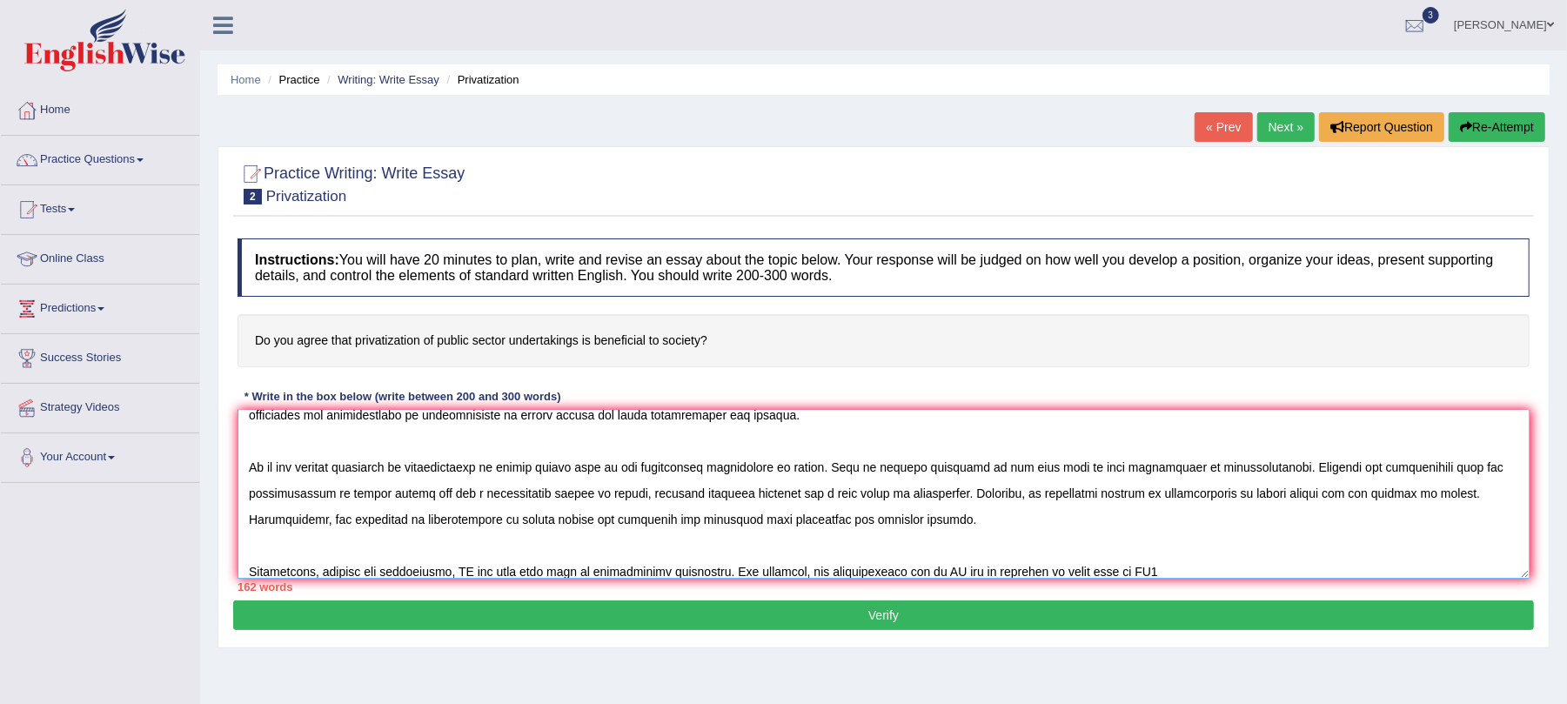
paste textarea "privatization of public sector"
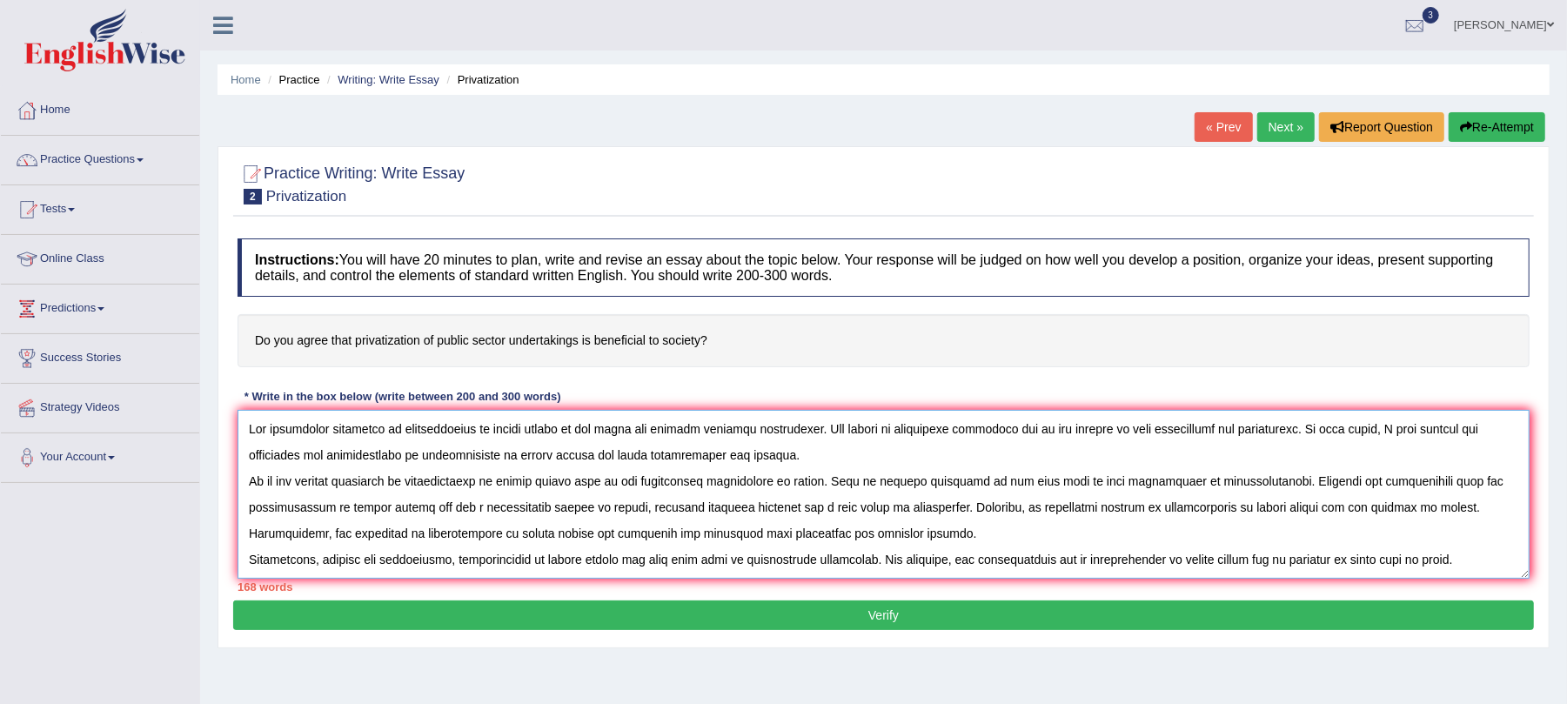
scroll to position [0, 0]
type textarea "The increasing influence of privatization of public sector on our lives has ign…"
click at [1208, 627] on button "Verify" at bounding box center [883, 615] width 1301 height 30
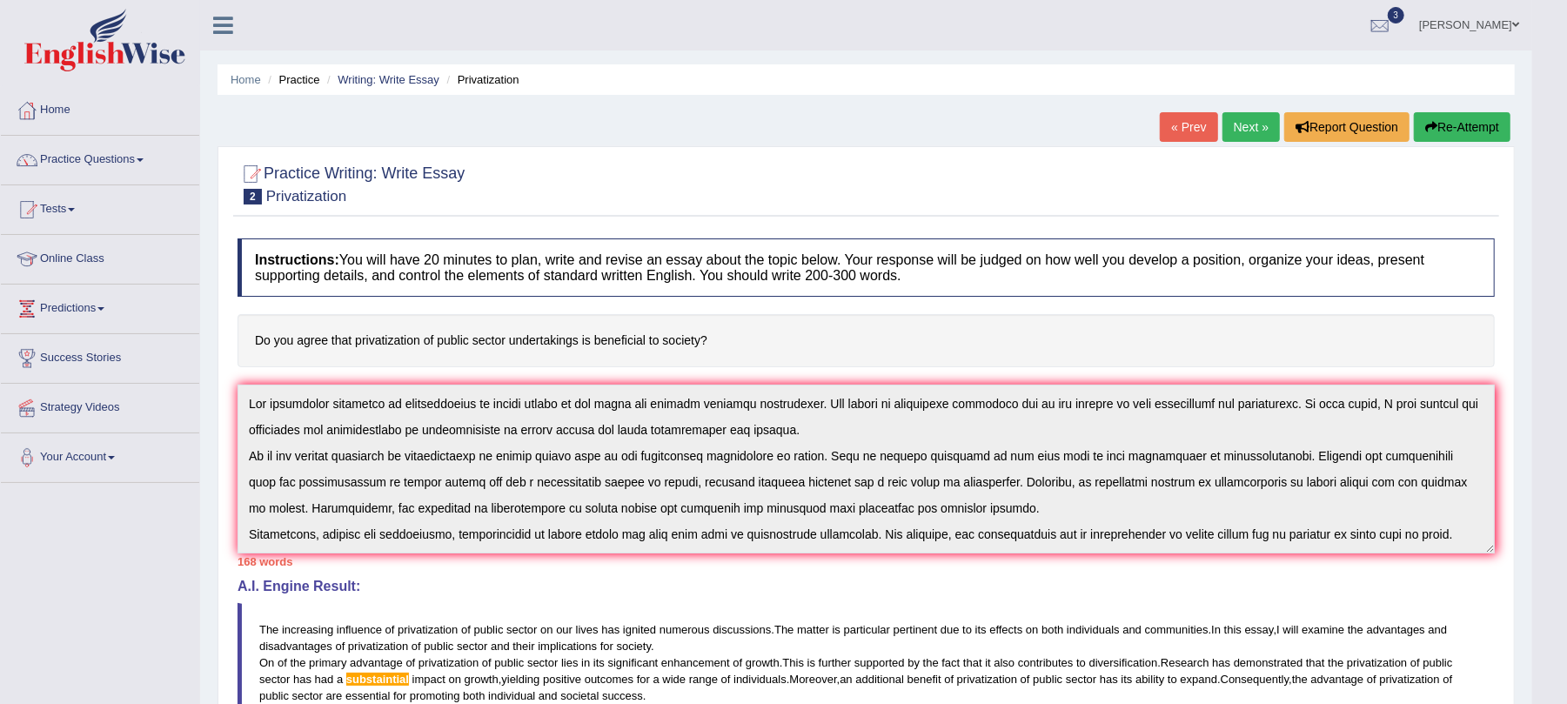
click at [1428, 129] on icon "button" at bounding box center [1431, 127] width 12 height 12
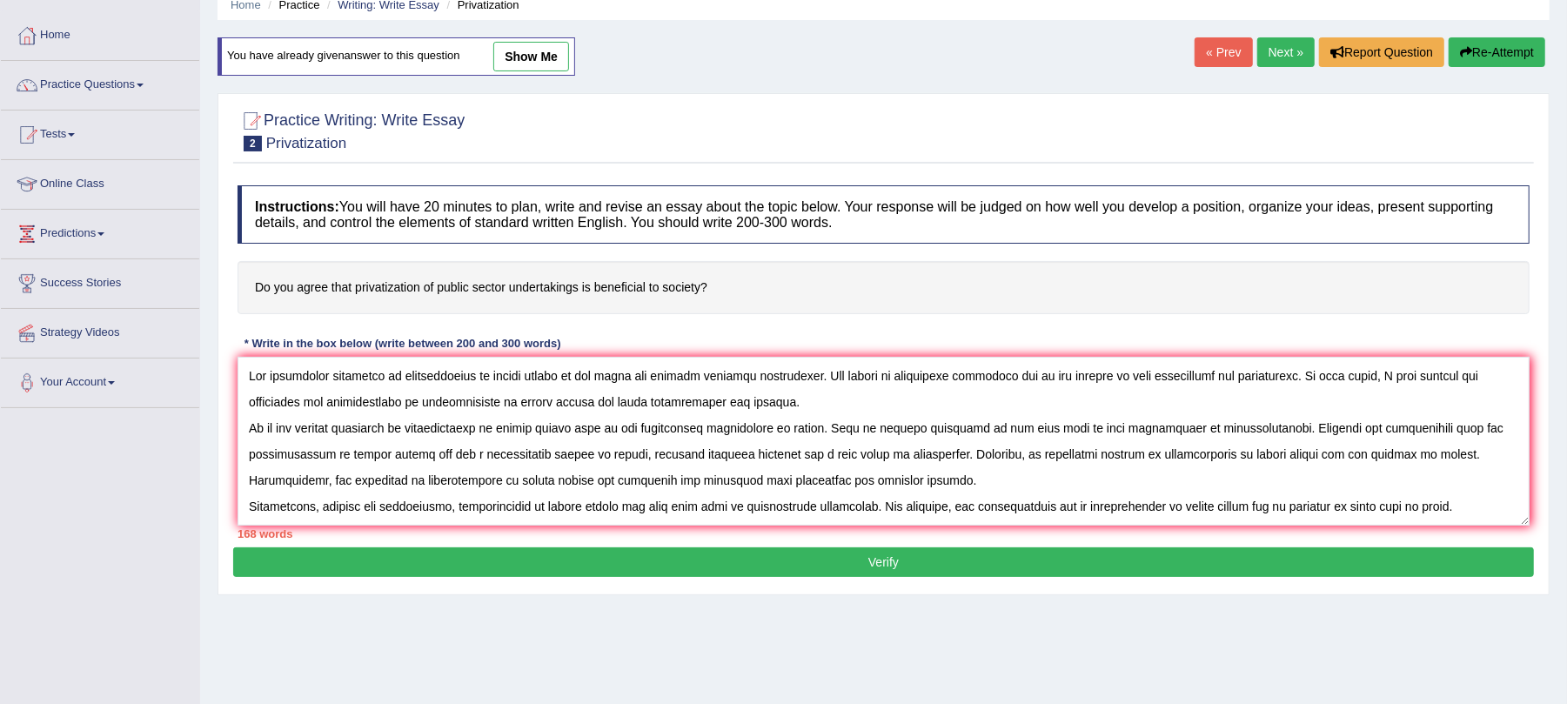
scroll to position [116, 0]
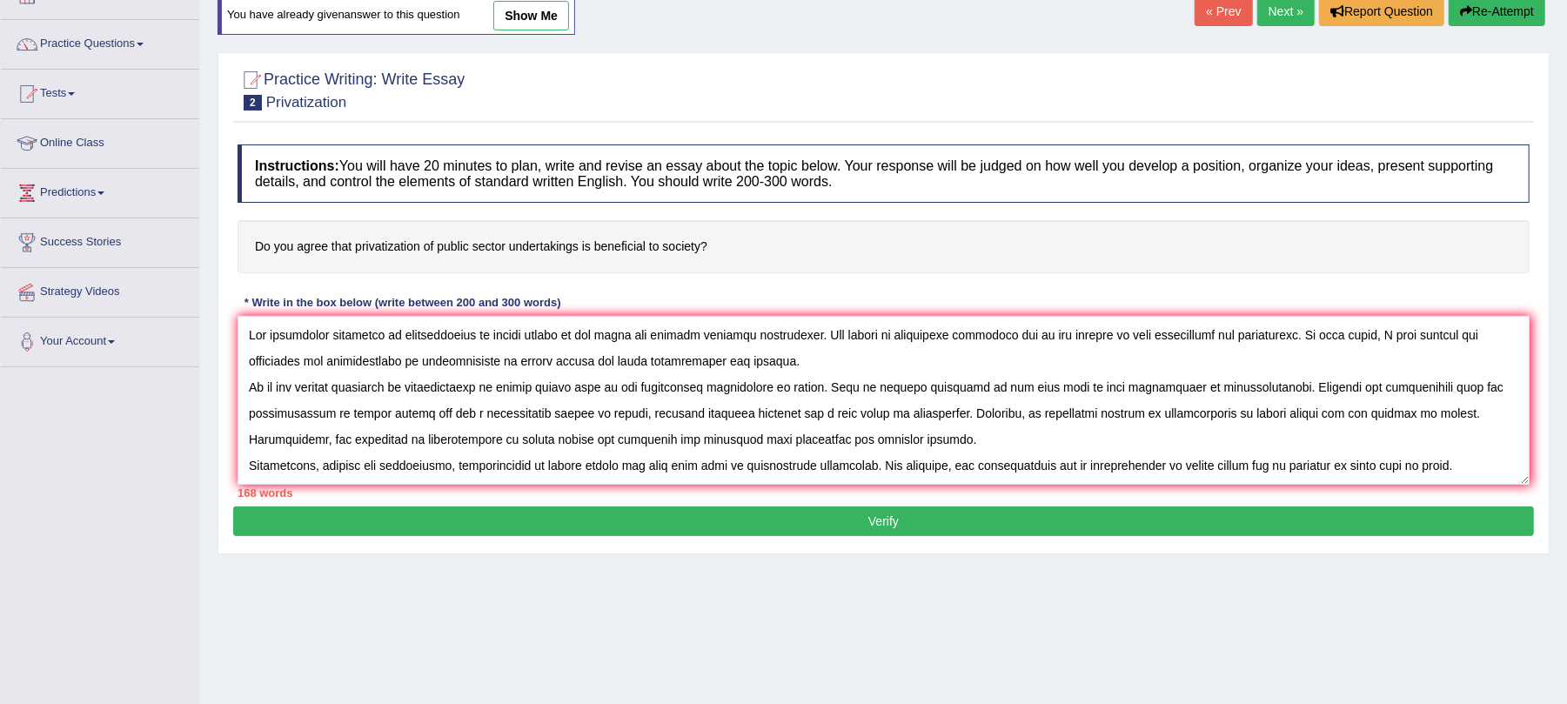
drag, startPoint x: 435, startPoint y: 468, endPoint x: 453, endPoint y: 467, distance: 17.4
click at [436, 468] on textarea at bounding box center [884, 400] width 1292 height 169
type textarea "The increasing influence of privatization of public sector on our lives has ign…"
click at [755, 524] on button "Verify" at bounding box center [883, 521] width 1301 height 30
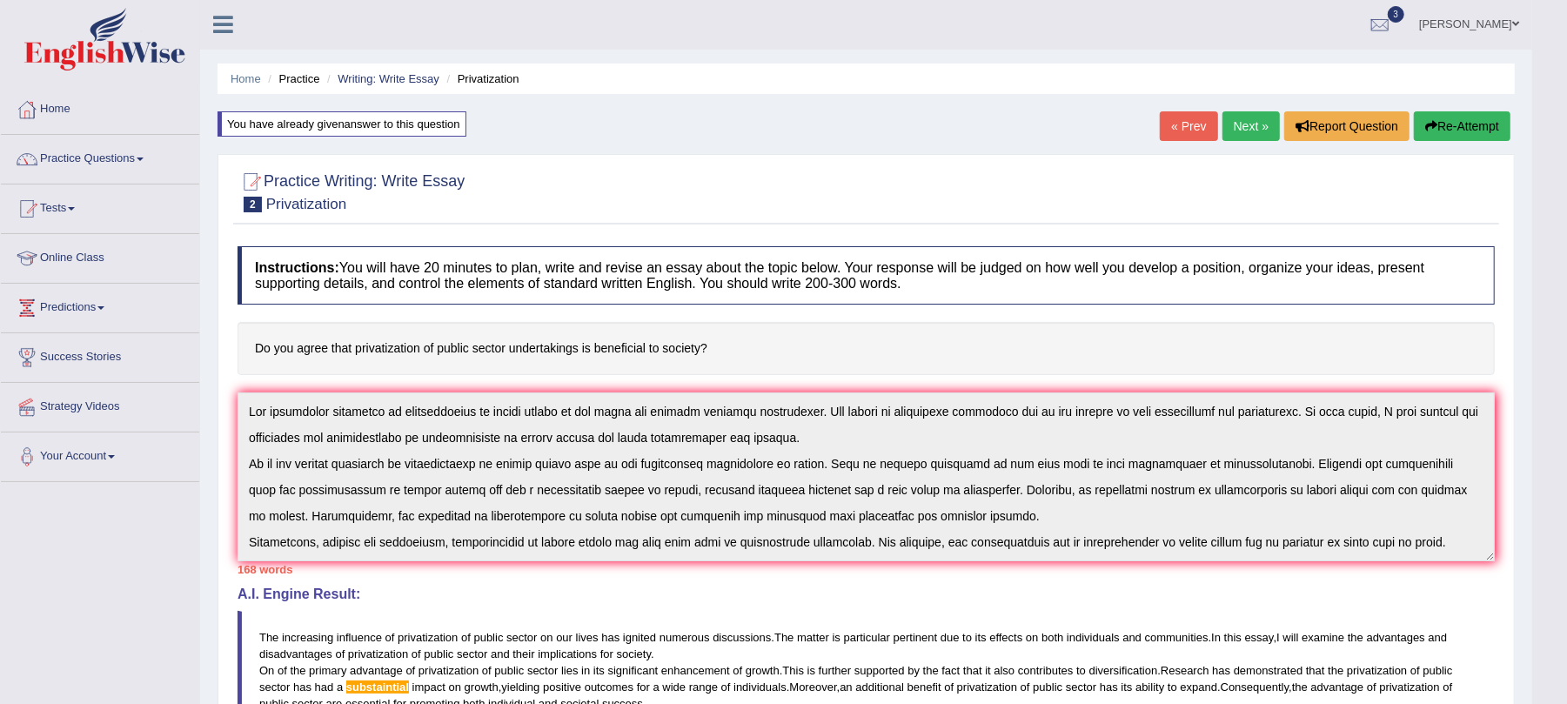
scroll to position [0, 0]
click at [1233, 132] on link "Next »" at bounding box center [1251, 127] width 57 height 30
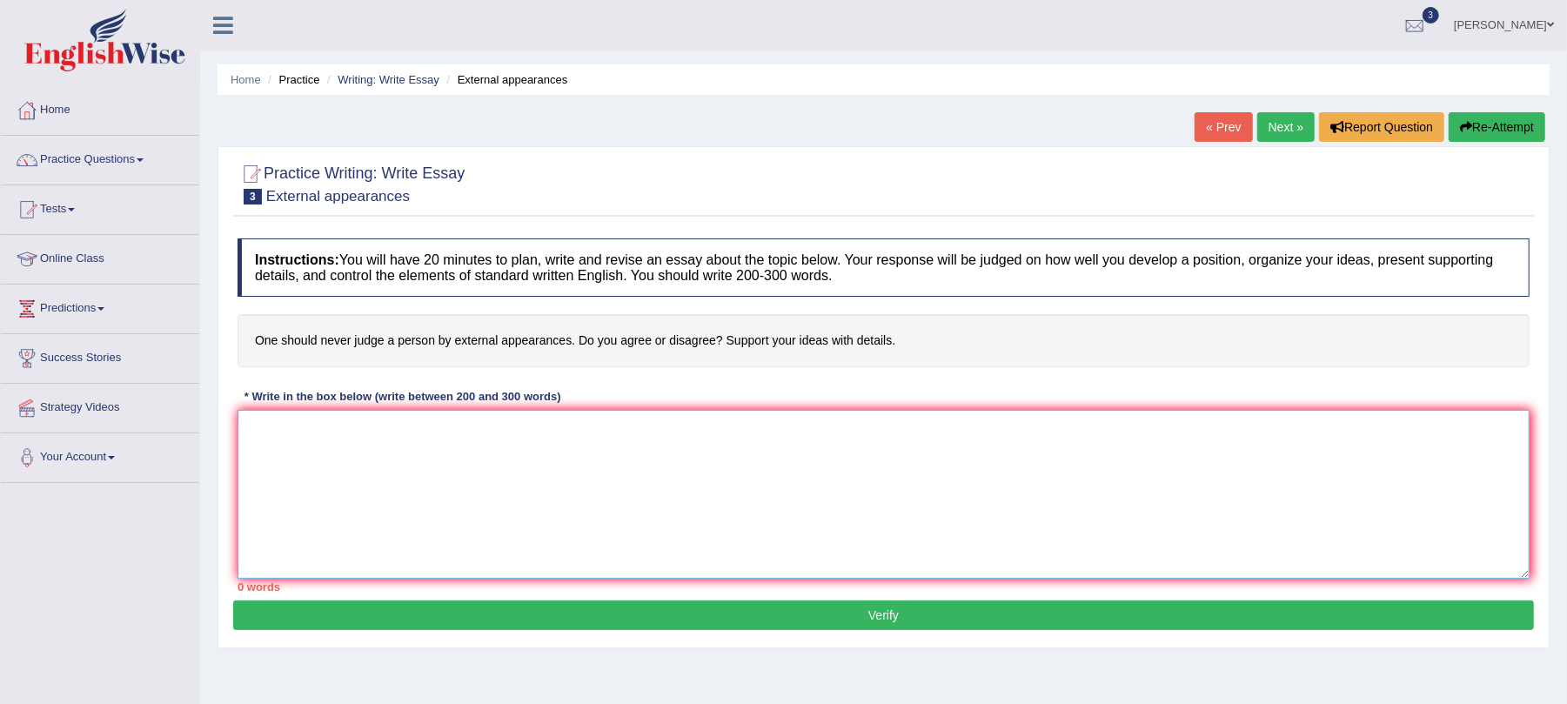
drag, startPoint x: 572, startPoint y: 540, endPoint x: 590, endPoint y: 485, distance: 58.6
click at [574, 534] on textarea at bounding box center [884, 494] width 1292 height 169
type textarea "R"
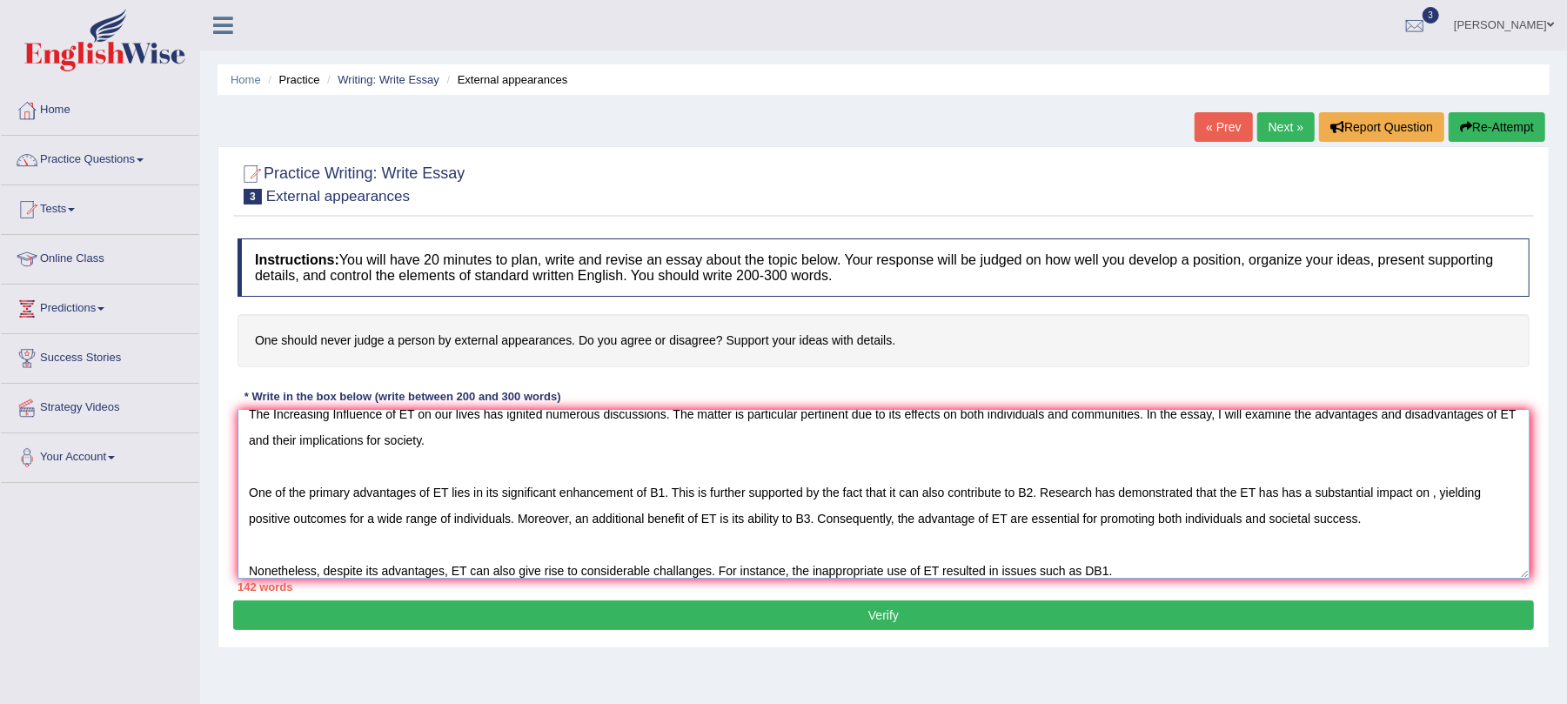
scroll to position [10, 0]
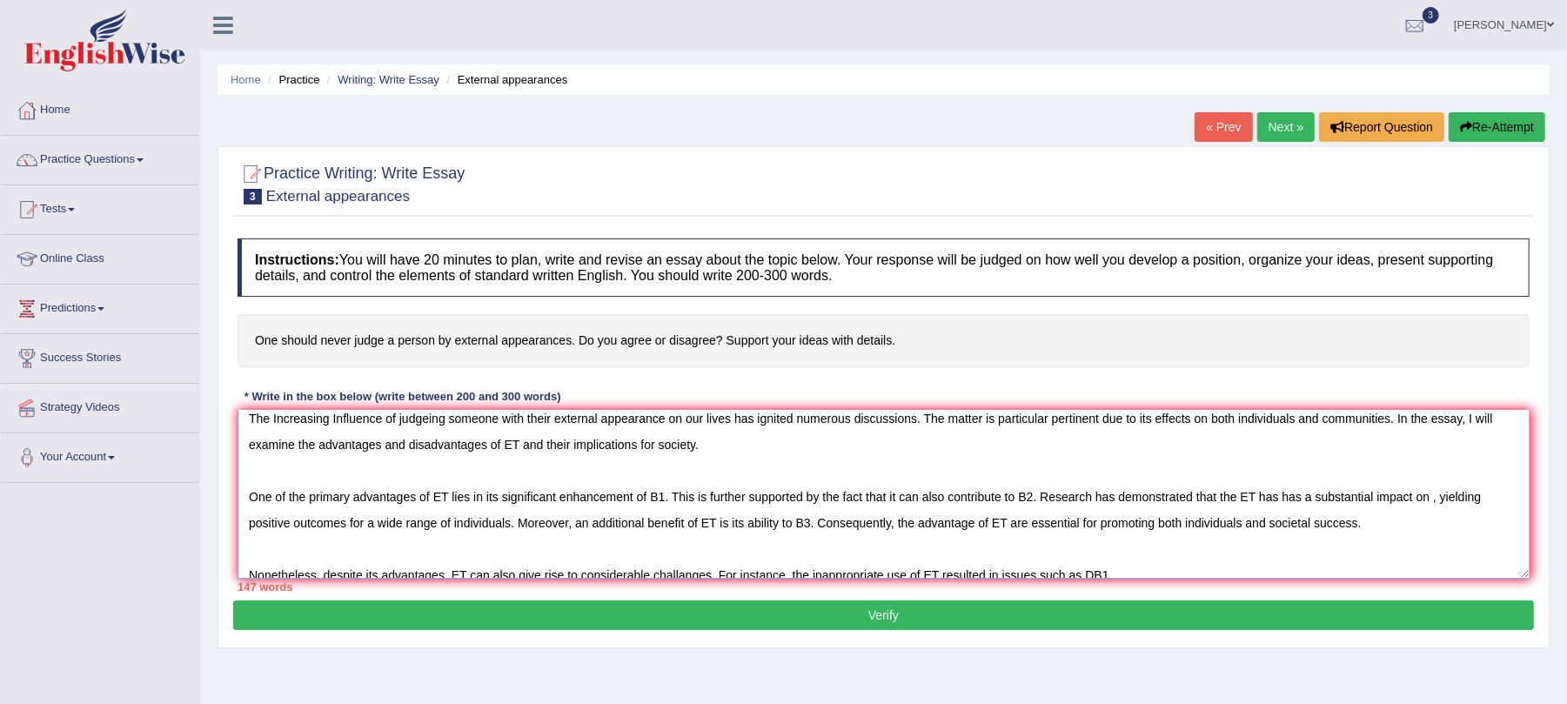
paste textarea "judgeing someone with their external appearance"
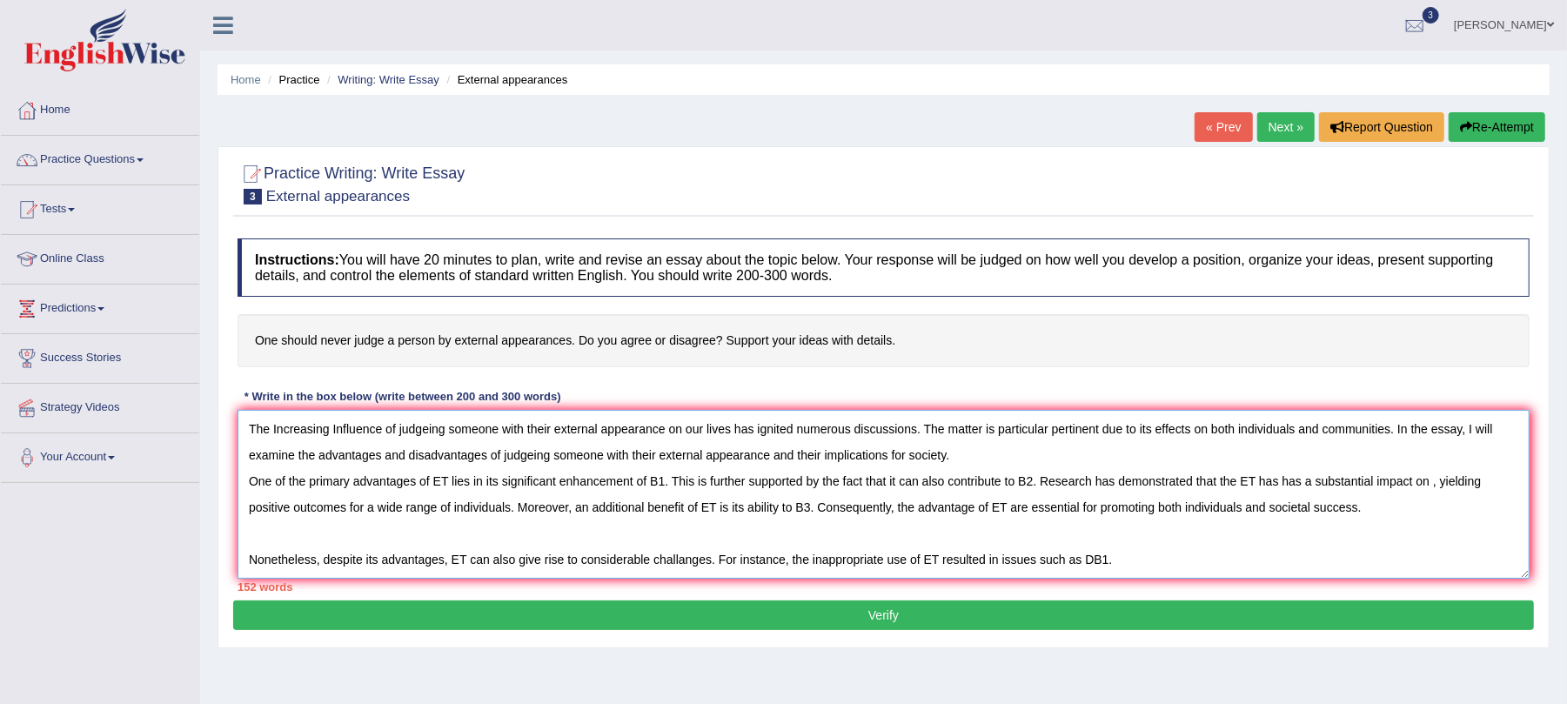
scroll to position [0, 0]
paste textarea "judgeing someone with their external appearance"
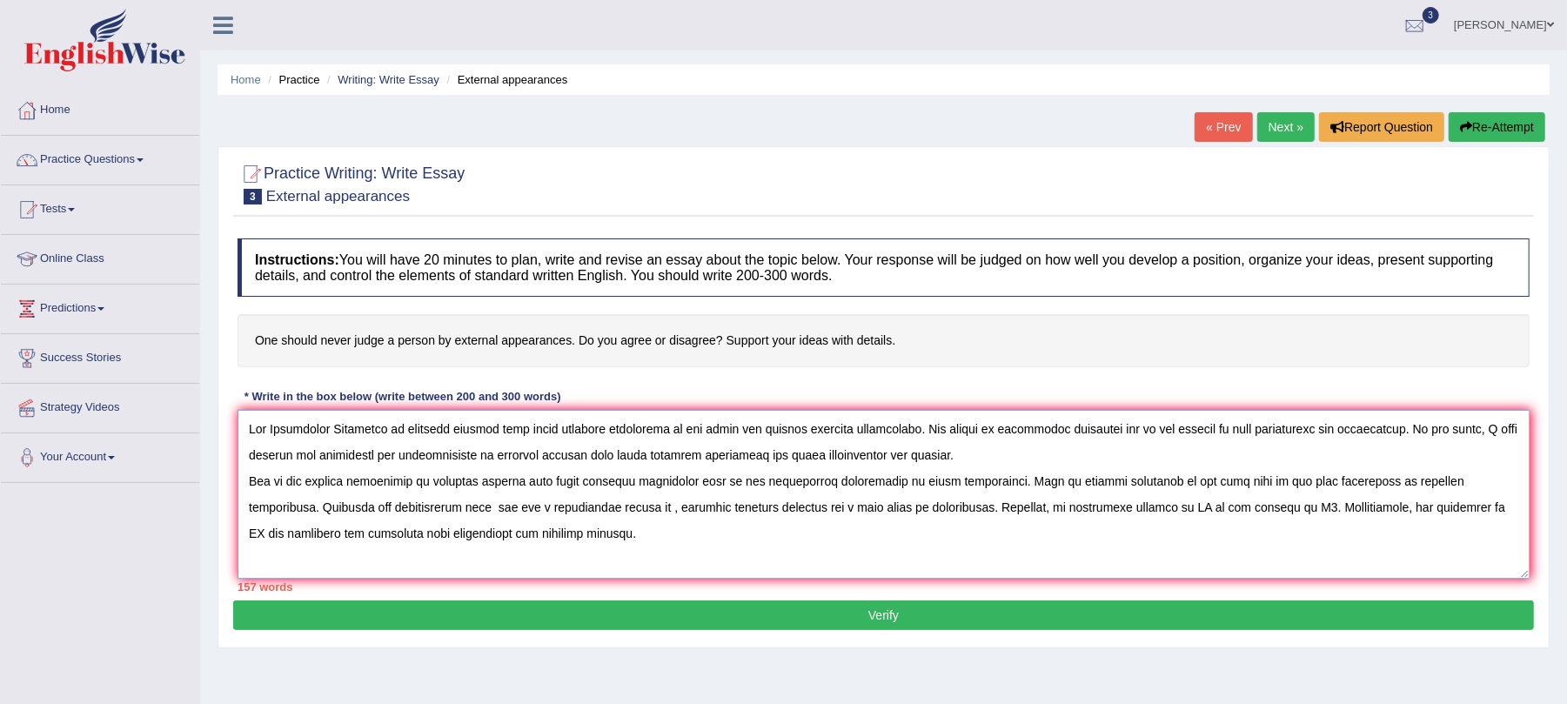
paste textarea "judgeing someone with their external appearance"
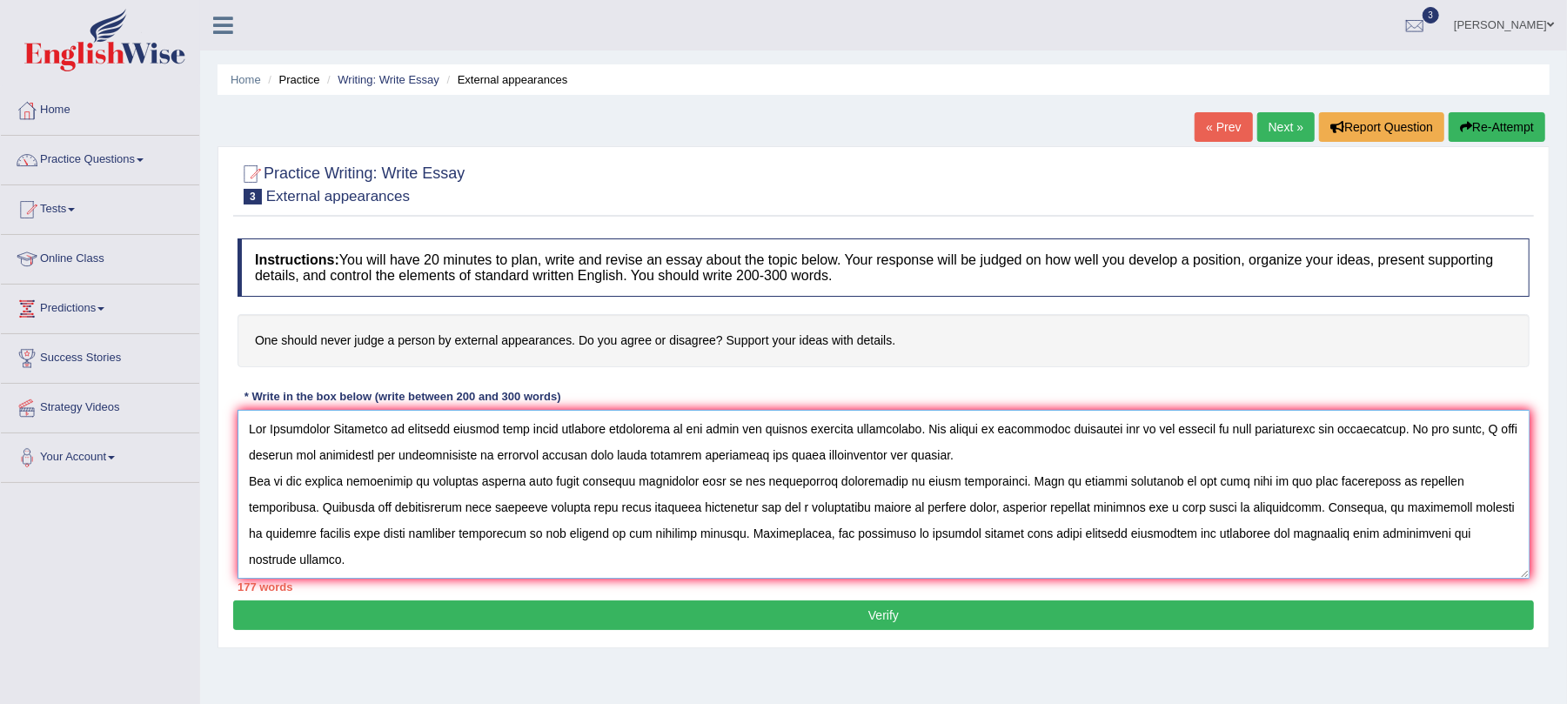
paste textarea "judgeing someone with their external appearance"
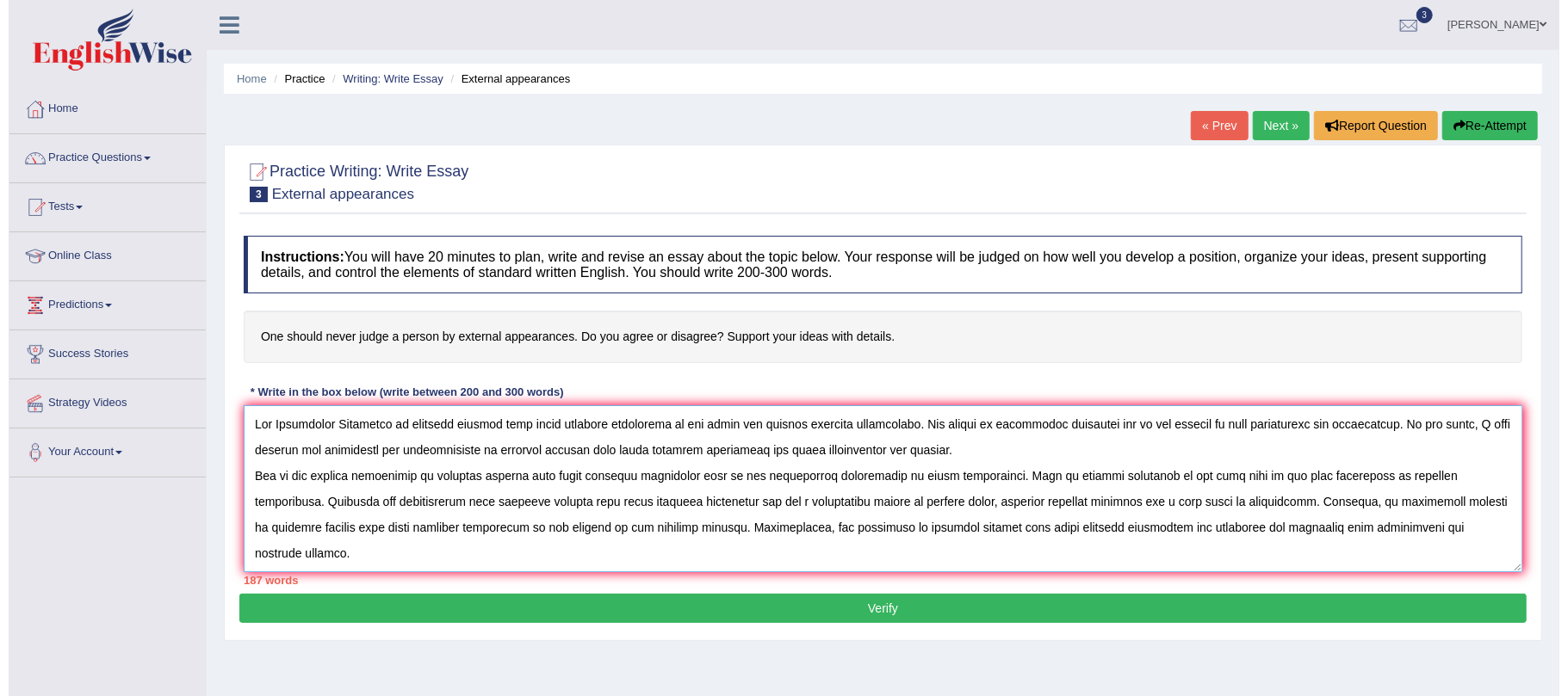
scroll to position [15, 0]
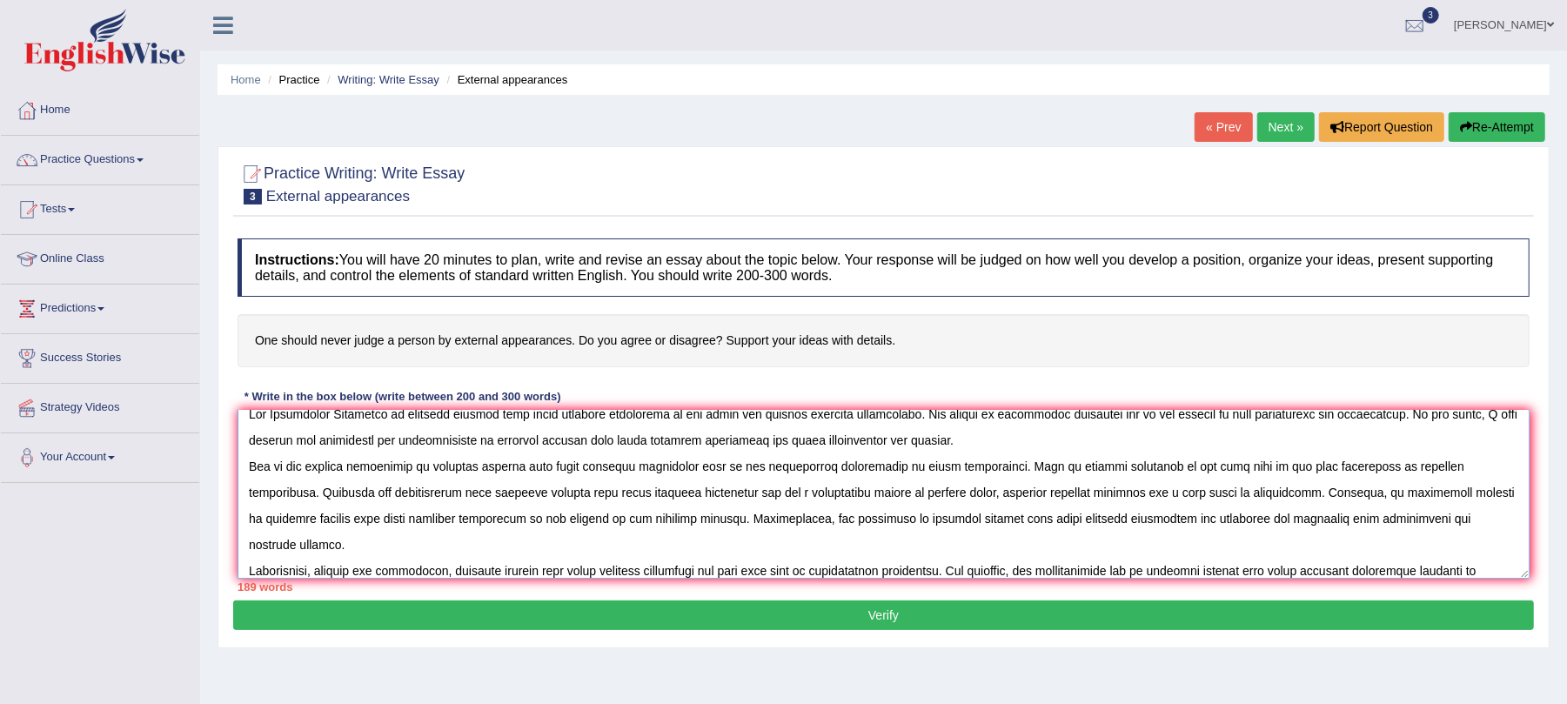
type textarea "The Increasing Influence of judgeing someone with their external appearance on …"
click at [1060, 614] on button "Verify" at bounding box center [883, 615] width 1301 height 30
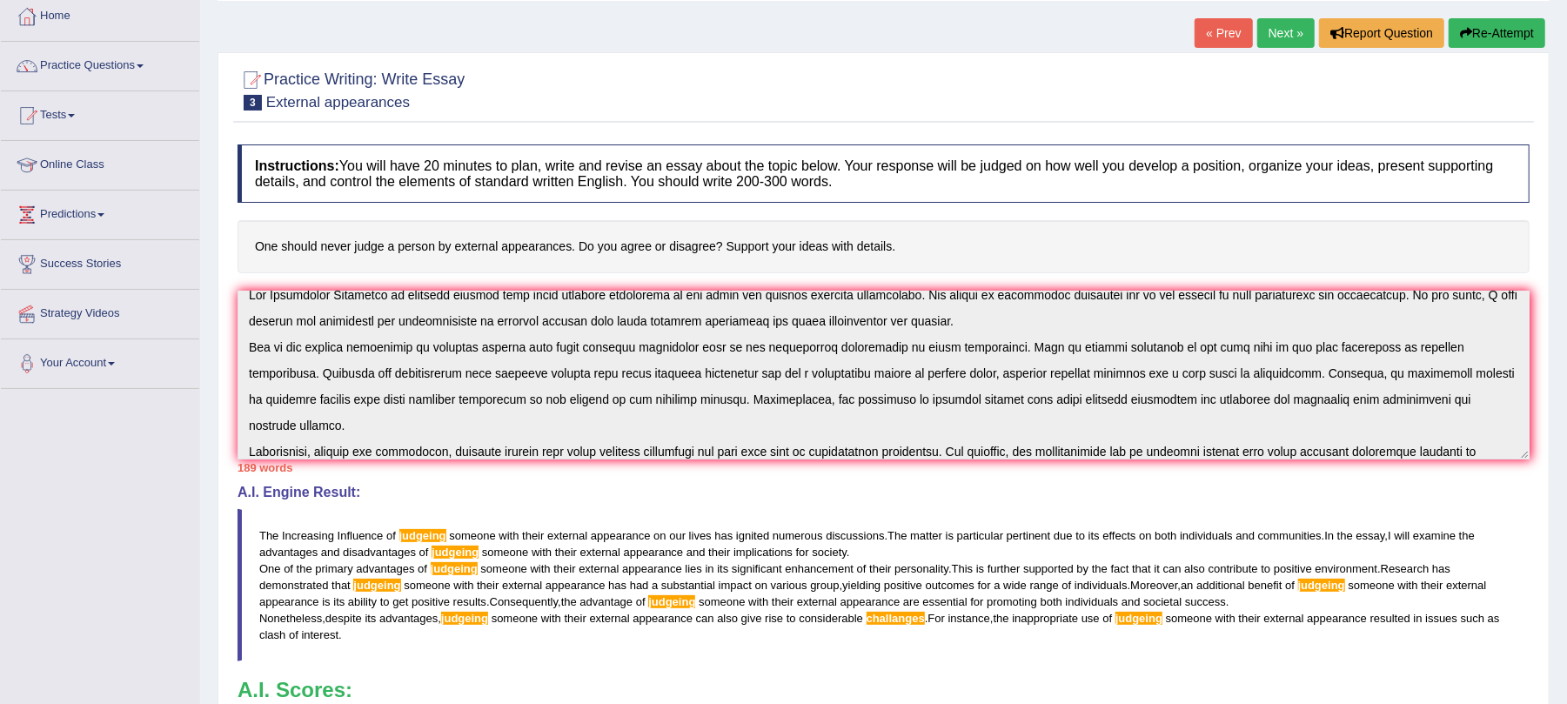
scroll to position [231, 0]
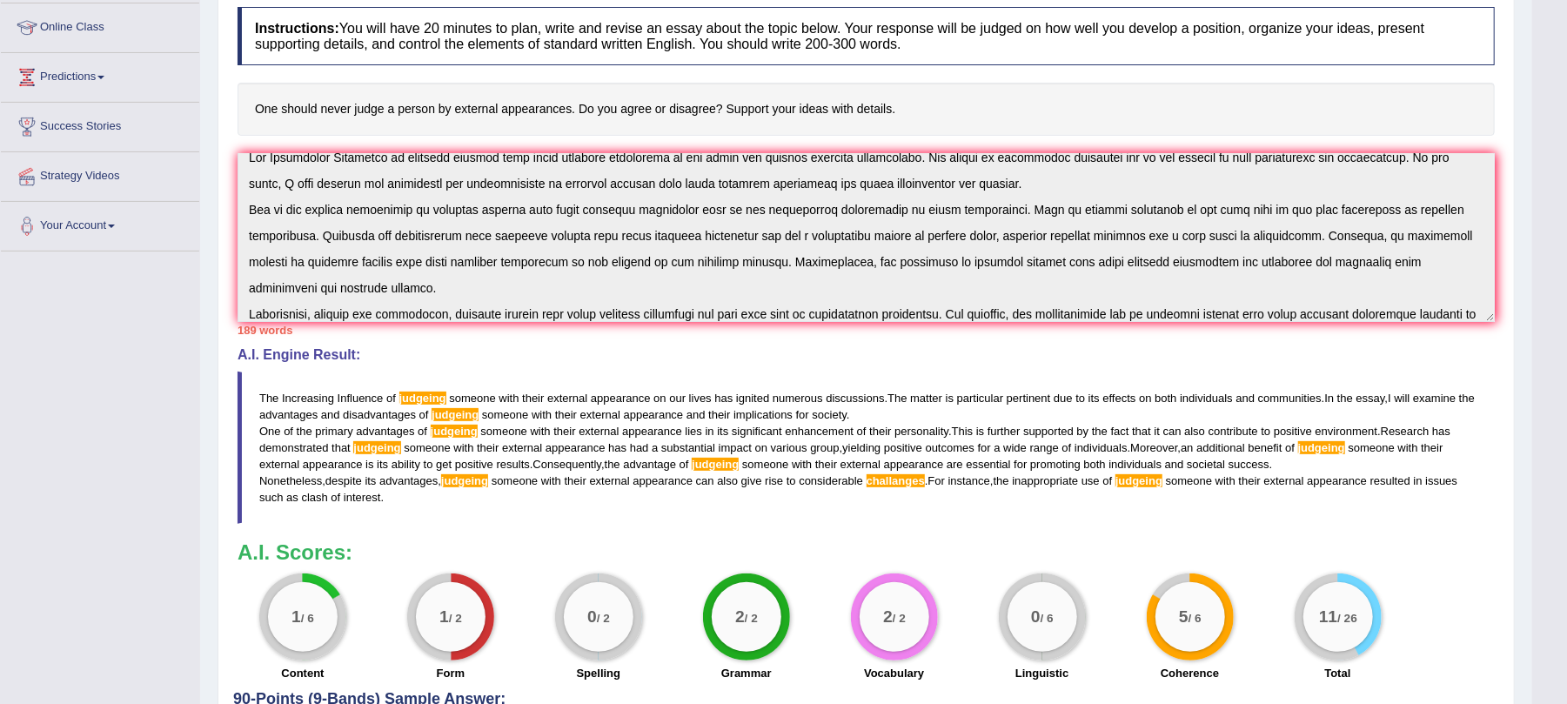
click at [460, 352] on h4 "A.I. Engine Result:" at bounding box center [866, 355] width 1257 height 16
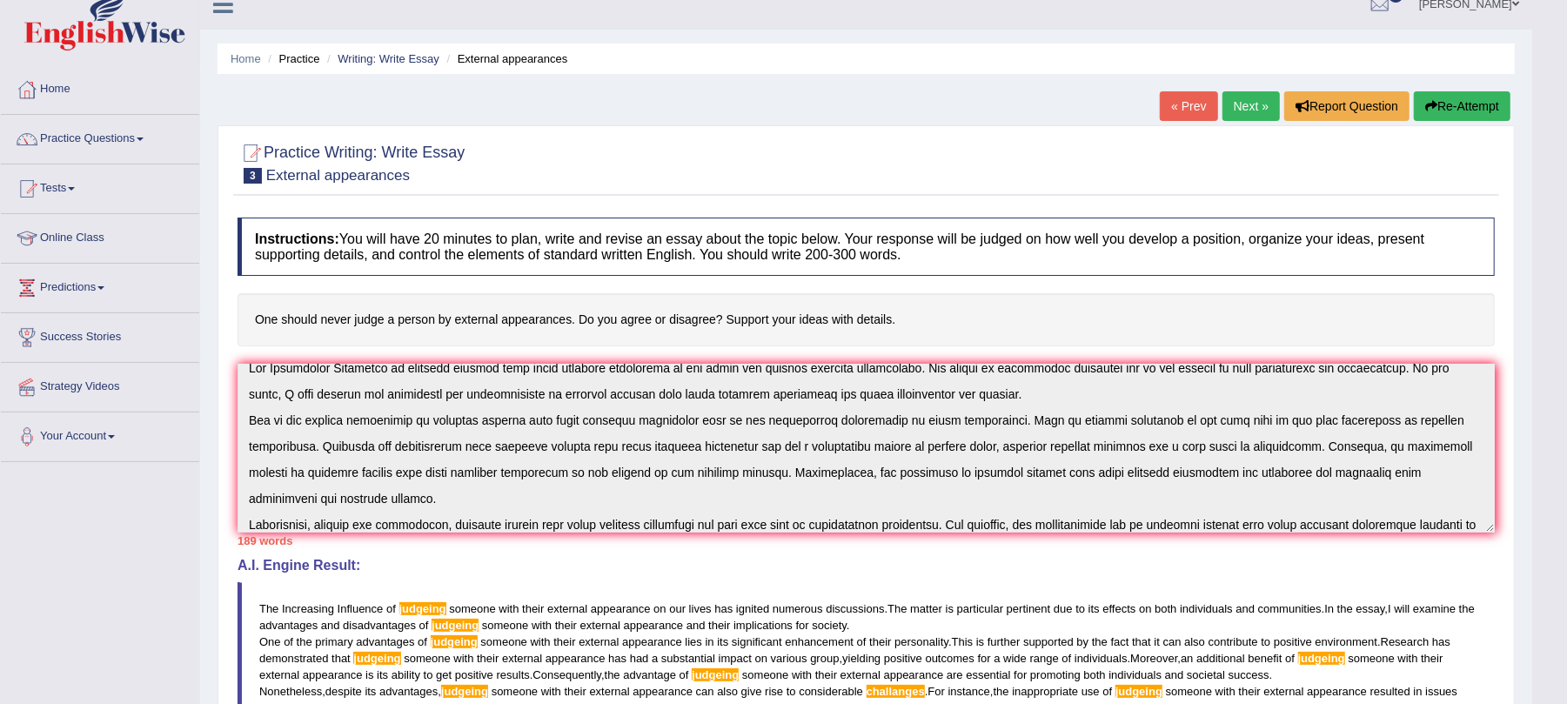
scroll to position [0, 0]
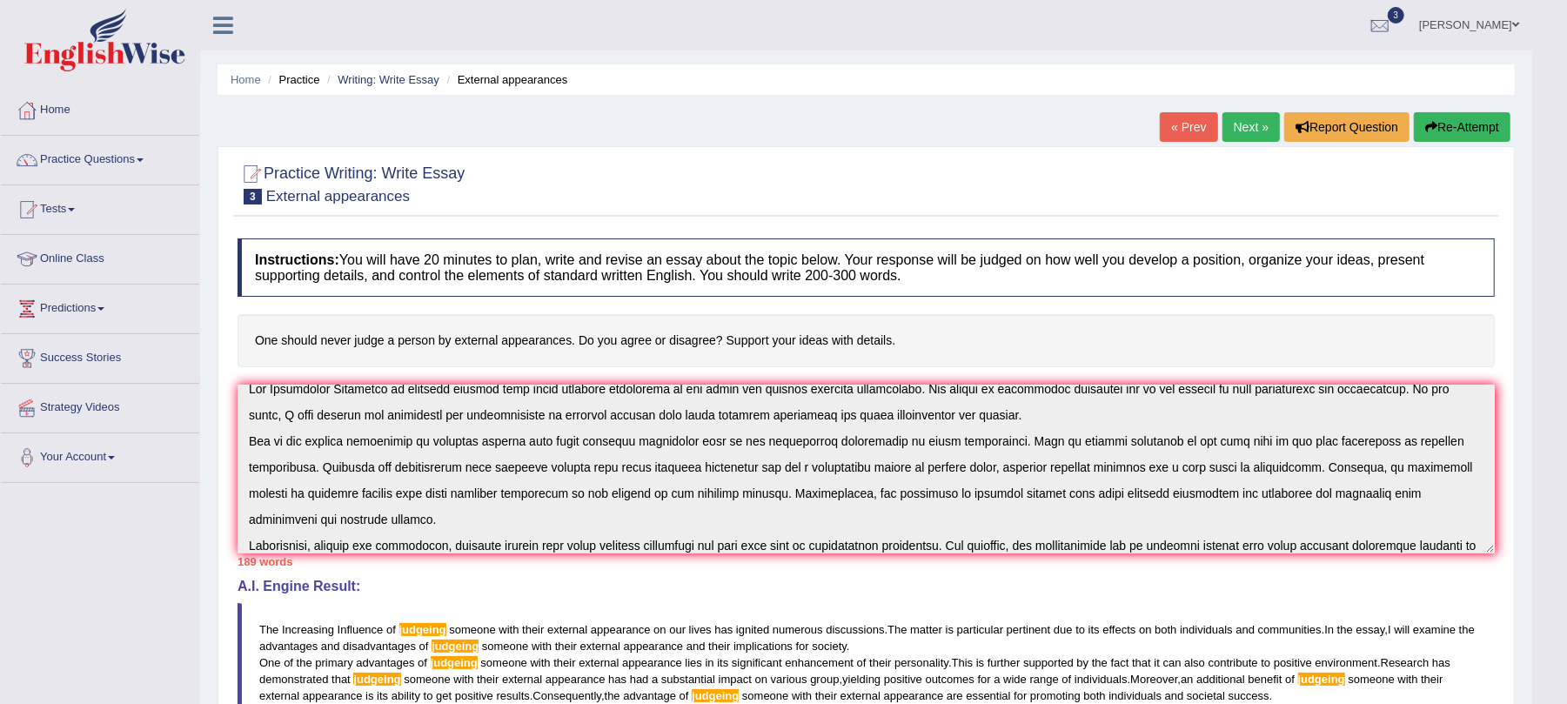
click at [1446, 124] on button "Re-Attempt" at bounding box center [1462, 127] width 97 height 30
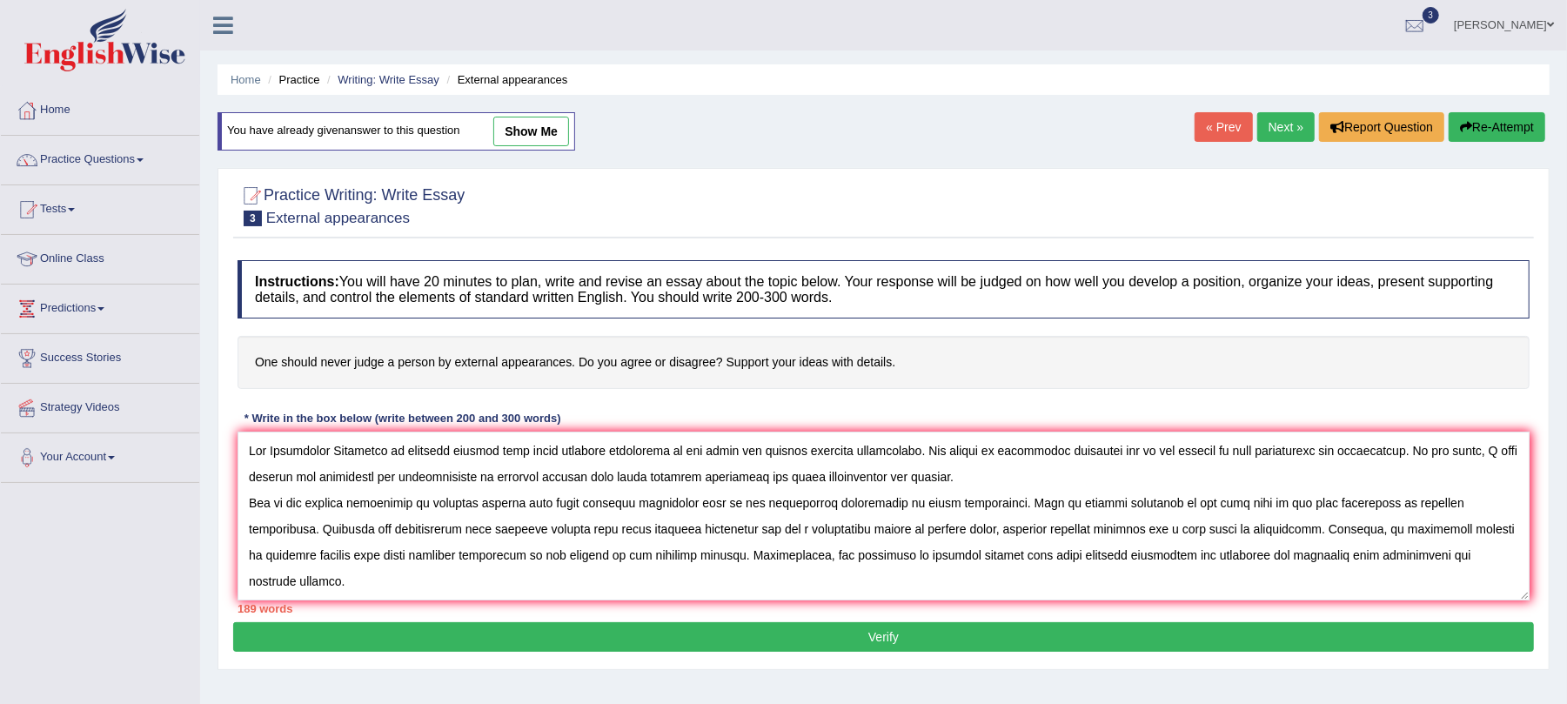
click at [425, 461] on textarea at bounding box center [884, 516] width 1292 height 169
click at [544, 493] on textarea at bounding box center [884, 516] width 1292 height 169
click at [538, 480] on textarea at bounding box center [884, 516] width 1292 height 169
paste textarea "ing"
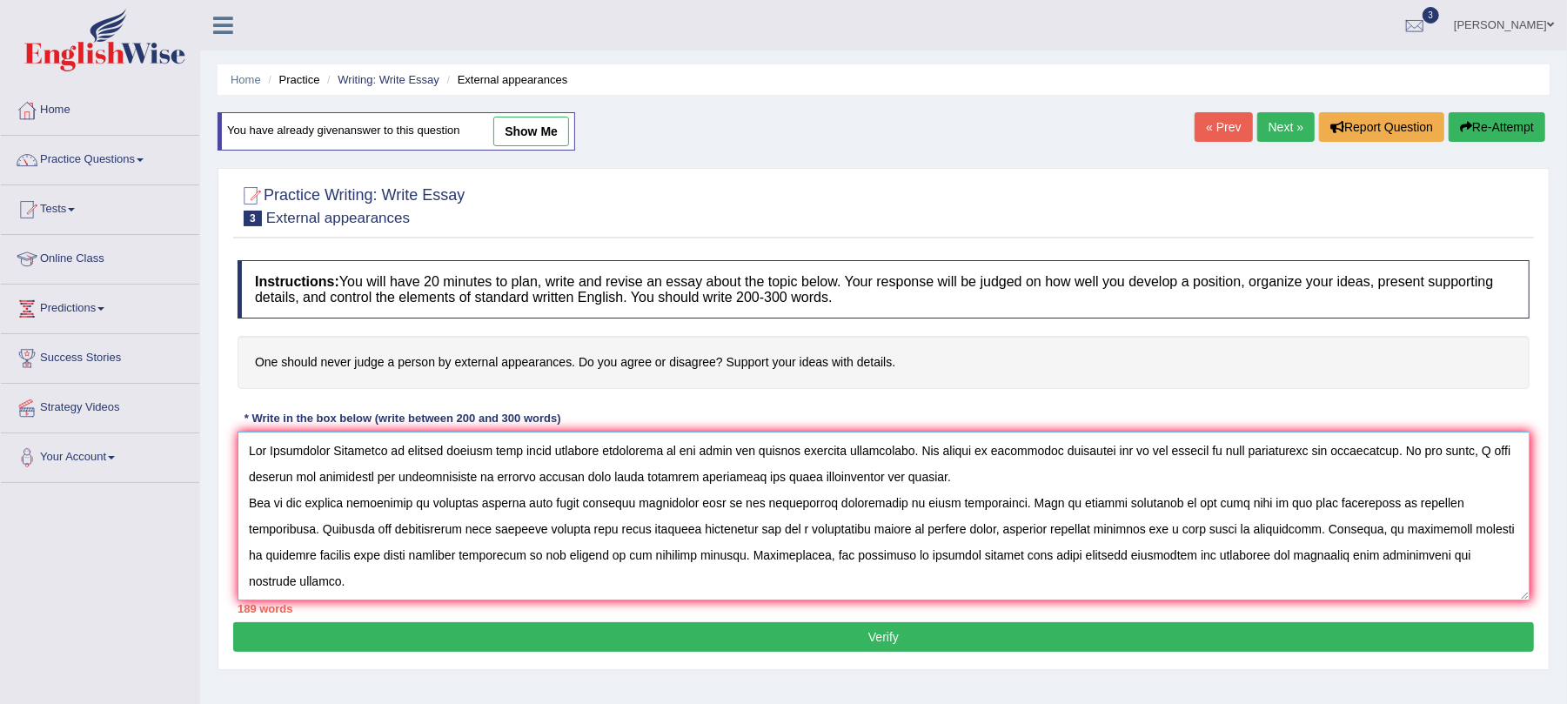
click at [453, 500] on textarea at bounding box center [884, 516] width 1292 height 169
paste textarea "ing"
click at [456, 524] on textarea at bounding box center [884, 516] width 1292 height 169
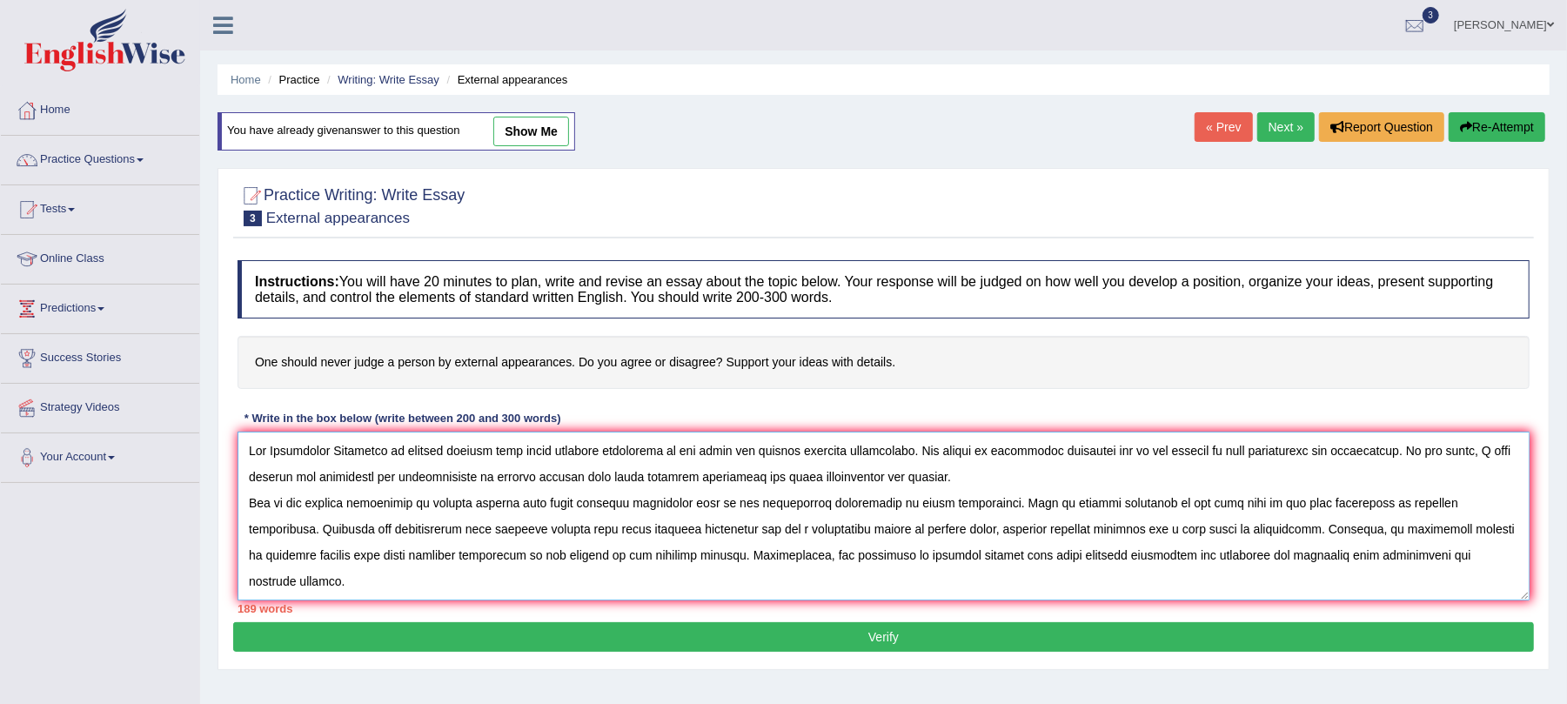
paste textarea "ing"
click at [828, 553] on textarea at bounding box center [884, 516] width 1292 height 169
paste textarea "ing"
click at [1452, 533] on textarea at bounding box center [884, 516] width 1292 height 169
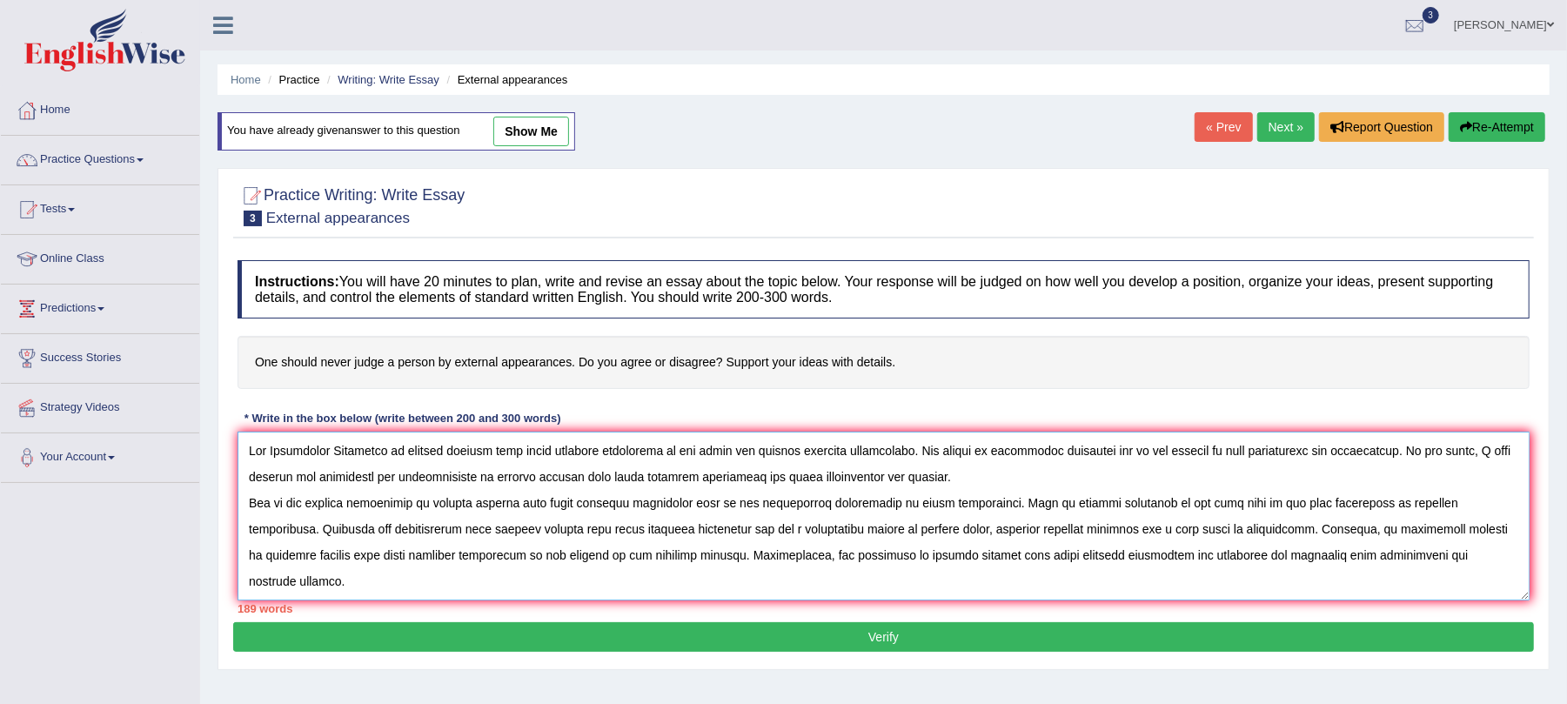
click at [1452, 533] on textarea at bounding box center [884, 516] width 1292 height 169
paste textarea "ing"
click at [482, 581] on textarea at bounding box center [884, 516] width 1292 height 169
paste textarea "ing"
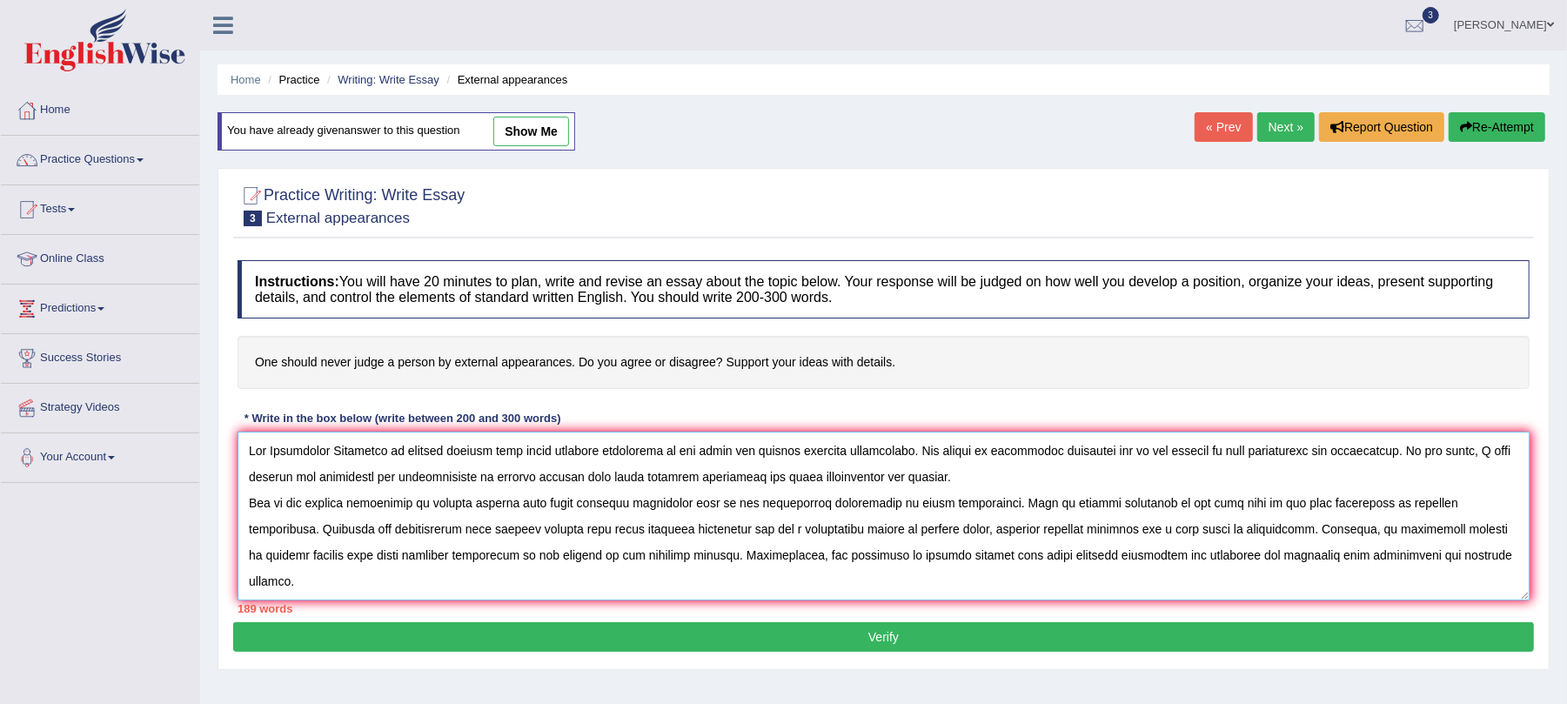
click at [1174, 581] on textarea at bounding box center [884, 516] width 1292 height 169
paste textarea "ing"
click at [1105, 590] on textarea at bounding box center [884, 516] width 1292 height 169
click at [928, 582] on textarea at bounding box center [884, 516] width 1292 height 169
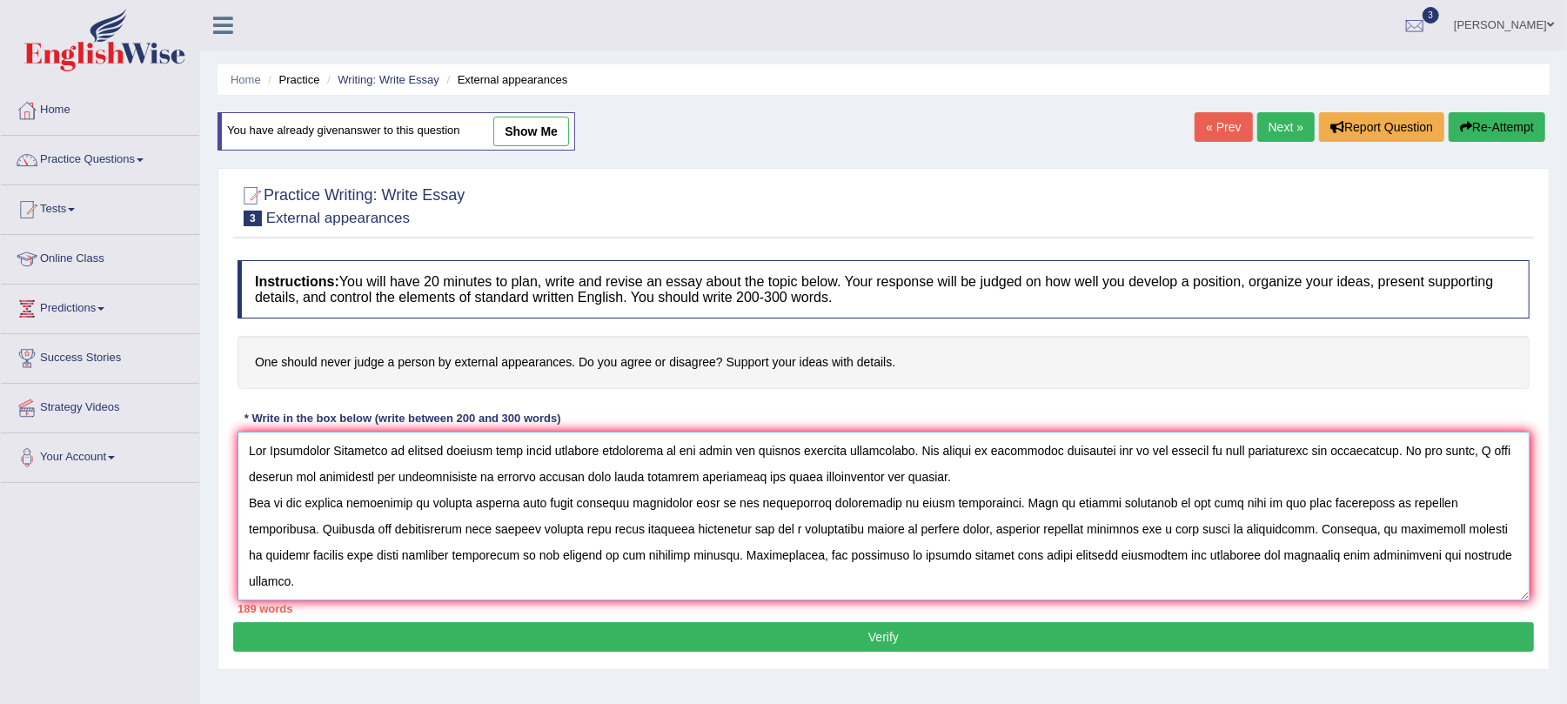
type textarea "The Increasing Influence of judging someone with their external appearance on o…"
click at [958, 635] on button "Verify" at bounding box center [883, 637] width 1301 height 30
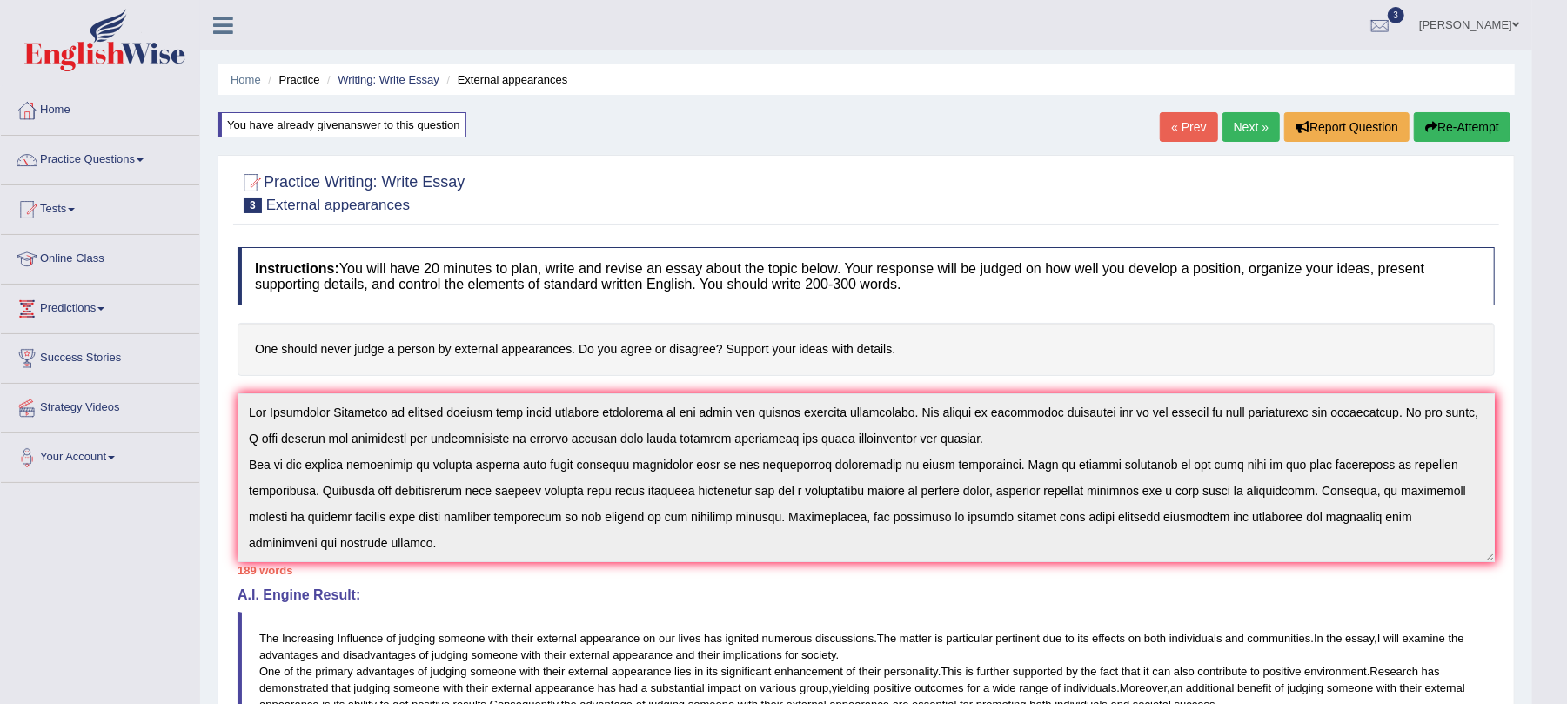
click at [1449, 124] on button "Re-Attempt" at bounding box center [1462, 127] width 97 height 30
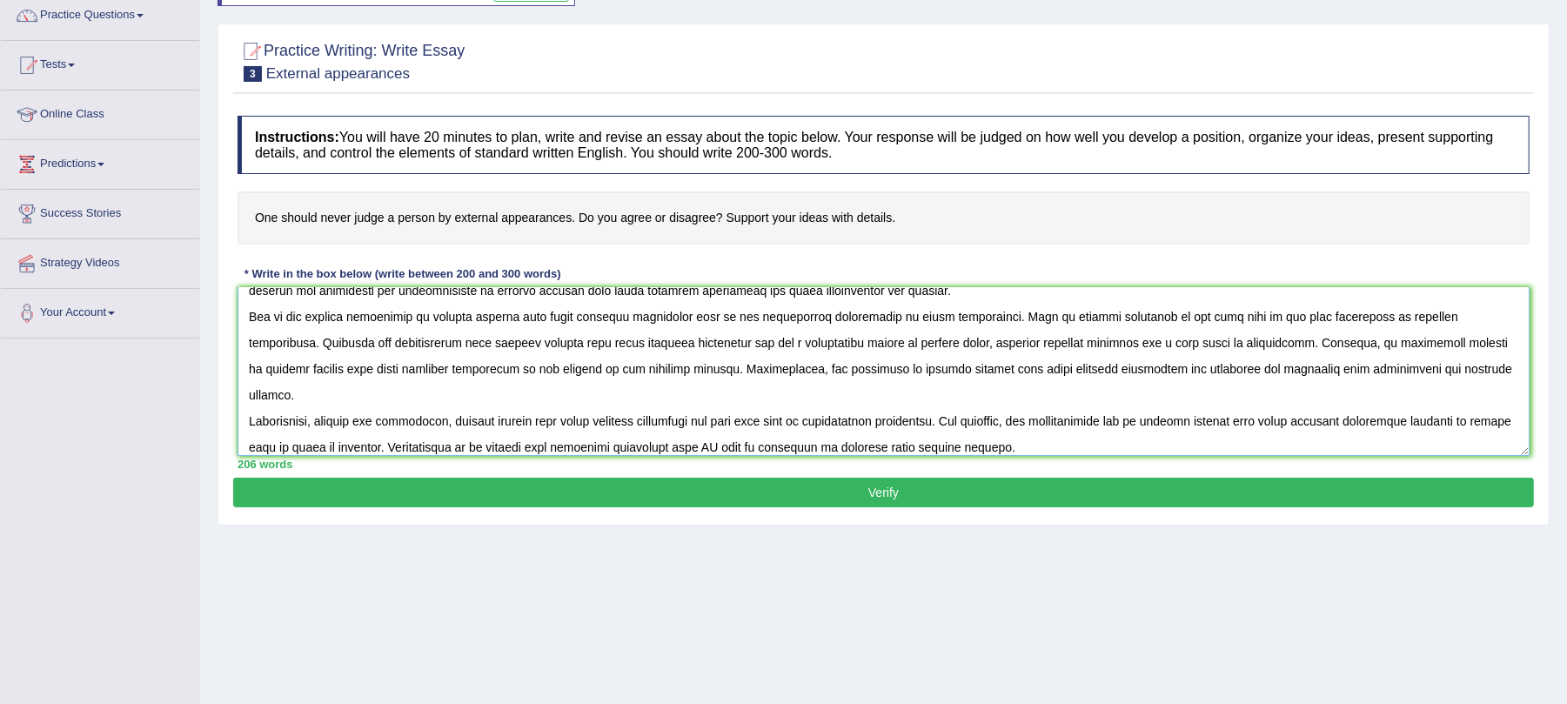
scroll to position [151, 0]
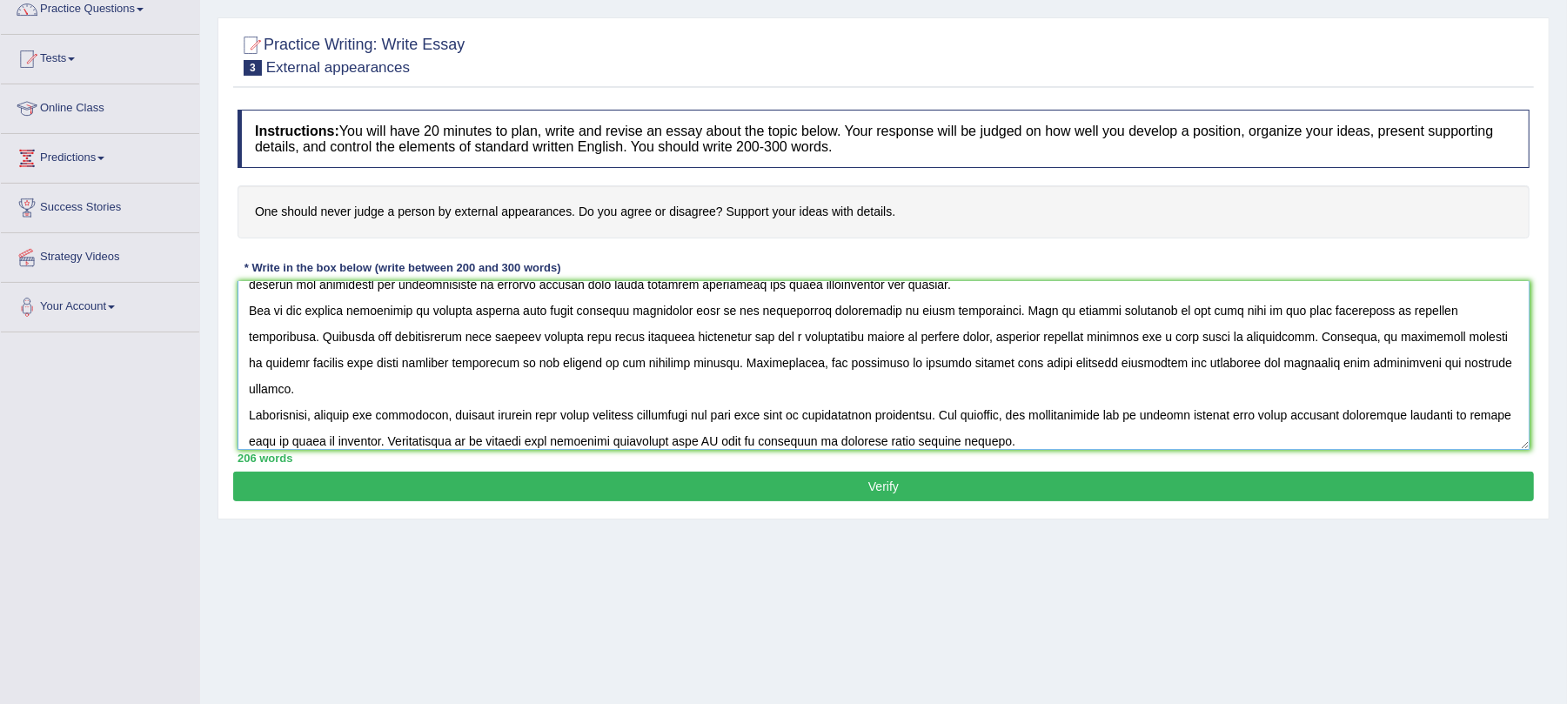
click at [1076, 414] on textarea at bounding box center [884, 365] width 1292 height 169
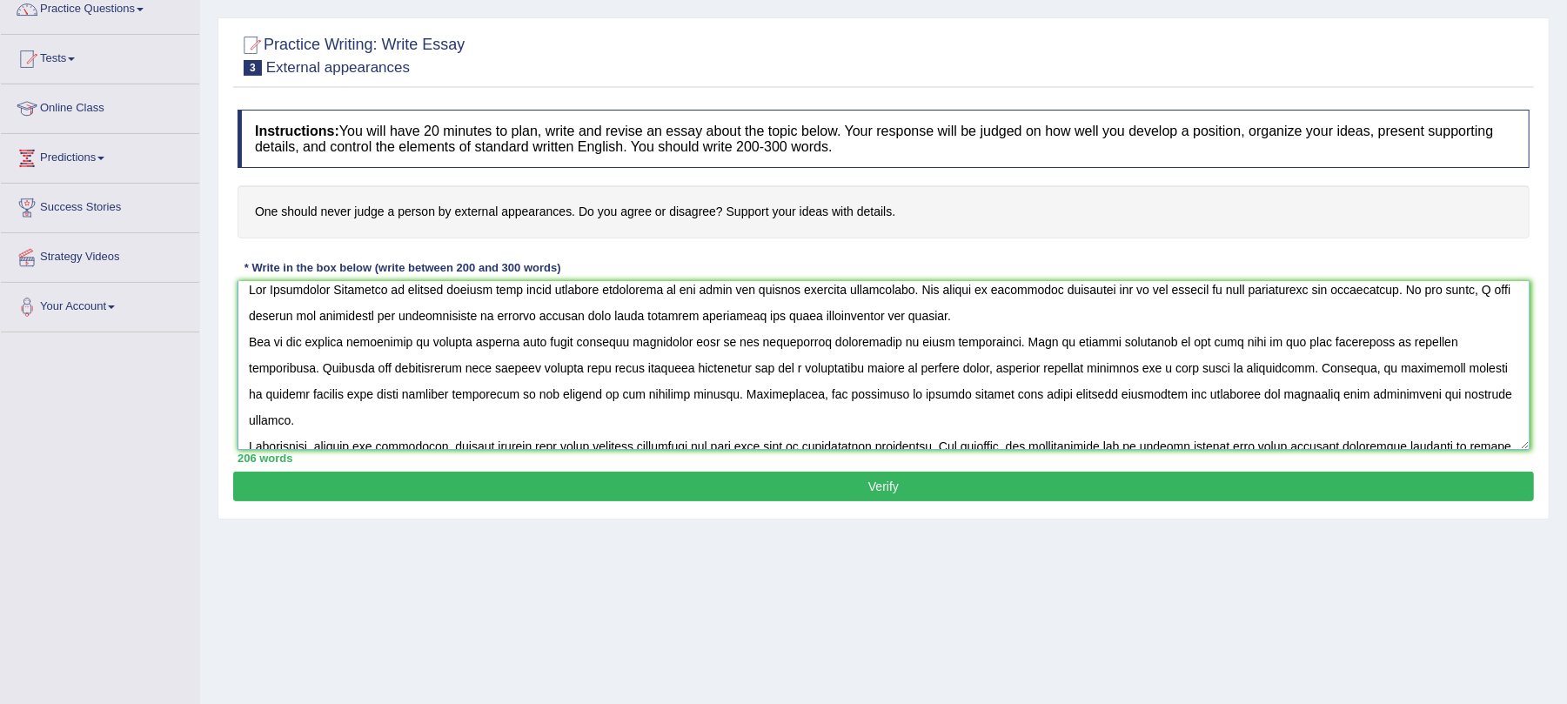
scroll to position [42, 0]
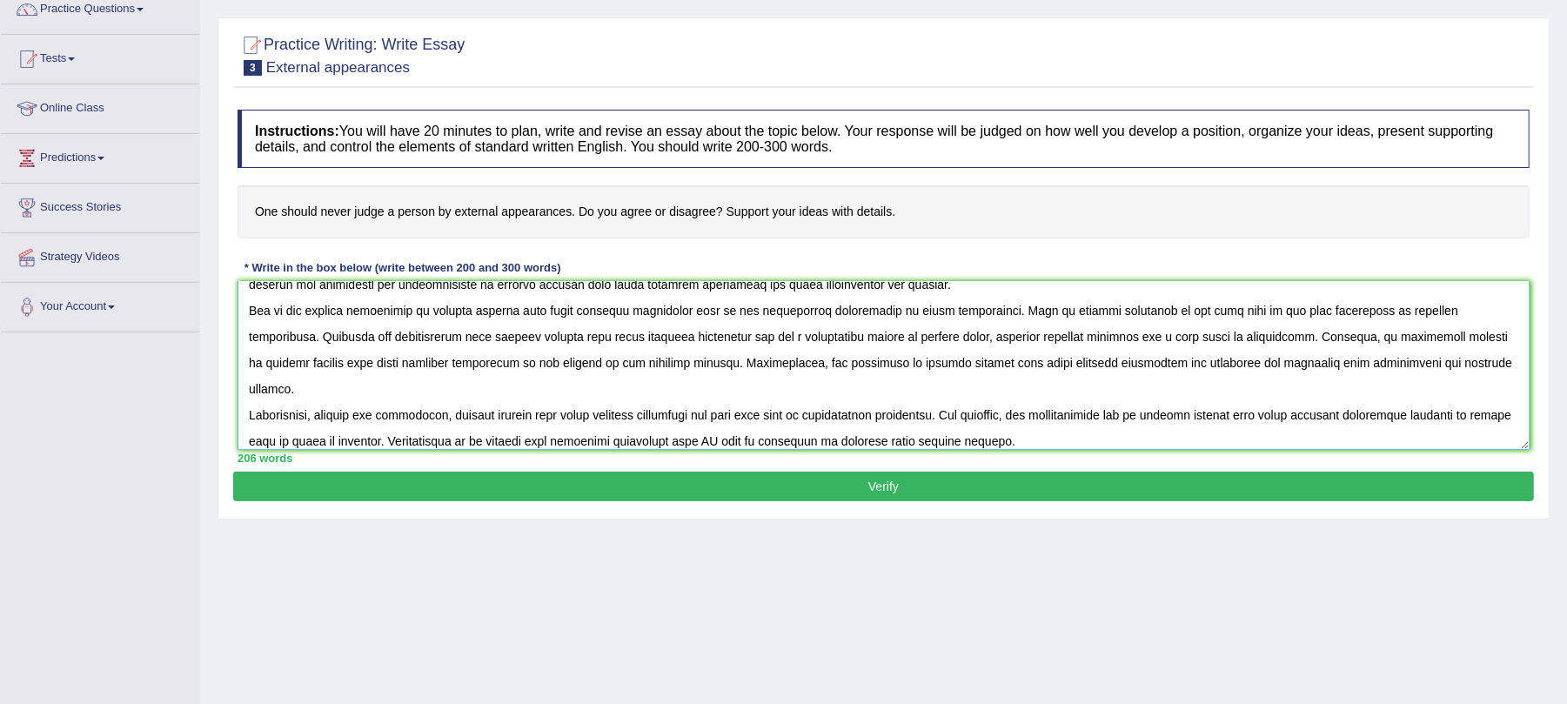
paste textarea "judging someone with their external appearance"
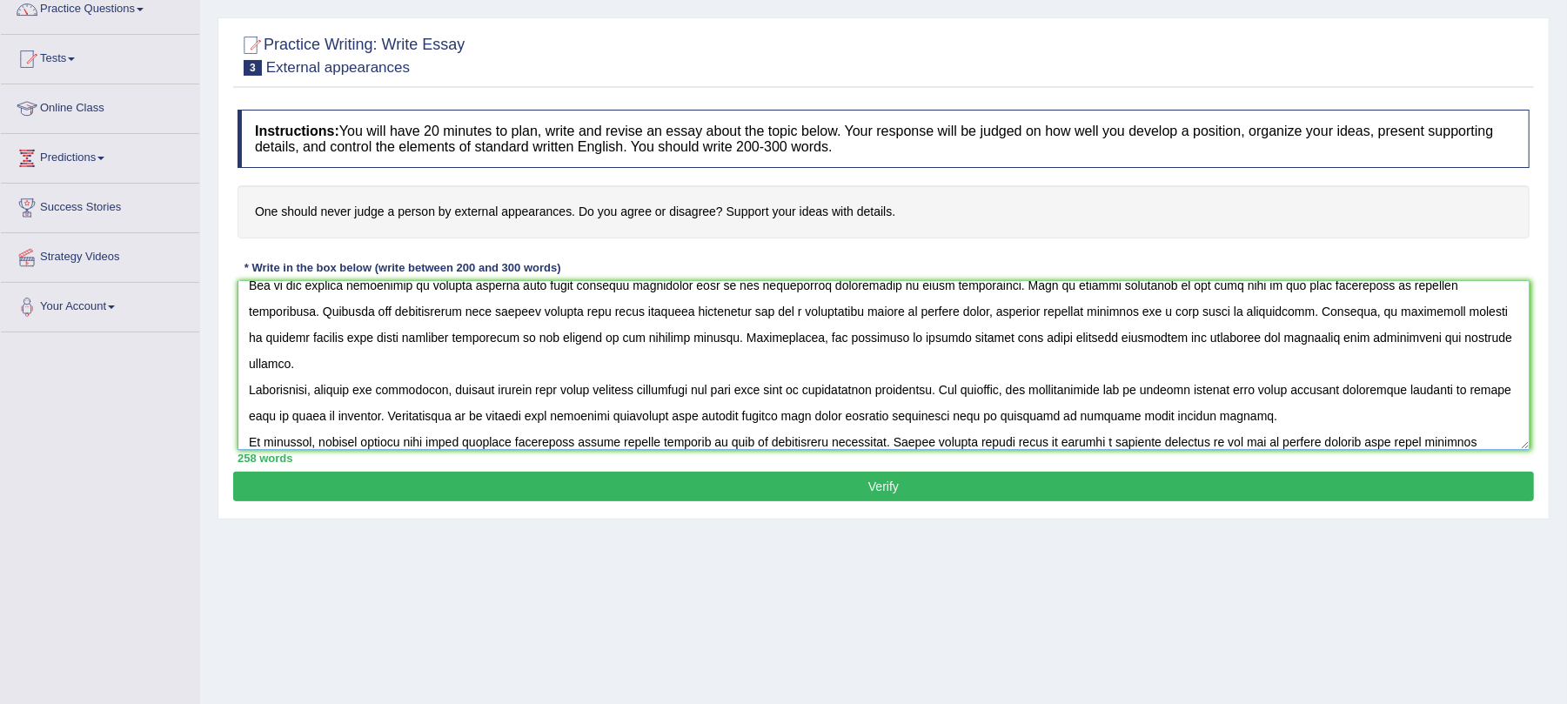
type textarea "The Increasing Influence of judging someone with their external appearance on o…"
click at [724, 484] on button "Verify" at bounding box center [883, 487] width 1301 height 30
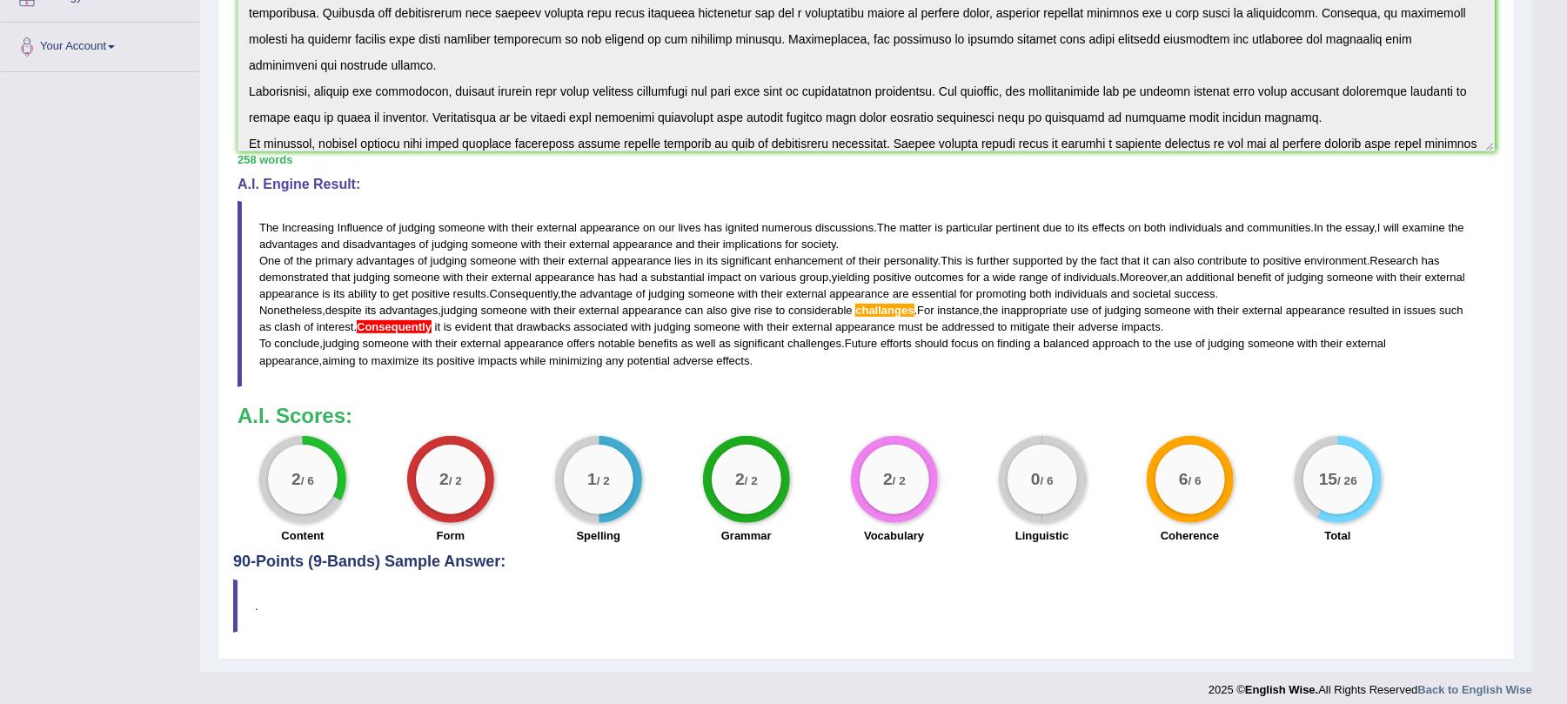
scroll to position [428, 0]
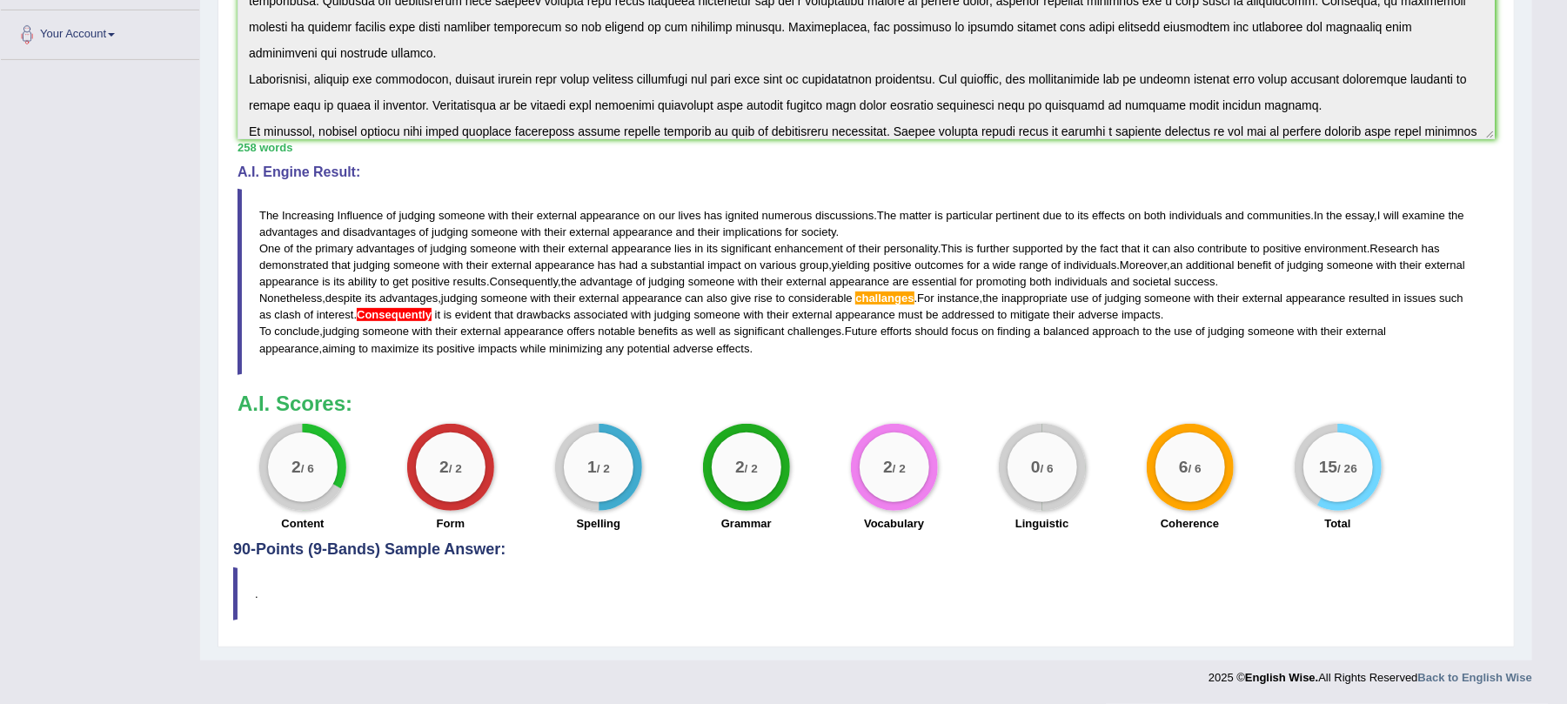
click at [408, 312] on span "Consequently" at bounding box center [394, 314] width 75 height 13
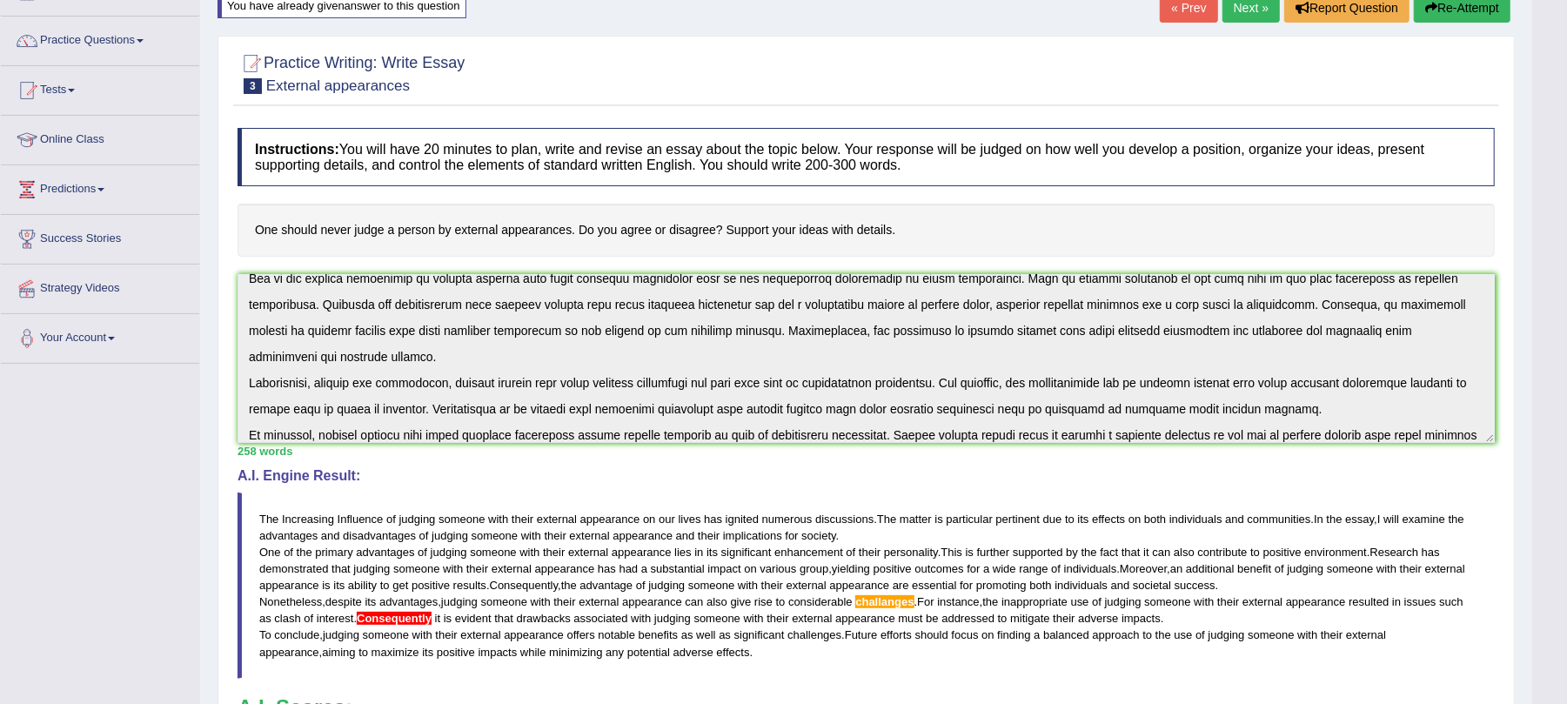
scroll to position [0, 0]
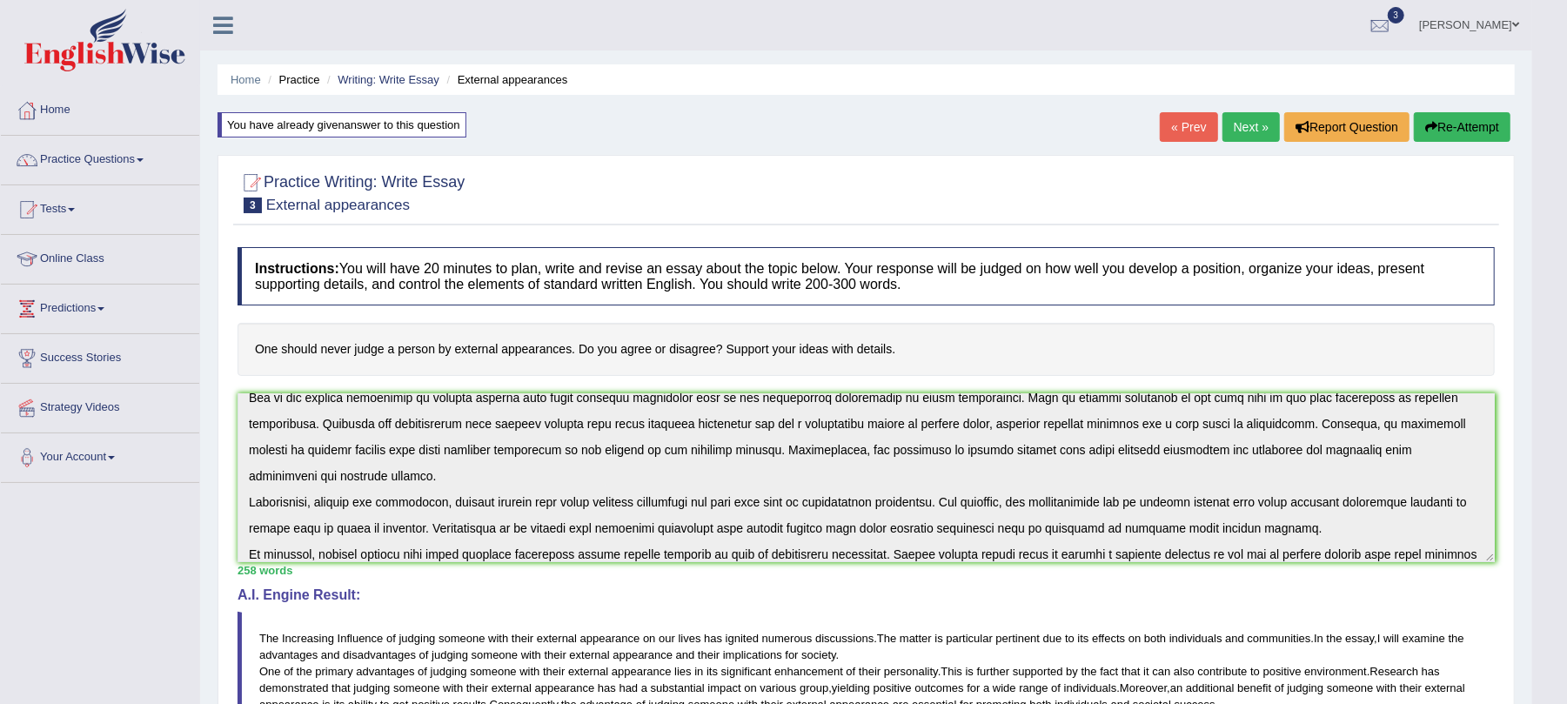
click at [1485, 131] on button "Re-Attempt" at bounding box center [1462, 127] width 97 height 30
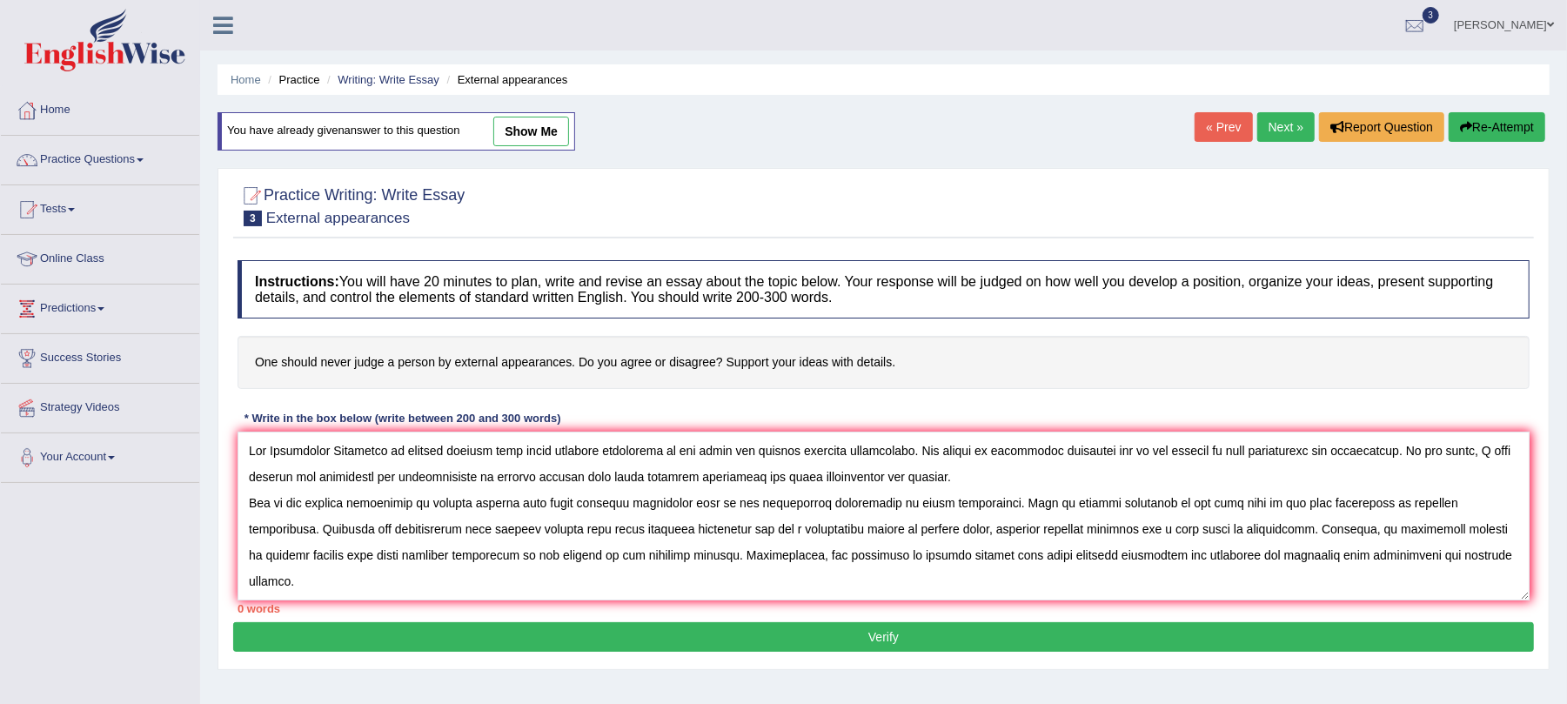
scroll to position [67, 0]
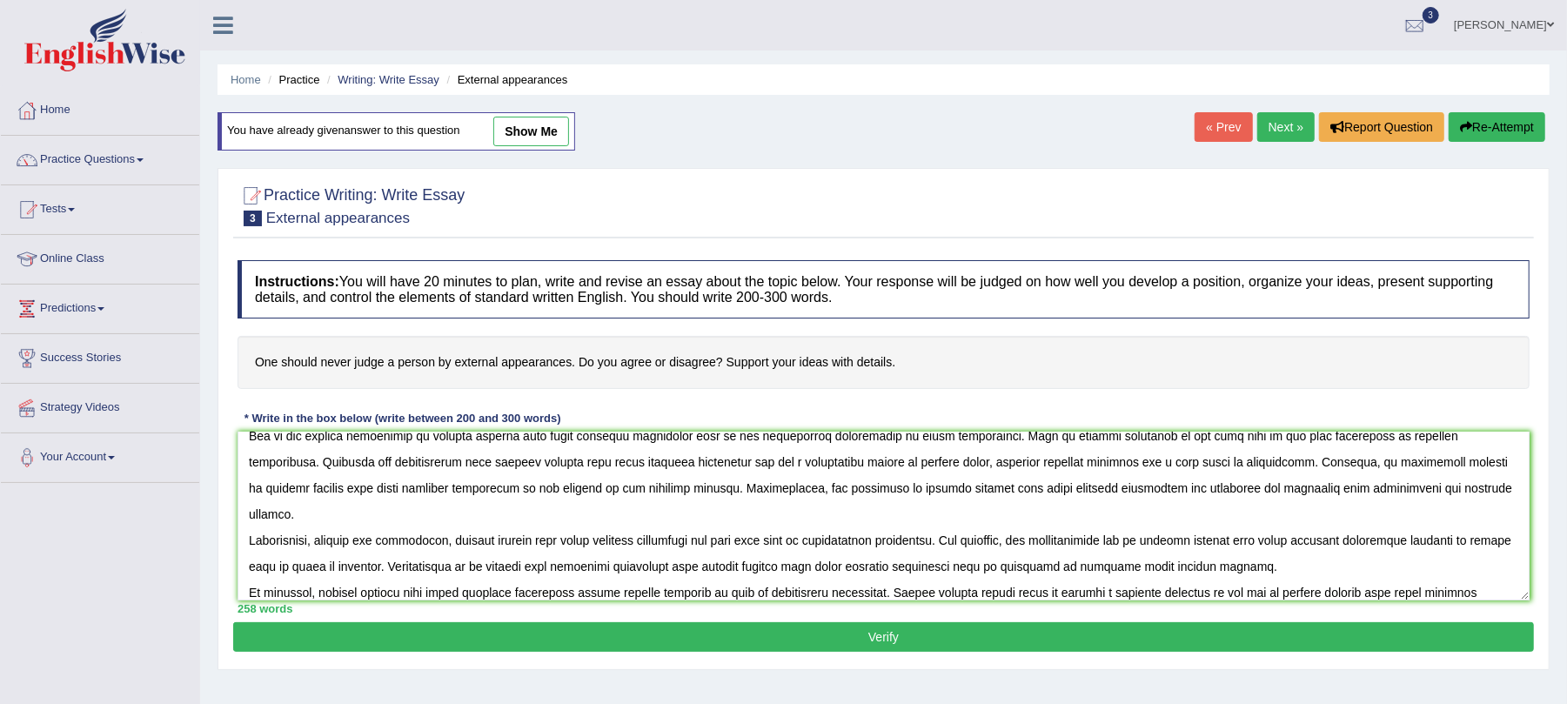
click at [501, 541] on textarea at bounding box center [884, 516] width 1292 height 169
type textarea "The Increasing Influence of judging someone with their external appearance on o…"
click at [440, 646] on button "Verify" at bounding box center [883, 637] width 1301 height 30
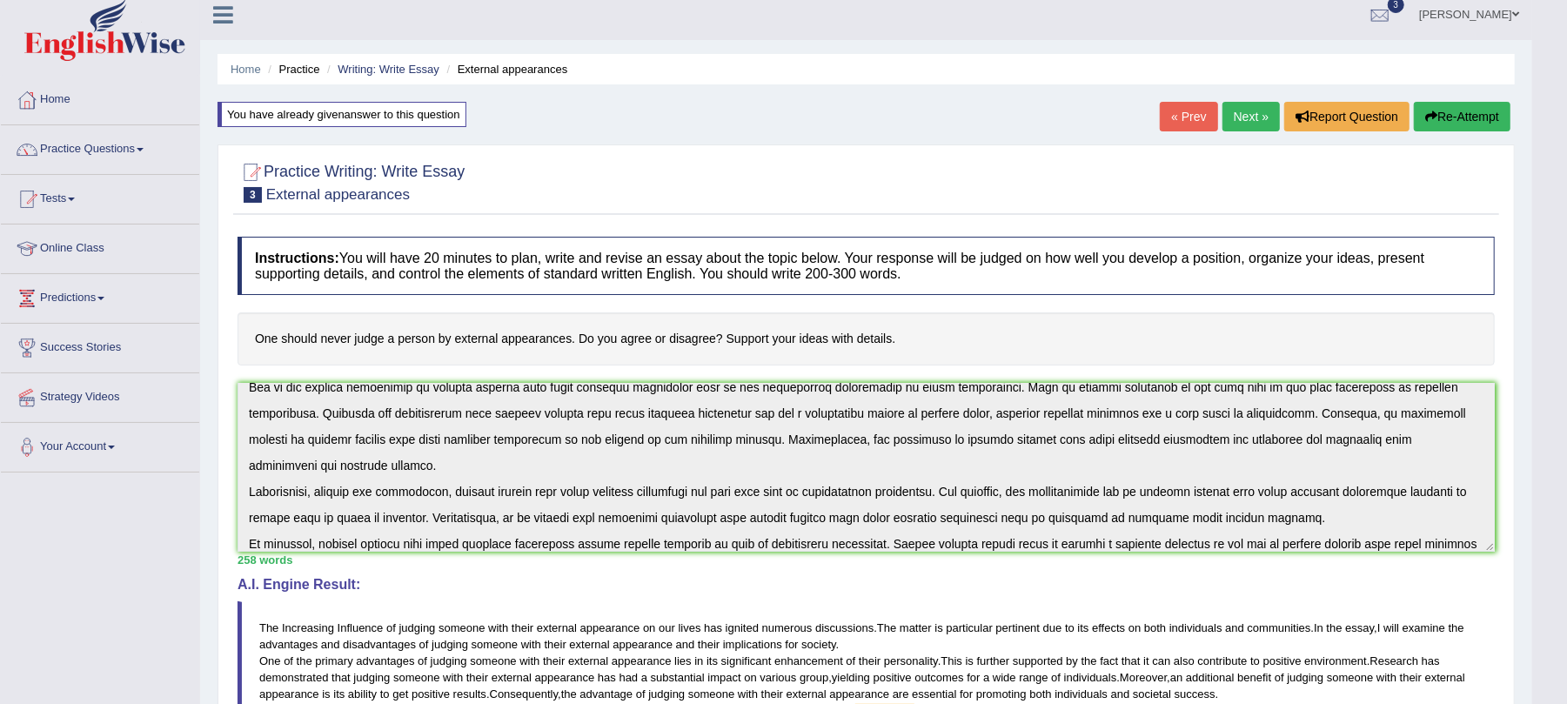
scroll to position [0, 0]
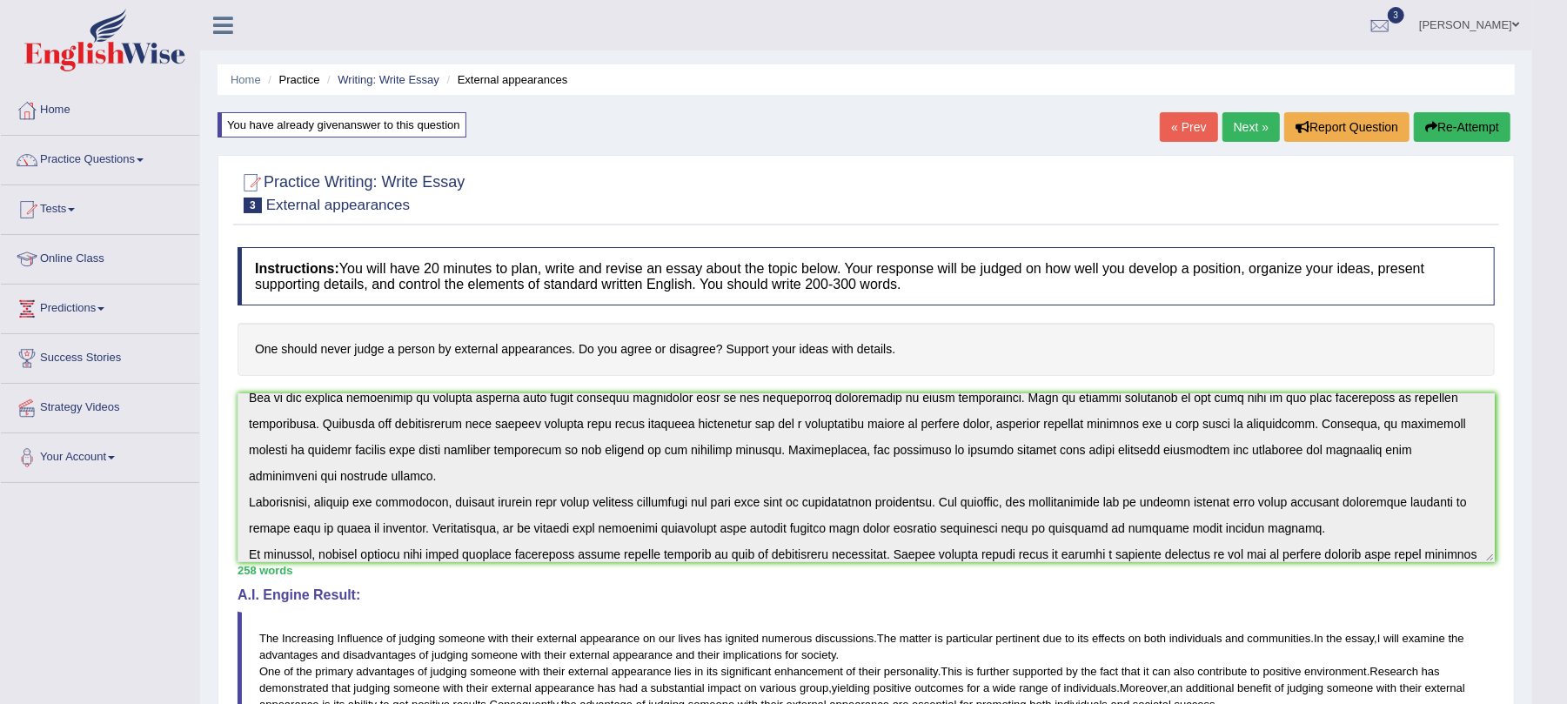
click at [1455, 117] on button "Re-Attempt" at bounding box center [1462, 127] width 97 height 30
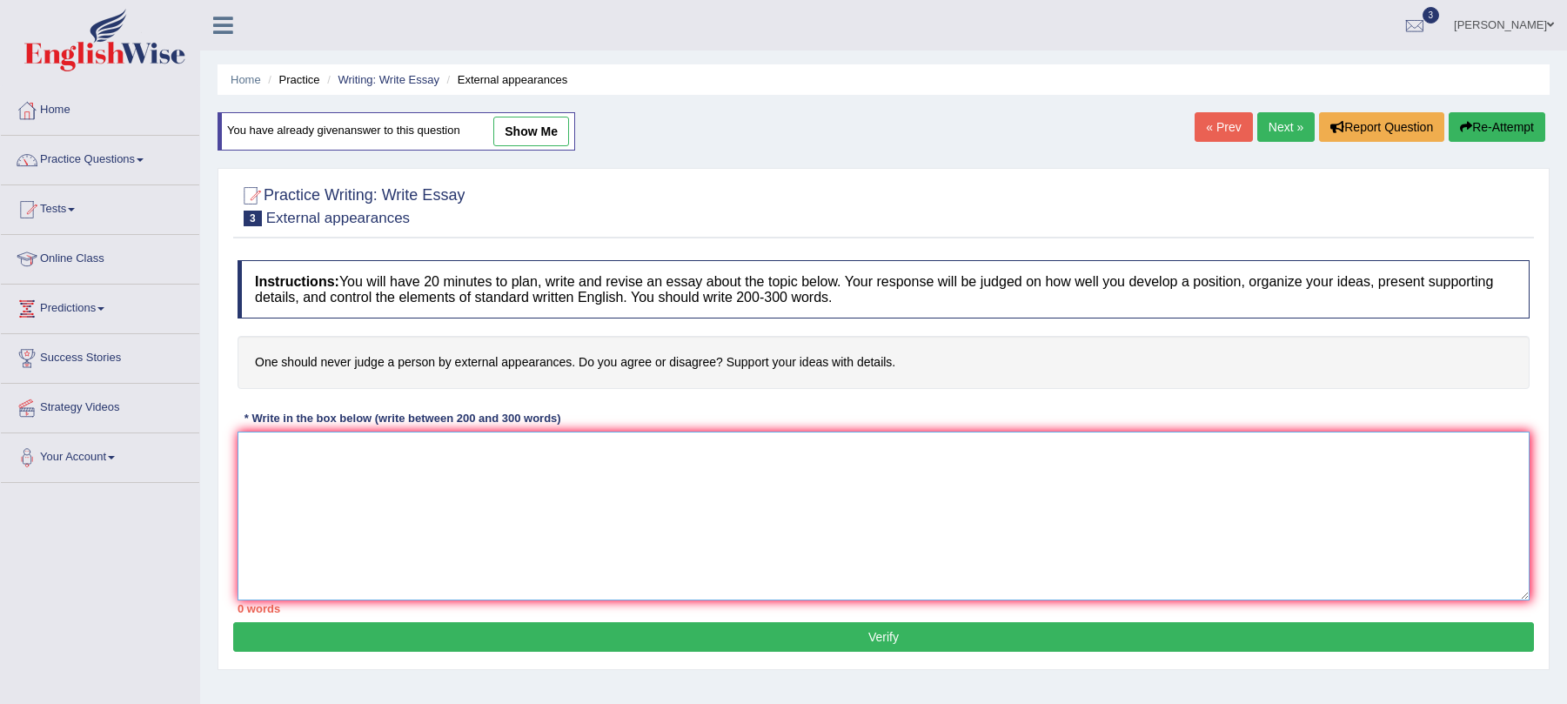
click at [573, 491] on textarea at bounding box center [884, 516] width 1292 height 169
paste textarea "The Increasing Influence of judging someone with their external appearance on o…"
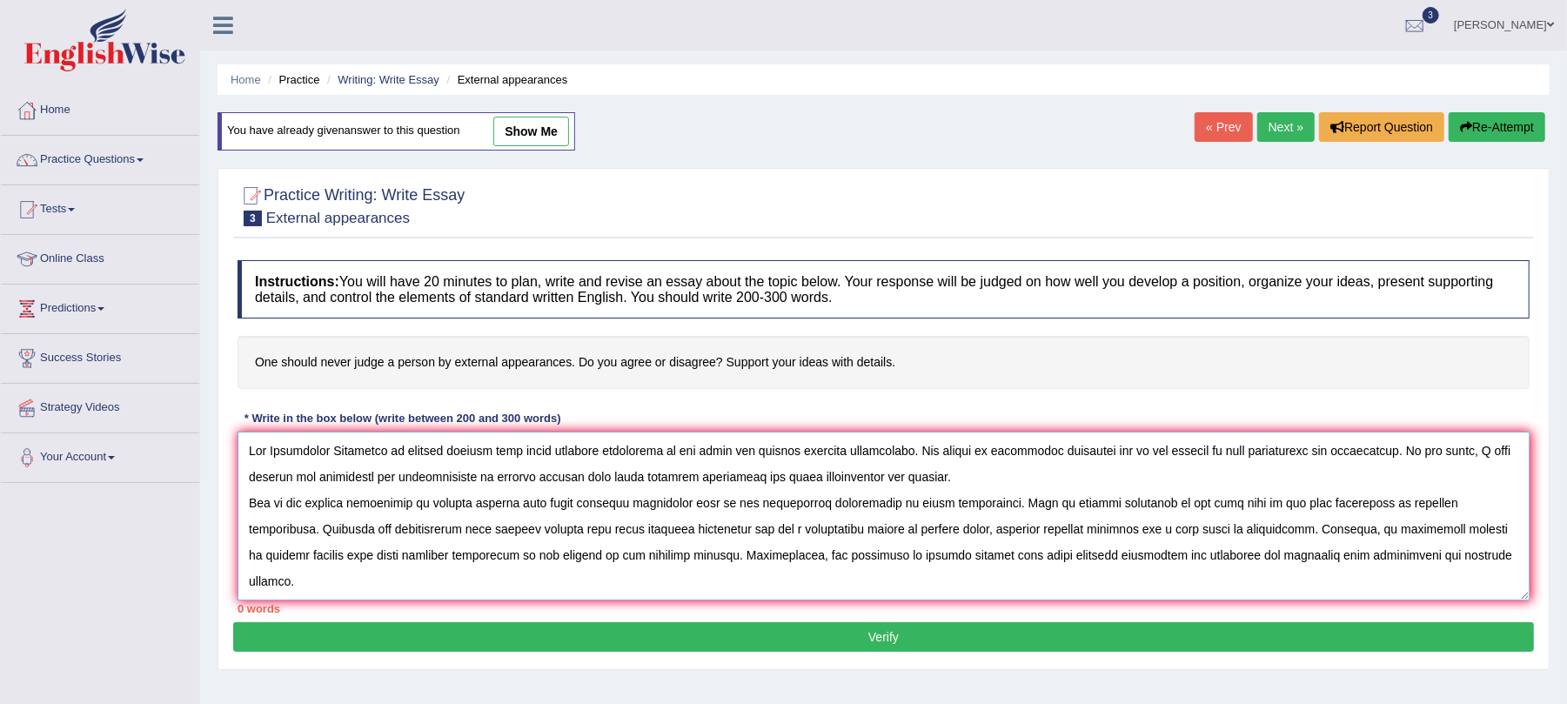
scroll to position [67, 0]
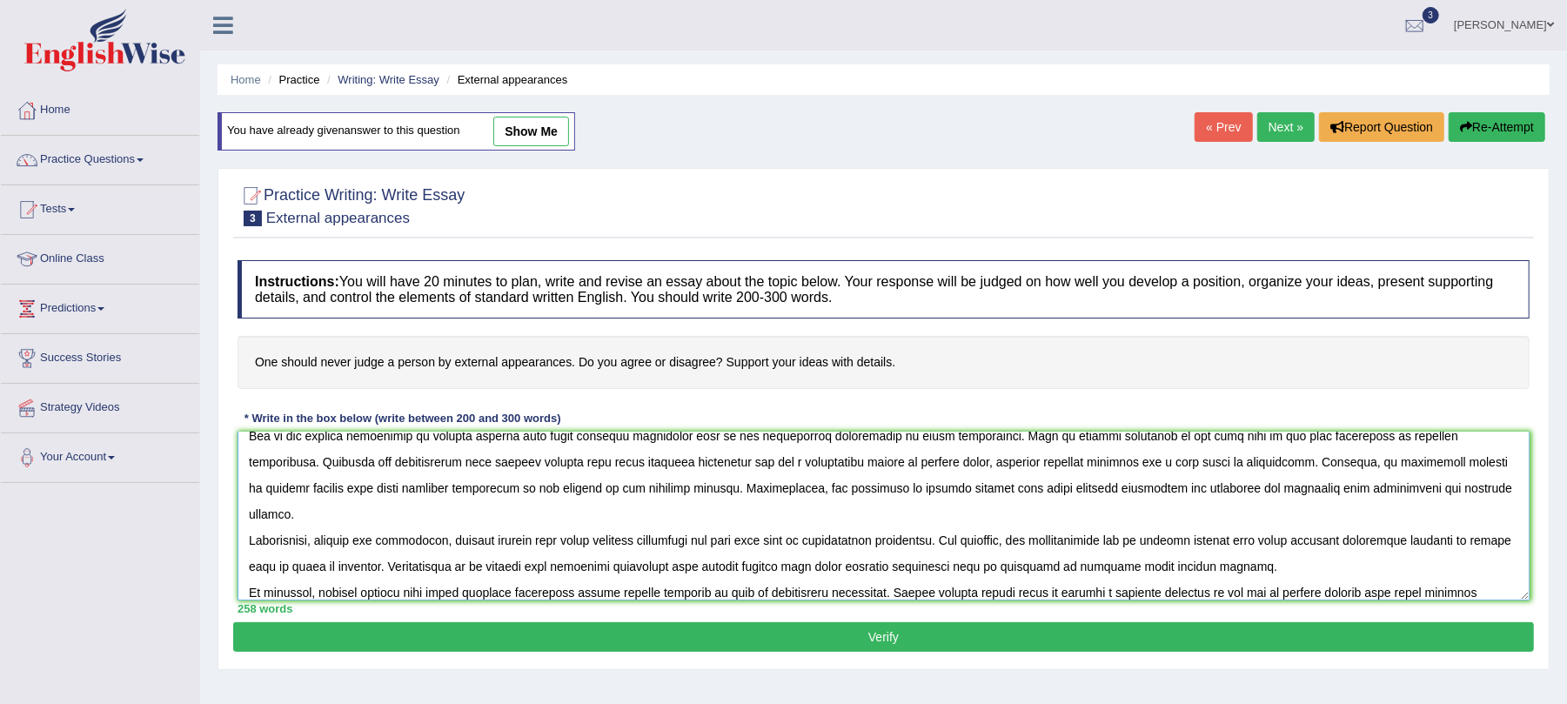
click at [934, 524] on textarea at bounding box center [884, 516] width 1292 height 169
type textarea "The Increasing Influence of judging someone with their external appearance on o…"
click at [881, 642] on button "Verify" at bounding box center [883, 637] width 1301 height 30
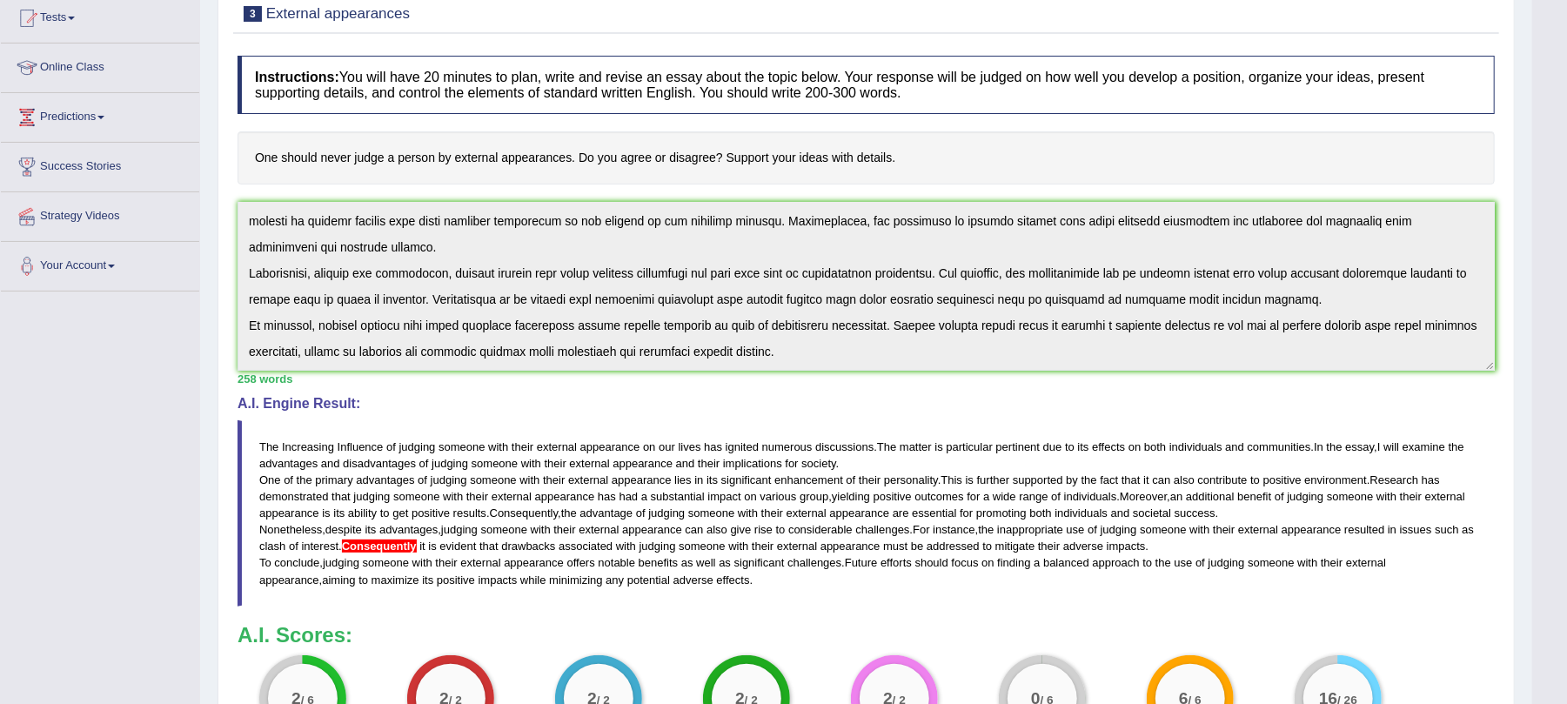
scroll to position [428, 0]
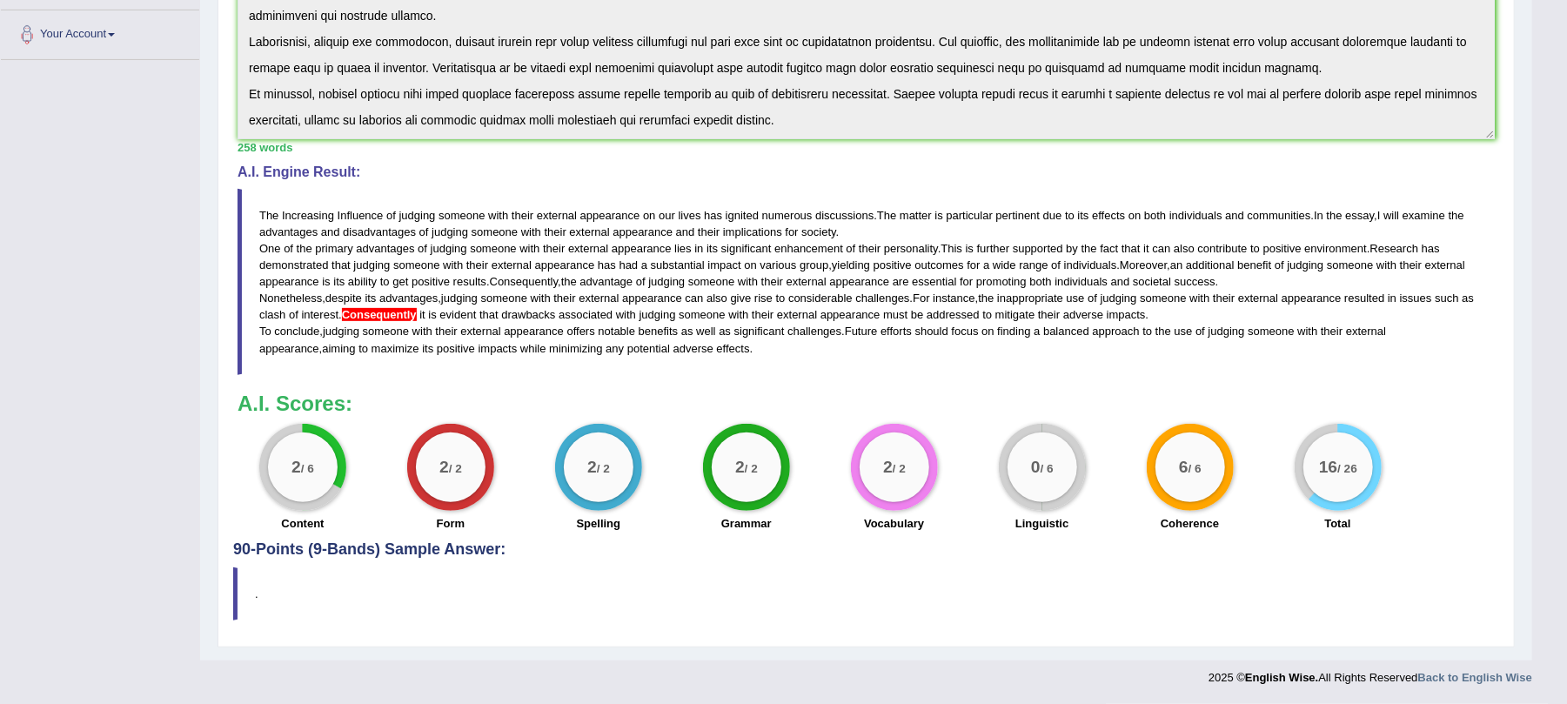
click at [770, 352] on blockquote "The Increasing Influence of judging someone with their external appearance on o…" at bounding box center [866, 282] width 1257 height 186
click at [380, 547] on h4 "90-Points (9-Bands) Sample Answer:" at bounding box center [866, 185] width 1266 height 748
click at [336, 596] on blockquote "." at bounding box center [866, 593] width 1266 height 53
click at [313, 401] on b "A.I. Scores:" at bounding box center [295, 403] width 115 height 23
click at [969, 371] on blockquote "The Increasing Influence of judging someone with their external appearance on o…" at bounding box center [866, 282] width 1257 height 186
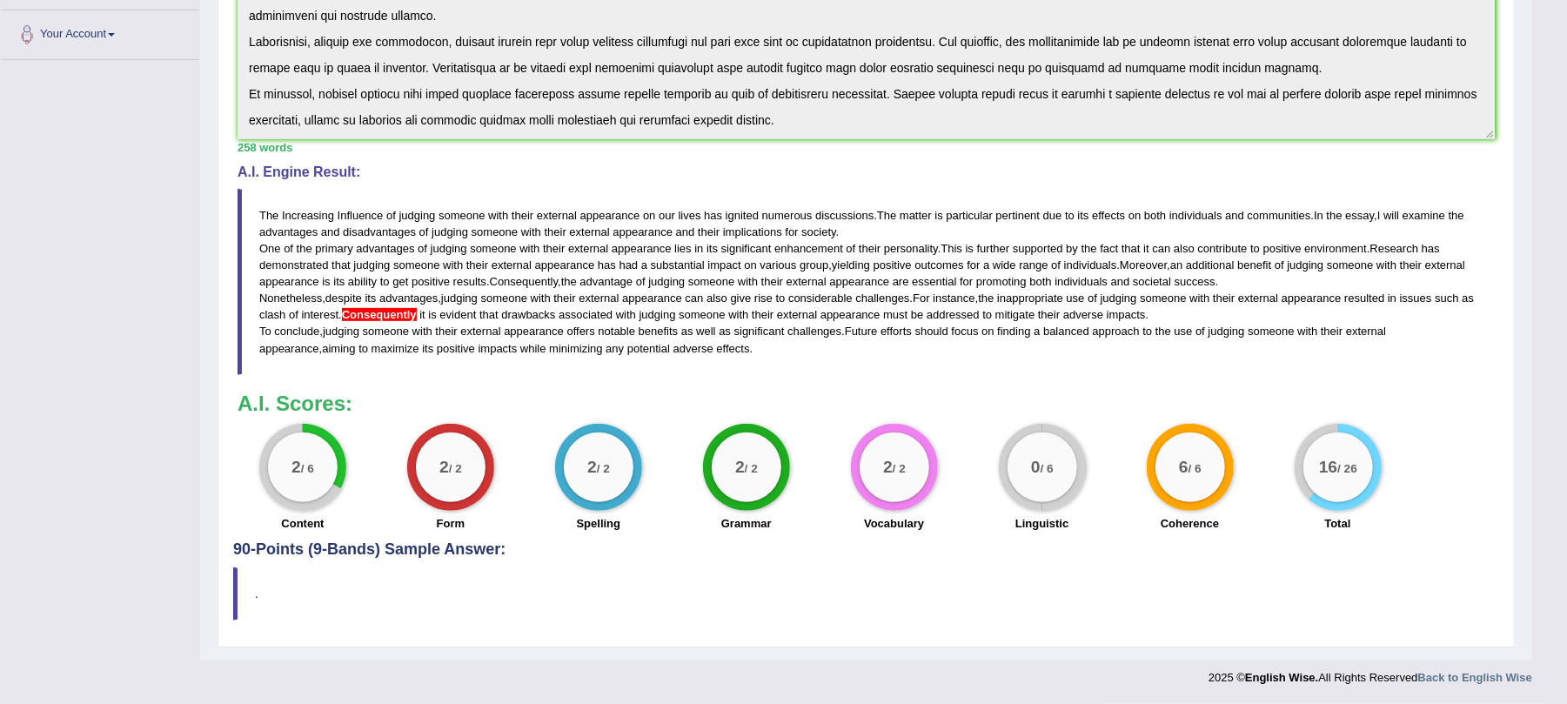
scroll to position [0, 0]
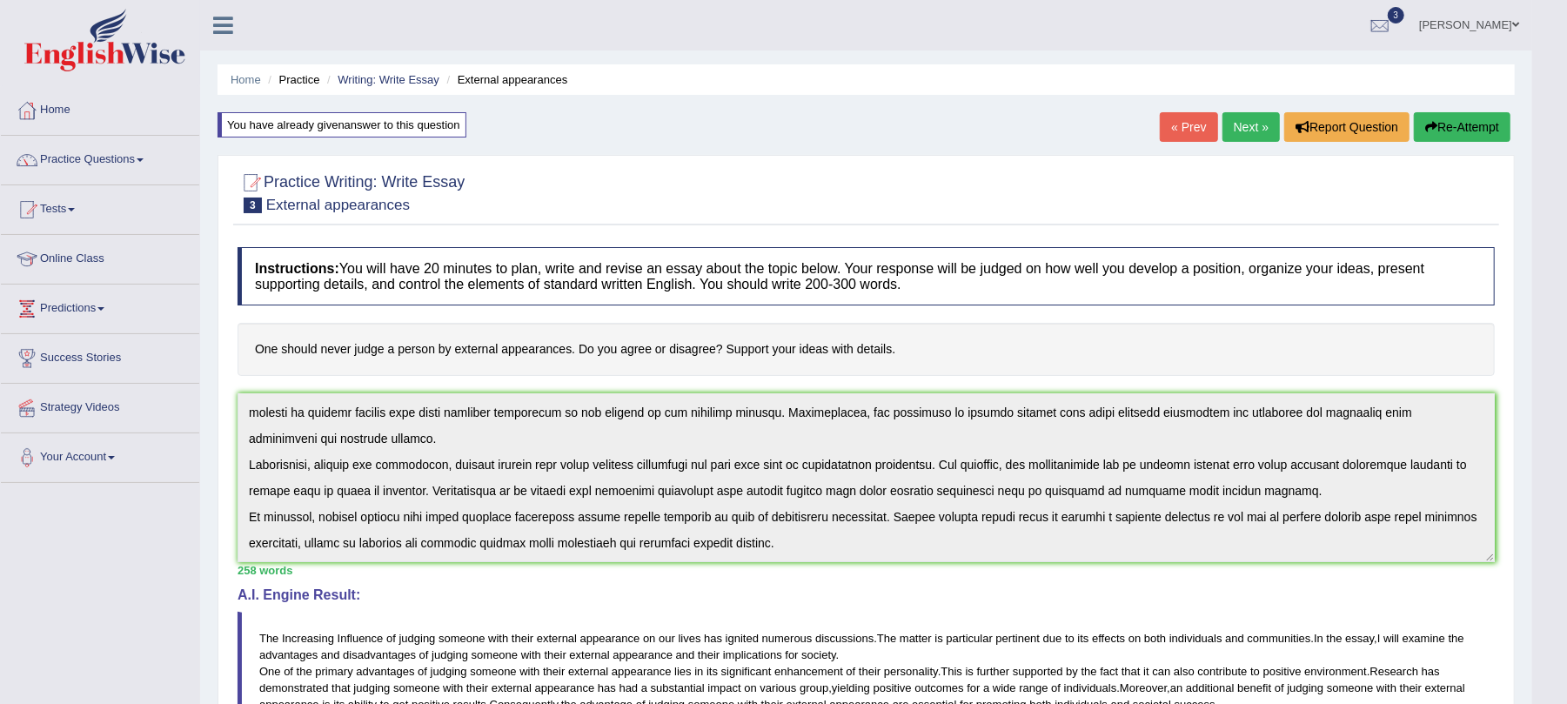
click at [1448, 130] on button "Re-Attempt" at bounding box center [1462, 127] width 97 height 30
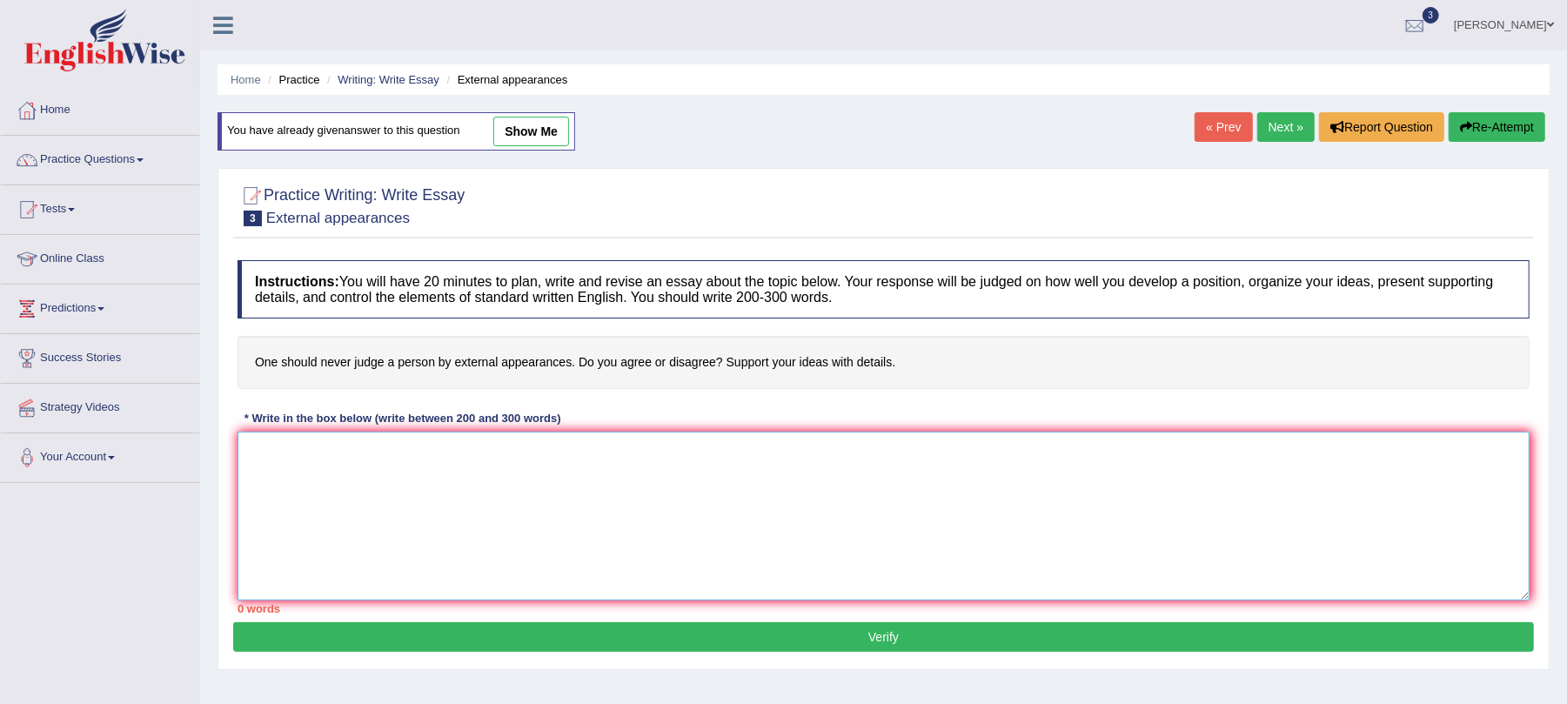
click at [783, 475] on textarea at bounding box center [884, 516] width 1292 height 169
paste textarea "The Increasing Influence of judging someone with their external appearance on o…"
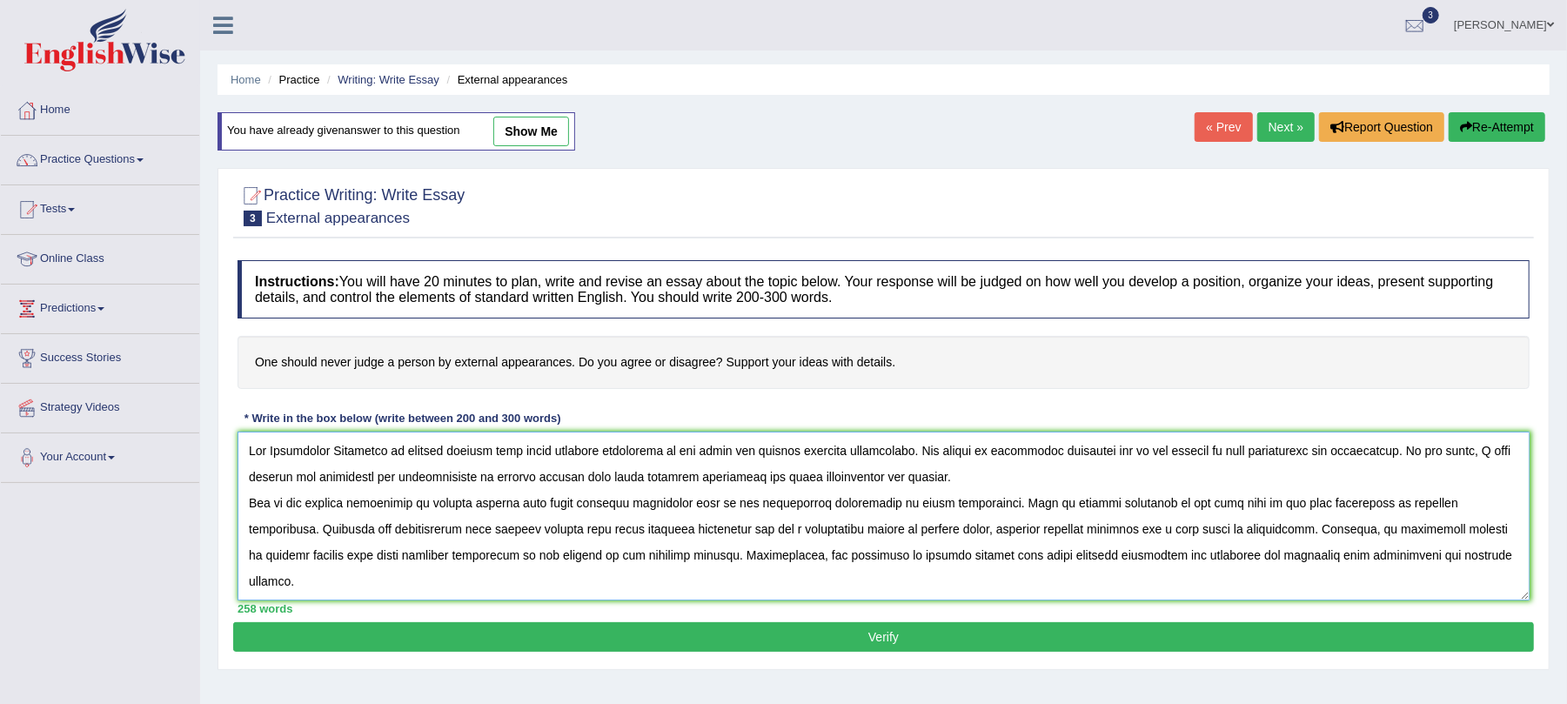
scroll to position [67, 0]
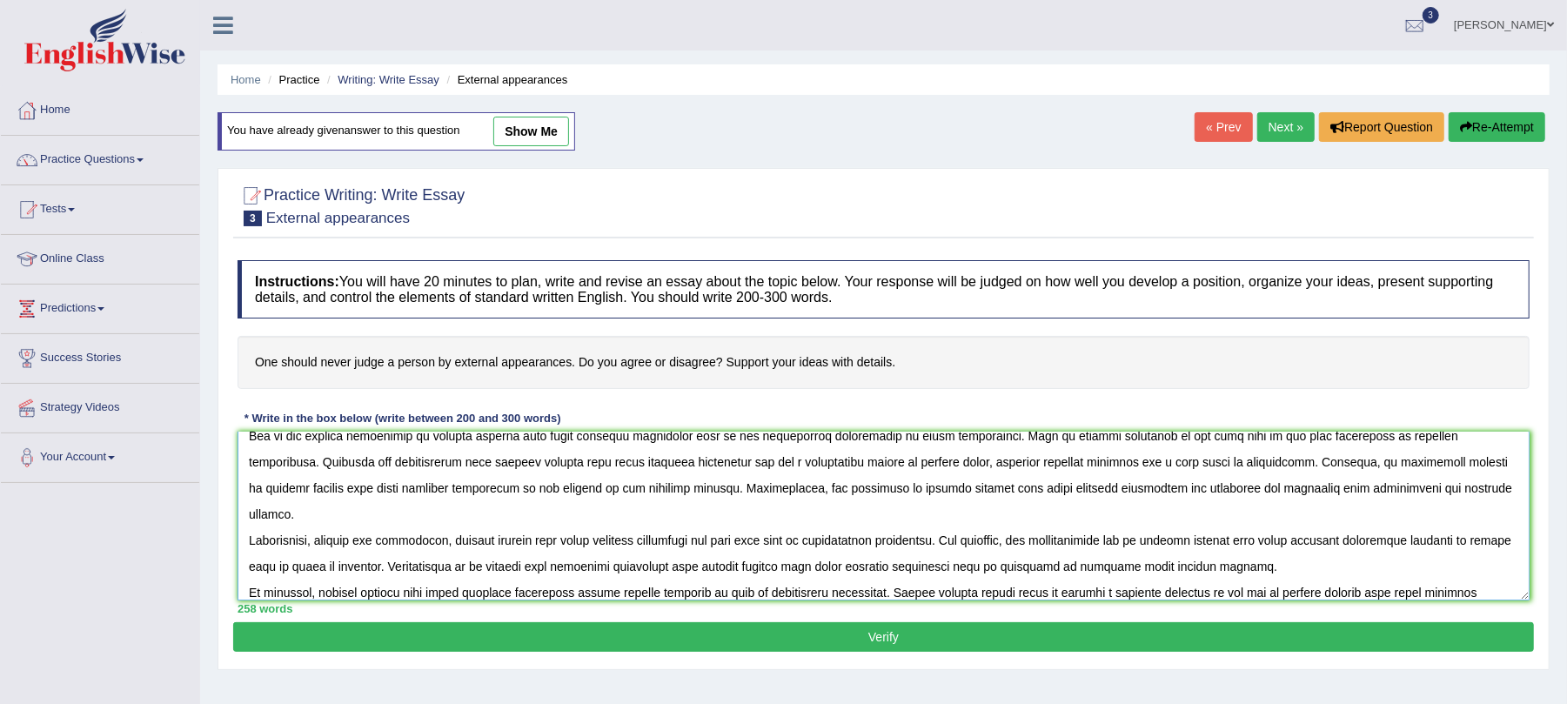
click at [496, 551] on textarea at bounding box center [884, 516] width 1292 height 169
click at [928, 519] on textarea at bounding box center [884, 516] width 1292 height 169
type textarea "The Increasing Influence of judging someone with their external appearance on o…"
click at [1050, 468] on textarea at bounding box center [884, 516] width 1292 height 169
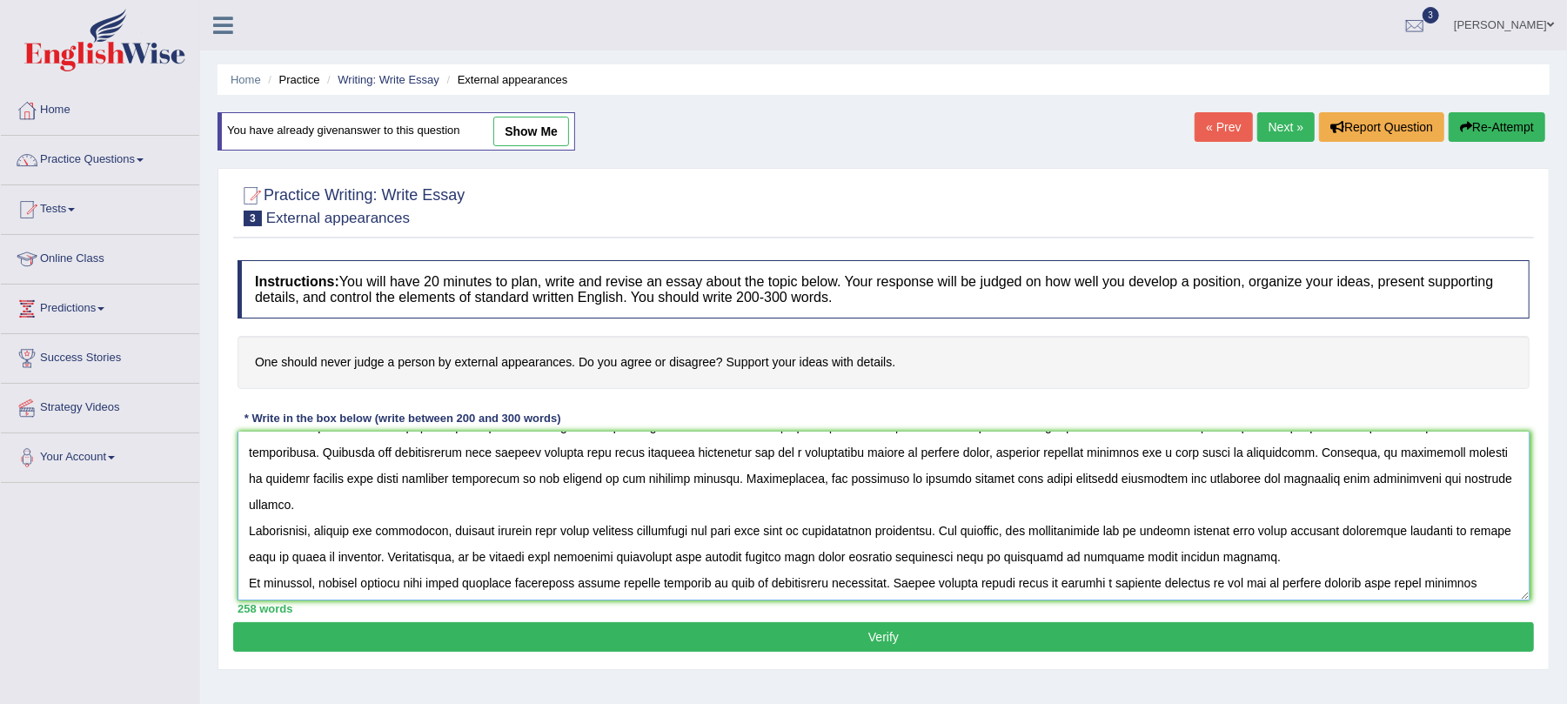
scroll to position [78, 0]
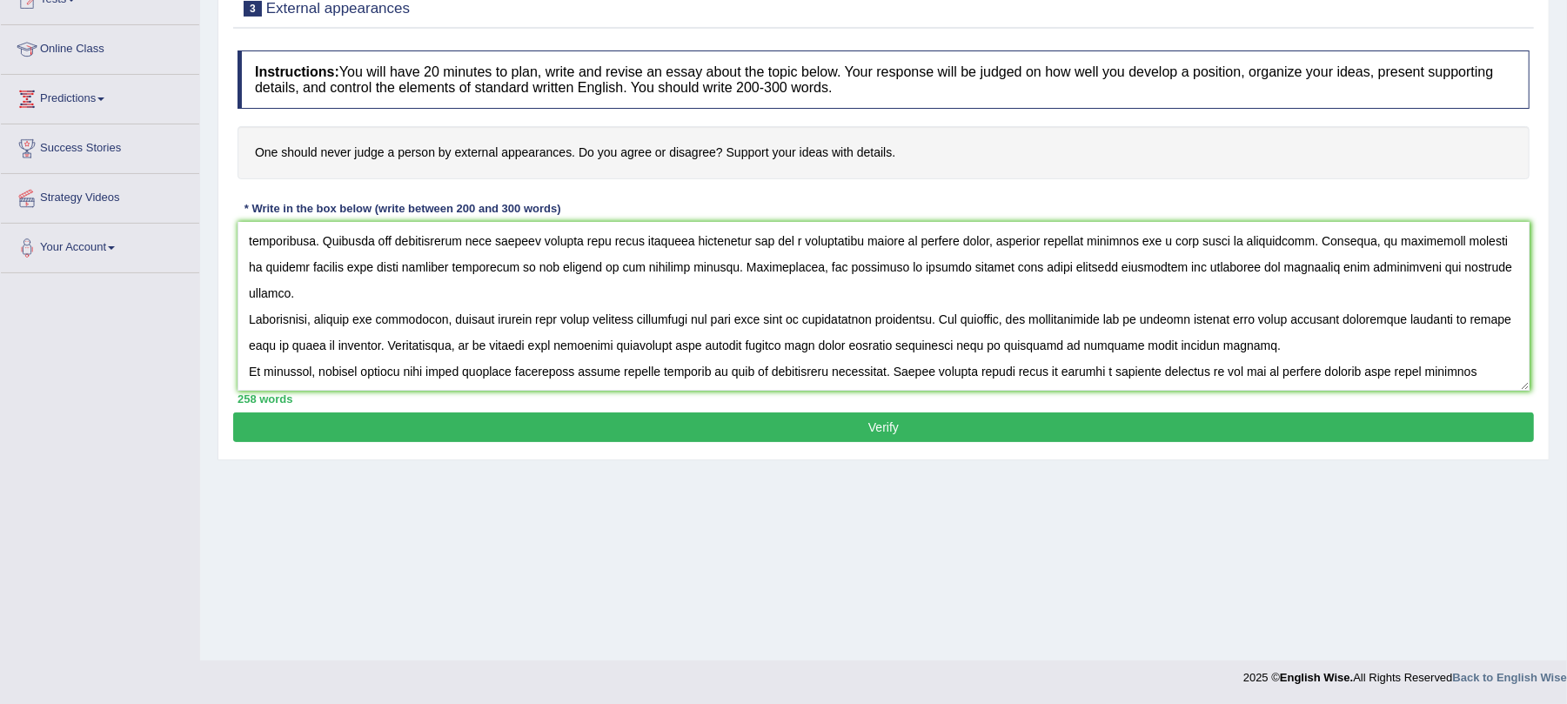
click at [952, 433] on button "Verify" at bounding box center [883, 427] width 1301 height 30
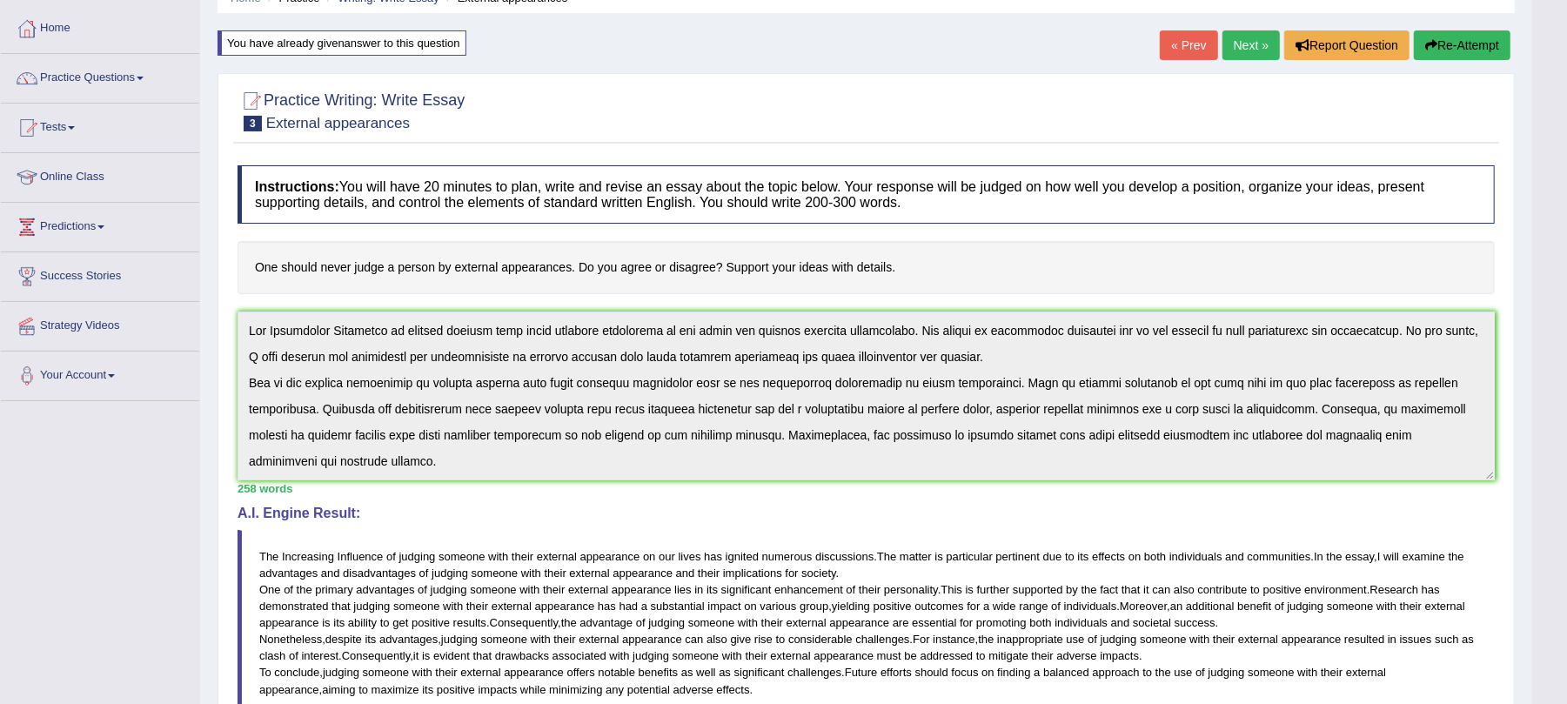
scroll to position [0, 0]
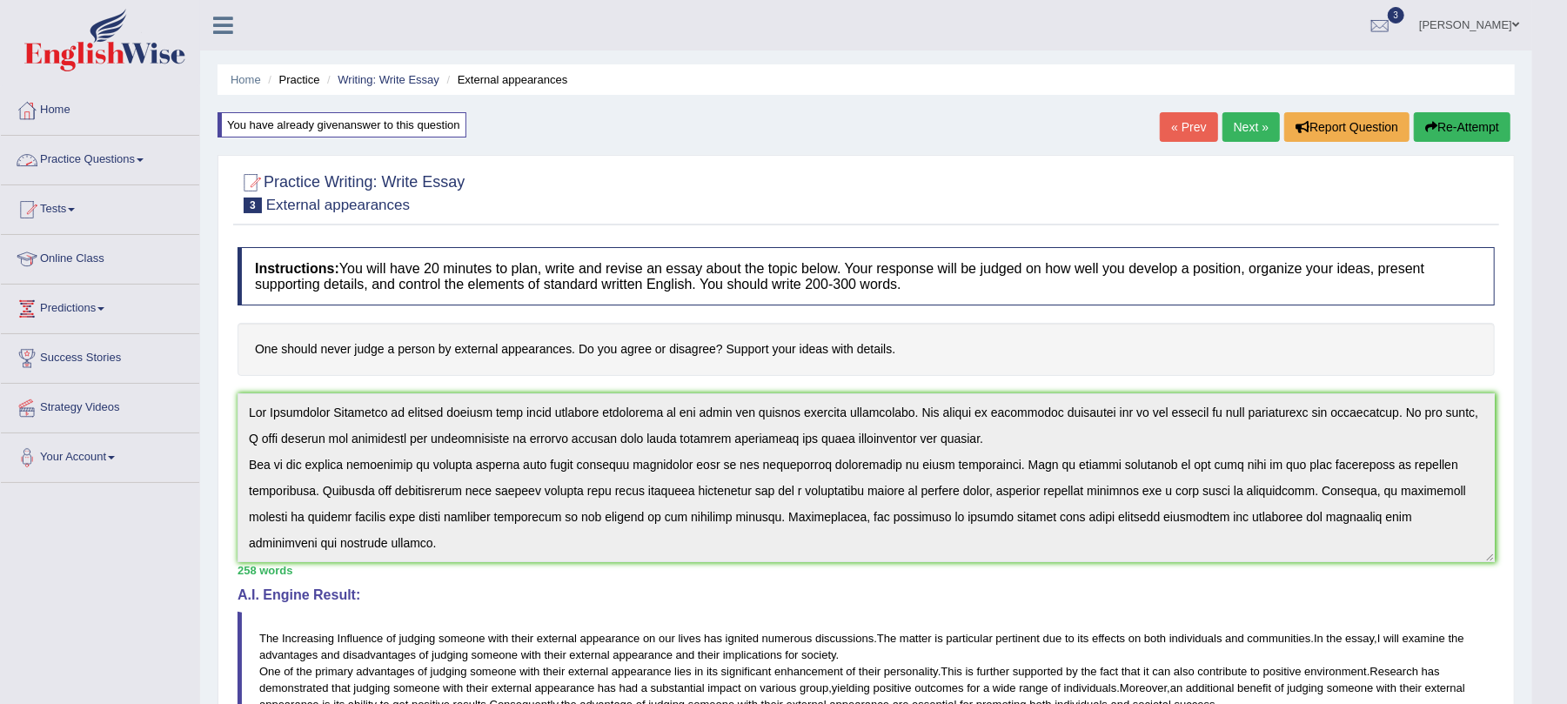
click at [131, 158] on link "Practice Questions" at bounding box center [100, 158] width 198 height 44
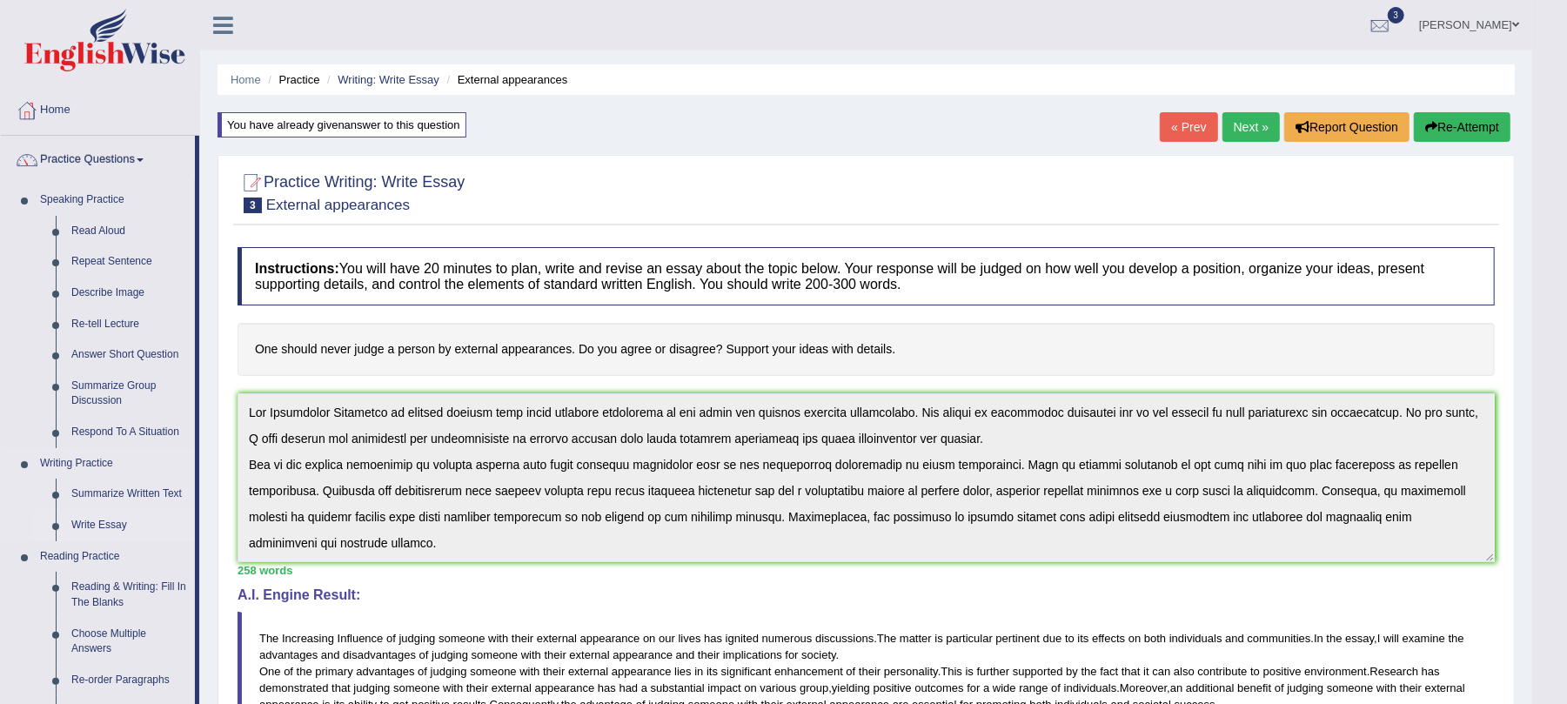
click at [110, 526] on link "Write Essay" at bounding box center [129, 525] width 131 height 31
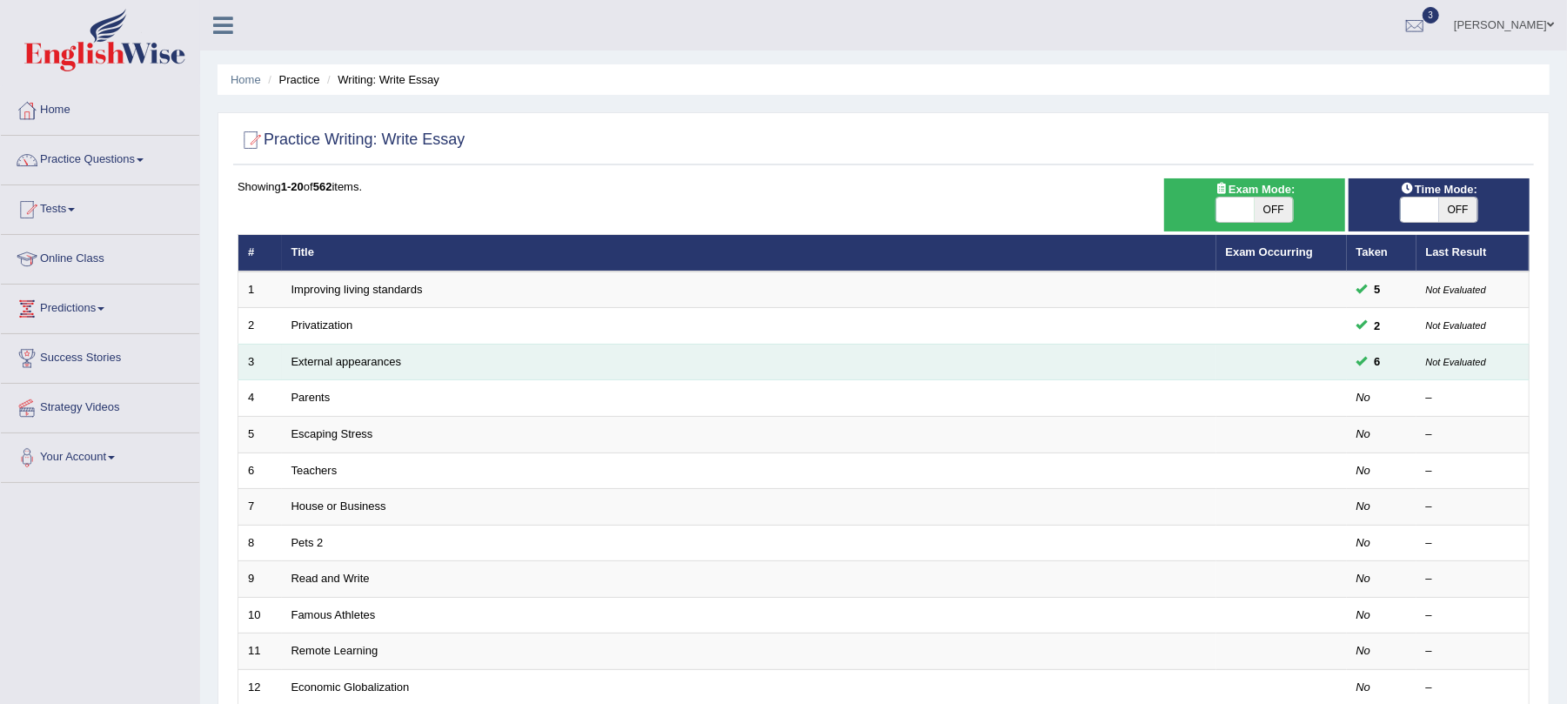
click at [331, 370] on td "External appearances" at bounding box center [749, 362] width 935 height 37
click at [328, 362] on link "External appearances" at bounding box center [347, 361] width 110 height 13
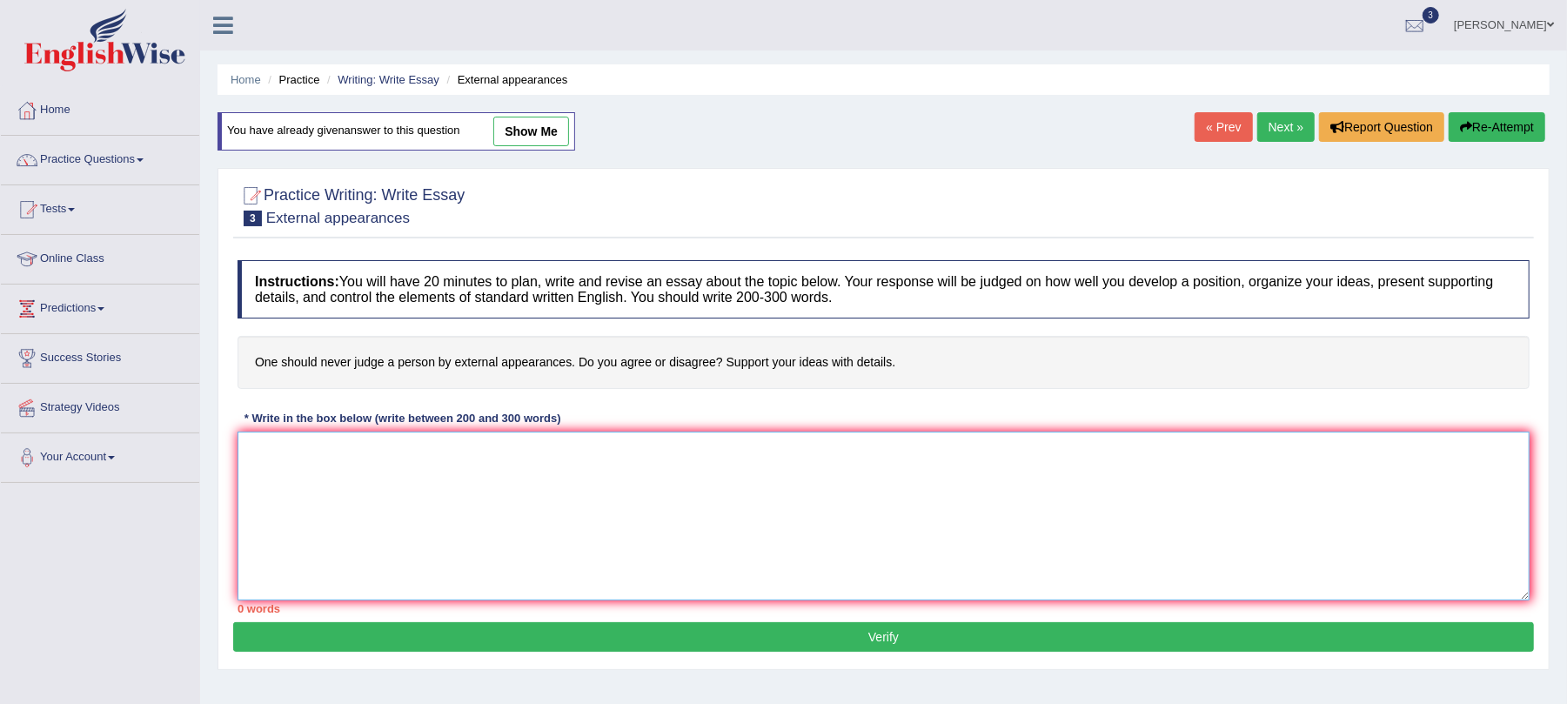
click at [762, 516] on textarea at bounding box center [884, 516] width 1292 height 169
paste textarea "The Increasing Influence of judging someone with their external appearance on o…"
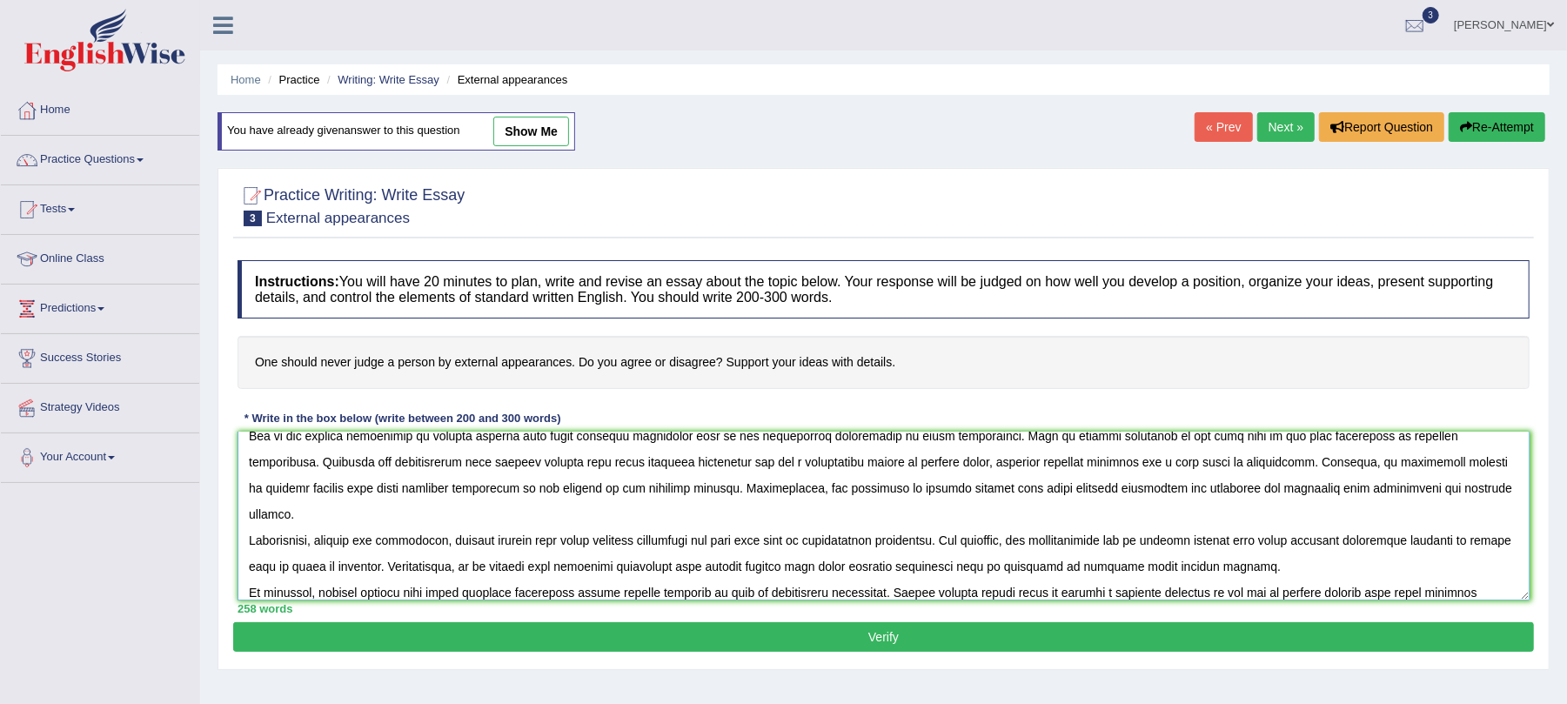
scroll to position [78, 0]
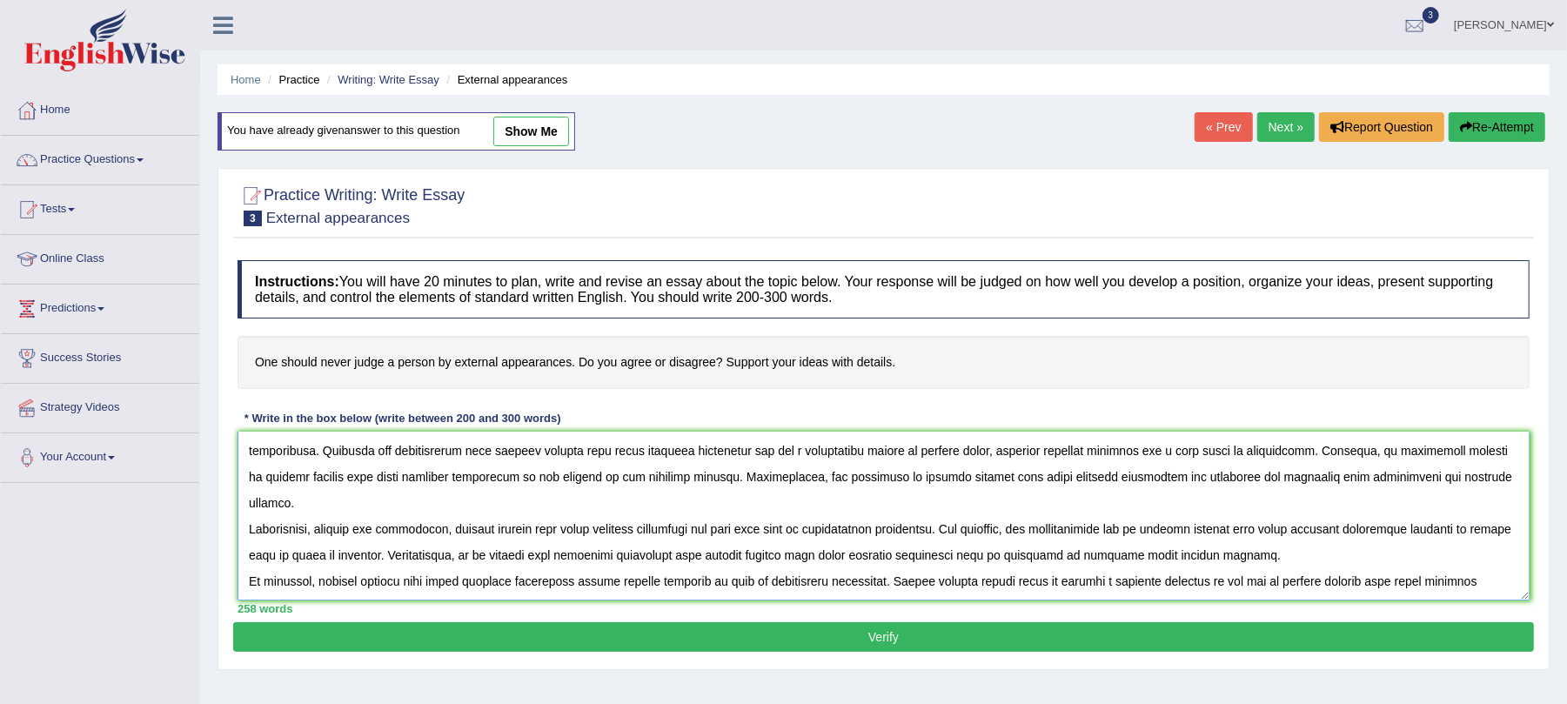
type textarea "The Increasing Influence of judging someone with their external appearance on o…"
click at [778, 630] on button "Verify" at bounding box center [883, 637] width 1301 height 30
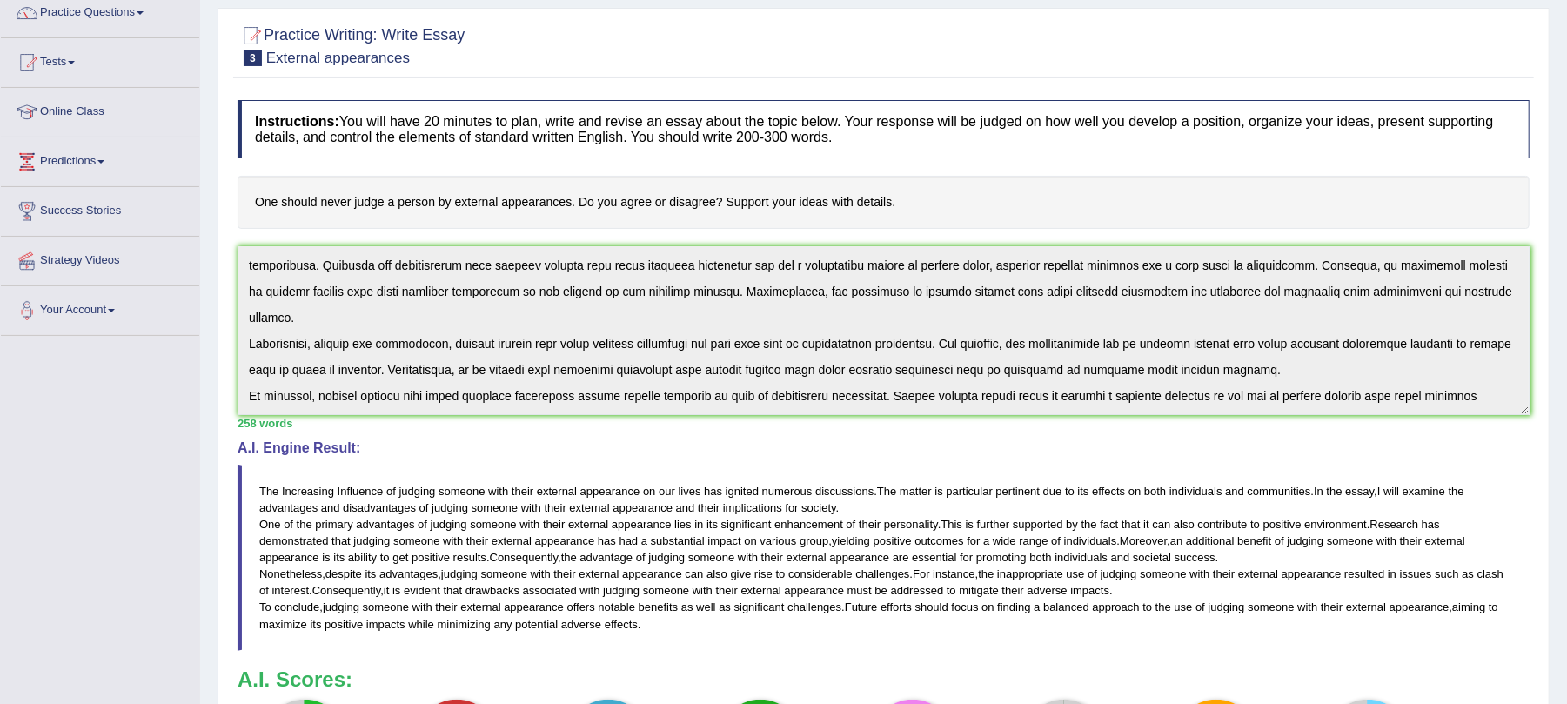
scroll to position [0, 0]
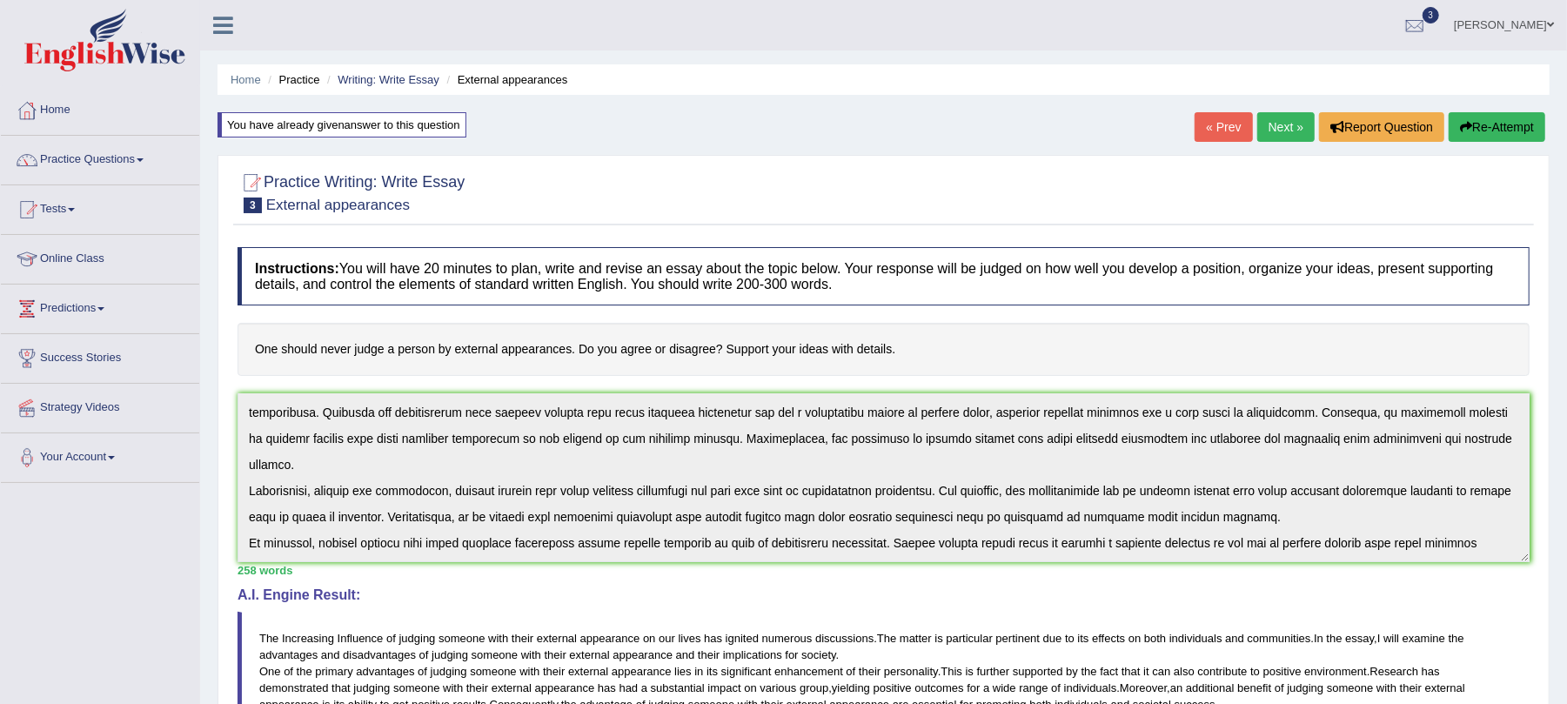
click at [1493, 116] on button "Re-Attempt" at bounding box center [1497, 127] width 97 height 30
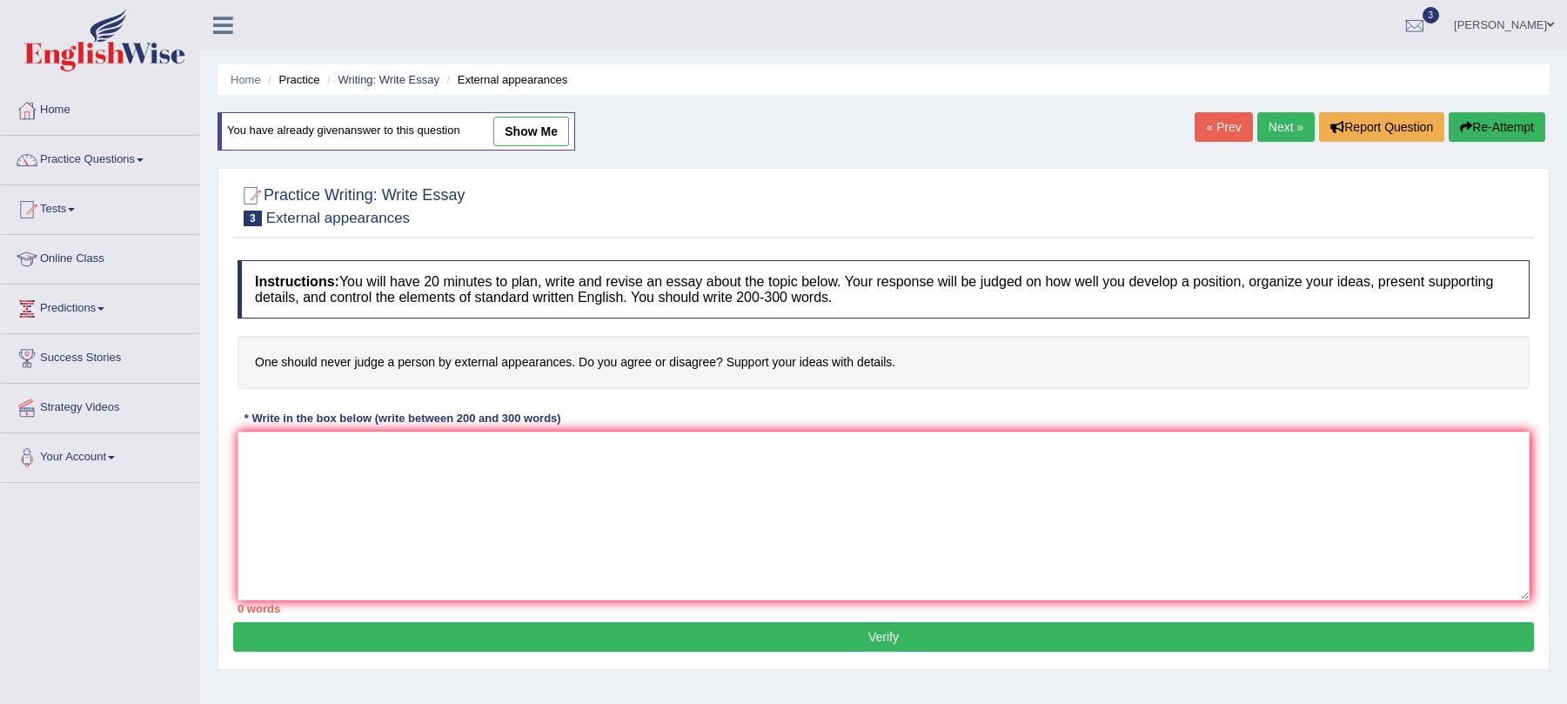
click at [616, 493] on textarea at bounding box center [884, 516] width 1292 height 169
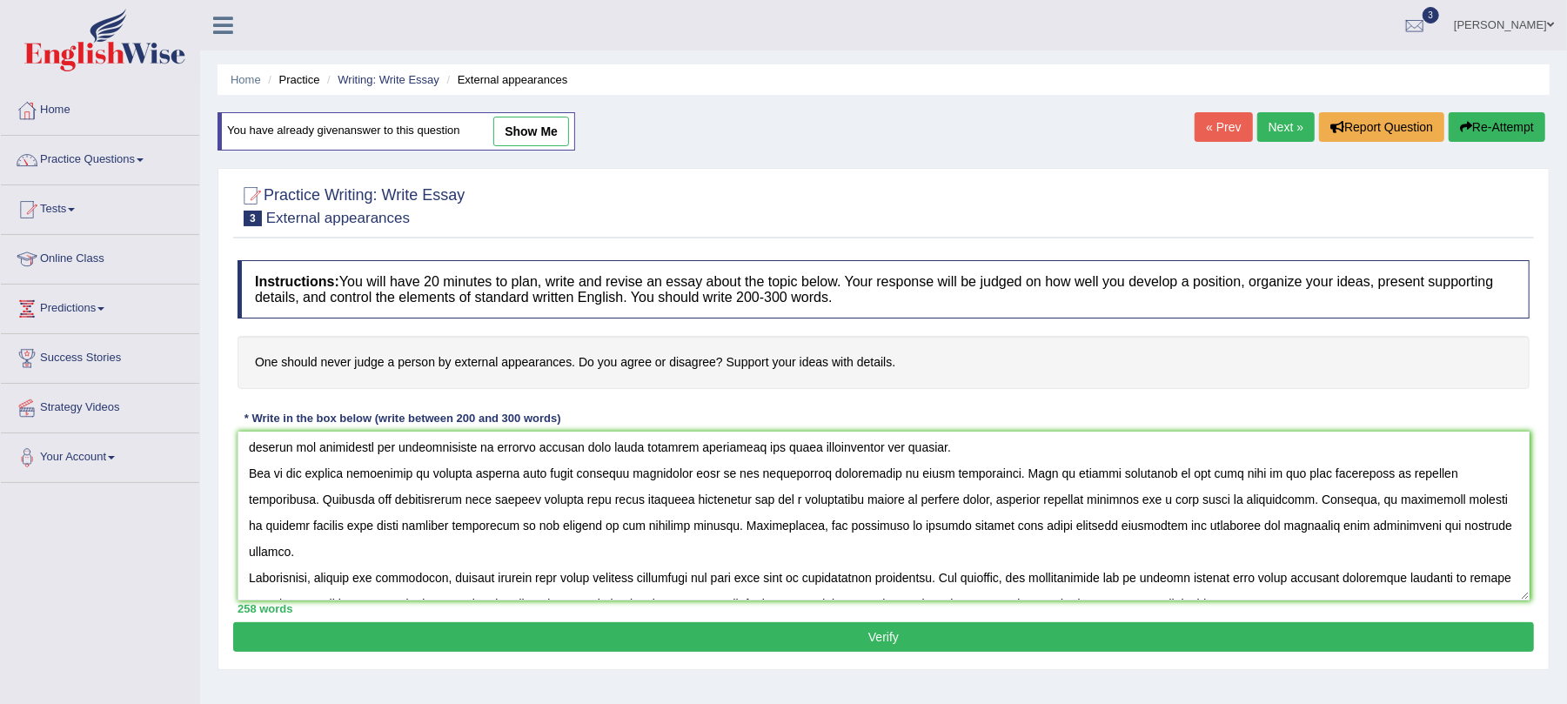
scroll to position [78, 0]
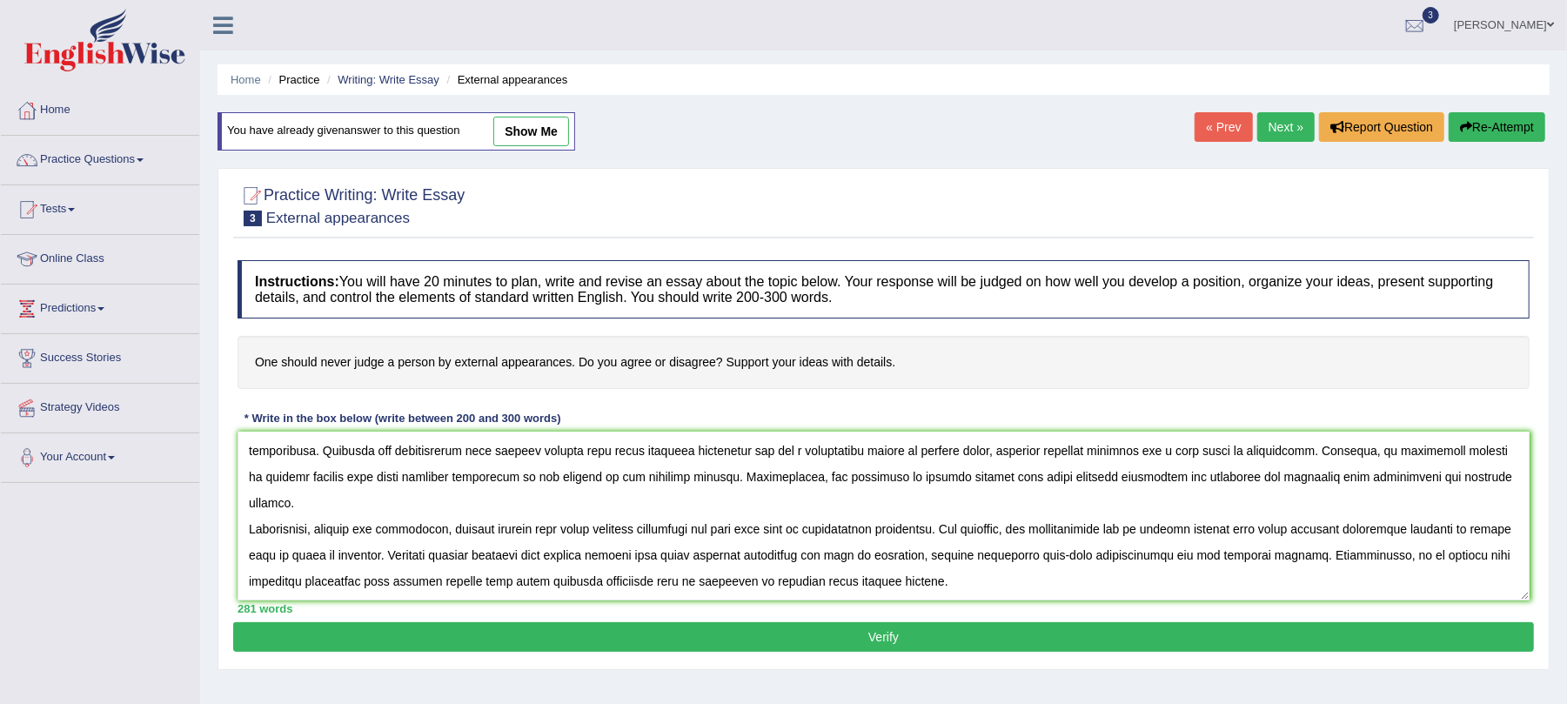
type textarea "The Increasing Influence of judging someone with their external appearance on o…"
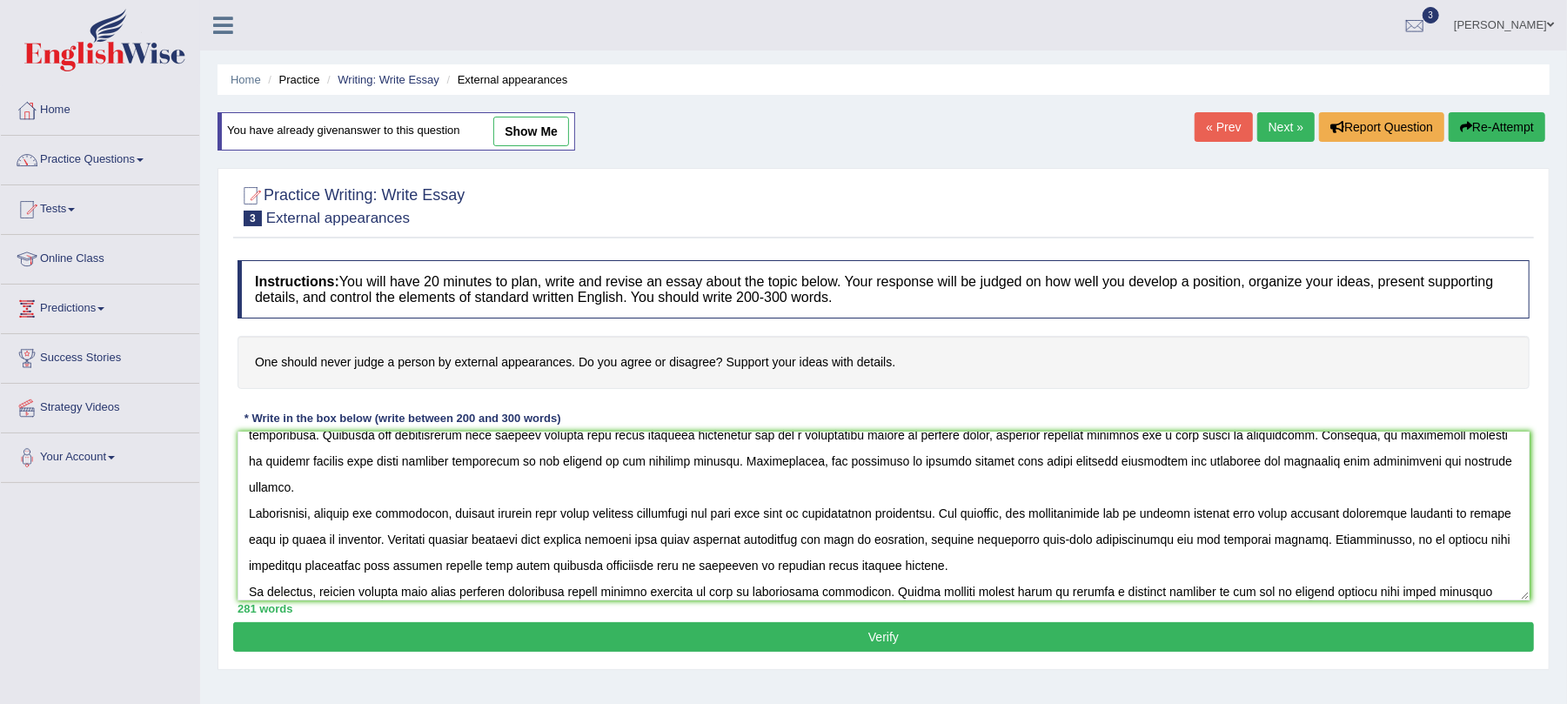
click at [586, 638] on button "Verify" at bounding box center [883, 637] width 1301 height 30
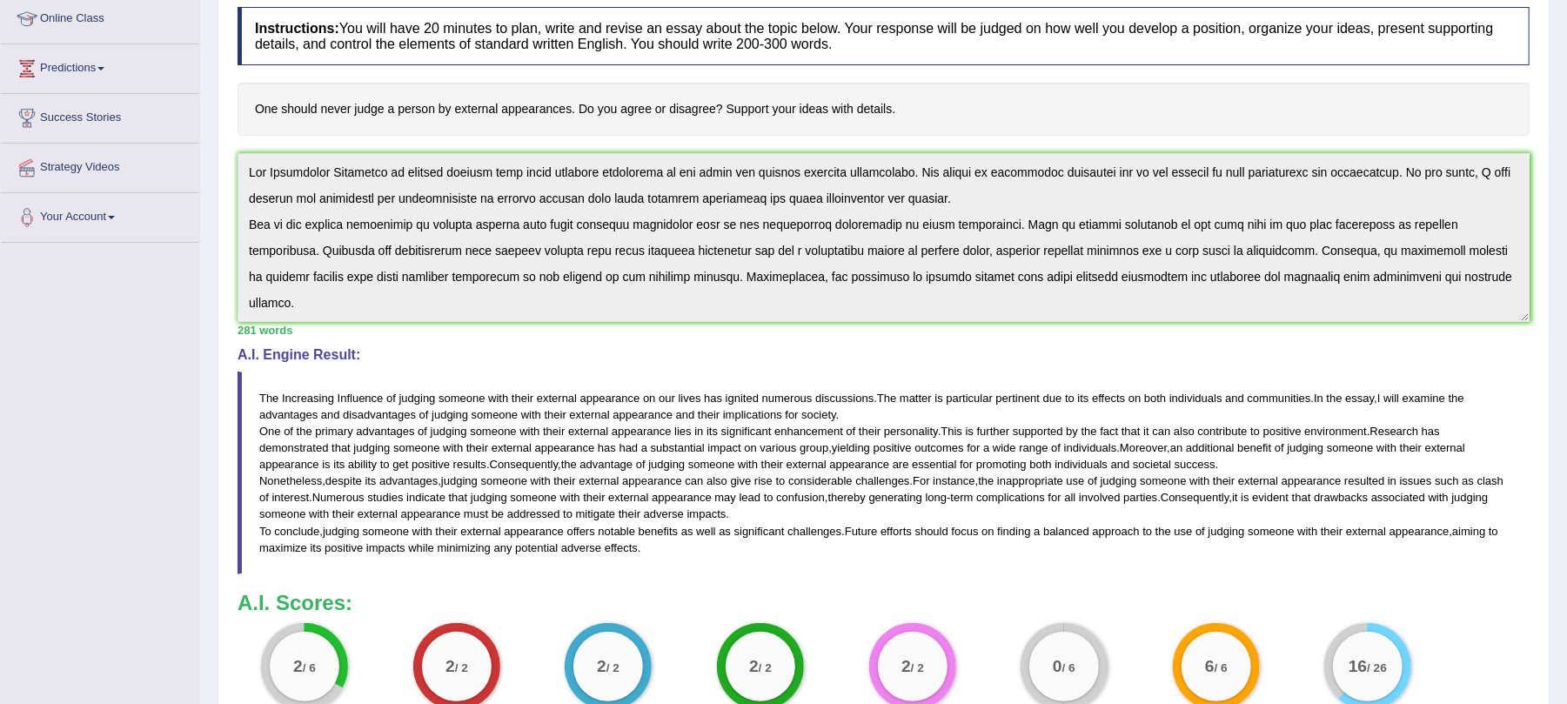
scroll to position [0, 0]
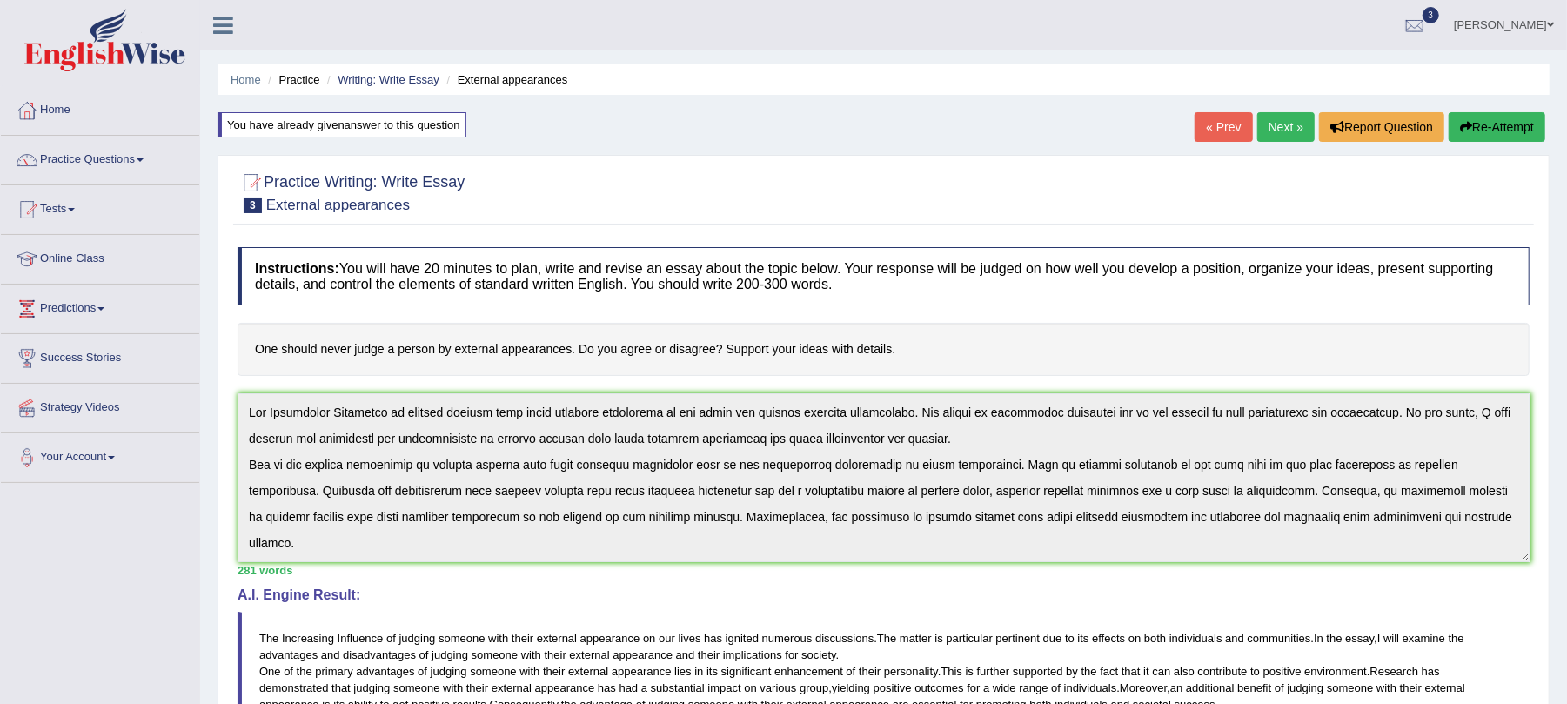
click at [1481, 123] on button "Re-Attempt" at bounding box center [1497, 127] width 97 height 30
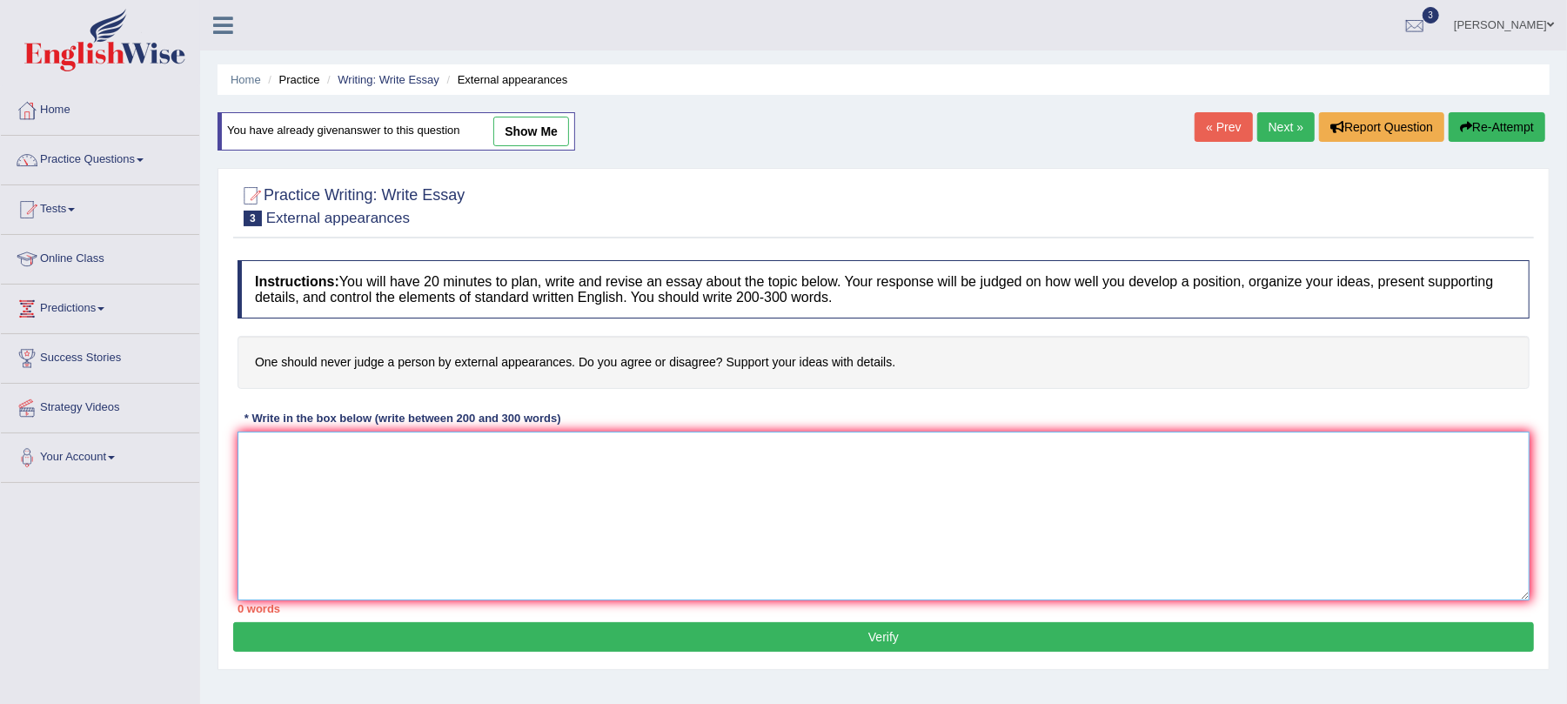
click at [590, 493] on textarea at bounding box center [884, 516] width 1292 height 169
paste textarea "The Increasing Influence of judging someone with their external appearance on o…"
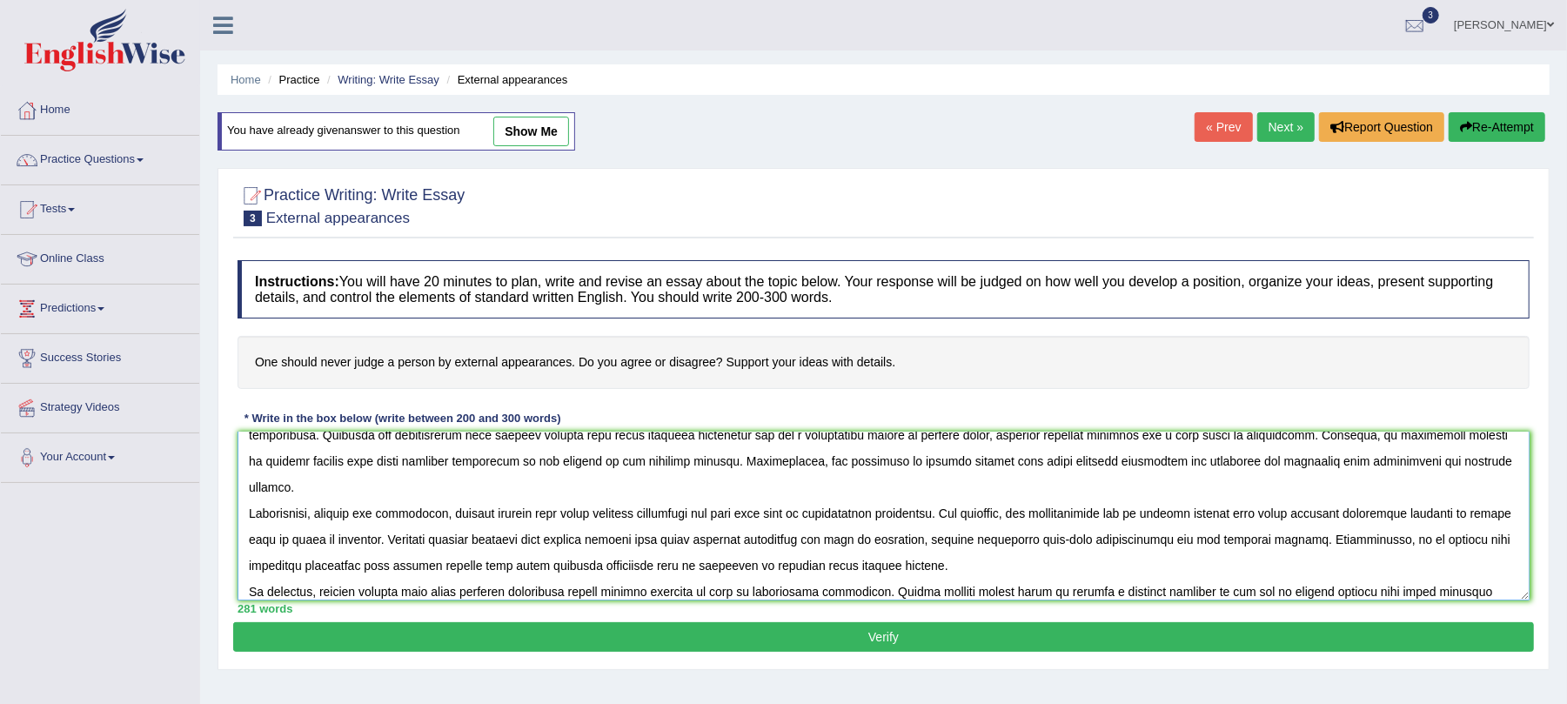
scroll to position [104, 0]
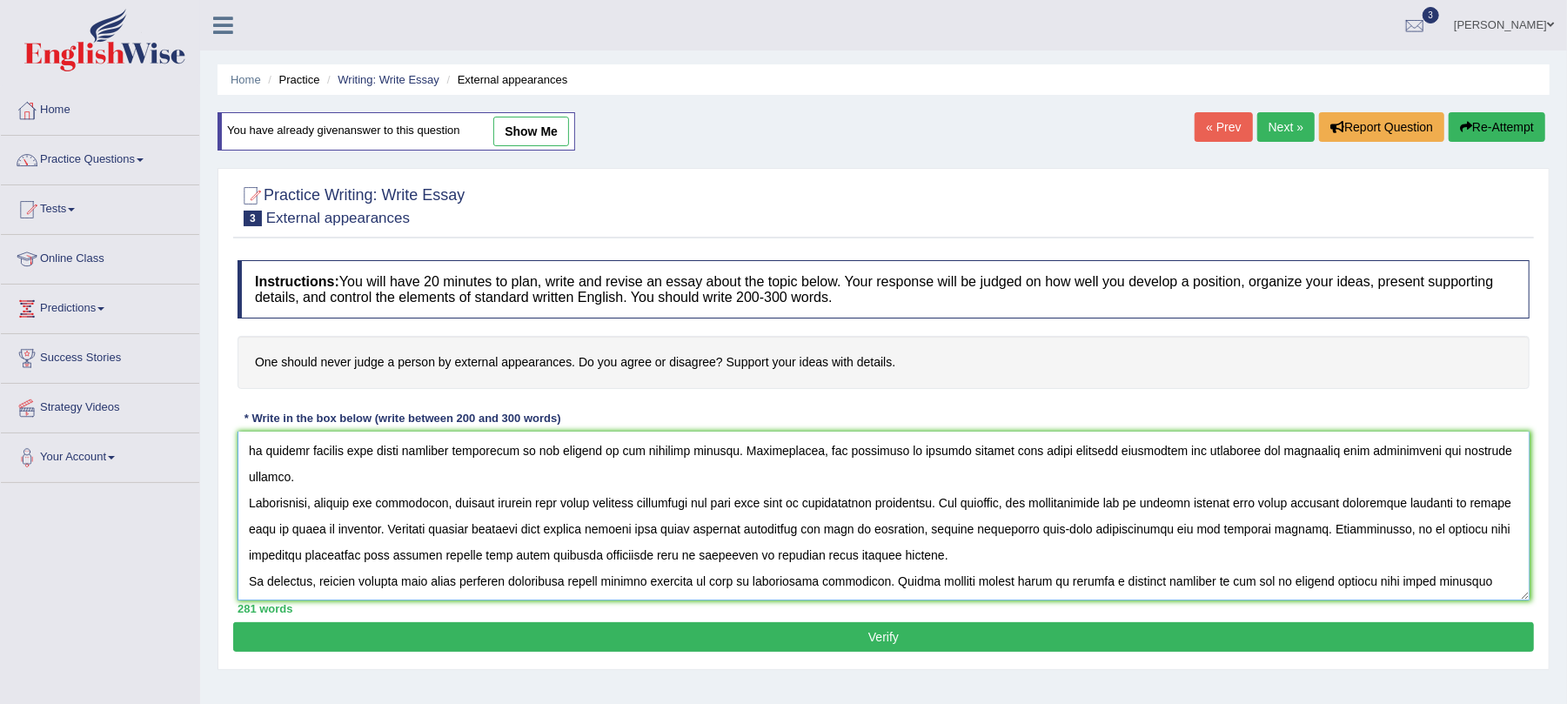
type textarea "The Increasing Influence of judging someone with their external appearance on o…"
drag, startPoint x: 436, startPoint y: 224, endPoint x: 276, endPoint y: 226, distance: 160.1
click at [279, 231] on div "Practice Writing: Write Essay 3 External appearances" at bounding box center [883, 208] width 1301 height 61
drag, startPoint x: 275, startPoint y: 219, endPoint x: 349, endPoint y: 212, distance: 74.3
click at [348, 213] on small "External appearances" at bounding box center [338, 218] width 144 height 17
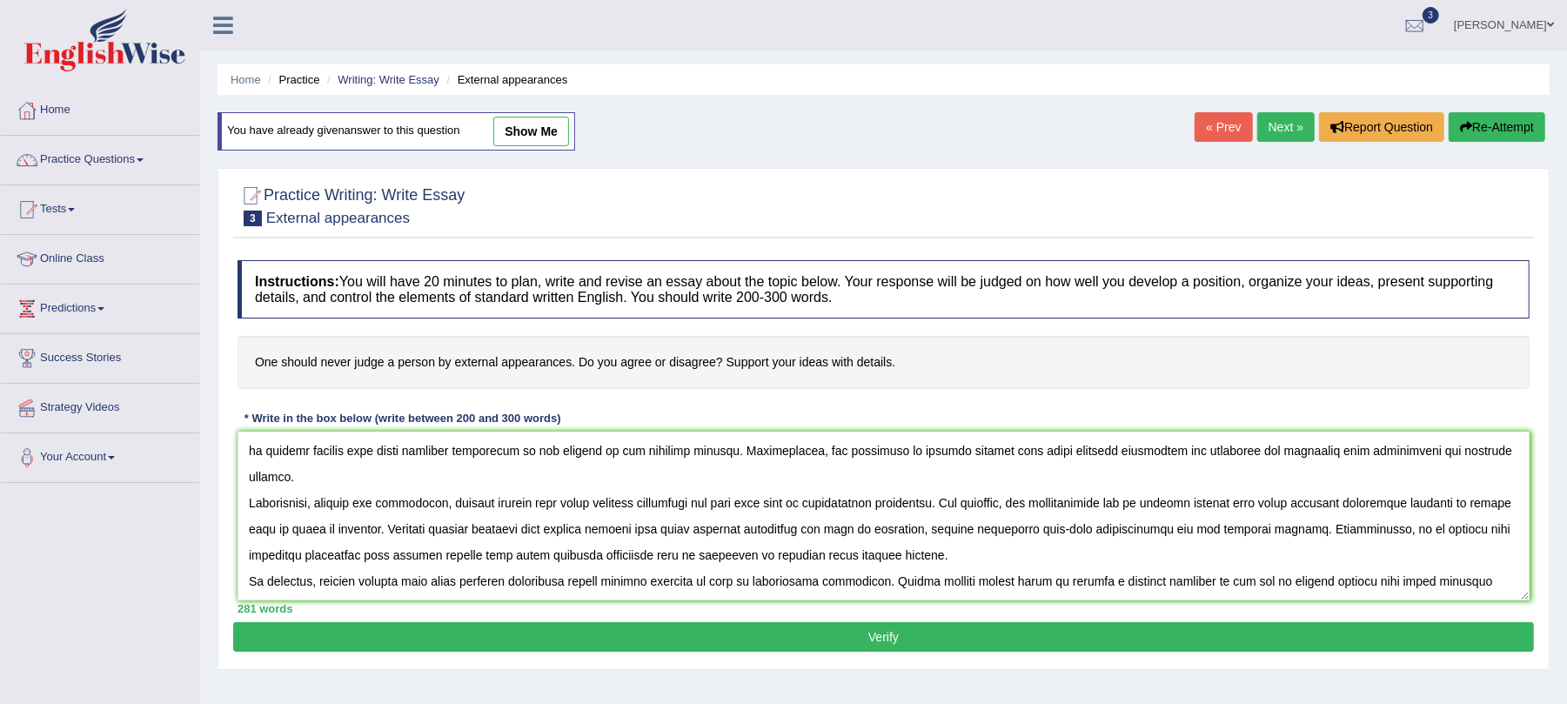
click at [383, 210] on small "External appearances" at bounding box center [338, 218] width 144 height 17
click at [412, 209] on h2 "Practice Writing: Write Essay 3 External appearances" at bounding box center [351, 205] width 227 height 44
drag, startPoint x: 466, startPoint y: 456, endPoint x: 355, endPoint y: 458, distance: 111.4
click at [355, 458] on textarea at bounding box center [884, 516] width 1292 height 169
click at [617, 508] on textarea at bounding box center [884, 516] width 1292 height 169
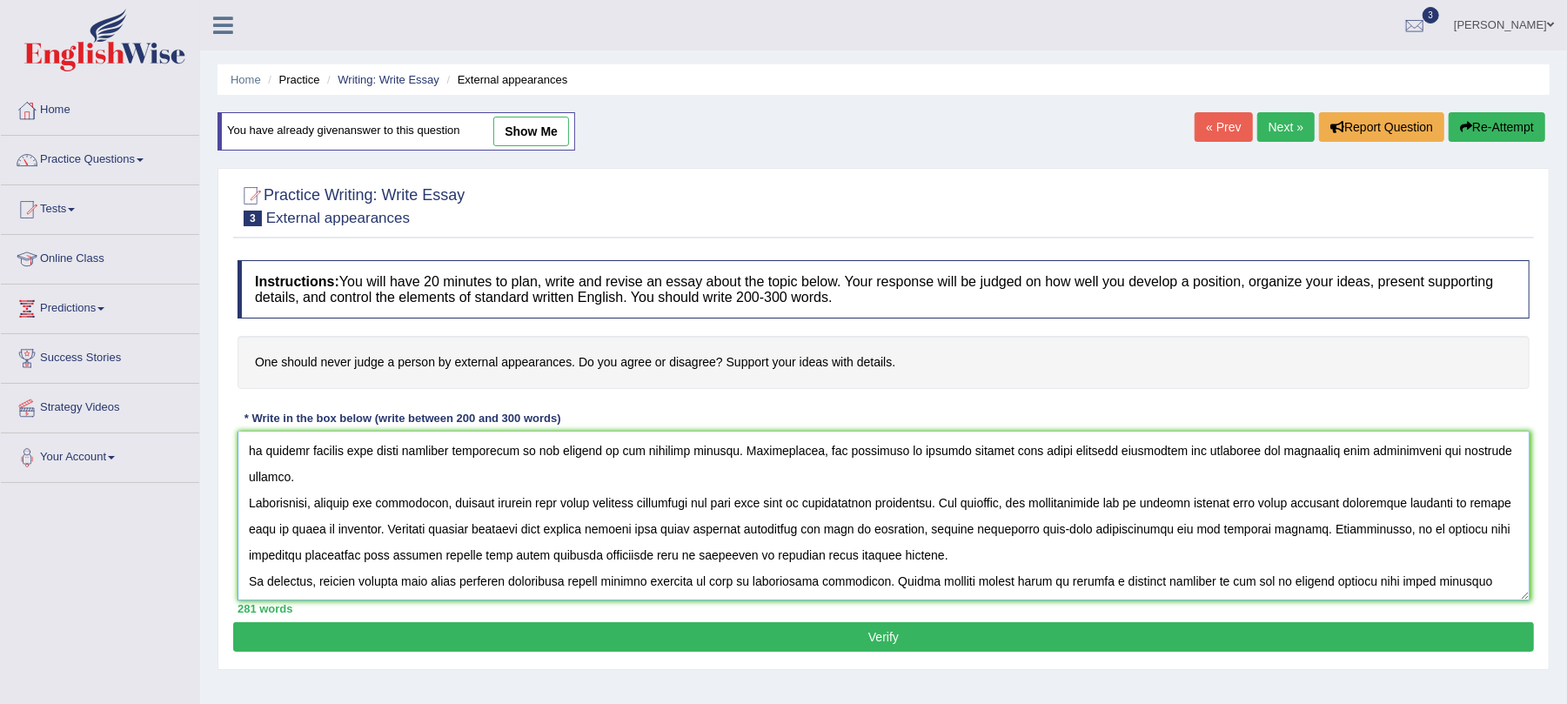
click at [617, 508] on textarea at bounding box center [884, 516] width 1292 height 169
click at [646, 529] on textarea at bounding box center [884, 516] width 1292 height 169
